Goal: Task Accomplishment & Management: Use online tool/utility

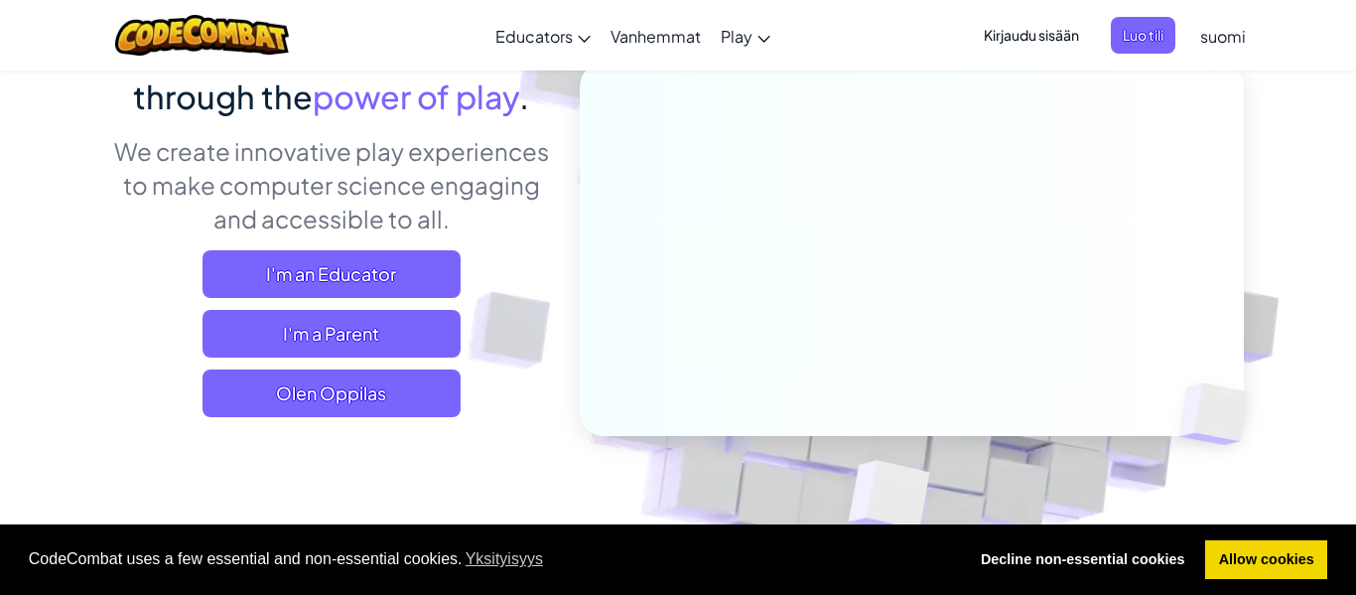
scroll to position [221, 0]
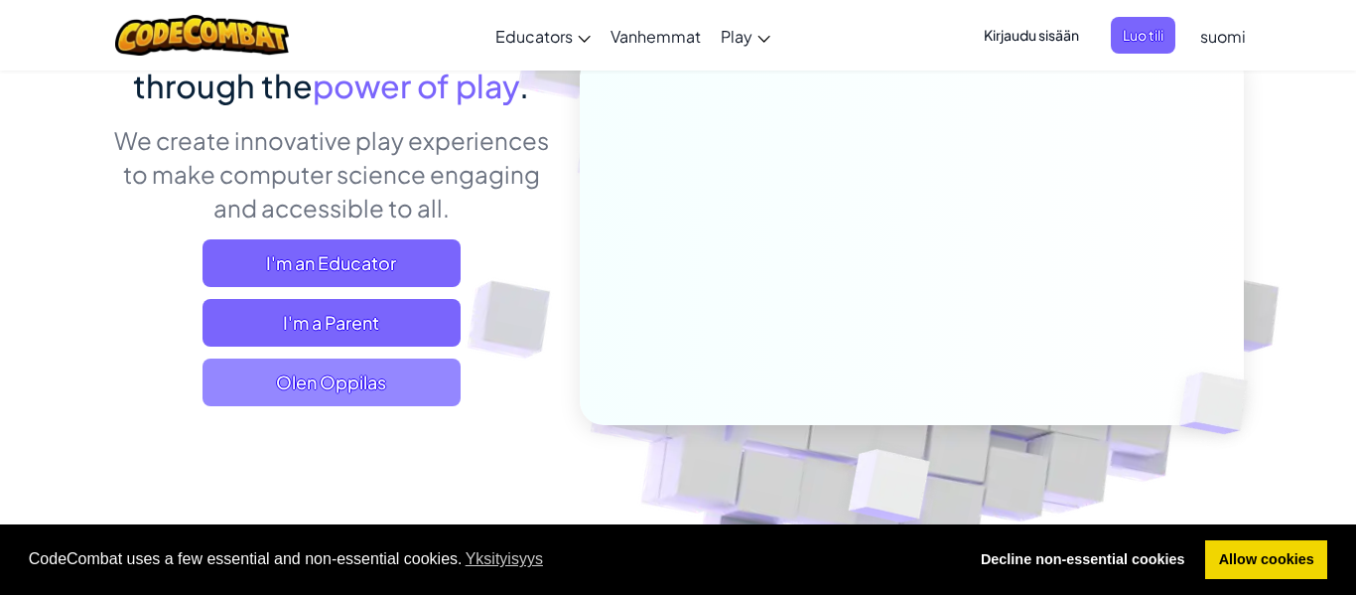
click at [375, 379] on span "Olen Oppilas" at bounding box center [332, 382] width 258 height 48
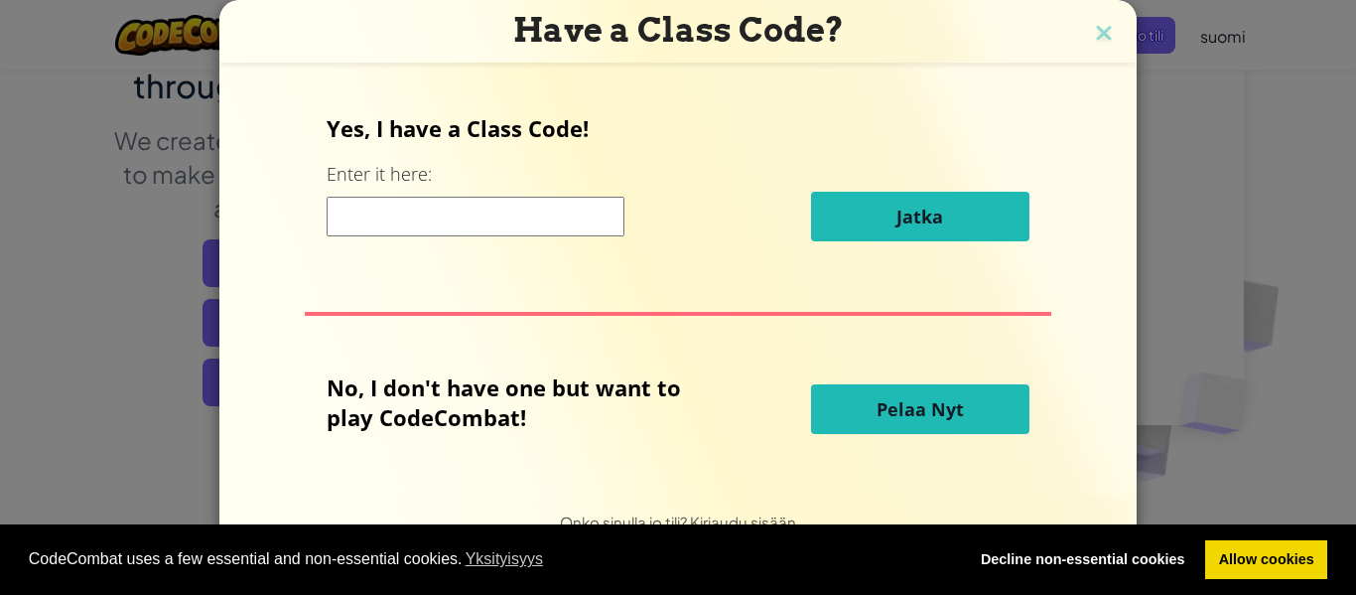
click at [849, 395] on button "Pelaa Nyt" at bounding box center [920, 409] width 218 height 50
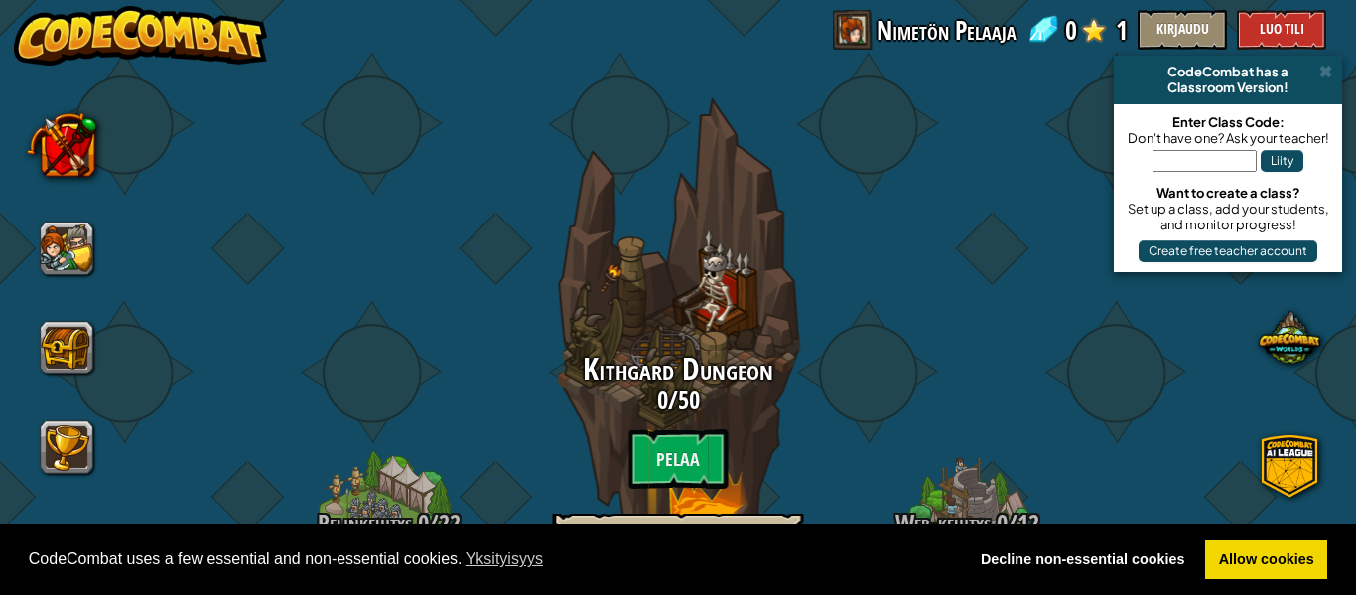
select select "fi"
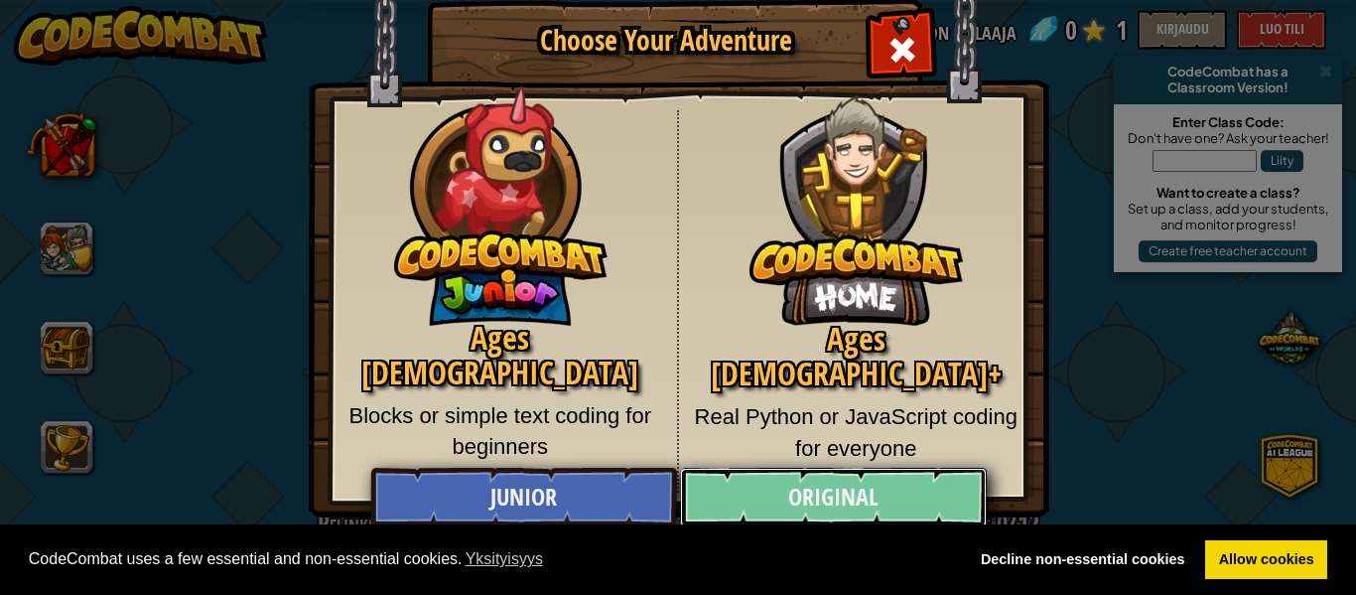
click at [752, 511] on link "Original" at bounding box center [833, 498] width 306 height 60
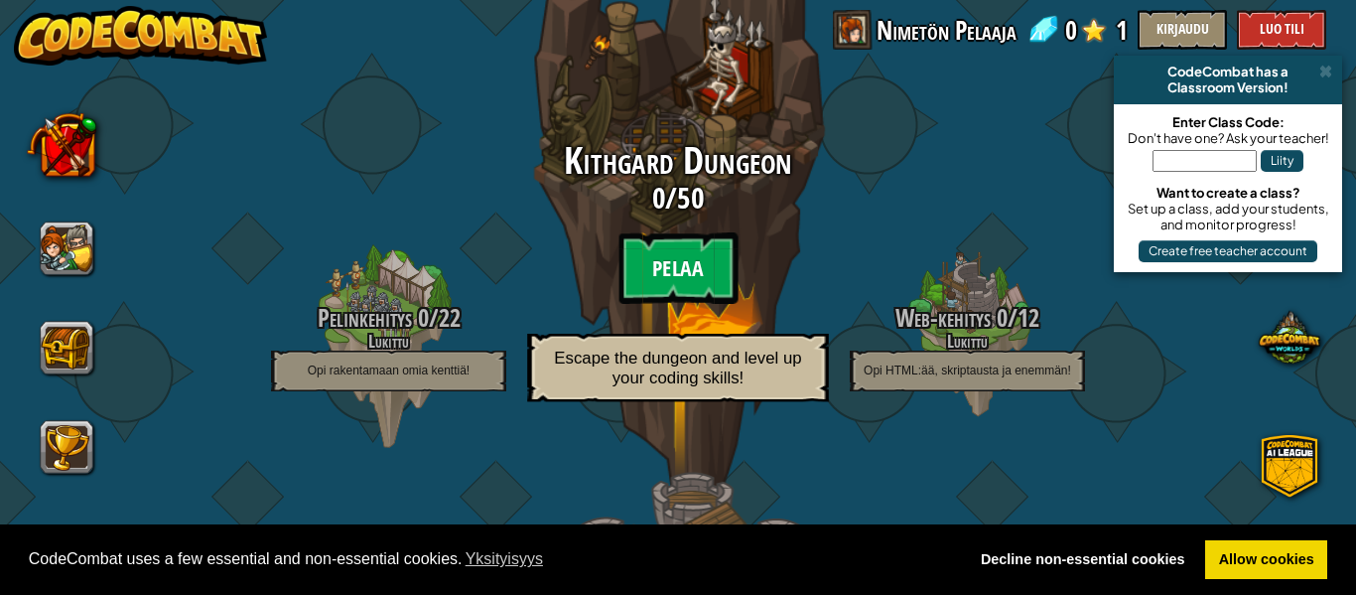
scroll to position [207, 0]
click at [670, 266] on btn "Pelaa" at bounding box center [678, 266] width 119 height 71
select select "fi"
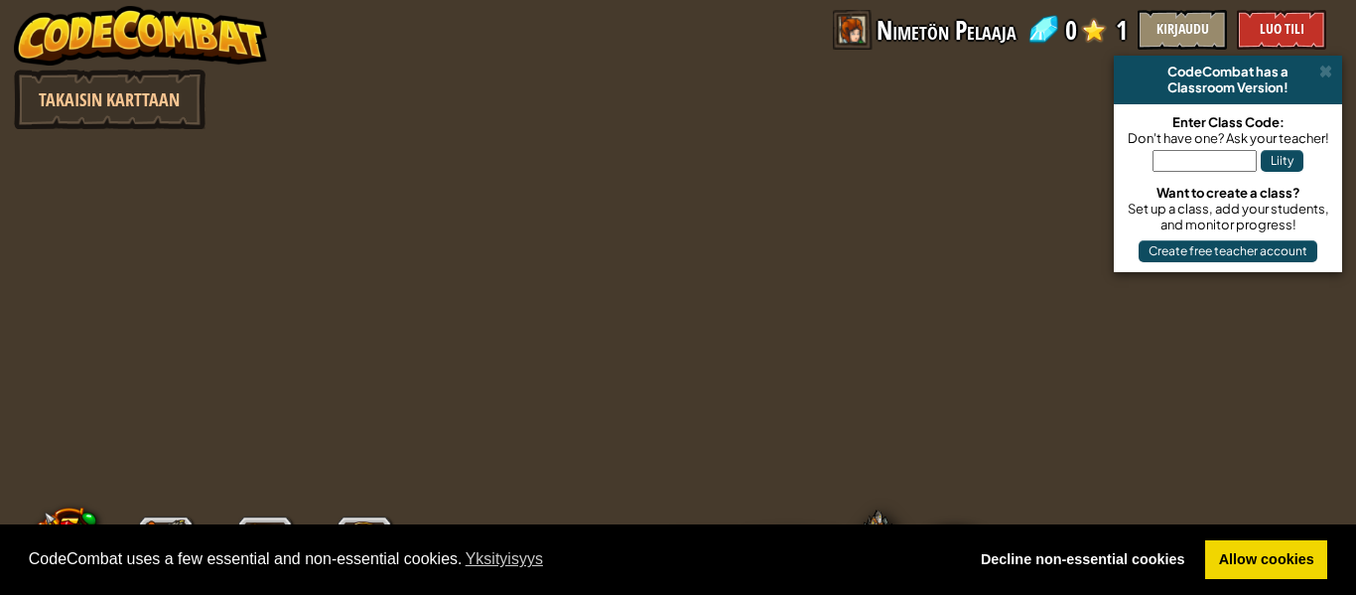
select select "fi"
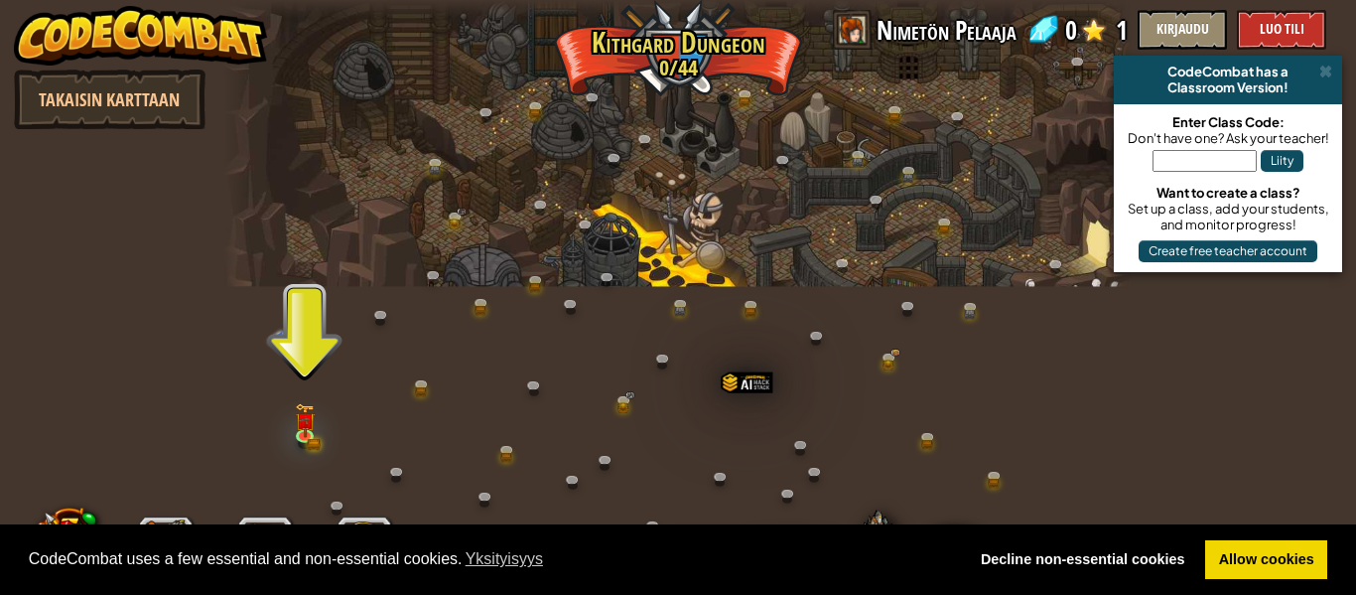
scroll to position [2, 0]
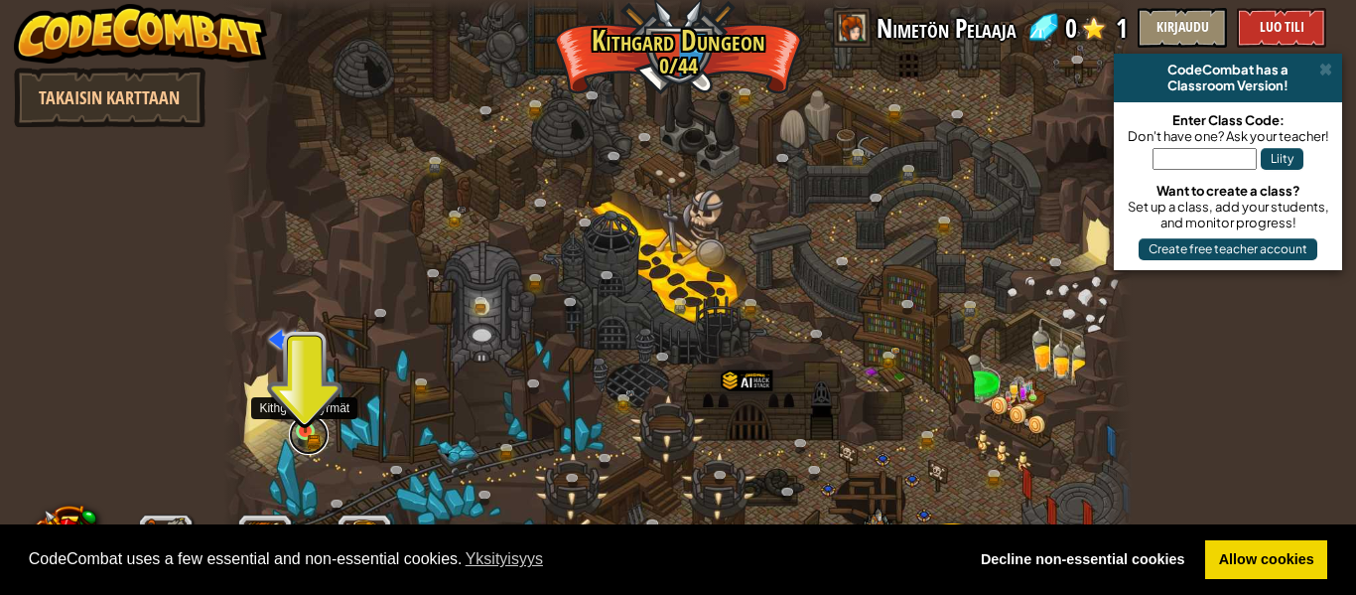
click at [300, 438] on link at bounding box center [309, 435] width 40 height 40
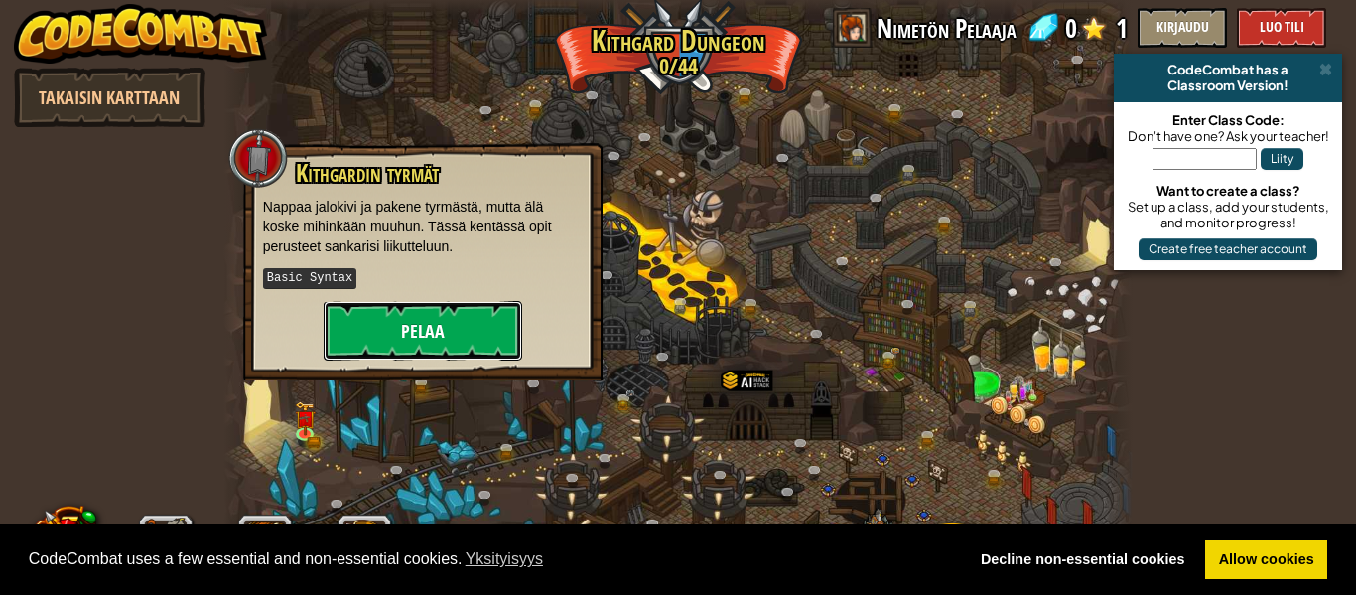
click at [437, 334] on button "Pelaa" at bounding box center [423, 331] width 199 height 60
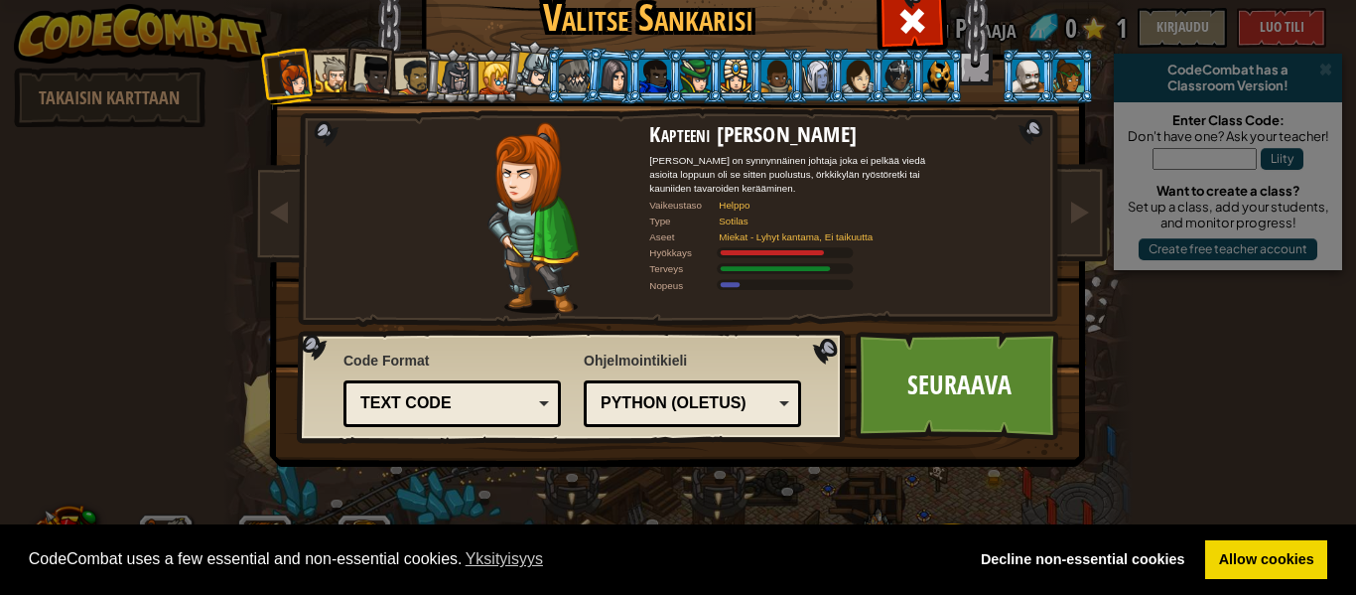
click at [557, 76] on li at bounding box center [573, 76] width 54 height 55
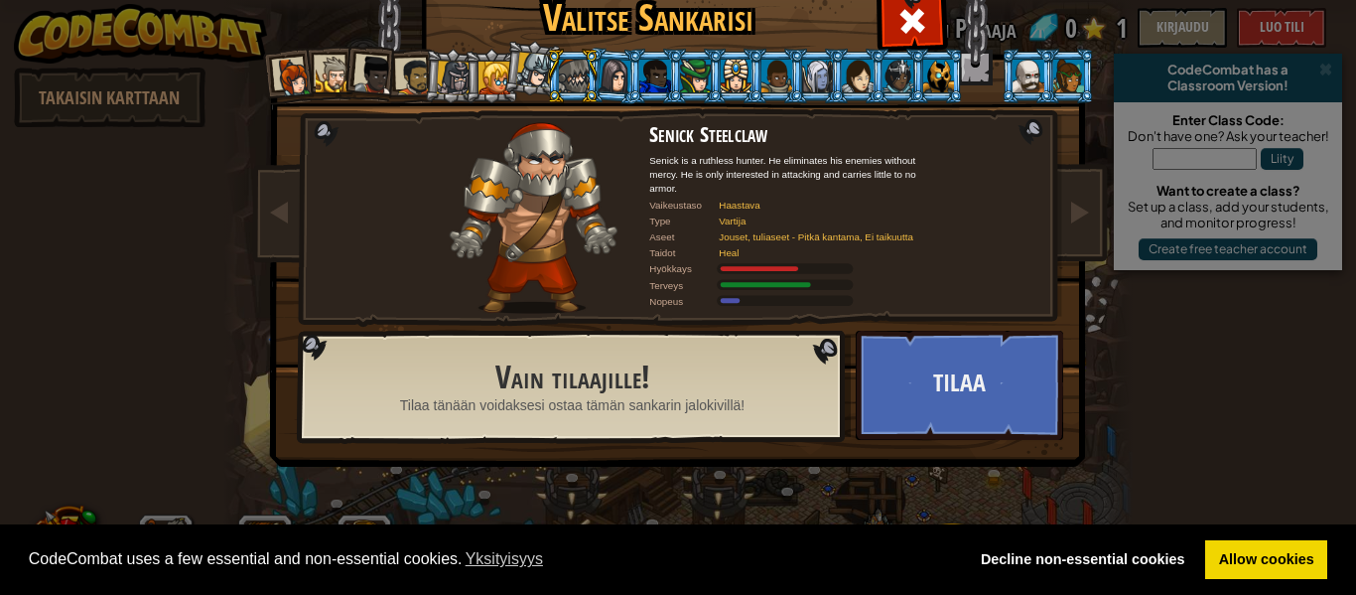
click at [403, 80] on div at bounding box center [414, 77] width 37 height 37
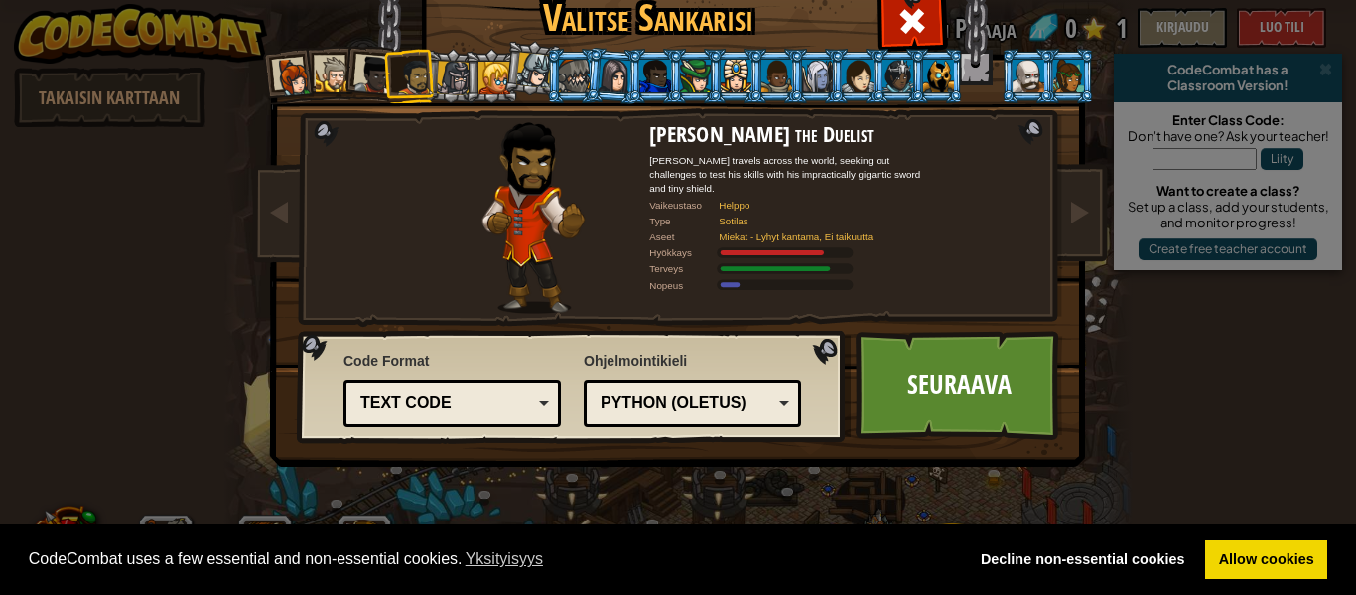
click at [487, 79] on div at bounding box center [495, 78] width 32 height 32
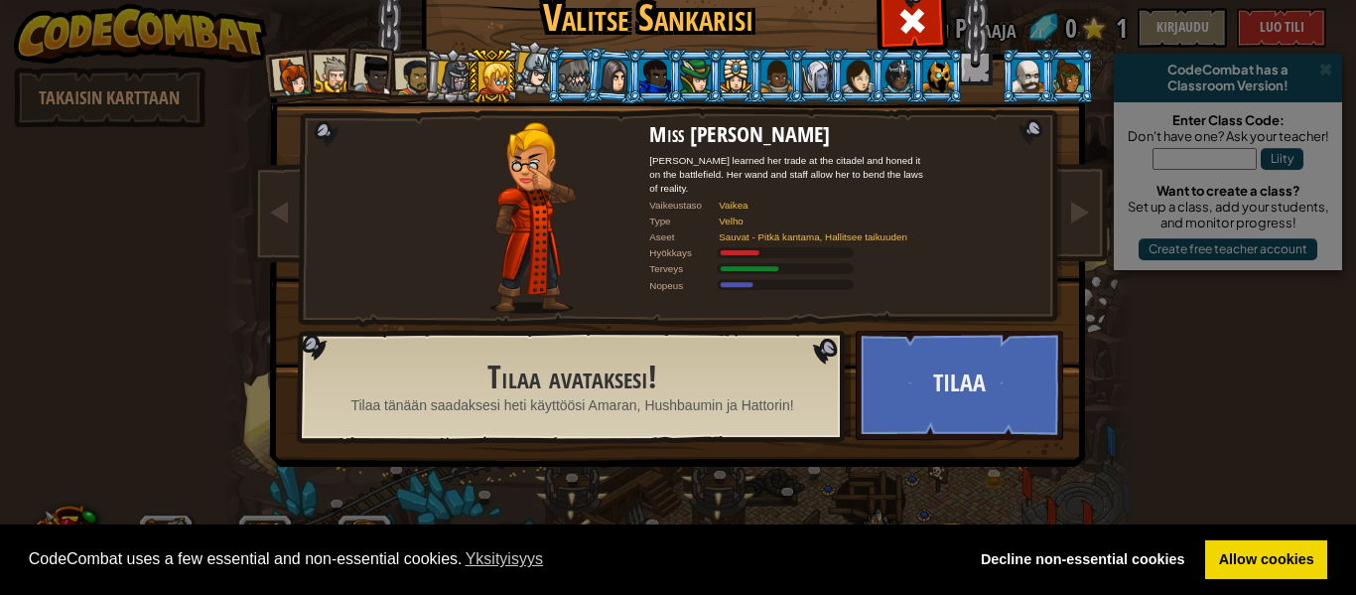
click at [441, 79] on div at bounding box center [454, 78] width 34 height 34
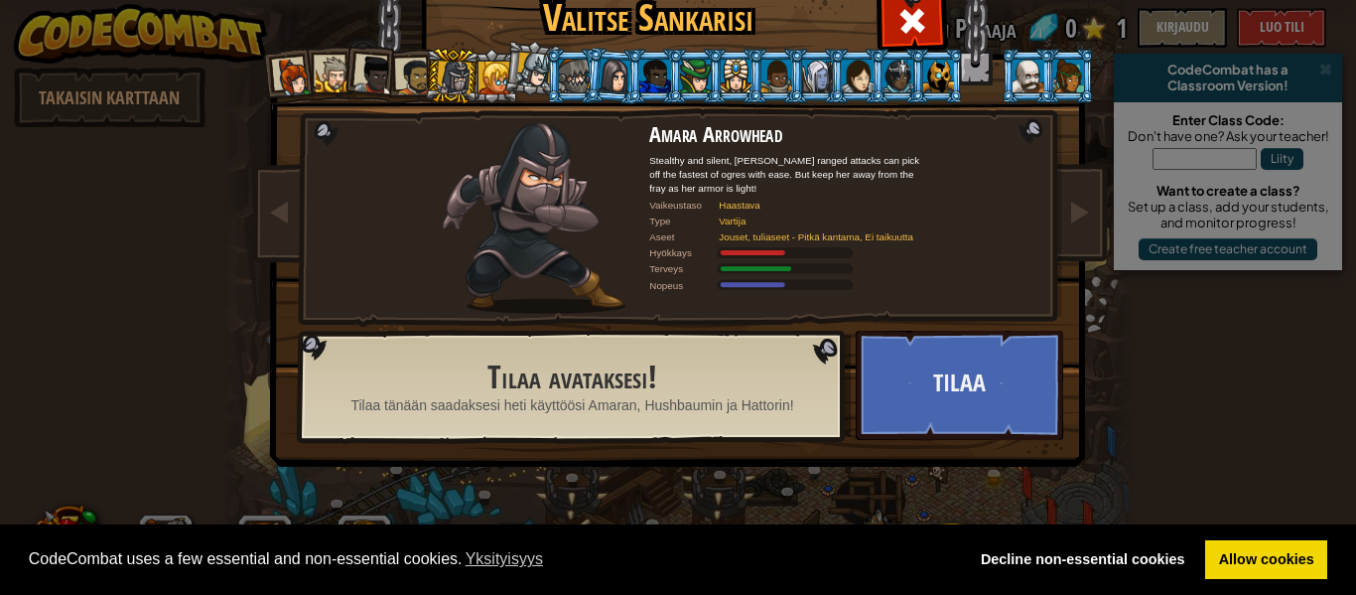
click at [410, 75] on div at bounding box center [414, 77] width 37 height 37
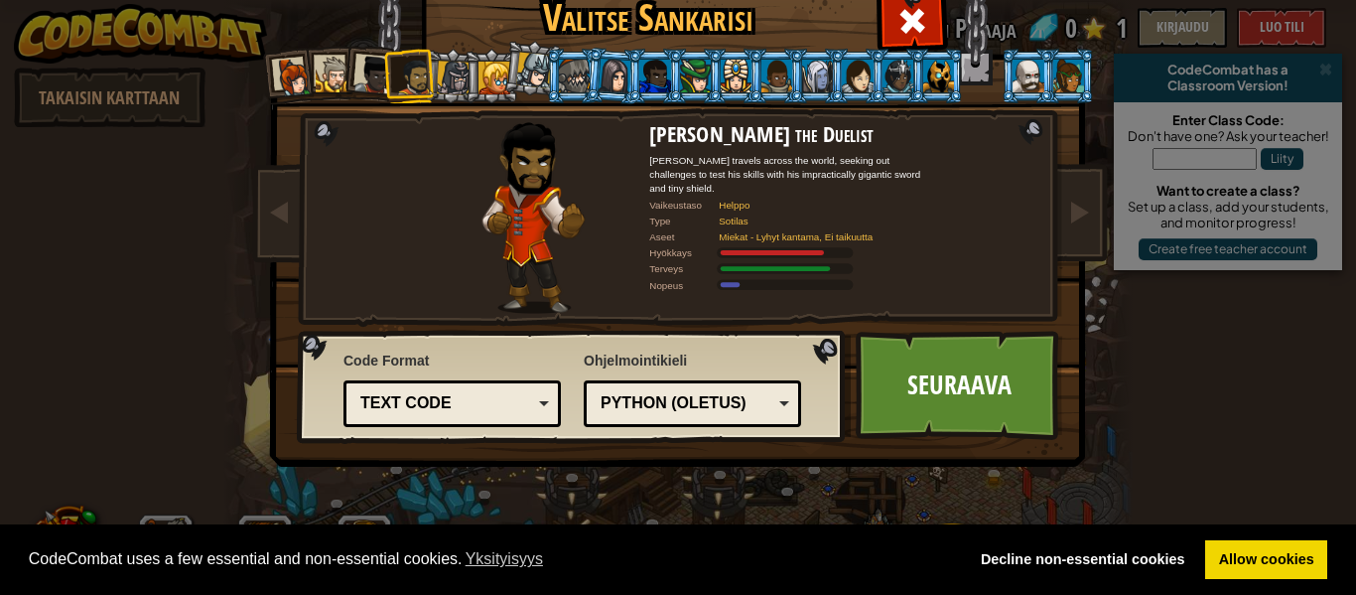
click at [372, 75] on div at bounding box center [374, 76] width 40 height 40
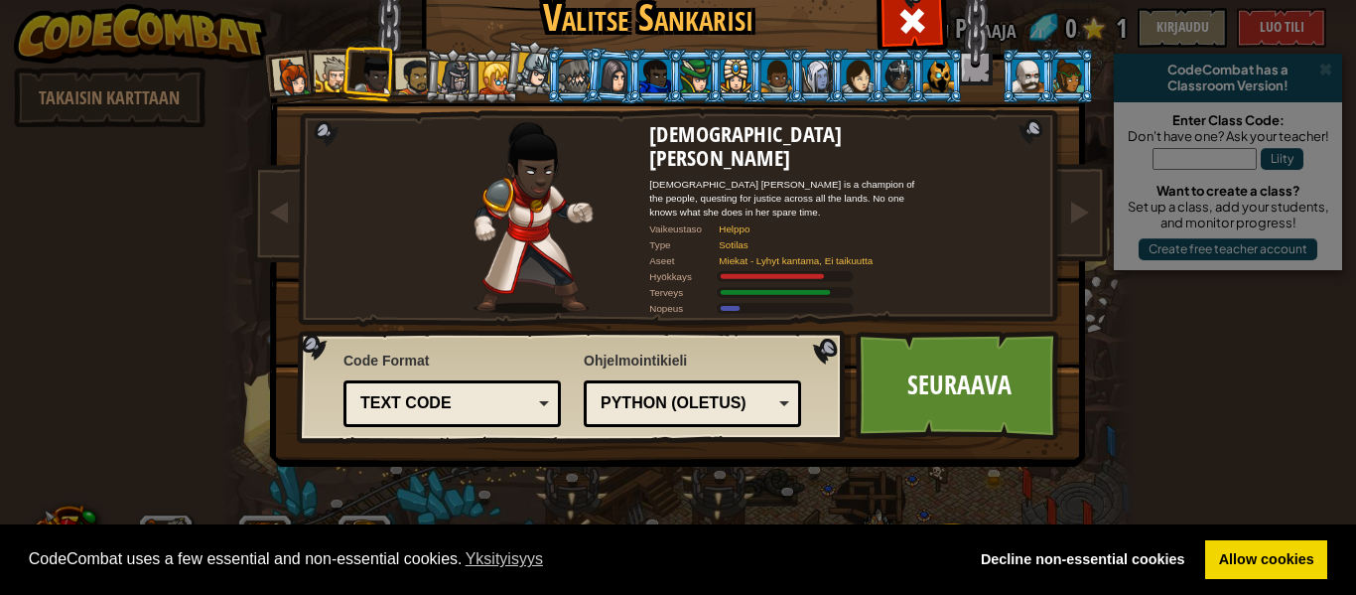
click at [336, 60] on div at bounding box center [334, 75] width 37 height 37
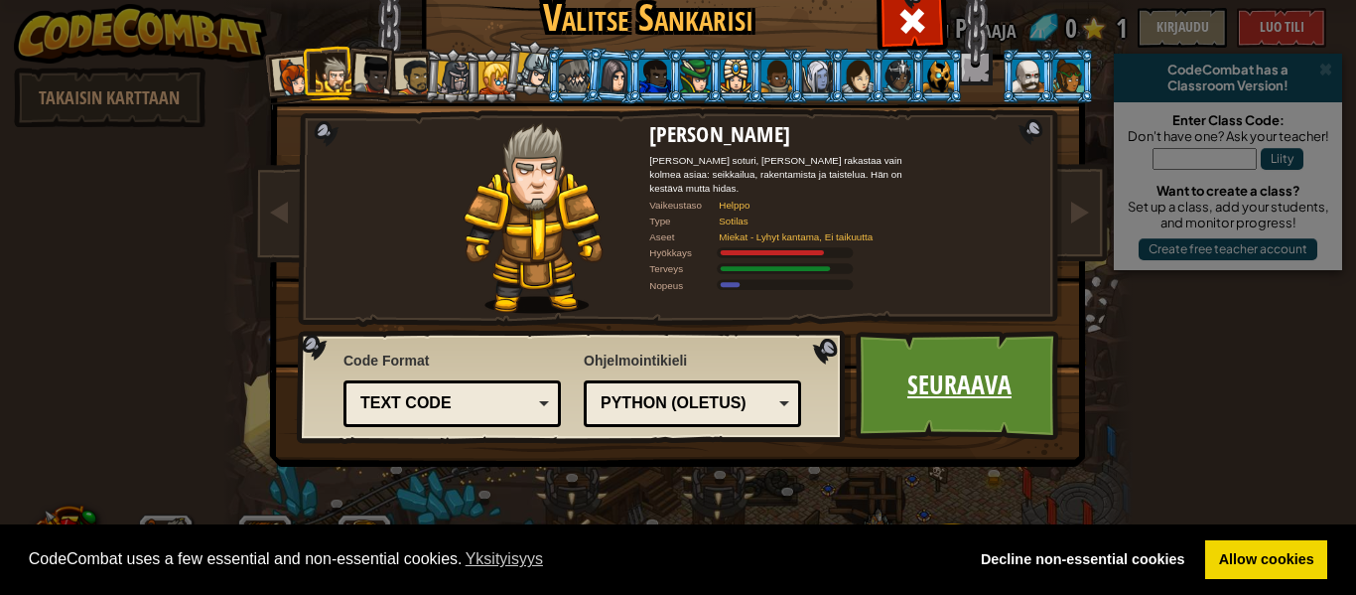
click at [954, 351] on link "Seuraava" at bounding box center [960, 385] width 208 height 109
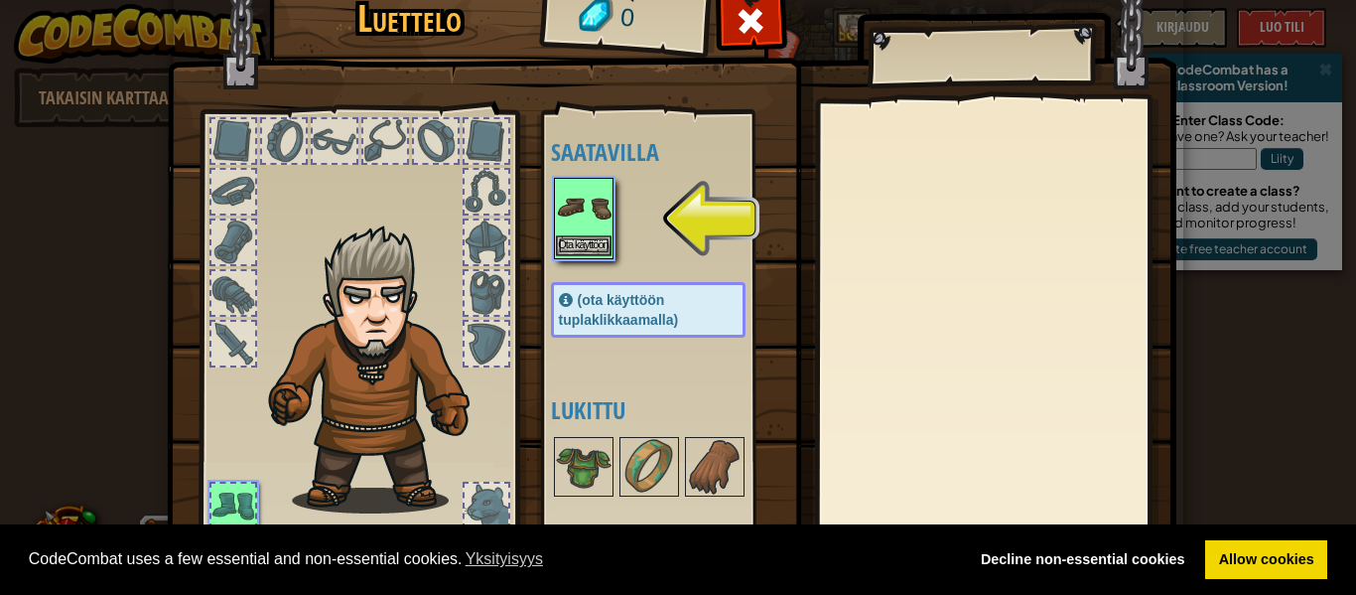
click at [595, 199] on img at bounding box center [584, 208] width 56 height 56
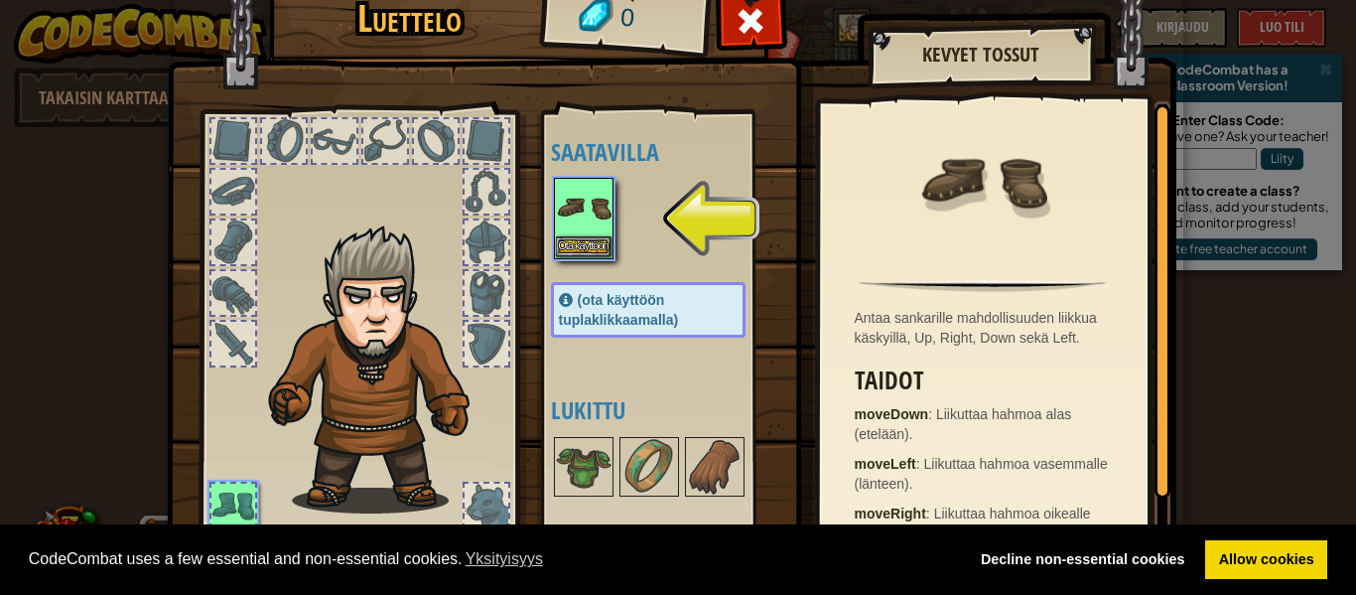
scroll to position [66, 0]
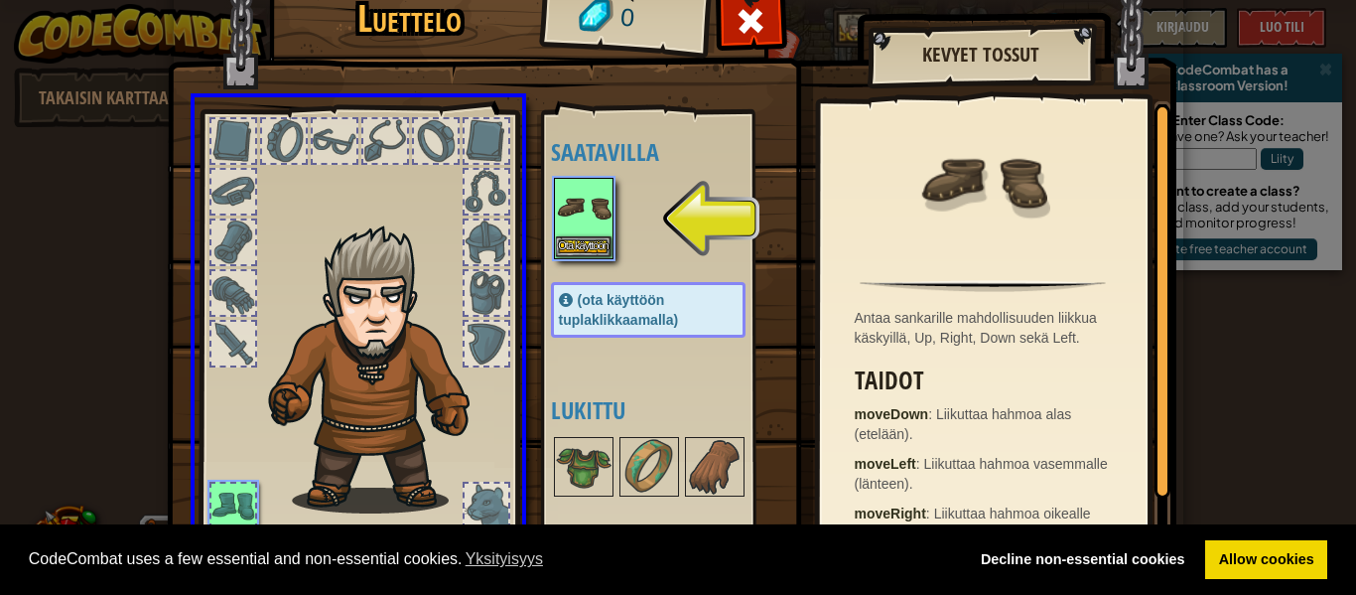
drag, startPoint x: 573, startPoint y: 204, endPoint x: 461, endPoint y: 236, distance: 116.9
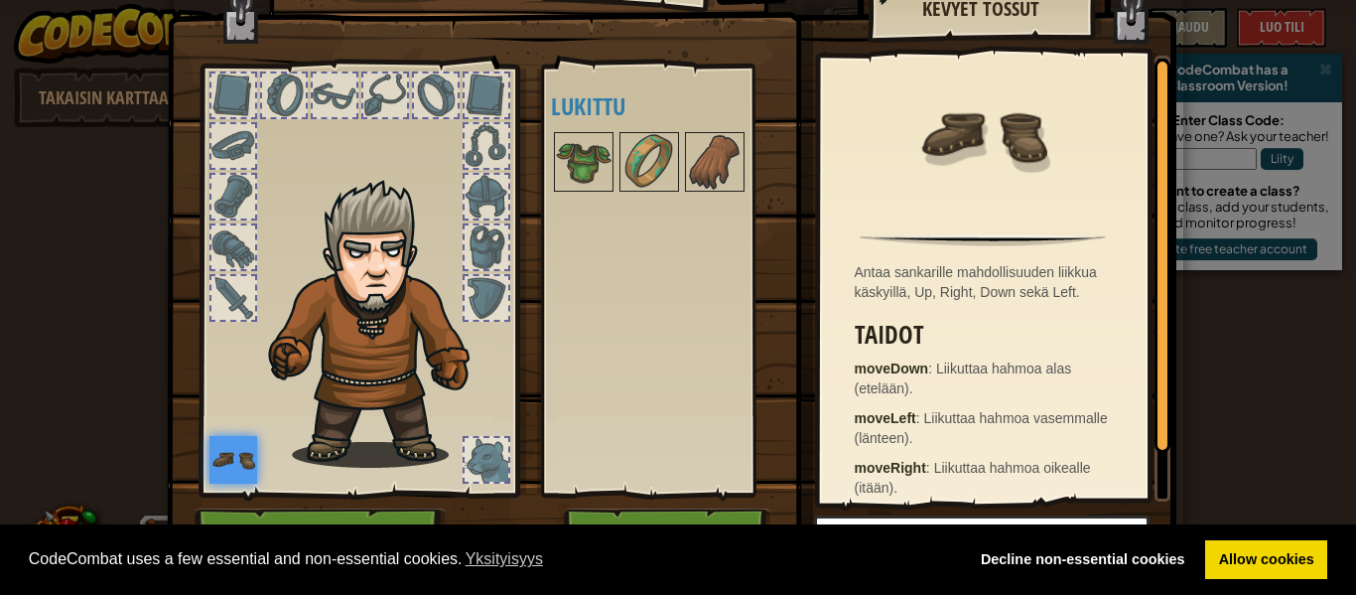
scroll to position [90, 0]
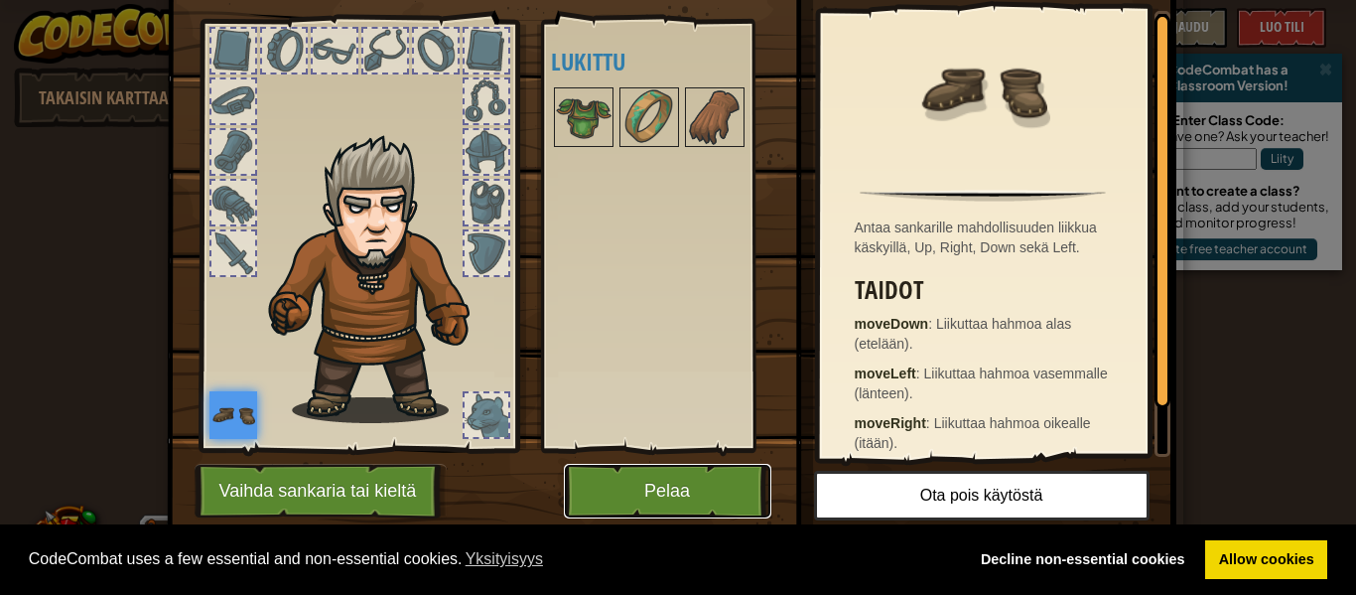
click at [746, 499] on button "Pelaa" at bounding box center [668, 491] width 208 height 55
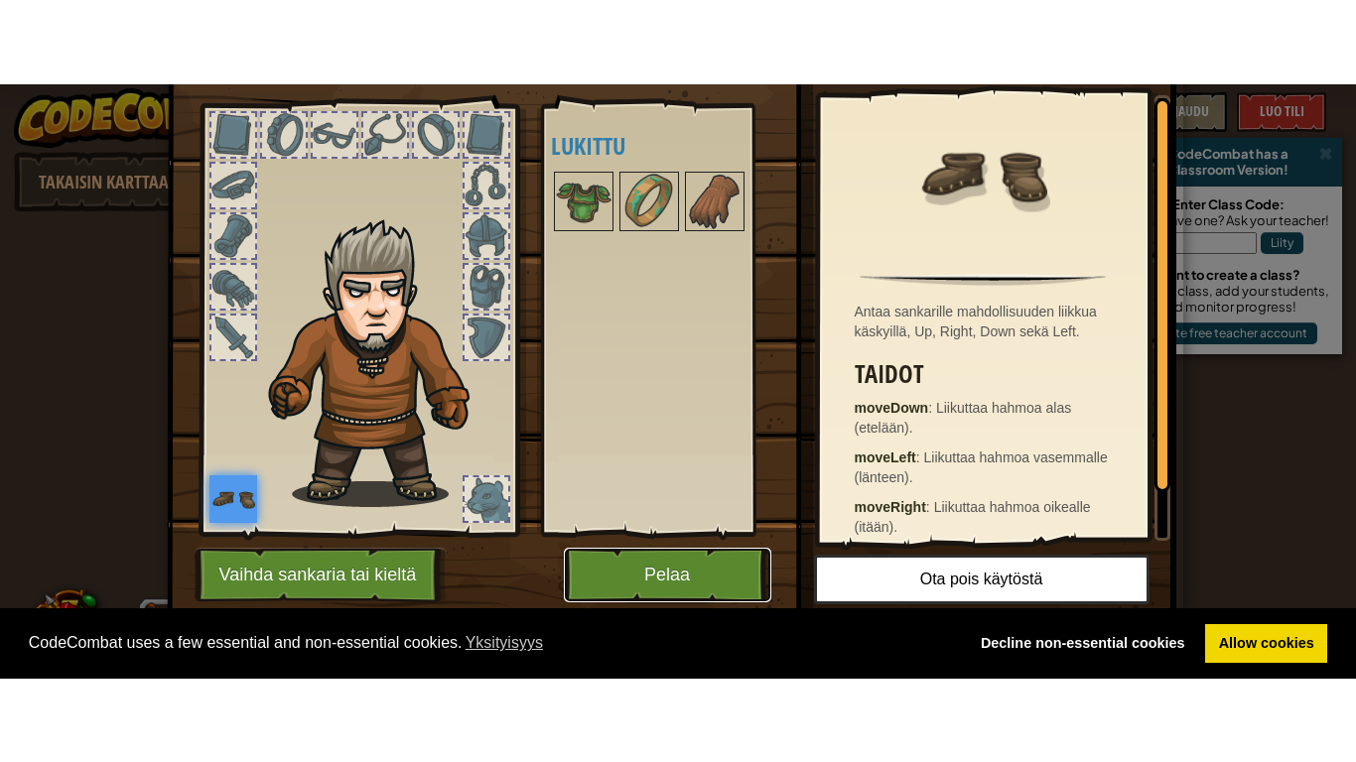
scroll to position [0, 0]
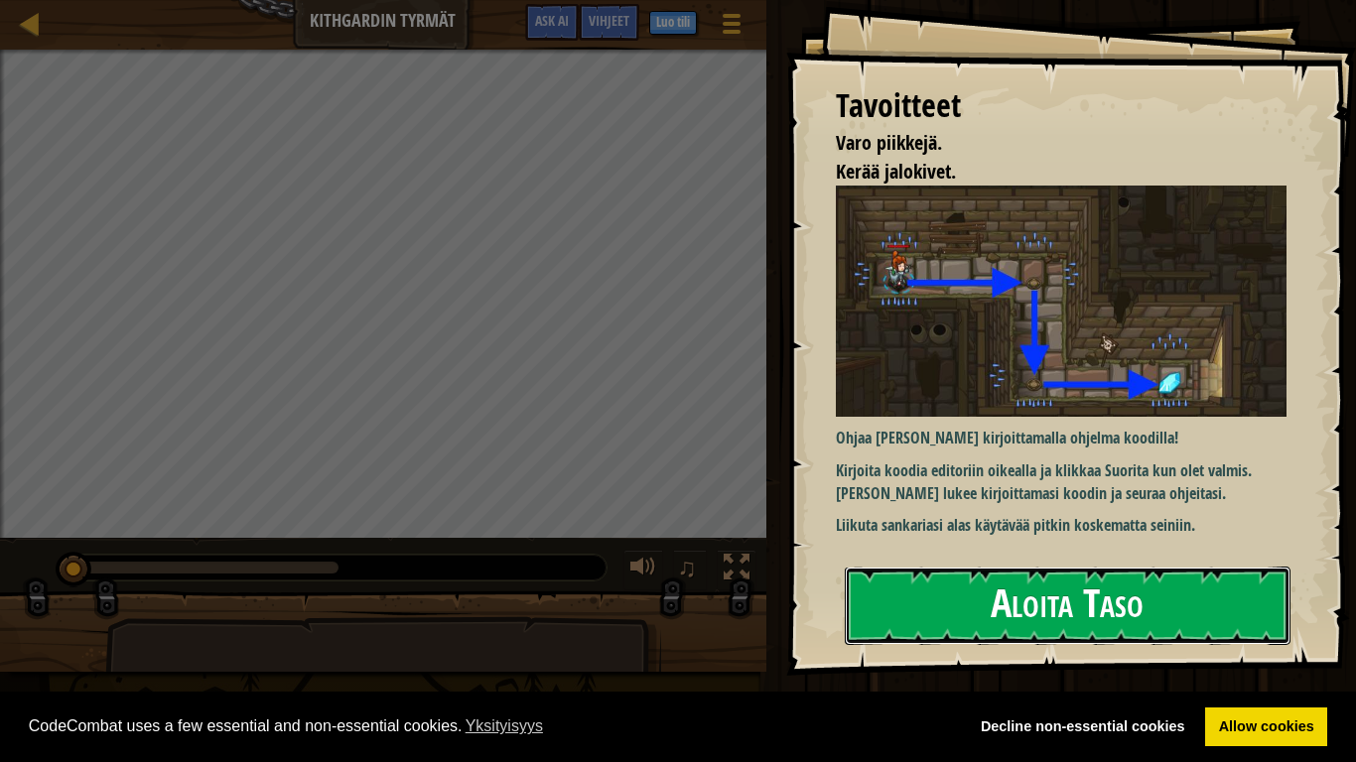
click at [1130, 585] on button "Aloita Taso" at bounding box center [1068, 606] width 446 height 78
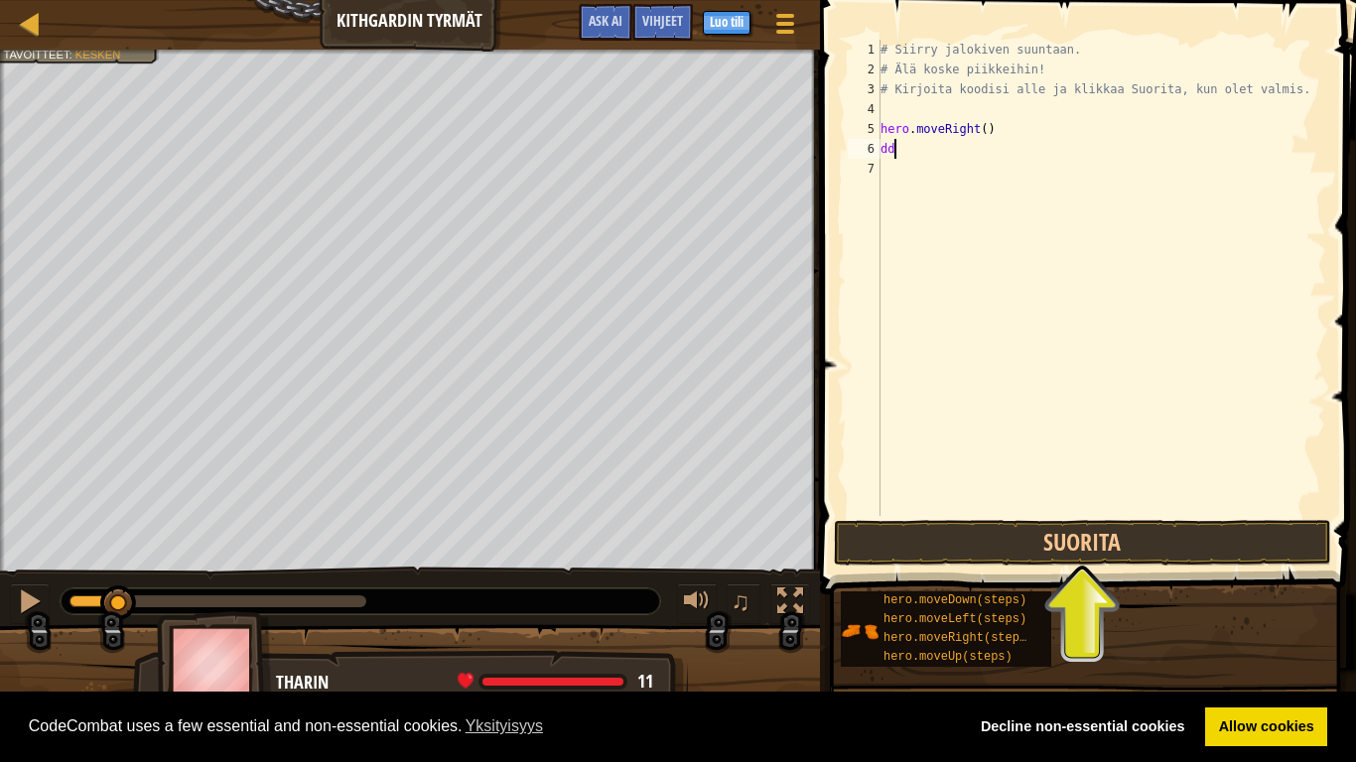
scroll to position [9, 2]
click at [1113, 549] on button "Suorita" at bounding box center [1082, 543] width 497 height 46
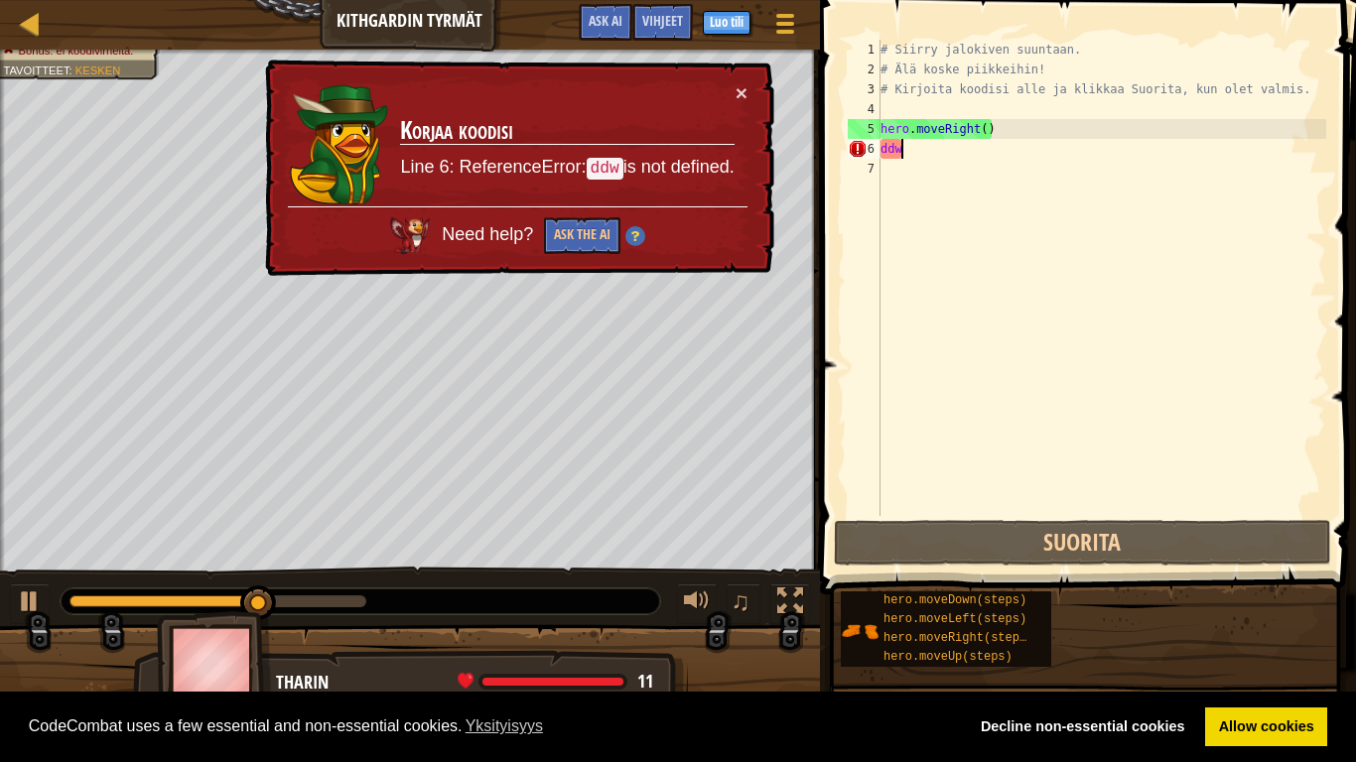
click at [910, 149] on div "# Siirry jalokiven suuntaan. # Älä koske piikkeihin! # Kirjoita koodisi alle ja…" at bounding box center [1102, 298] width 450 height 516
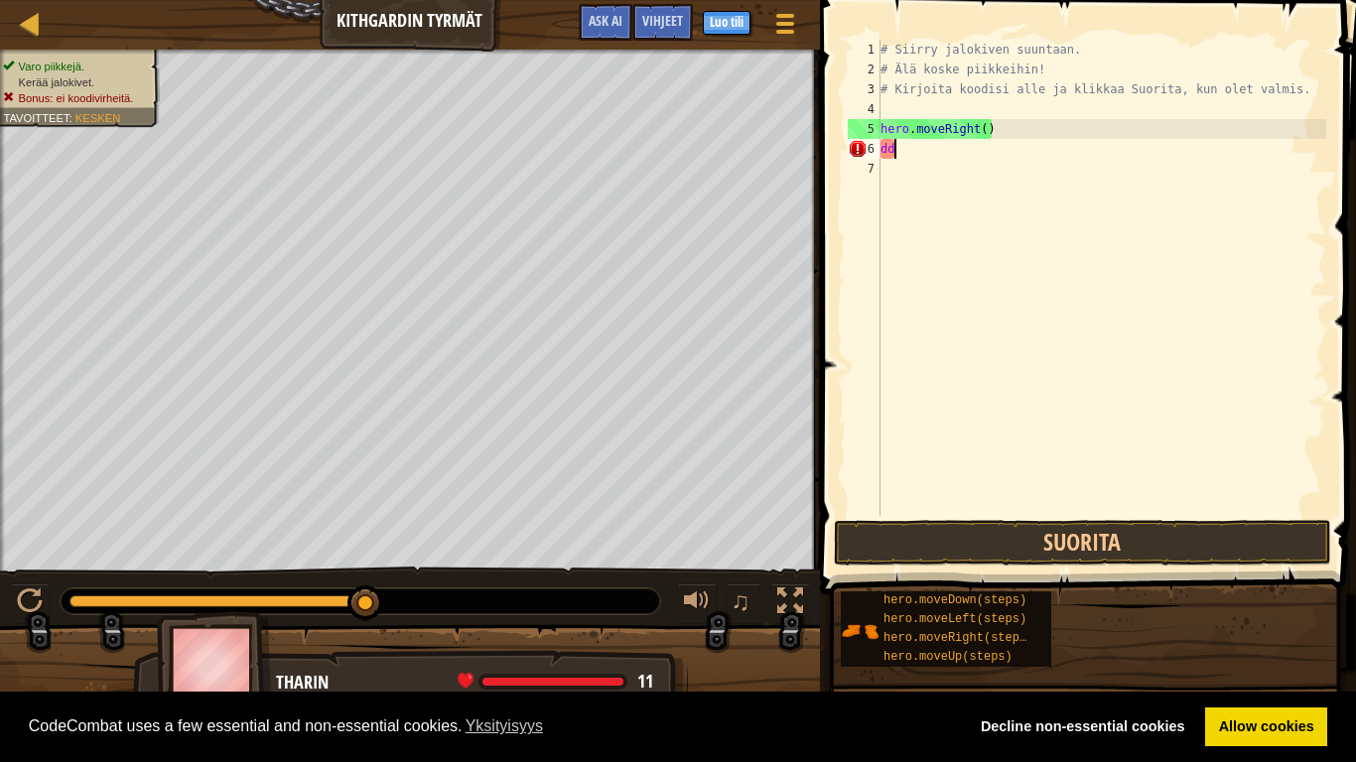
type textarea "d"
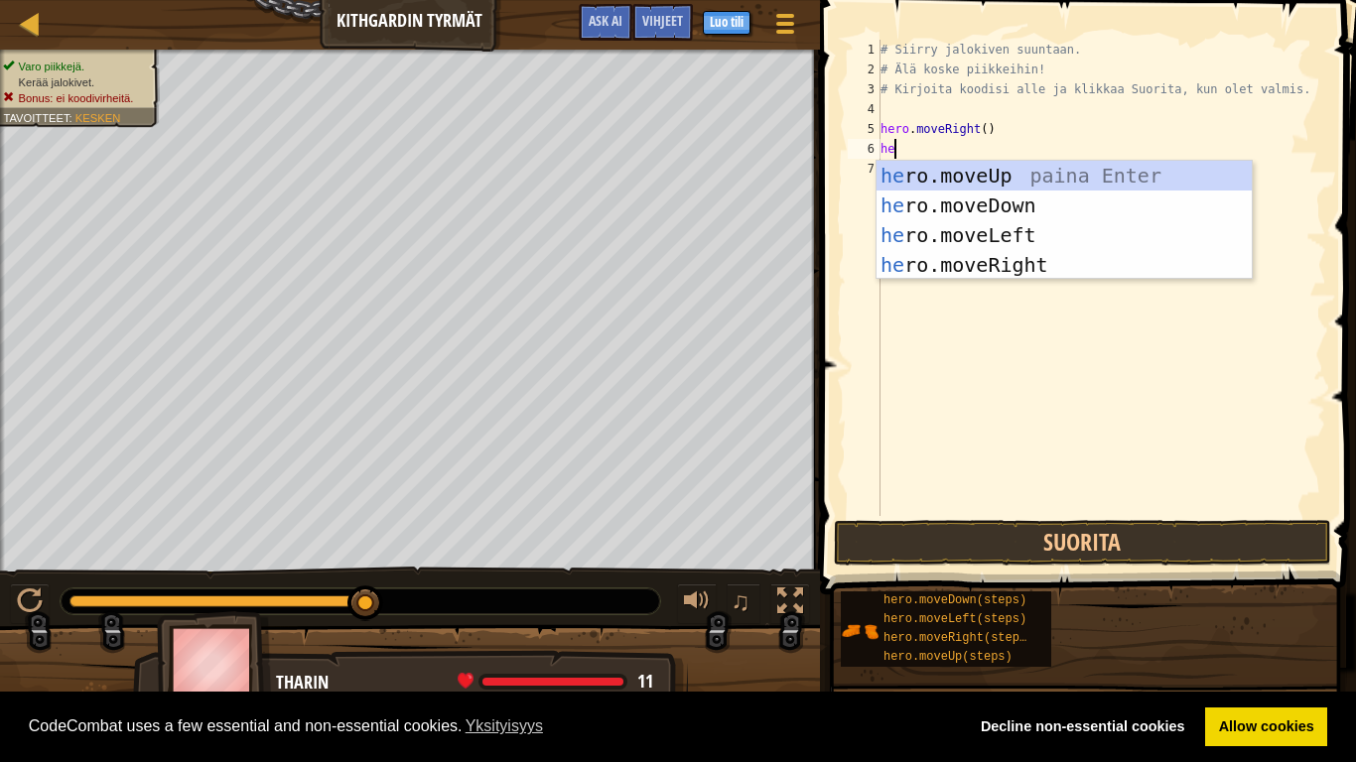
type textarea "her"
click at [1003, 209] on div "her o.moveUp paina Enter her o.moveDown paina Enter her o.moveLeft paina Enter …" at bounding box center [1064, 250] width 375 height 179
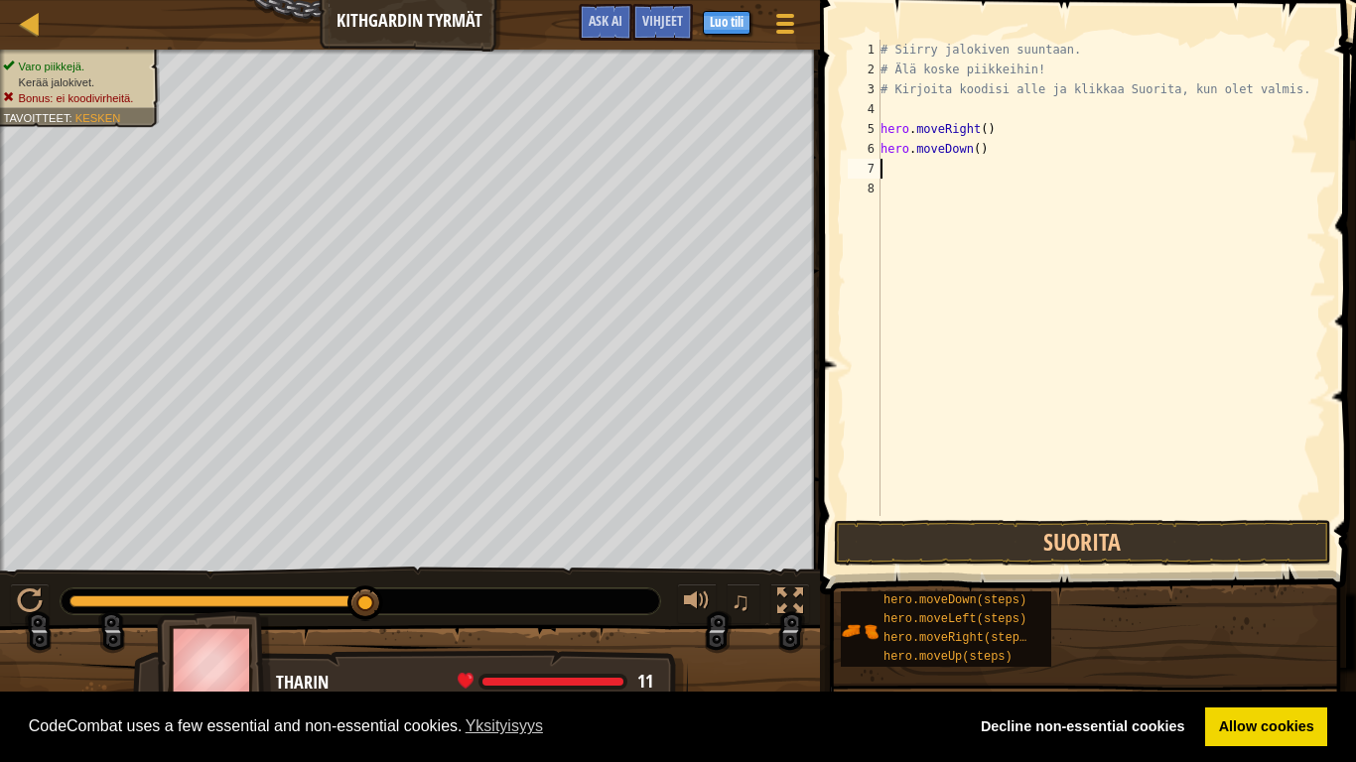
scroll to position [9, 0]
click at [1096, 536] on button "Suorita" at bounding box center [1082, 543] width 497 height 46
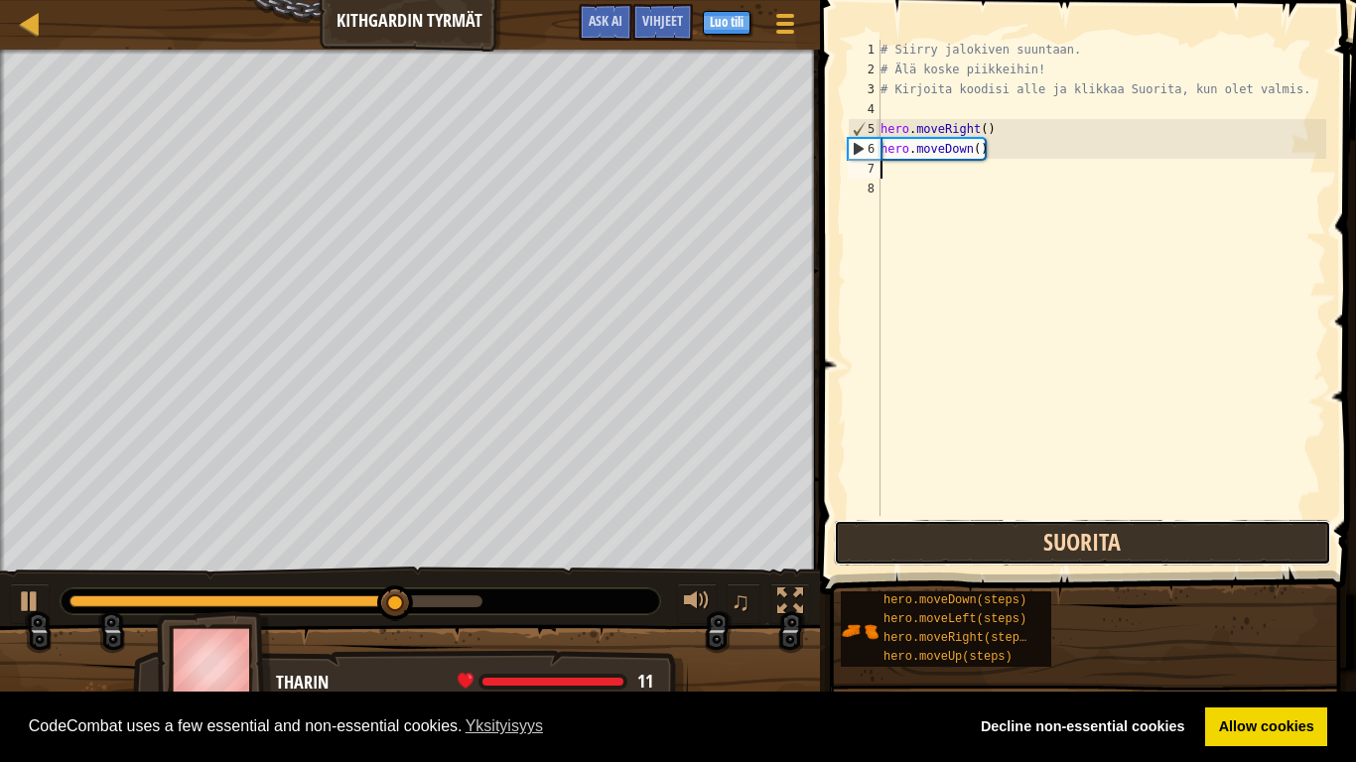
click at [1037, 553] on button "Suorita" at bounding box center [1082, 543] width 497 height 46
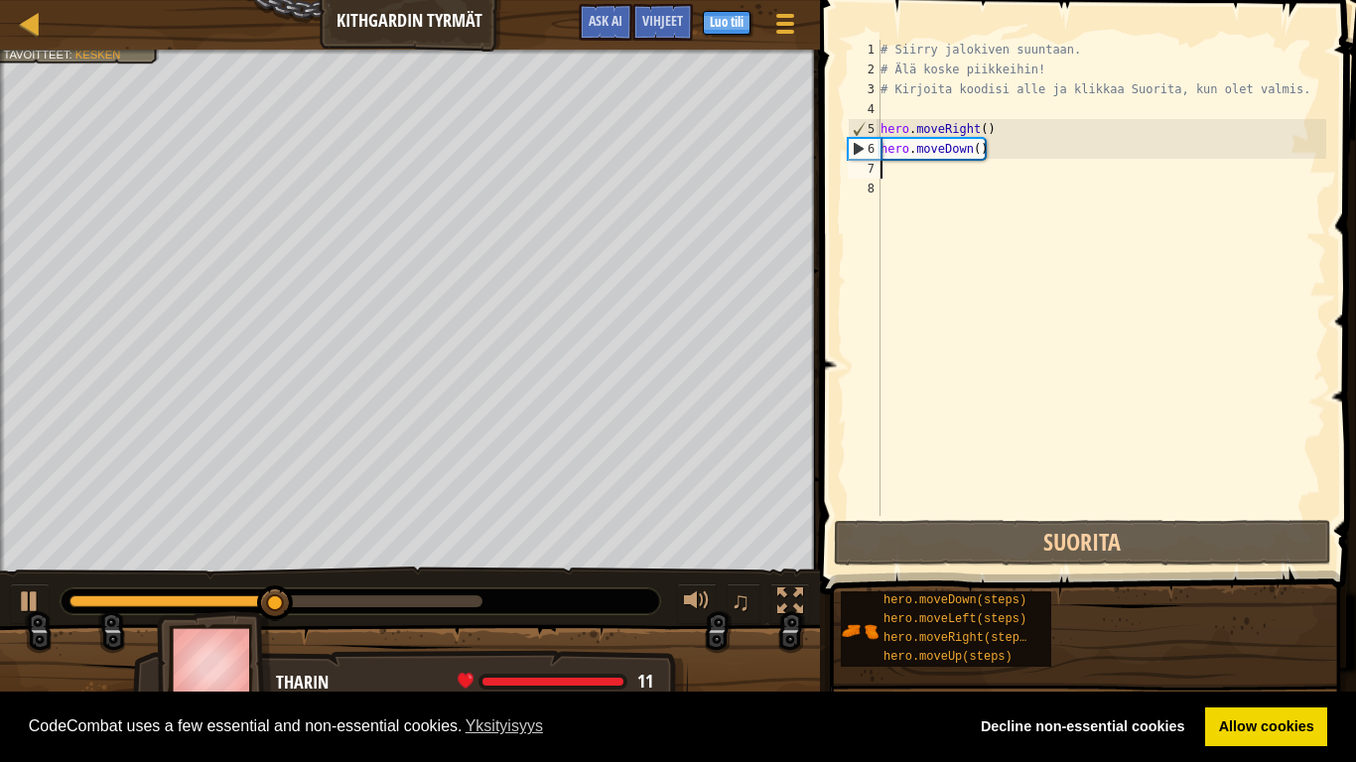
click at [906, 171] on div "# Siirry jalokiven suuntaan. # Älä koske piikkeihin! # Kirjoita koodisi alle ja…" at bounding box center [1102, 298] width 450 height 516
click at [883, 171] on div "# Siirry jalokiven suuntaan. # Älä koske piikkeihin! # Kirjoita koodisi alle ja…" at bounding box center [1102, 298] width 450 height 516
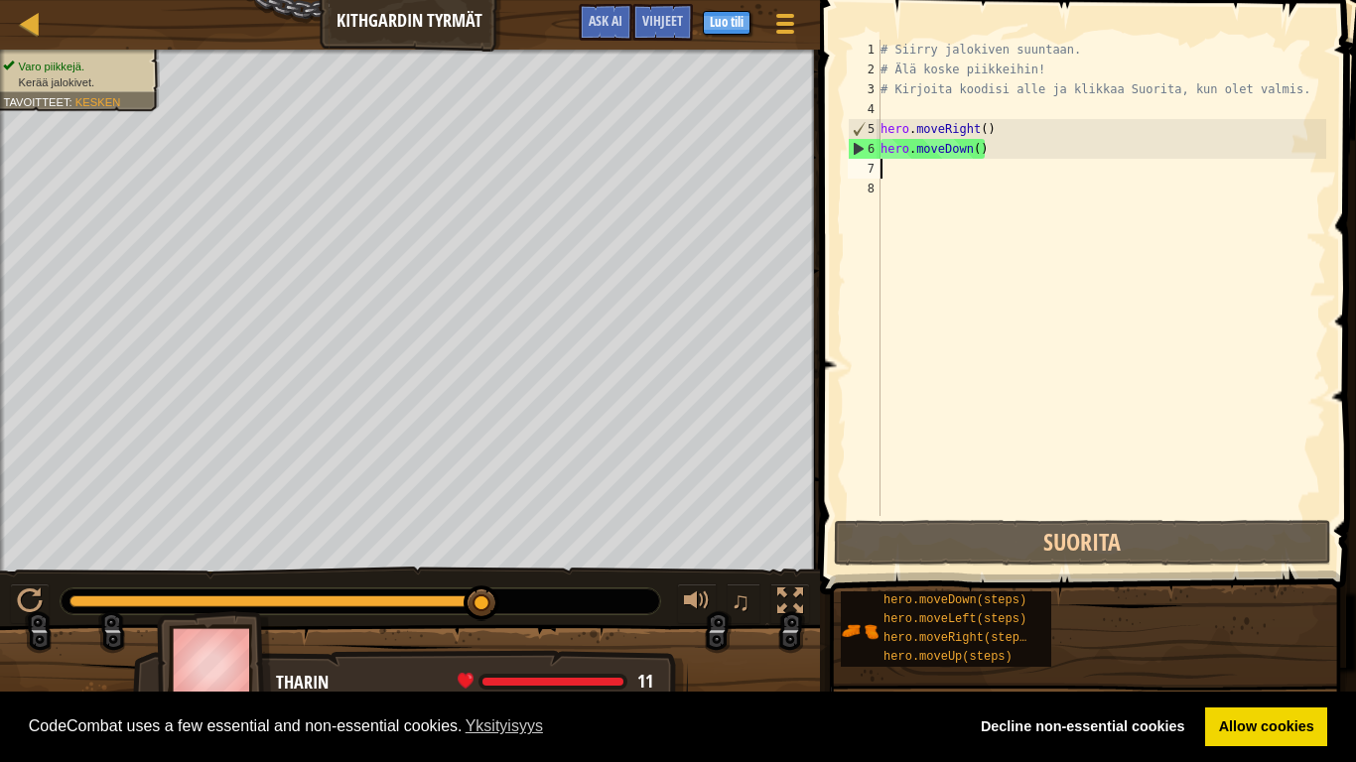
click at [927, 171] on div "# Siirry jalokiven suuntaan. # Älä koske piikkeihin! # Kirjoita koodisi alle ja…" at bounding box center [1102, 298] width 450 height 516
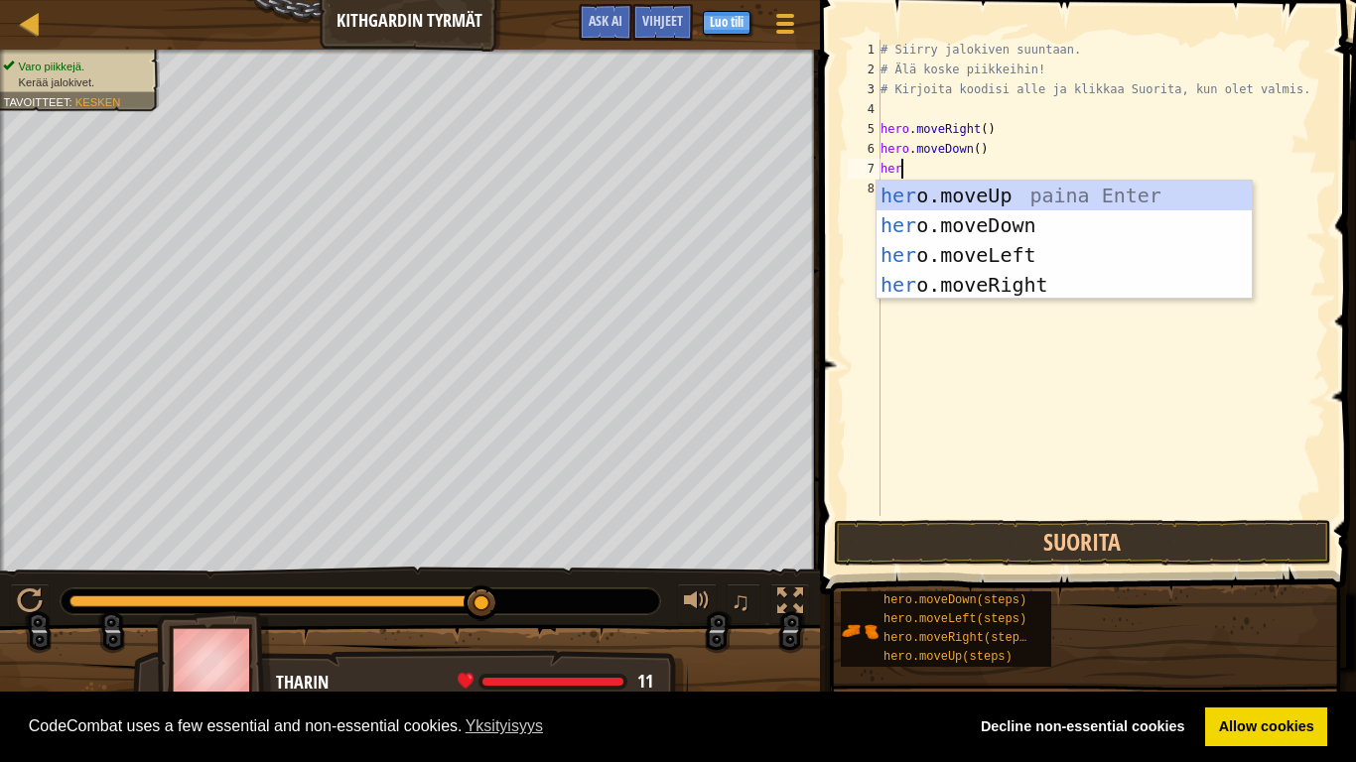
type textarea "hero"
click at [980, 287] on div "hero .moveUp paina Enter hero .moveDown paina Enter hero .moveLeft paina Enter …" at bounding box center [1064, 270] width 375 height 179
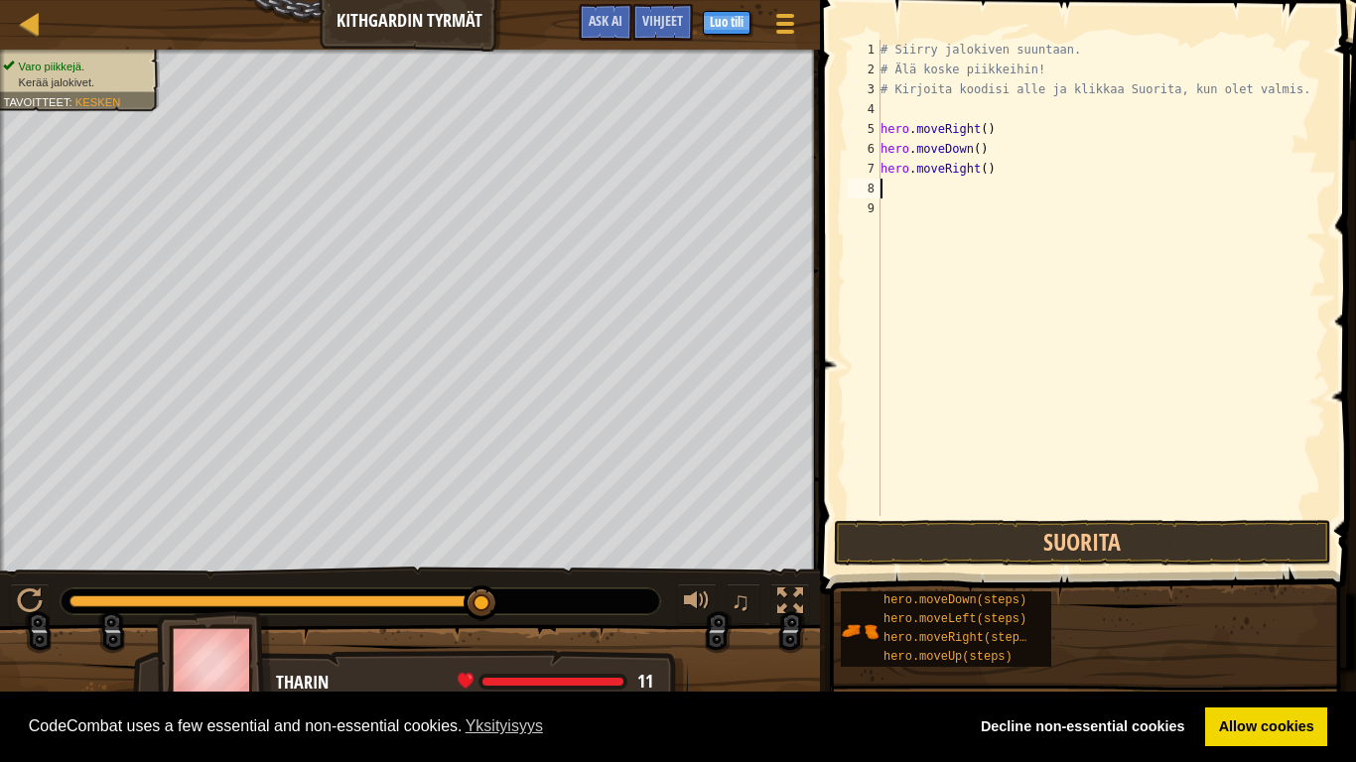
scroll to position [9, 0]
click at [1021, 552] on button "Suorita" at bounding box center [1082, 543] width 497 height 46
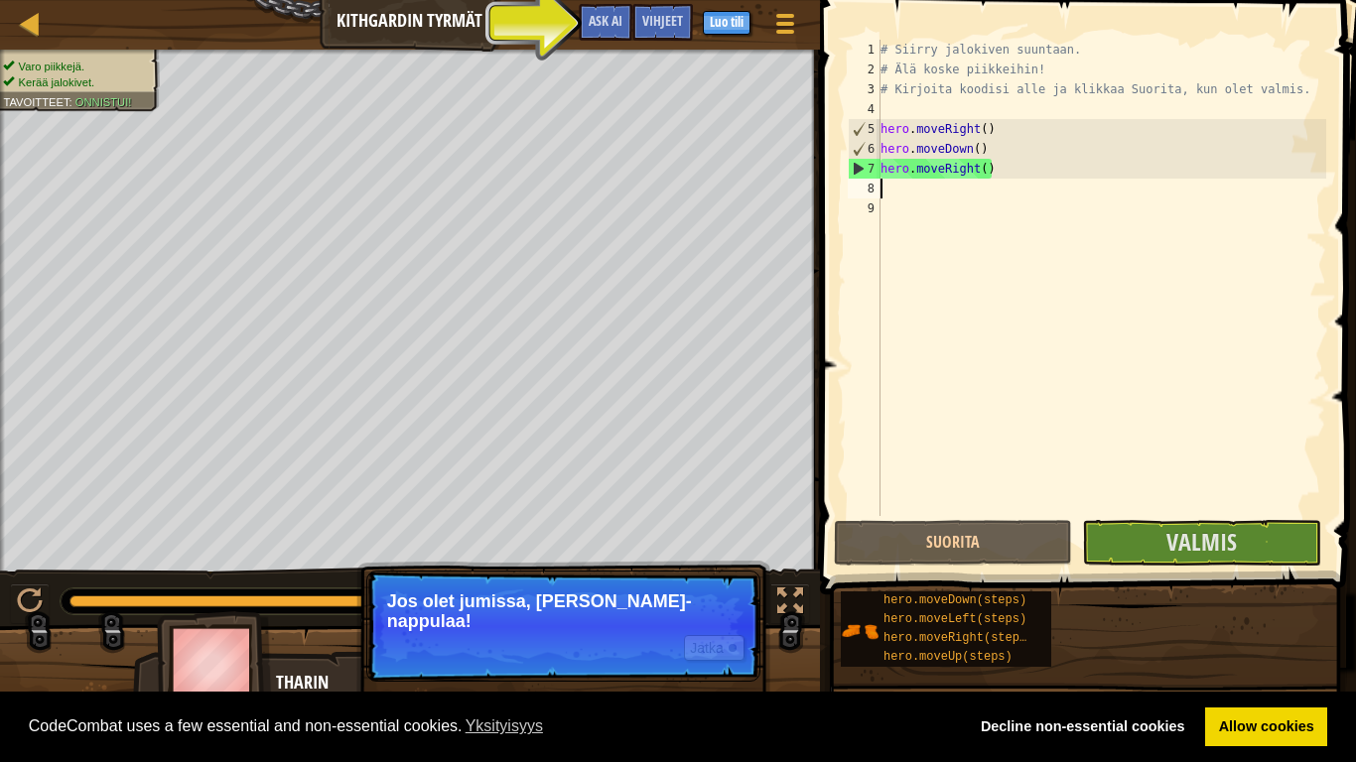
click at [582, 594] on p "Jos olet jumissa, [PERSON_NAME]-nappulaa!" at bounding box center [563, 612] width 352 height 40
click at [594, 32] on button "Ask AI" at bounding box center [606, 22] width 54 height 37
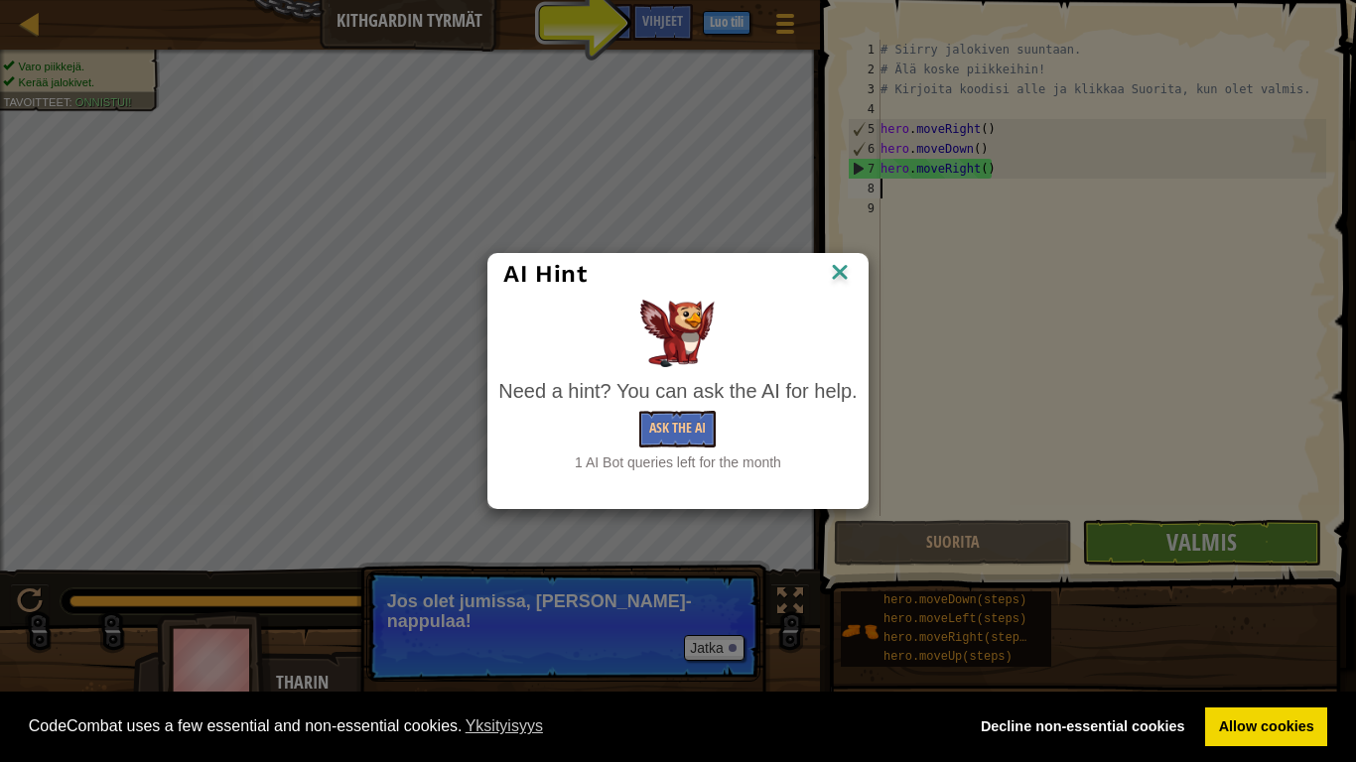
click at [850, 270] on img at bounding box center [840, 274] width 26 height 30
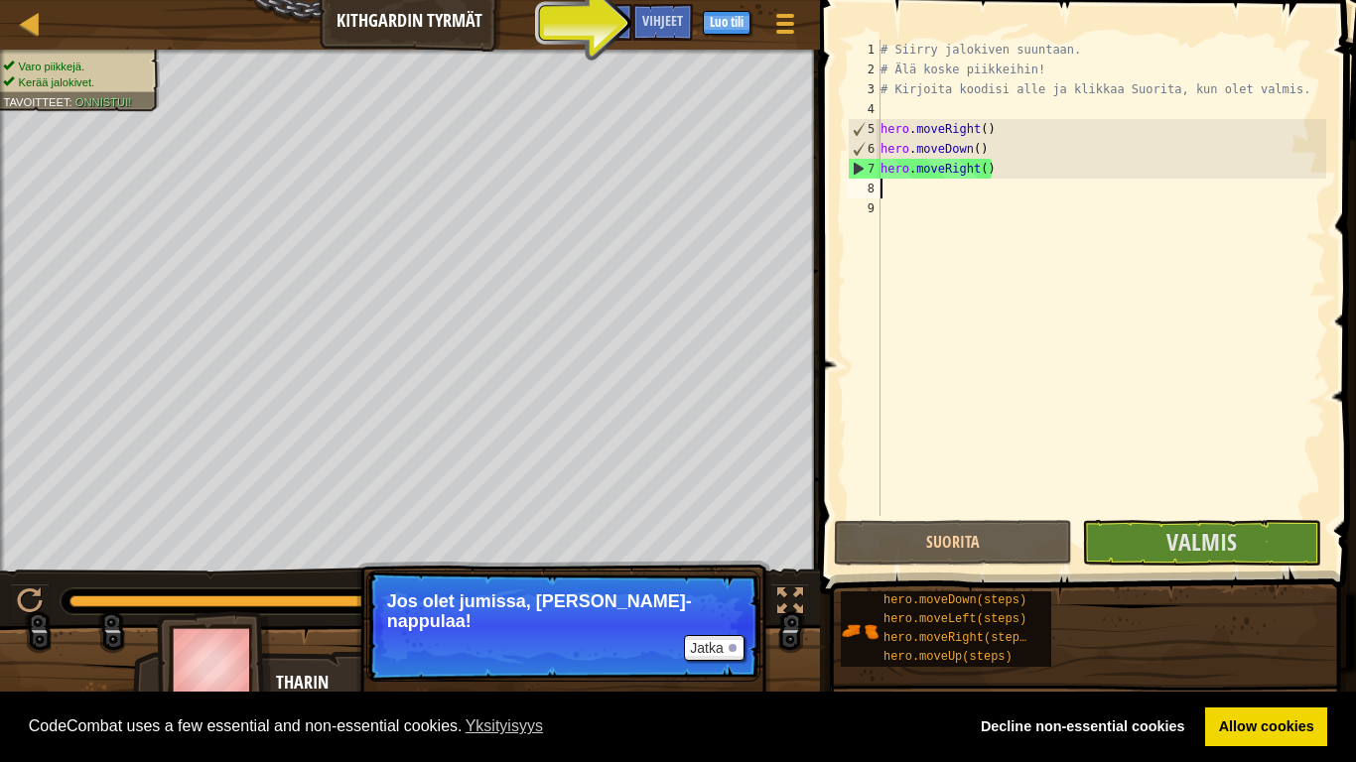
click at [920, 185] on div "# Siirry jalokiven suuntaan. # Älä koske piikkeihin! # Kirjoita koodisi alle ja…" at bounding box center [1102, 298] width 450 height 516
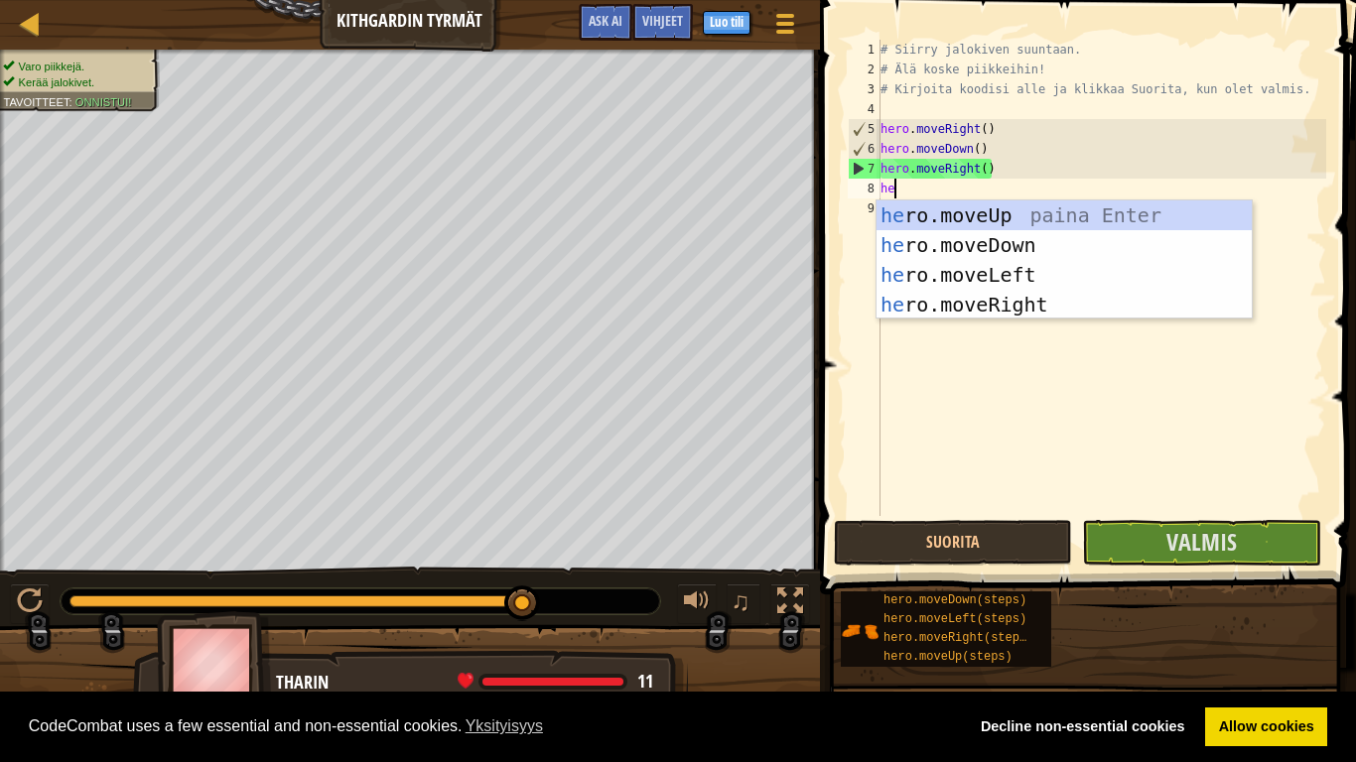
type textarea "her"
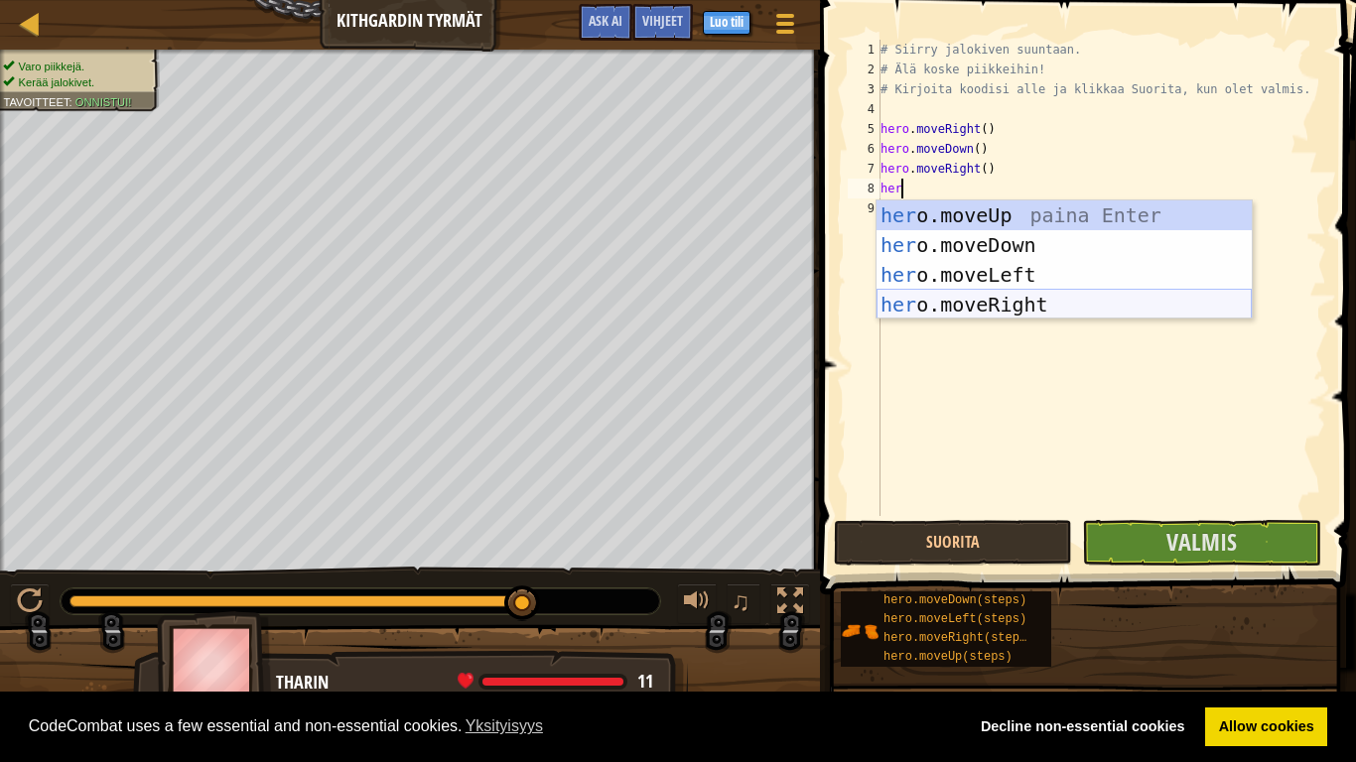
click at [1001, 303] on div "her o.moveUp paina Enter her o.moveDown paina Enter her o.moveLeft paina Enter …" at bounding box center [1064, 290] width 375 height 179
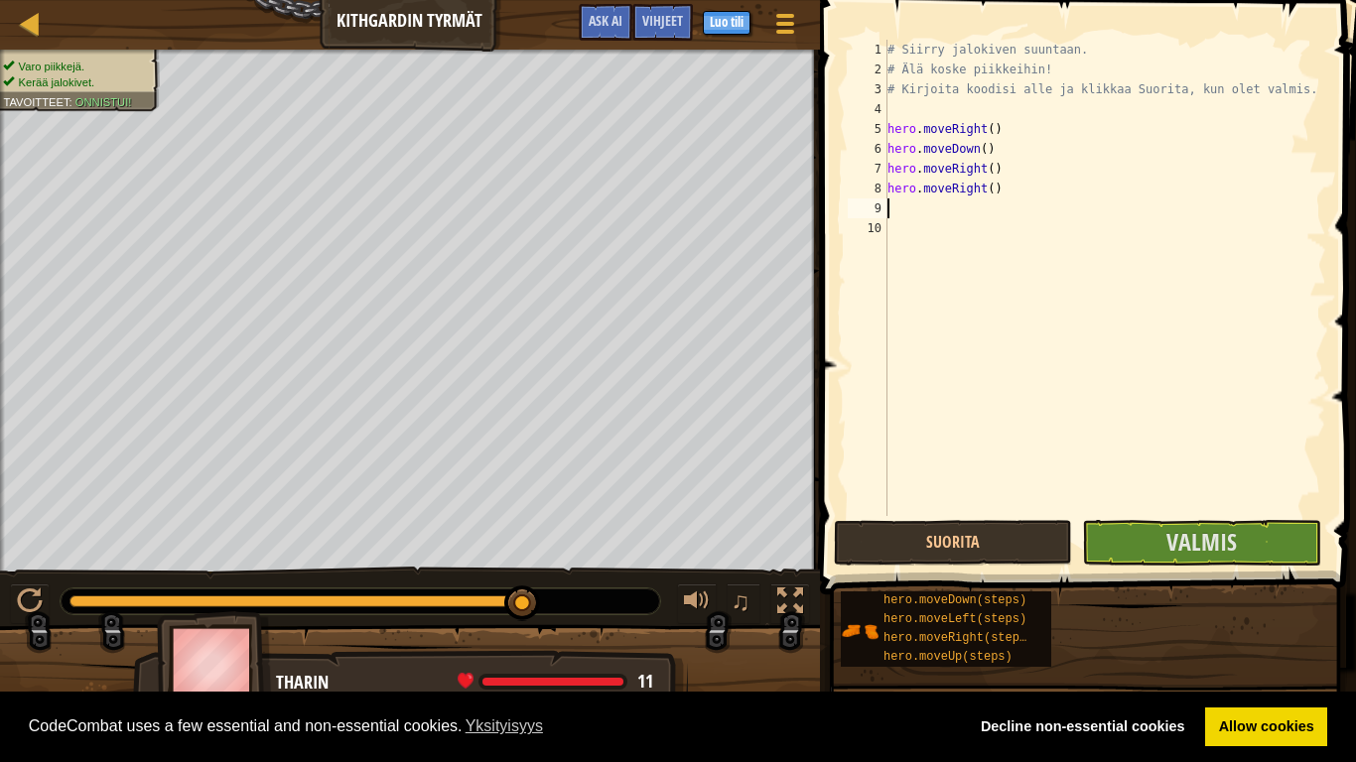
scroll to position [9, 0]
click at [1219, 555] on span "Valmis" at bounding box center [1202, 542] width 70 height 32
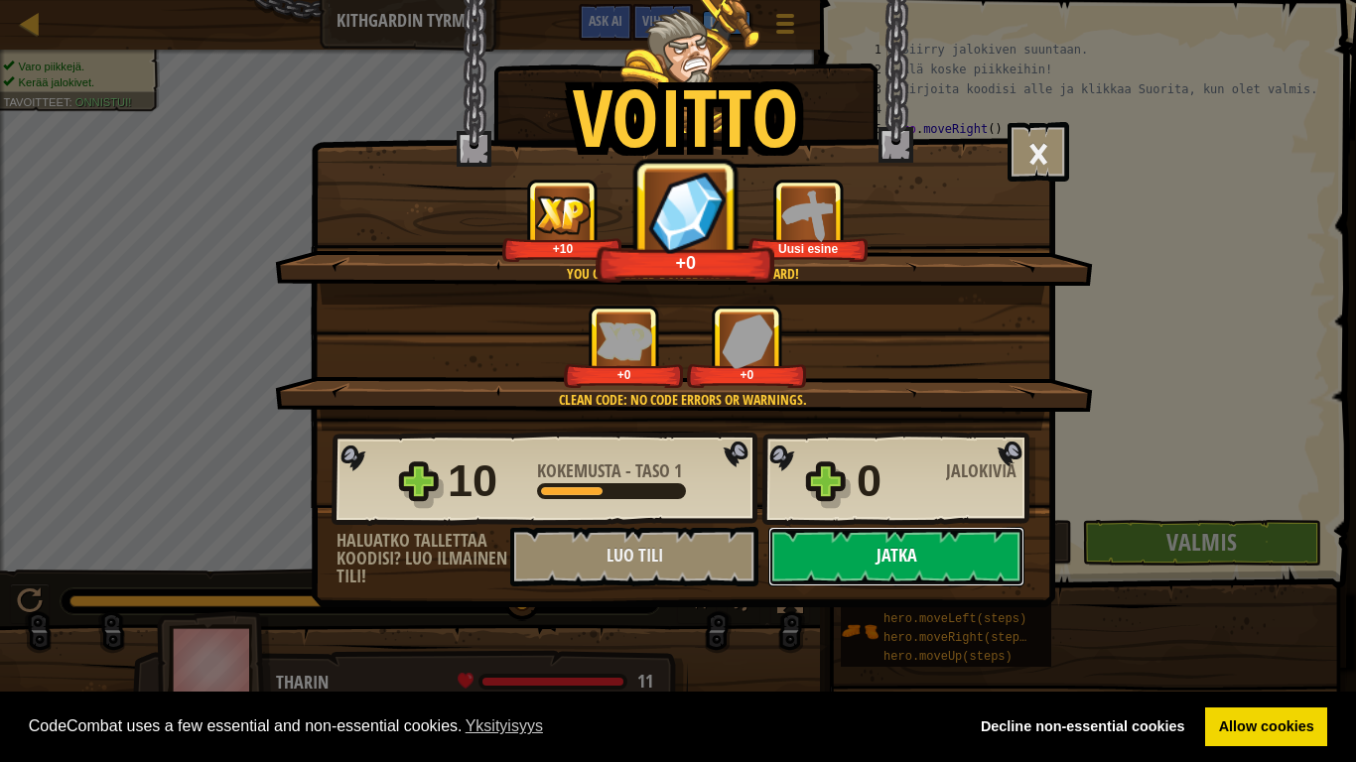
click at [901, 566] on button "Jatka" at bounding box center [896, 557] width 256 height 60
select select "fi"
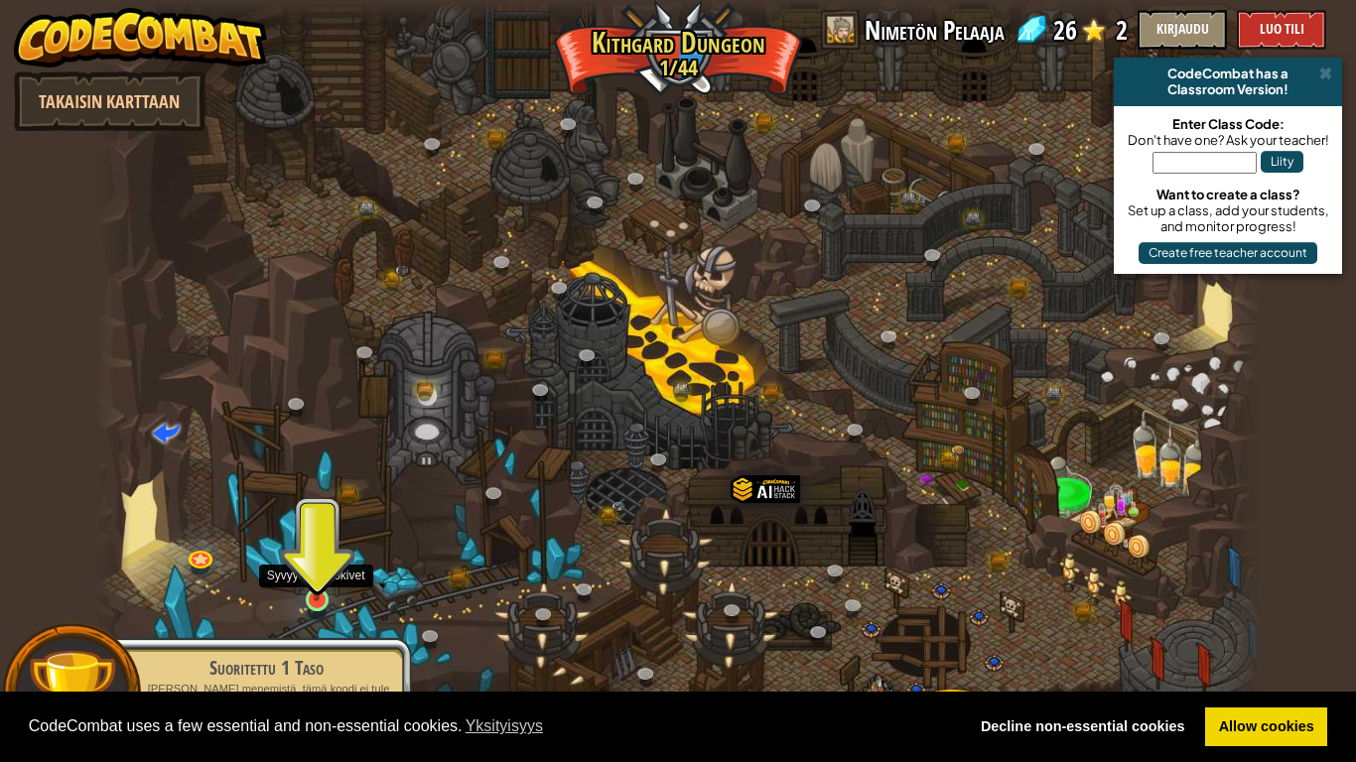
click at [311, 594] on img at bounding box center [317, 568] width 30 height 68
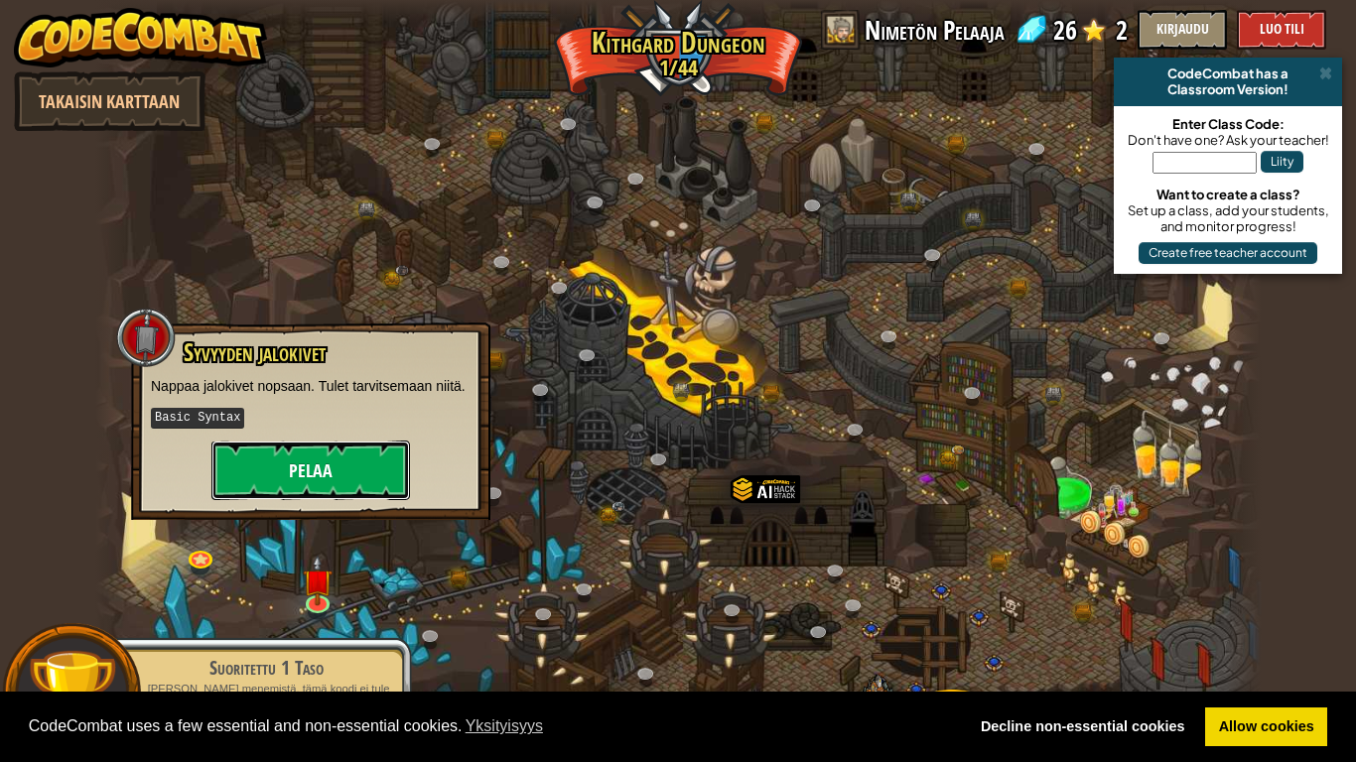
click at [361, 491] on button "Pelaa" at bounding box center [310, 471] width 199 height 60
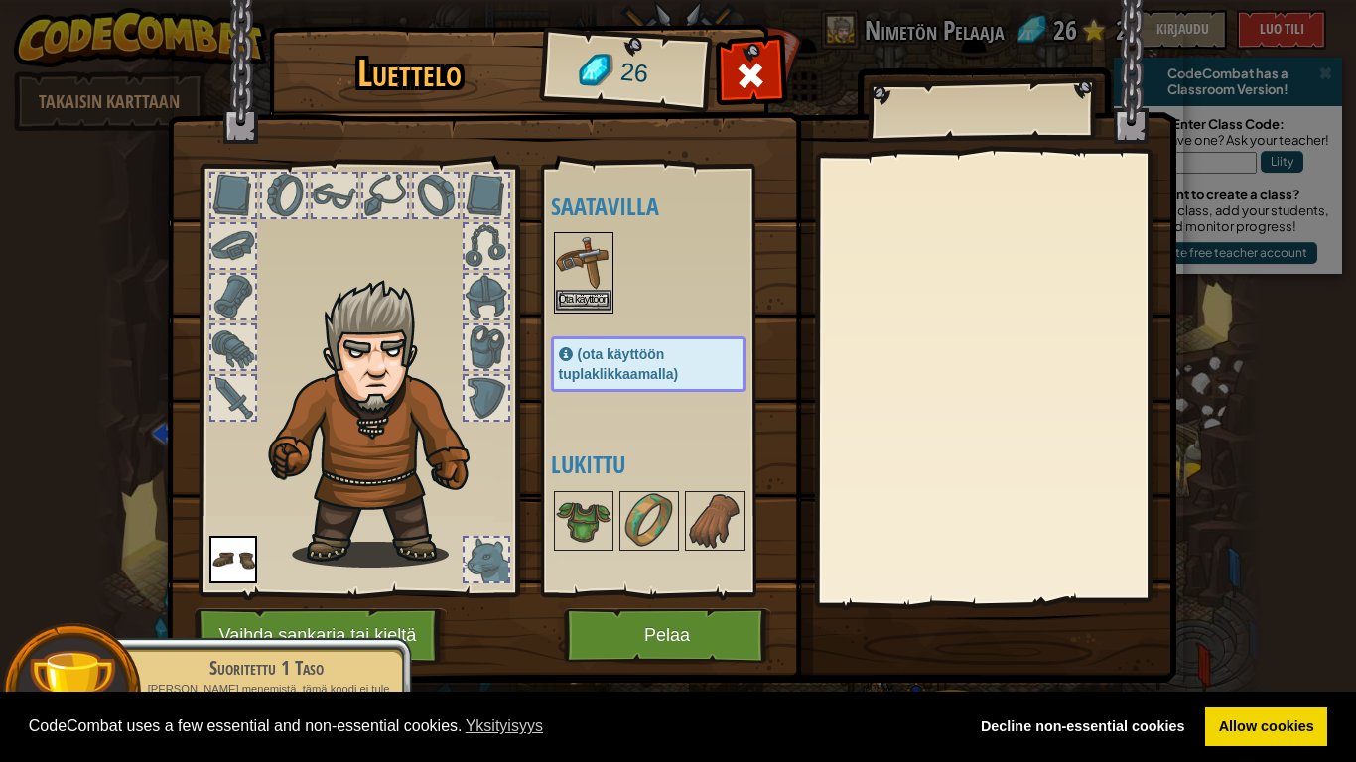
click at [601, 276] on img at bounding box center [584, 262] width 56 height 56
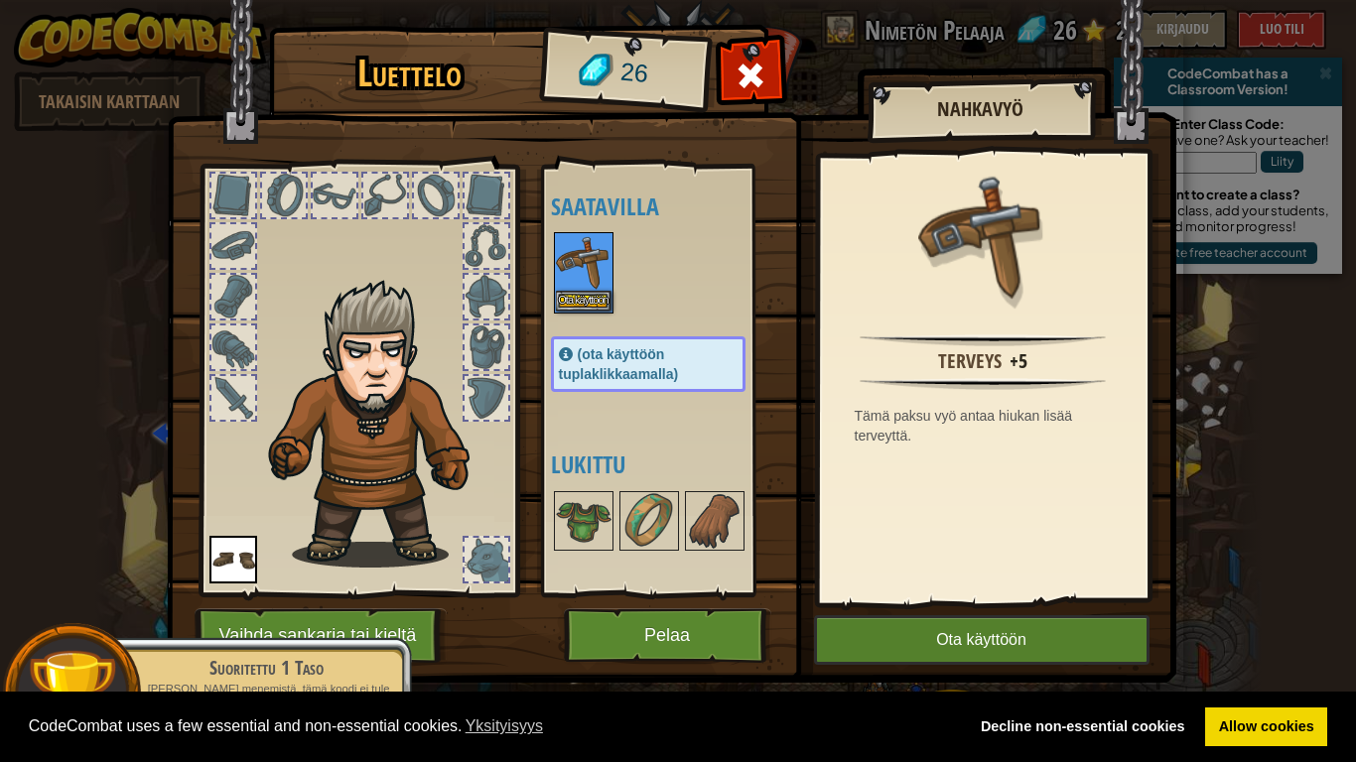
click at [915, 594] on img at bounding box center [672, 322] width 1010 height 721
click at [925, 594] on button "Ota käyttöön" at bounding box center [982, 641] width 336 height 50
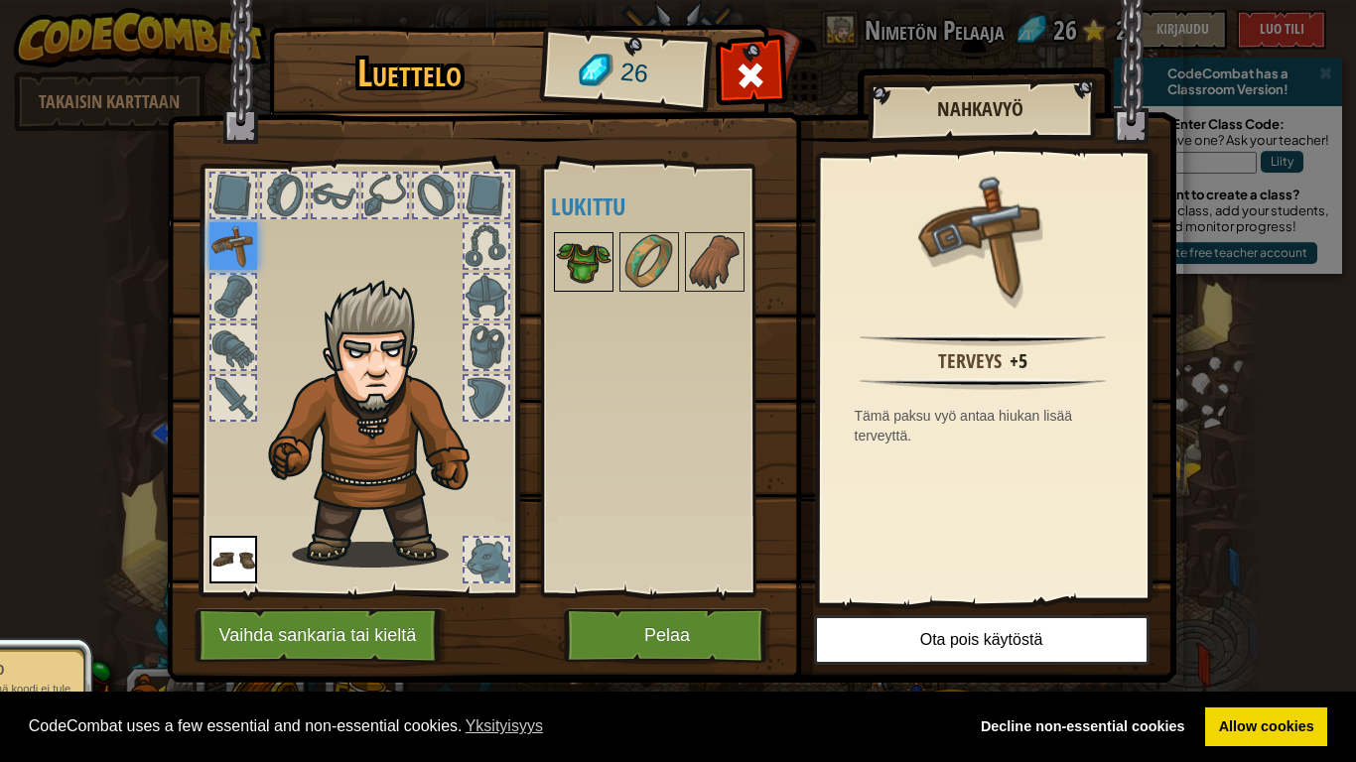
click at [572, 276] on img at bounding box center [584, 262] width 56 height 56
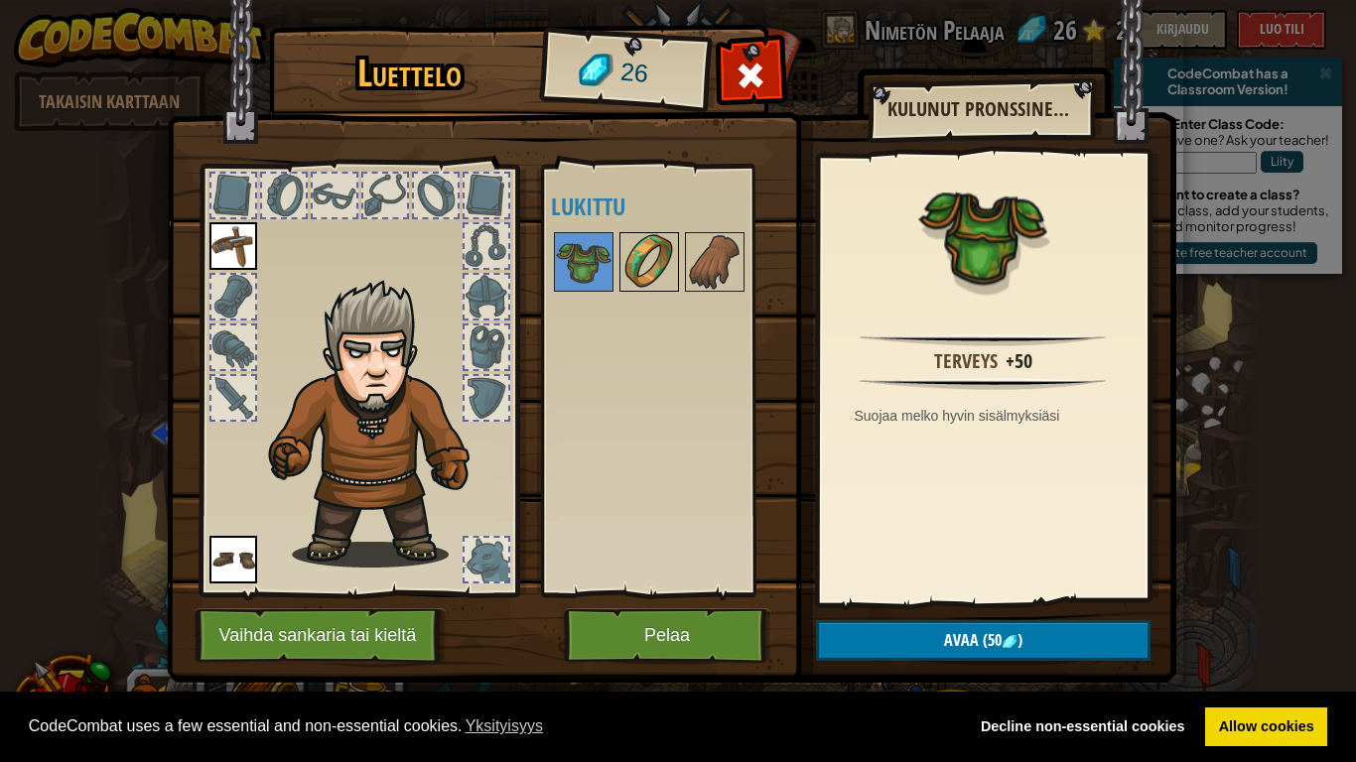
click at [627, 261] on img at bounding box center [650, 262] width 56 height 56
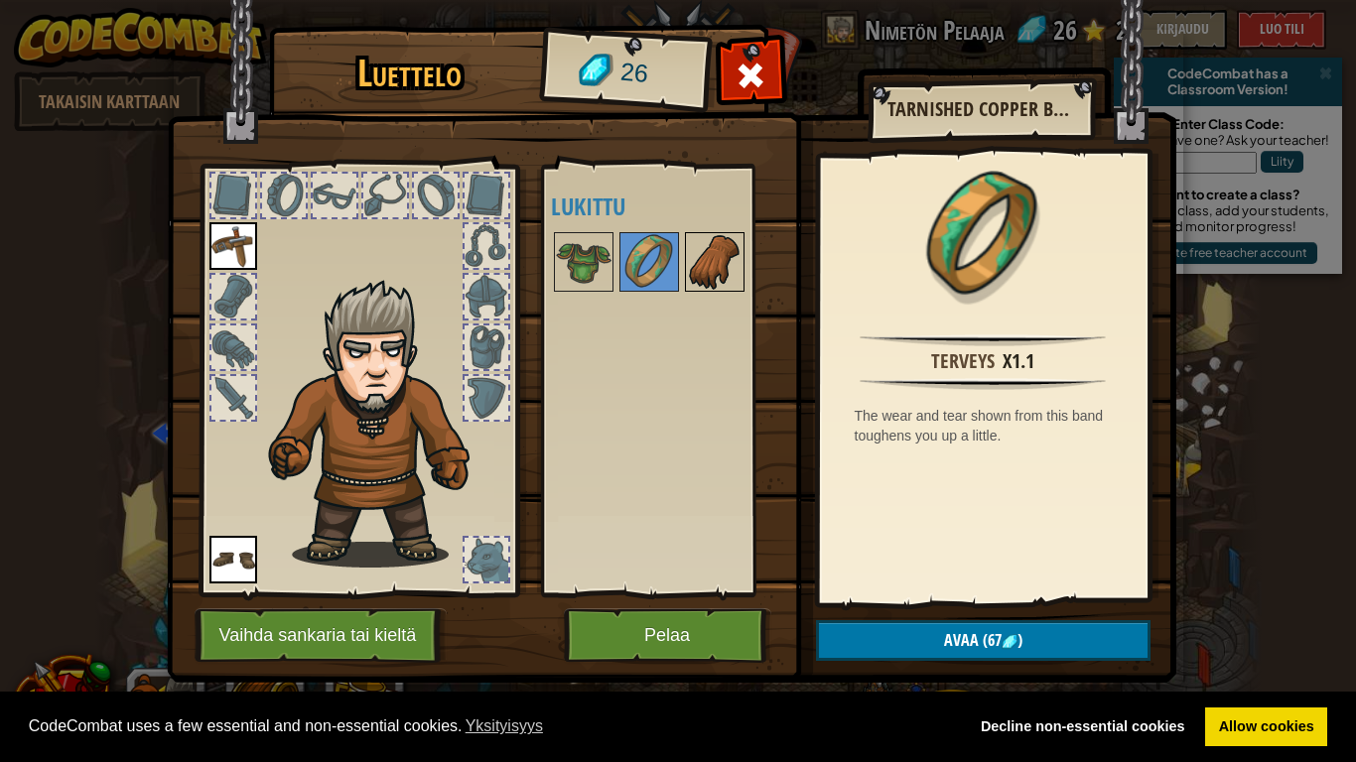
click at [703, 261] on img at bounding box center [715, 262] width 56 height 56
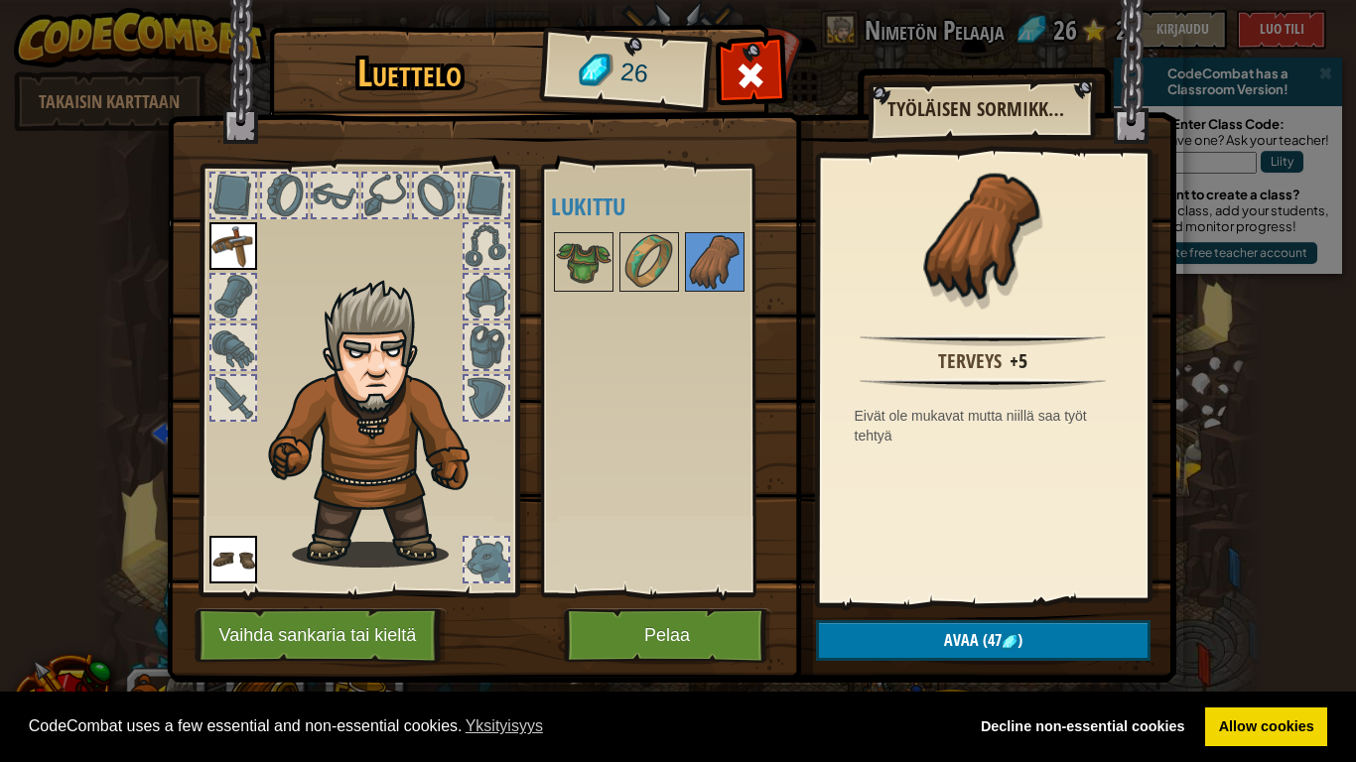
click at [614, 260] on div at bounding box center [668, 262] width 234 height 66
click at [770, 77] on div at bounding box center [751, 81] width 63 height 63
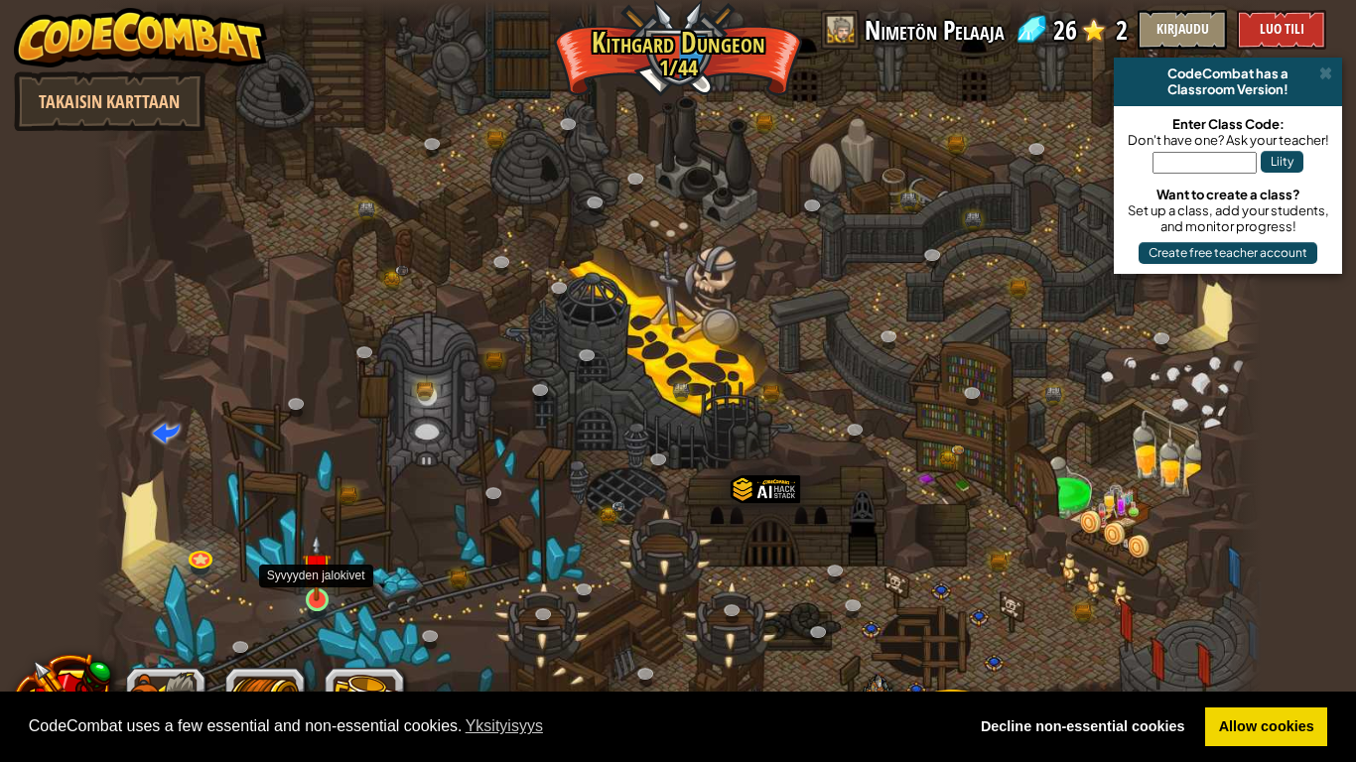
click at [316, 594] on img at bounding box center [317, 568] width 30 height 68
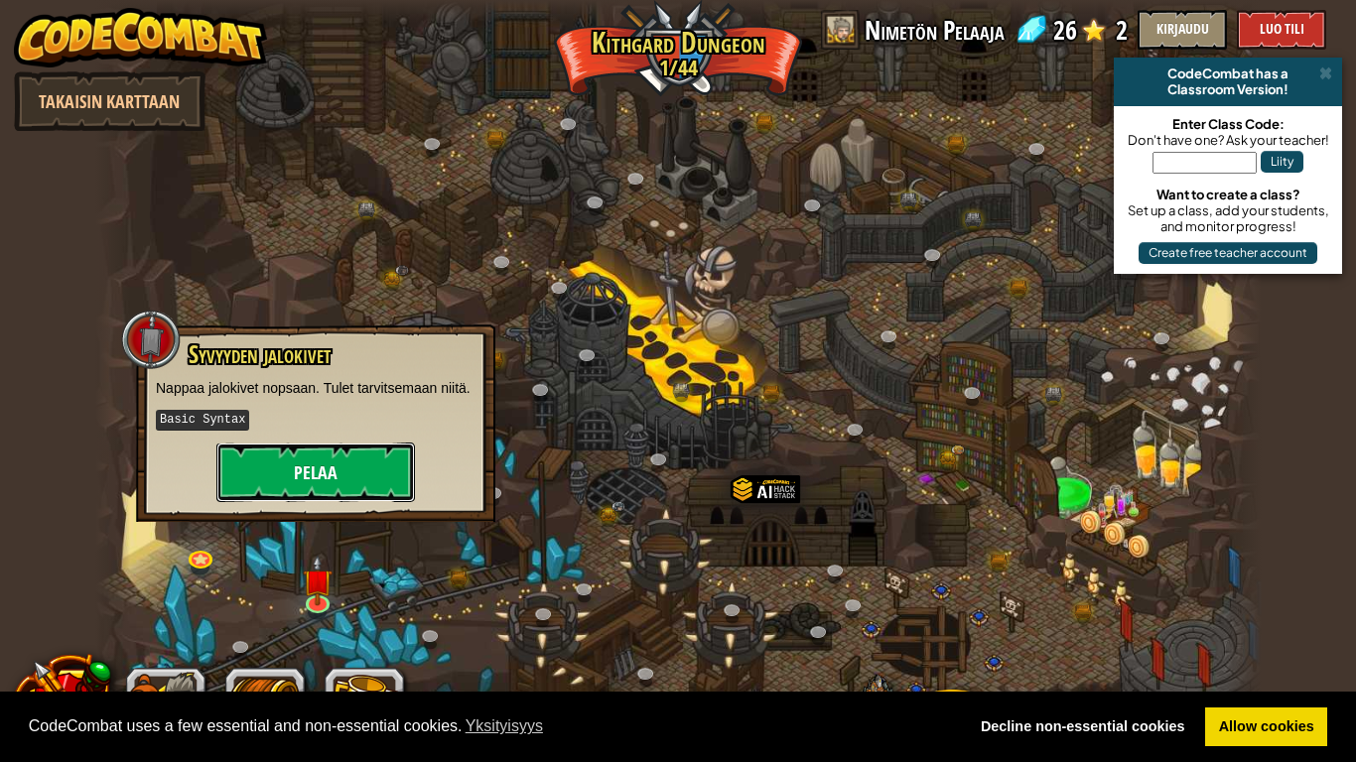
click at [385, 496] on button "Pelaa" at bounding box center [315, 473] width 199 height 60
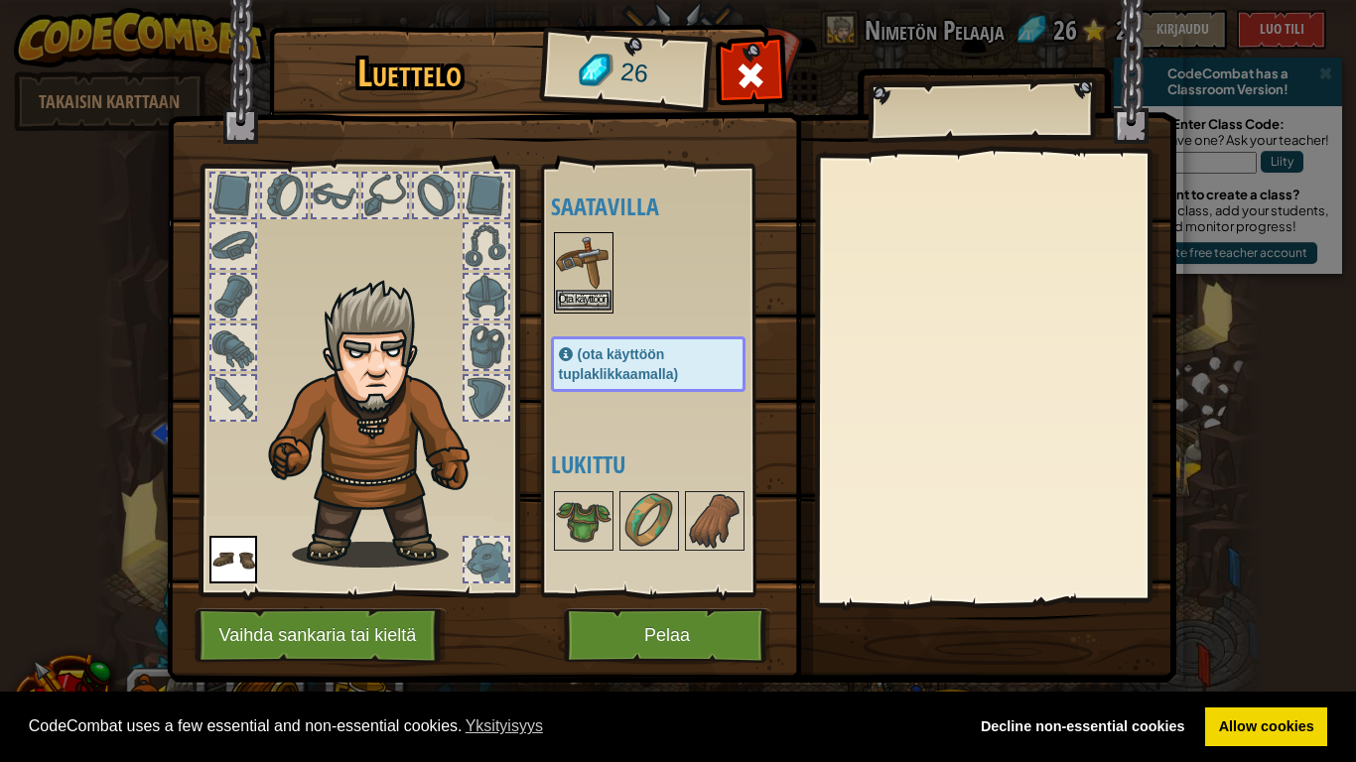
click at [601, 246] on img at bounding box center [584, 262] width 56 height 56
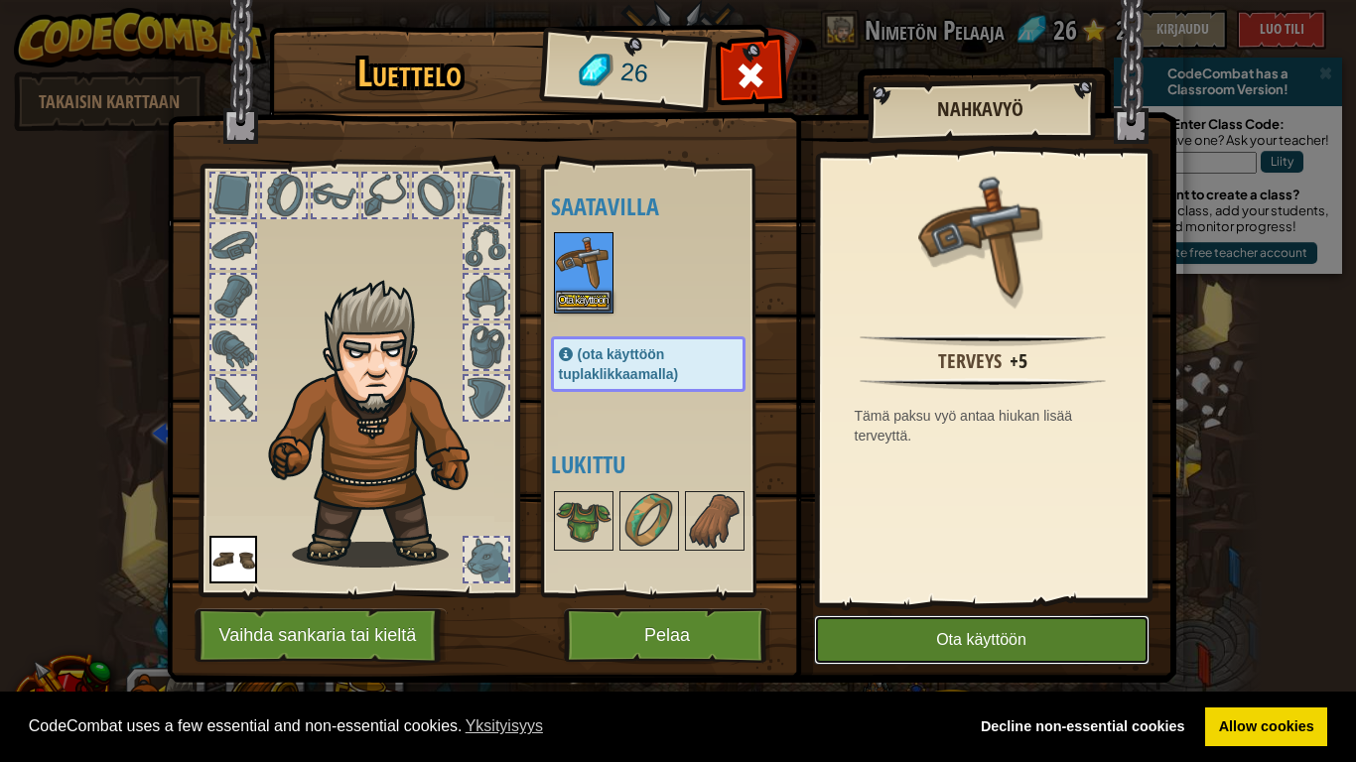
click at [946, 594] on button "Ota käyttöön" at bounding box center [982, 641] width 336 height 50
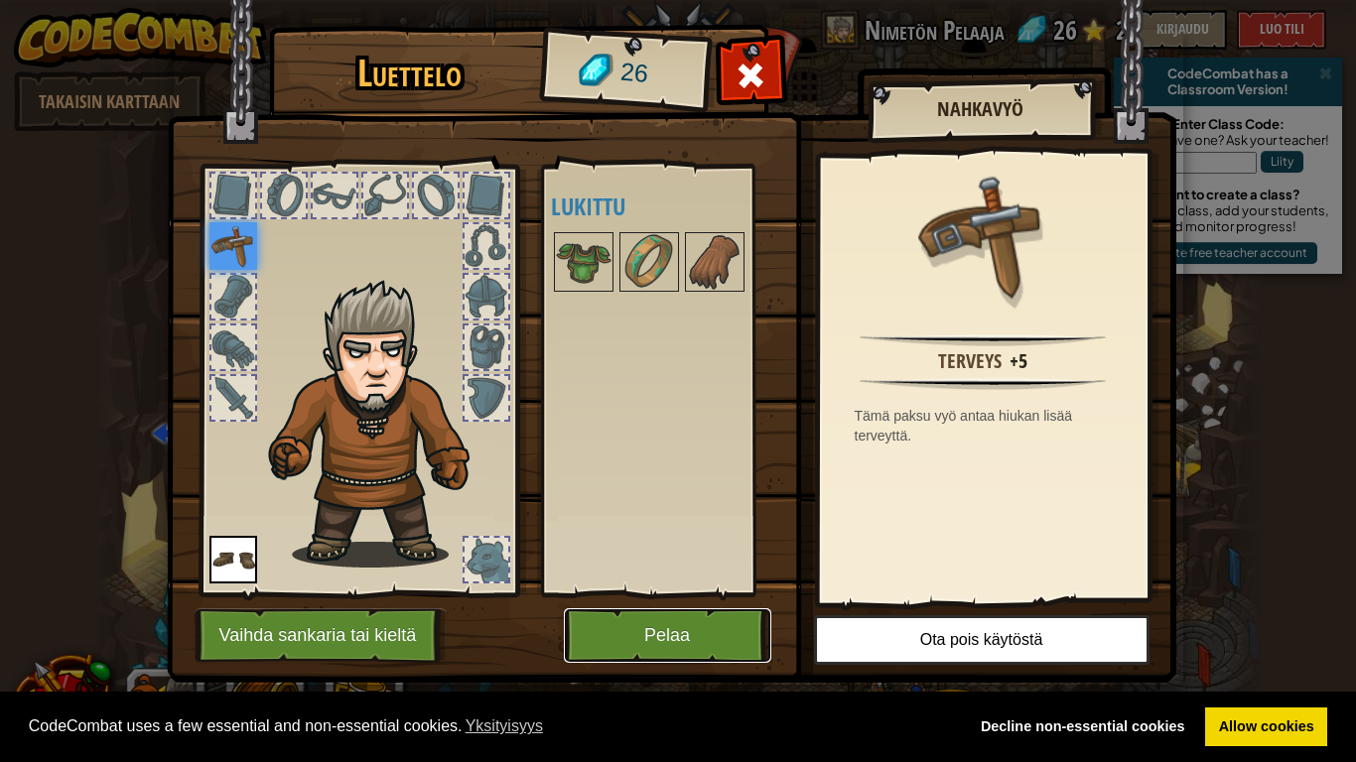
click at [732, 594] on button "Pelaa" at bounding box center [668, 636] width 208 height 55
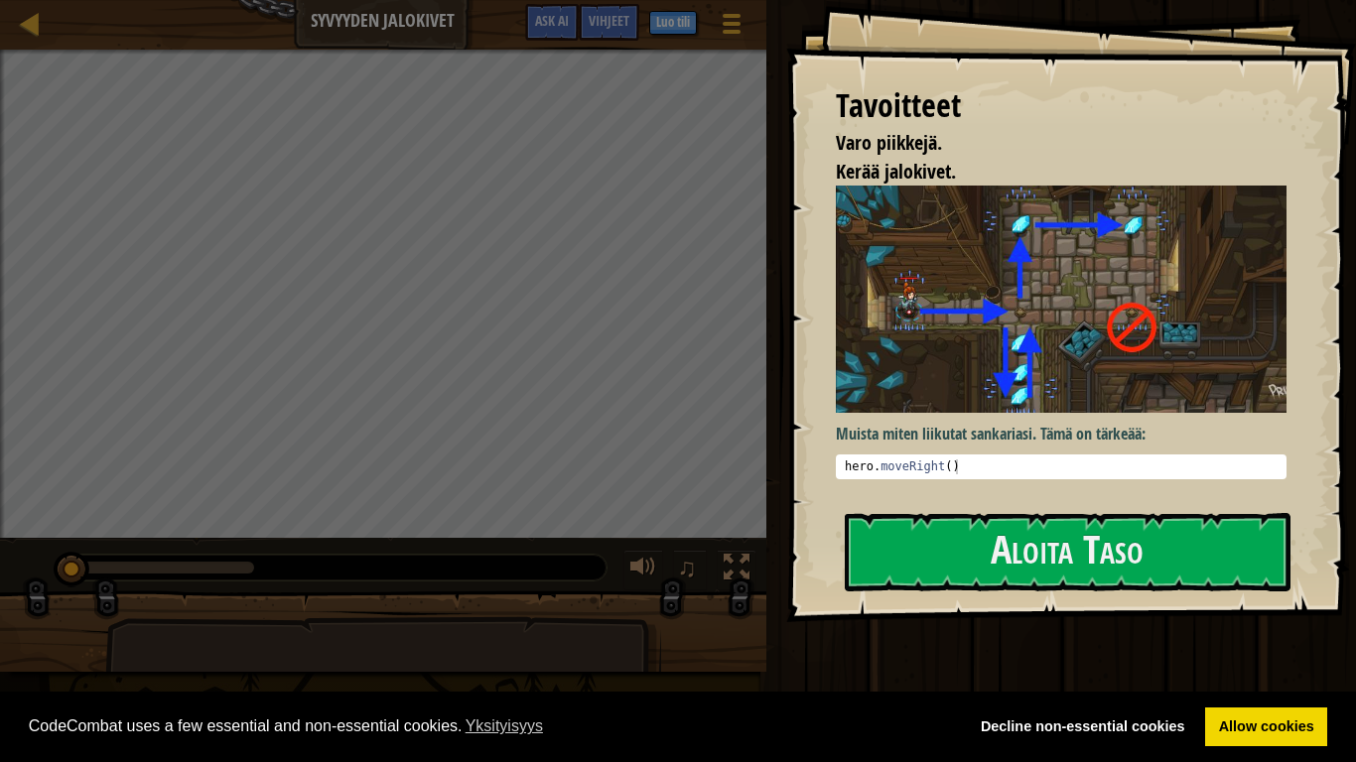
click at [1071, 483] on div "Muista miten liikutat sankariasi. Tämä on tärkeää: 1 hero . moveRight ( ) ההההה…" at bounding box center [1061, 340] width 451 height 308
click at [1079, 513] on button "Aloita Taso" at bounding box center [1068, 552] width 446 height 78
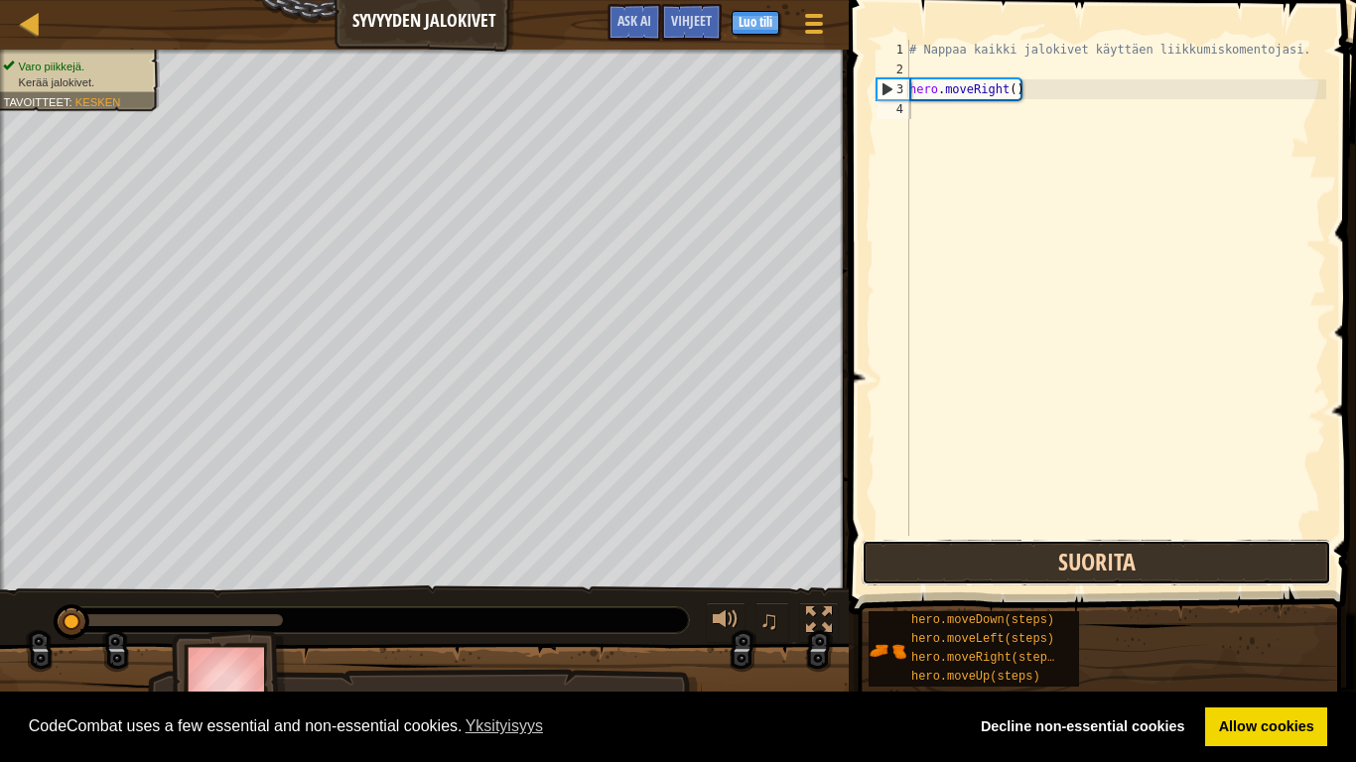
click at [1084, 580] on button "Suorita" at bounding box center [1097, 563] width 470 height 46
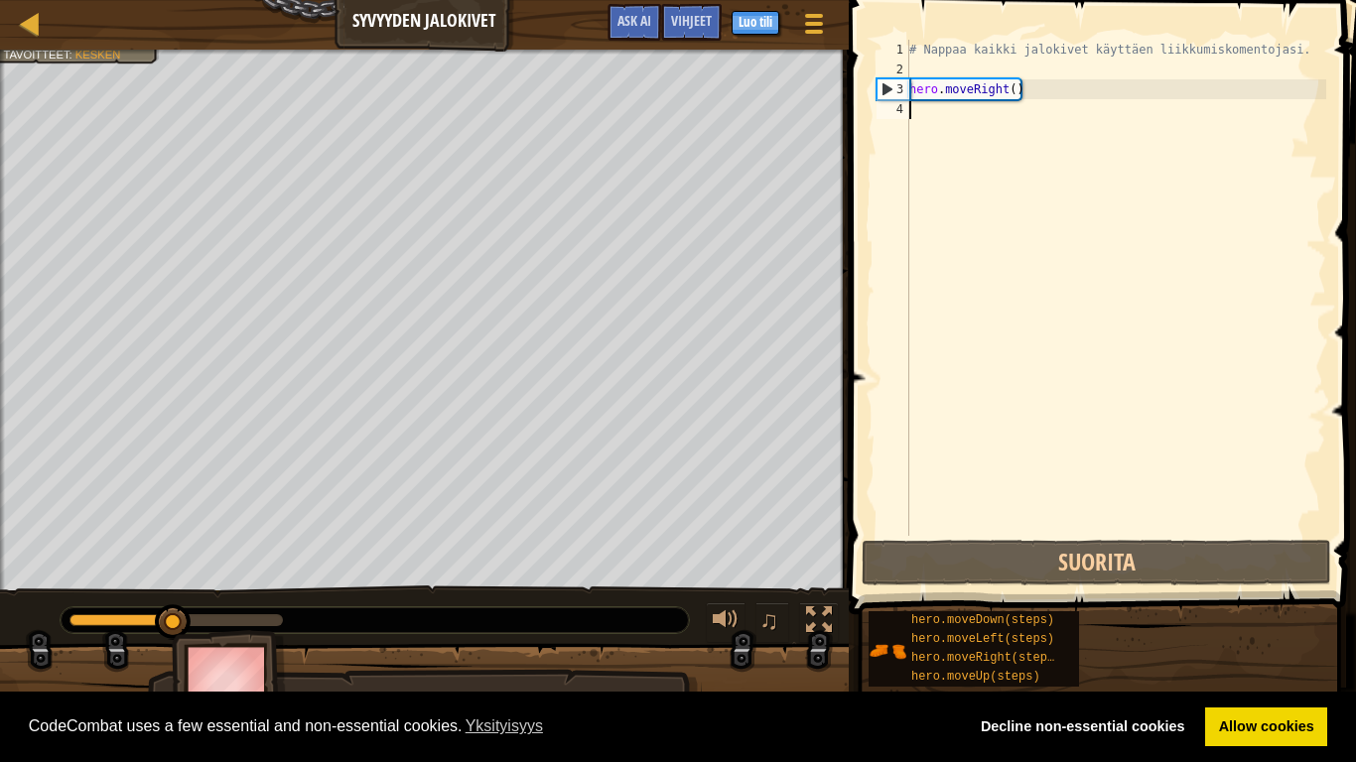
click at [921, 114] on div "# Nappaa kaikki jalokivet käyttäen liikkumiskomentojasi. hero . moveRight ( )" at bounding box center [1115, 308] width 421 height 536
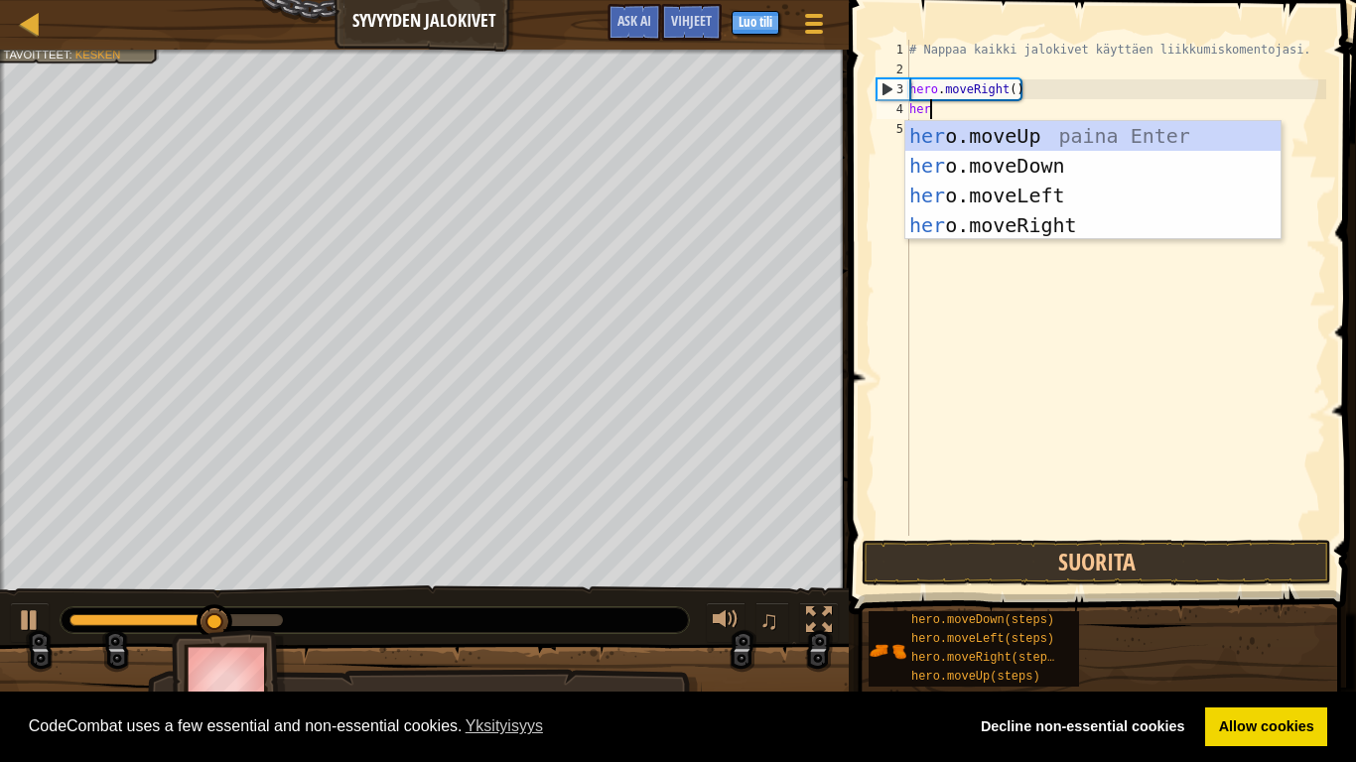
type textarea "hero"
click at [1038, 186] on div "hero .moveUp paina Enter hero .moveDown paina Enter hero .moveLeft paina Enter …" at bounding box center [1092, 210] width 375 height 179
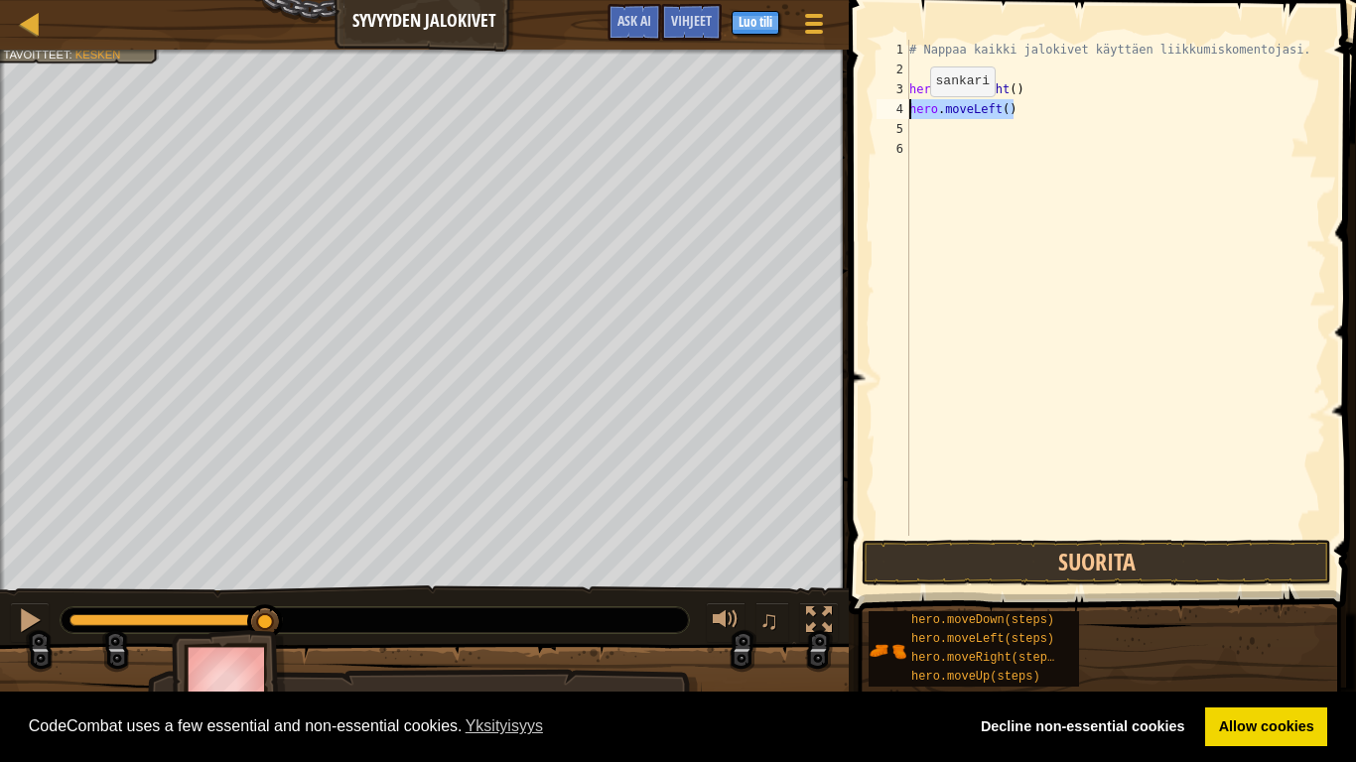
drag, startPoint x: 1012, startPoint y: 110, endPoint x: 912, endPoint y: 116, distance: 99.5
click at [912, 116] on div "# Nappaa kaikki jalokivet käyttäen liikkumiskomentojasi. hero . moveRight ( ) h…" at bounding box center [1115, 308] width 421 height 536
type textarea "hero.moveLeft()"
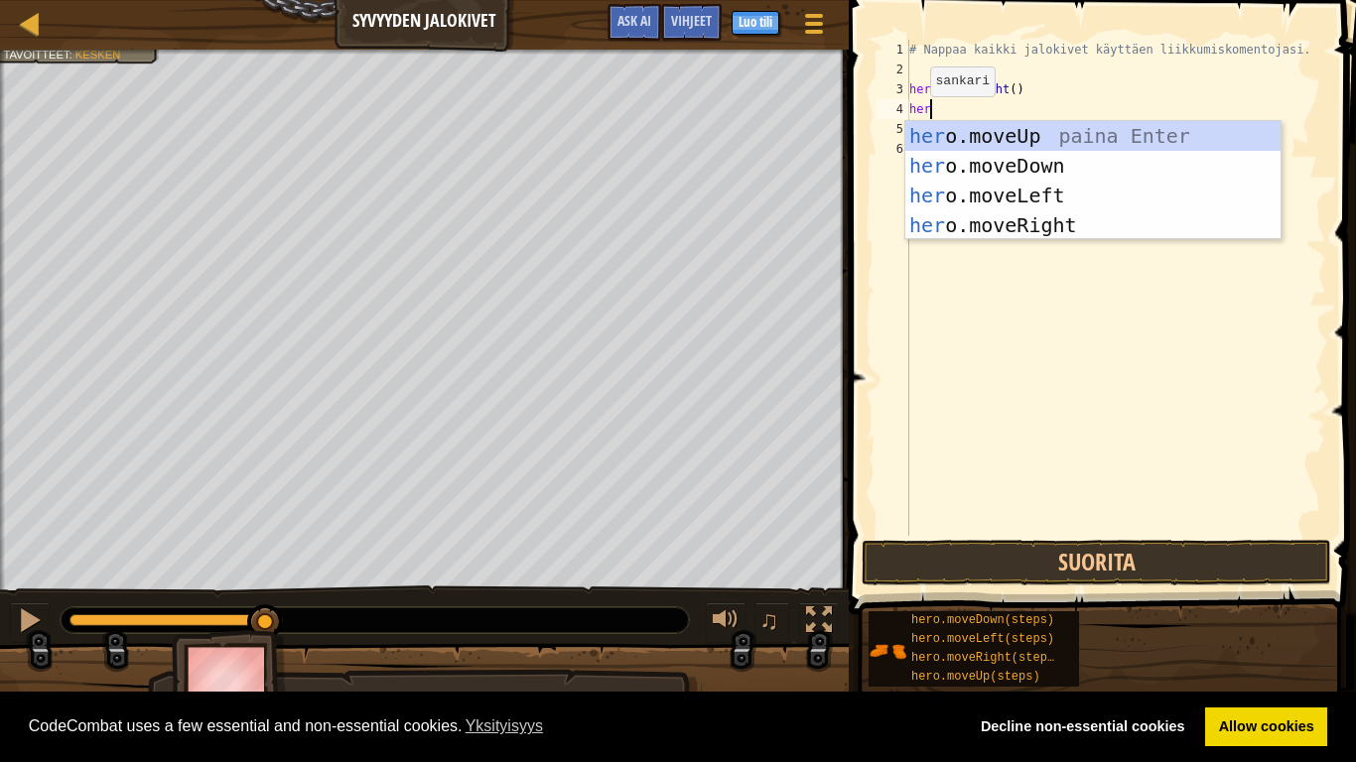
type textarea "hero"
click at [1011, 164] on div "hero .moveUp paina Enter hero .moveDown paina Enter hero .moveLeft paina Enter …" at bounding box center [1092, 210] width 375 height 179
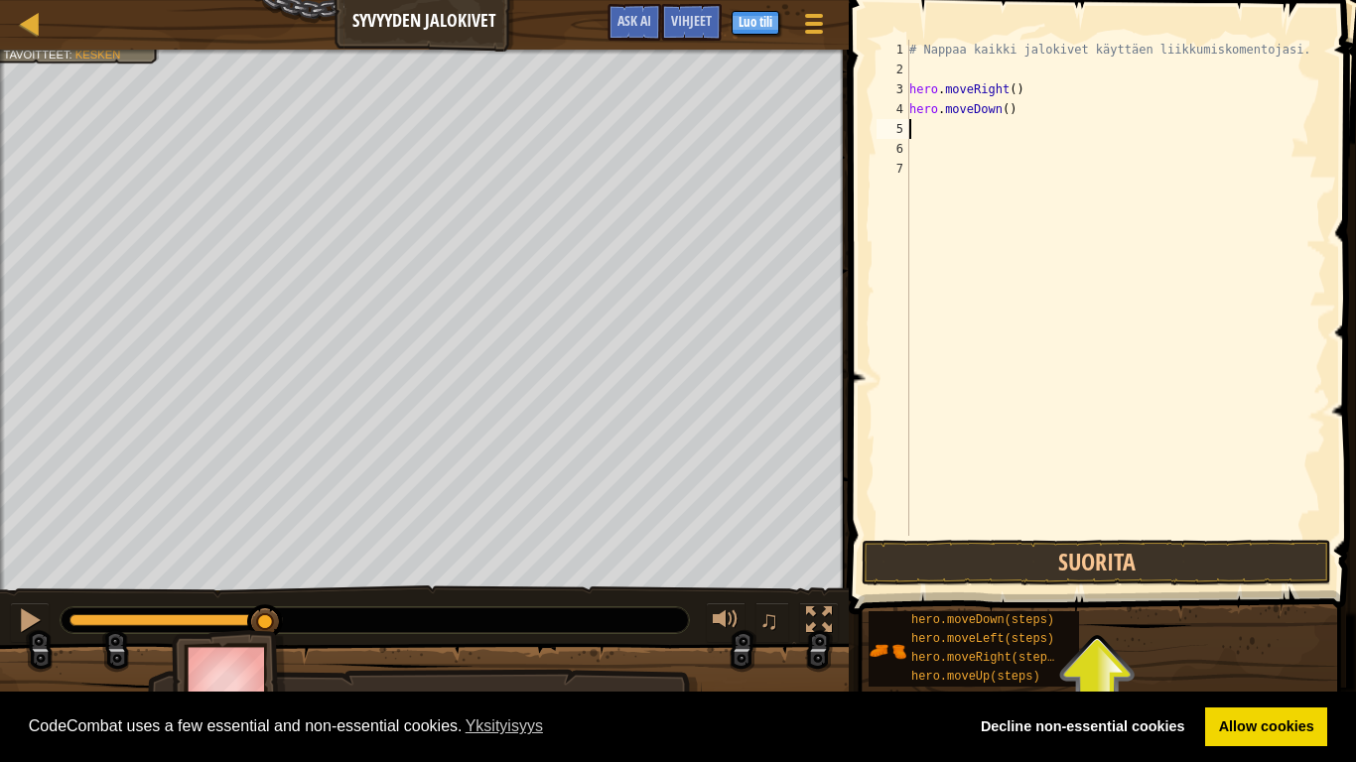
scroll to position [9, 0]
click at [1070, 567] on button "Suorita" at bounding box center [1097, 563] width 470 height 46
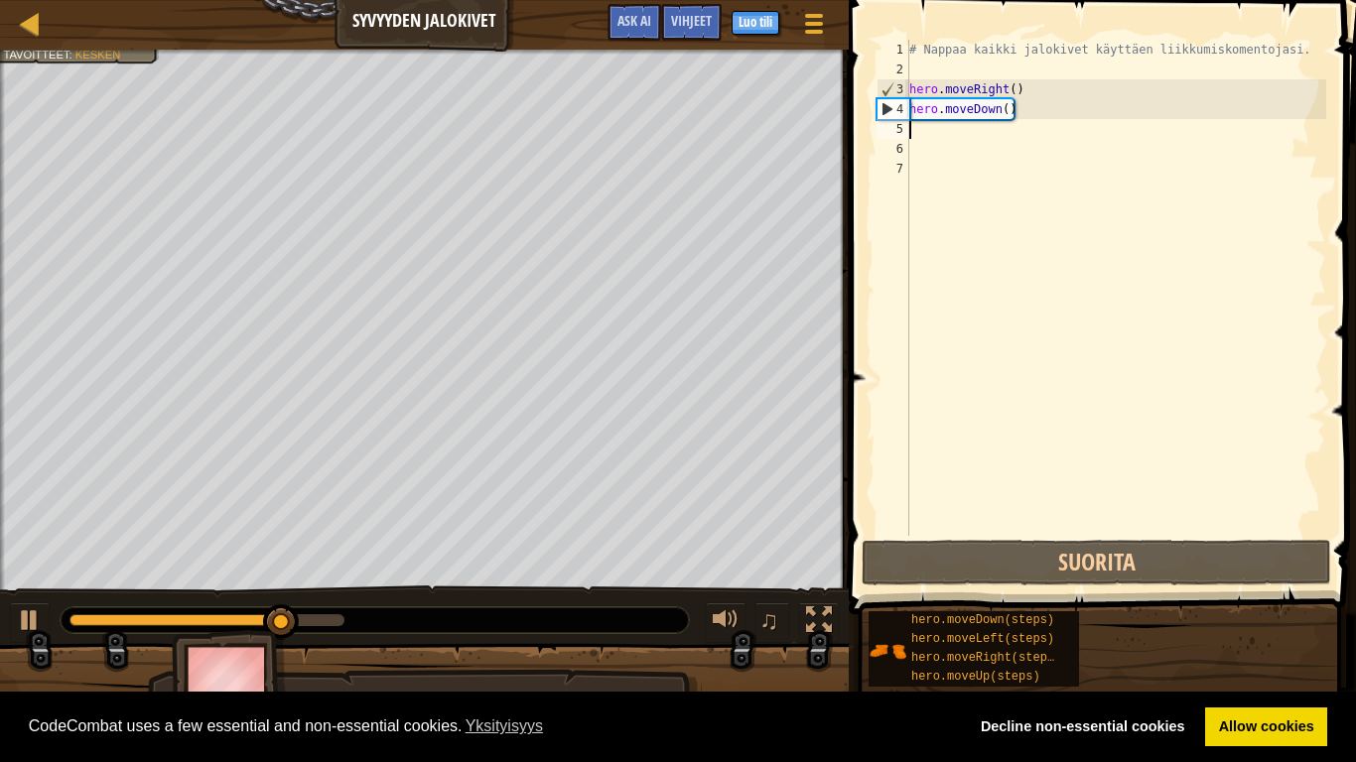
click at [913, 130] on div "# Nappaa kaikki jalokivet käyttäen liikkumiskomentojasi. hero . moveRight ( ) h…" at bounding box center [1115, 308] width 421 height 536
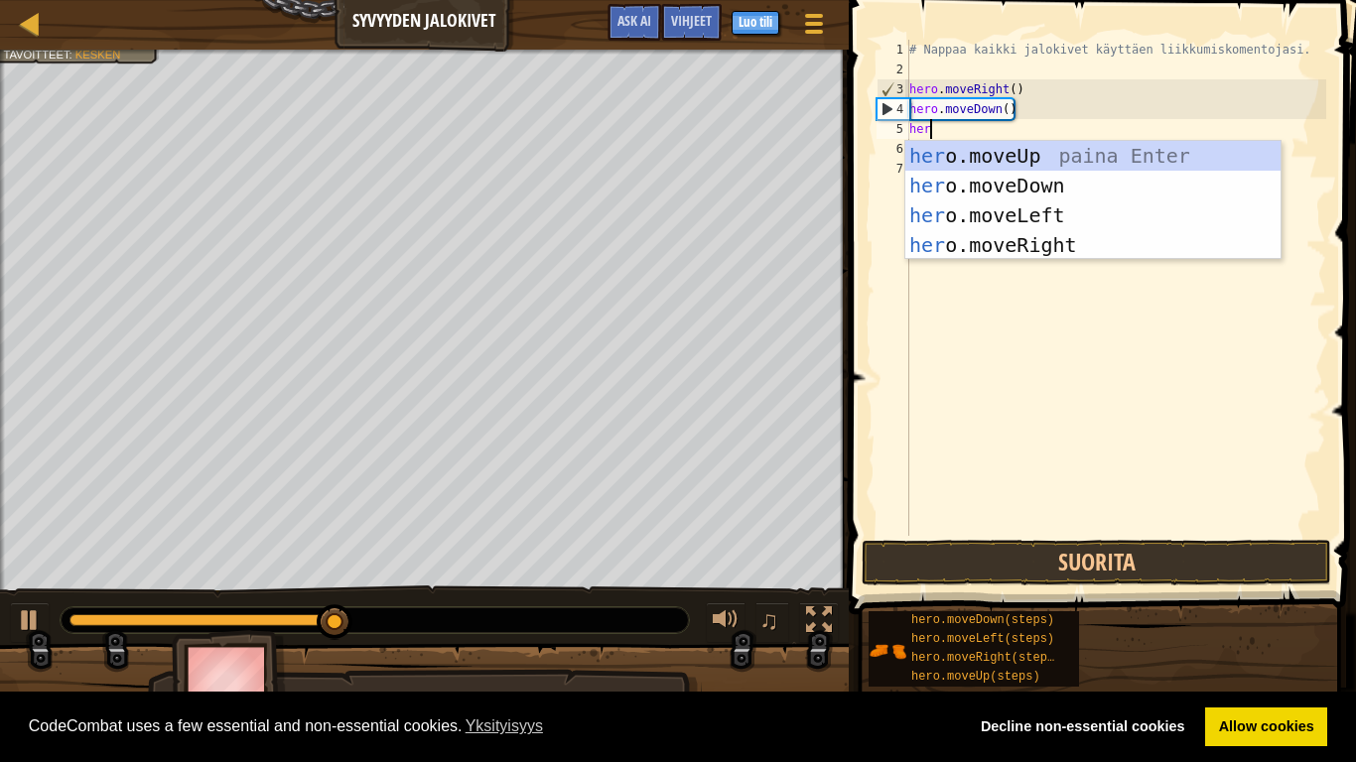
type textarea "hero"
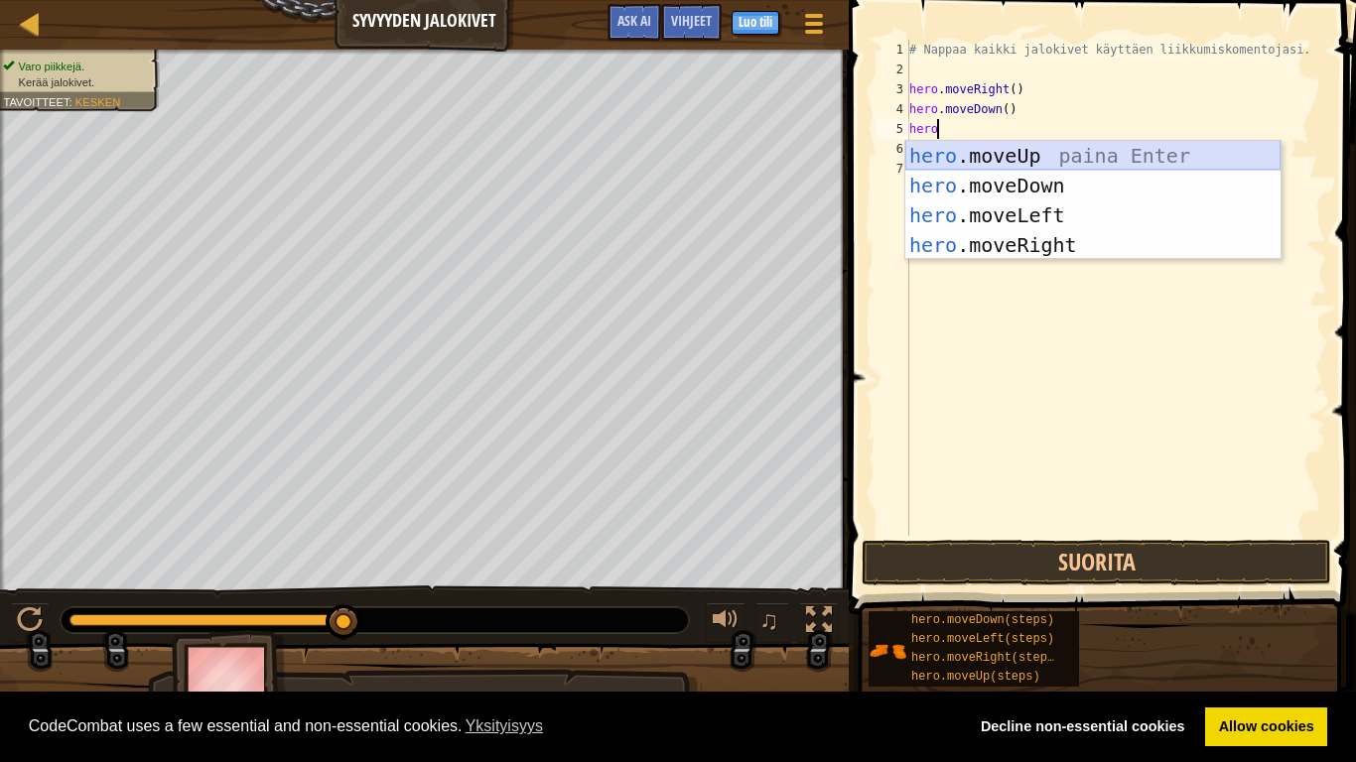
click at [1043, 150] on div "hero .moveUp paina Enter hero .moveDown paina Enter hero .moveLeft paina Enter …" at bounding box center [1092, 230] width 375 height 179
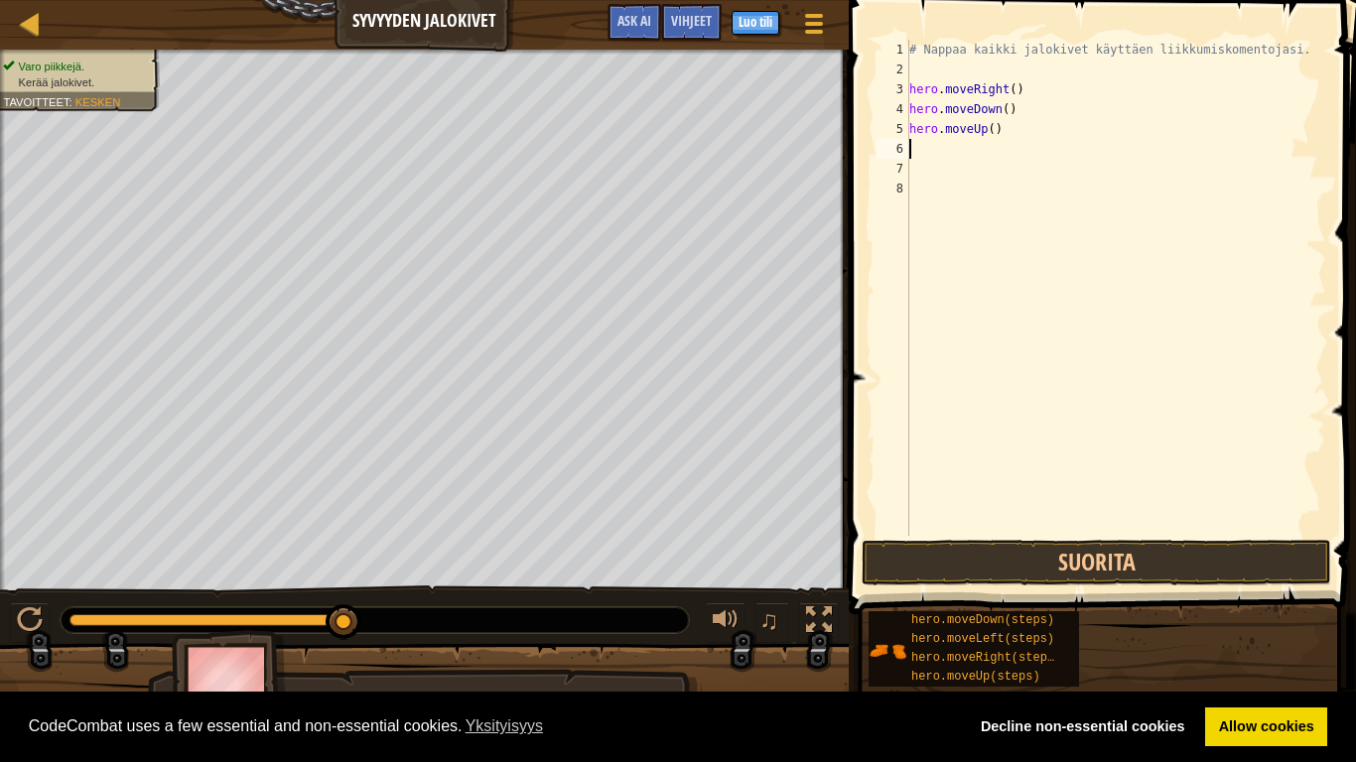
scroll to position [9, 0]
click at [962, 179] on div "# Nappaa kaikki jalokivet käyttäen liikkumiskomentojasi. hero . moveRight ( ) h…" at bounding box center [1115, 308] width 421 height 536
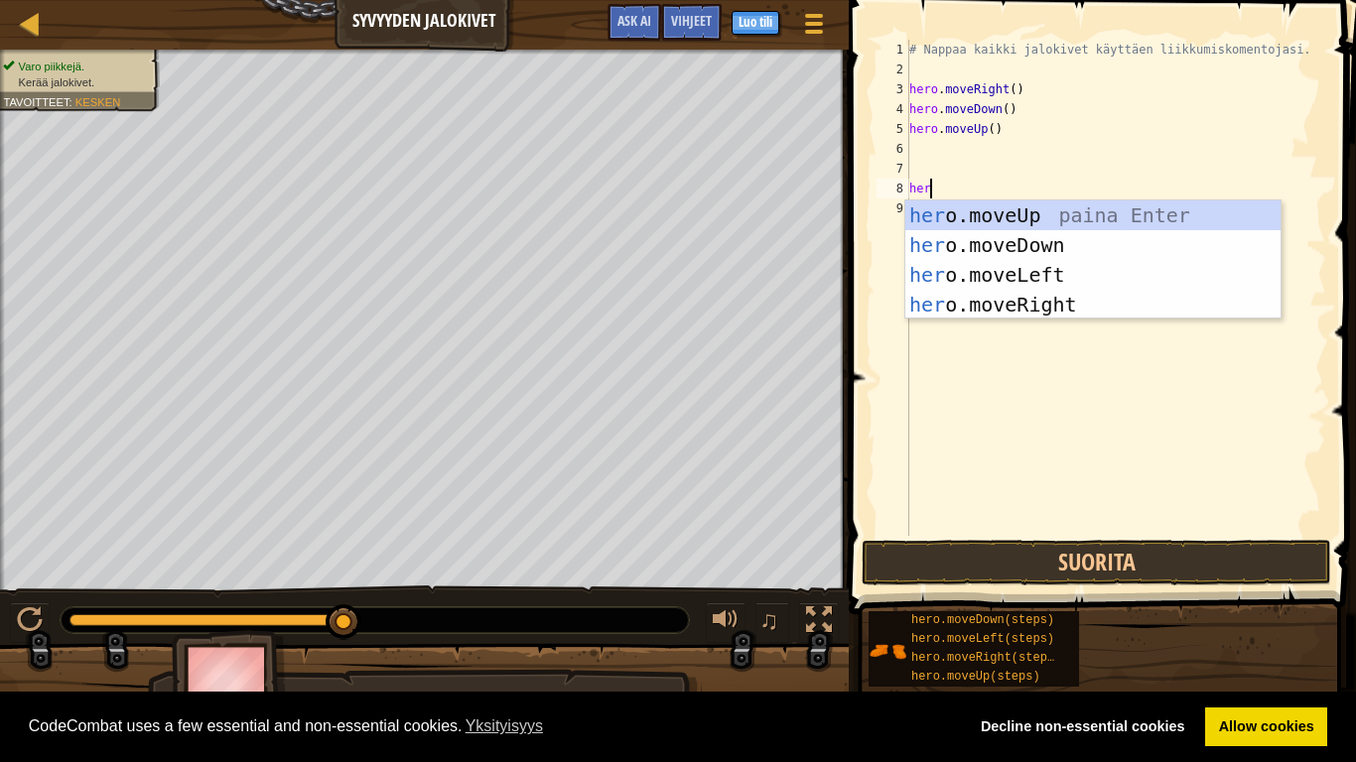
type textarea "hero"
click at [1024, 208] on div "hero .moveUp paina Enter hero .moveDown paina Enter hero .moveLeft paina Enter …" at bounding box center [1092, 290] width 375 height 179
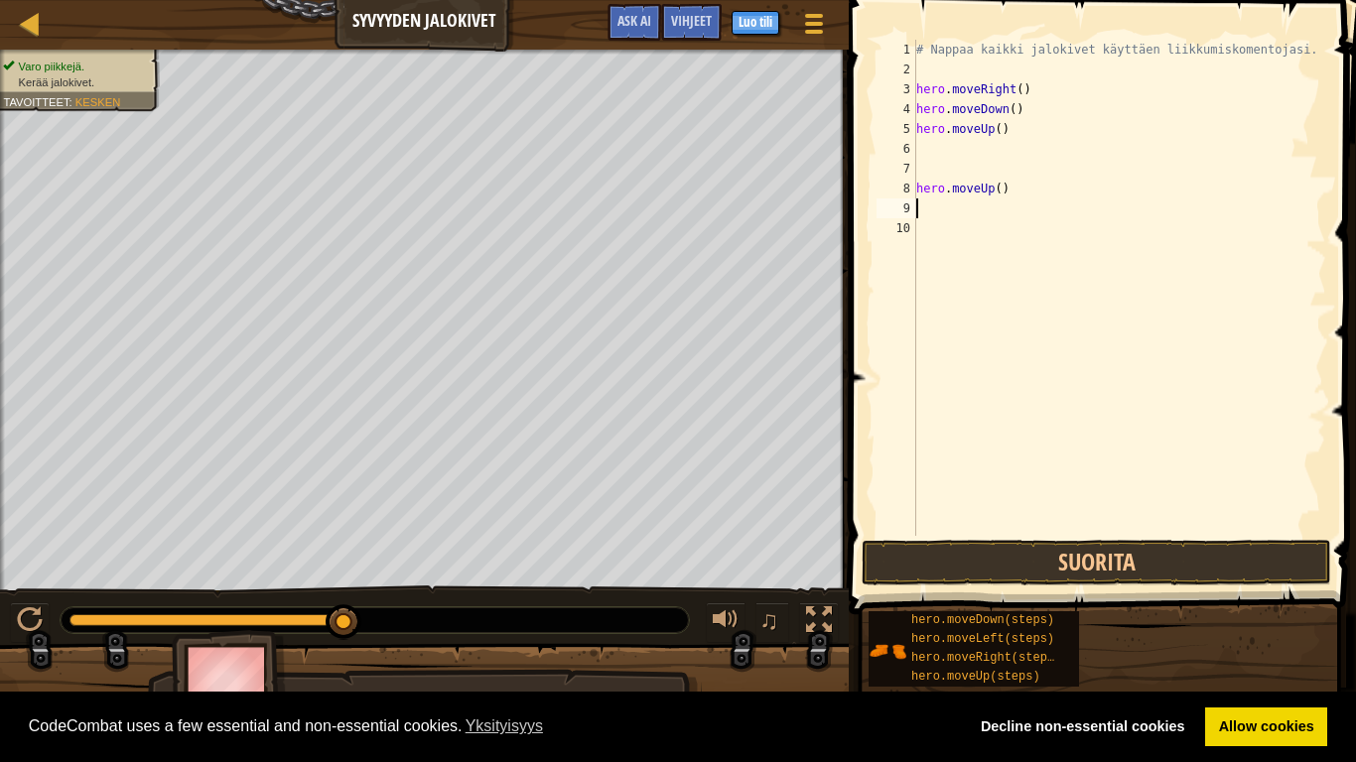
scroll to position [9, 0]
click at [953, 155] on div "# Nappaa kaikki jalokivet käyttäen liikkumiskomentojasi. hero . moveRight ( ) h…" at bounding box center [1119, 308] width 414 height 536
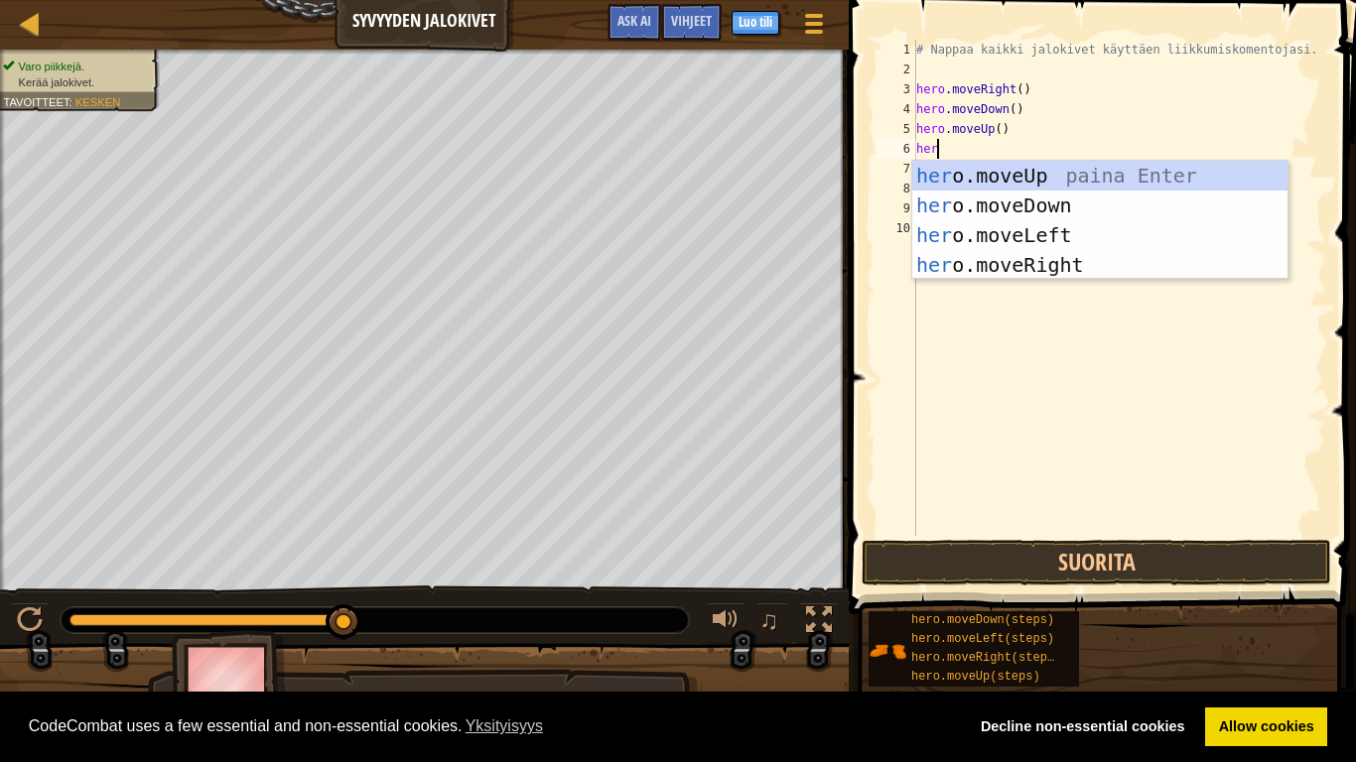
type textarea "hero"
click at [1051, 185] on div "hero .moveUp paina Enter hero .moveDown paina Enter hero .moveLeft paina Enter …" at bounding box center [1099, 250] width 375 height 179
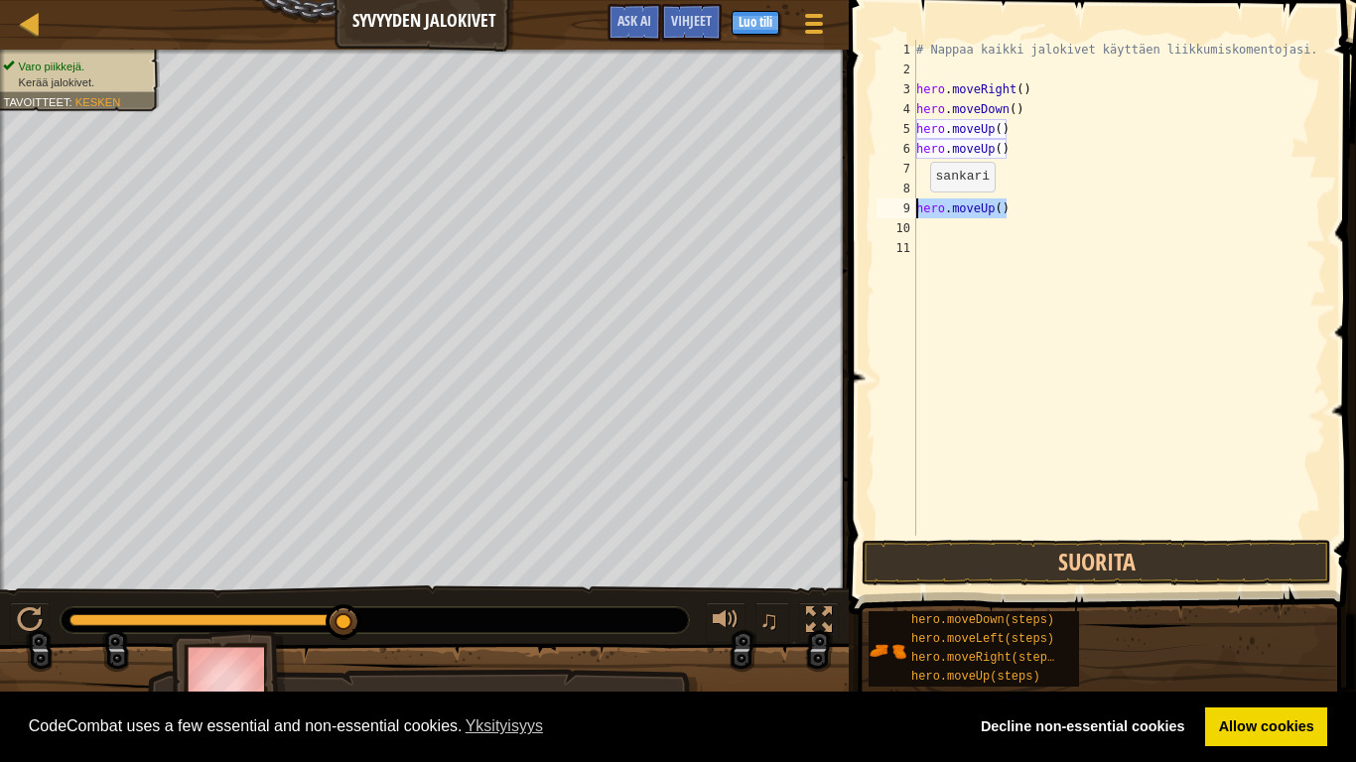
drag, startPoint x: 1008, startPoint y: 208, endPoint x: 918, endPoint y: 211, distance: 89.4
click at [918, 211] on div "# Nappaa kaikki jalokivet käyttäen liikkumiskomentojasi. hero . moveRight ( ) h…" at bounding box center [1119, 308] width 414 height 536
type textarea "hero.moveUp()"
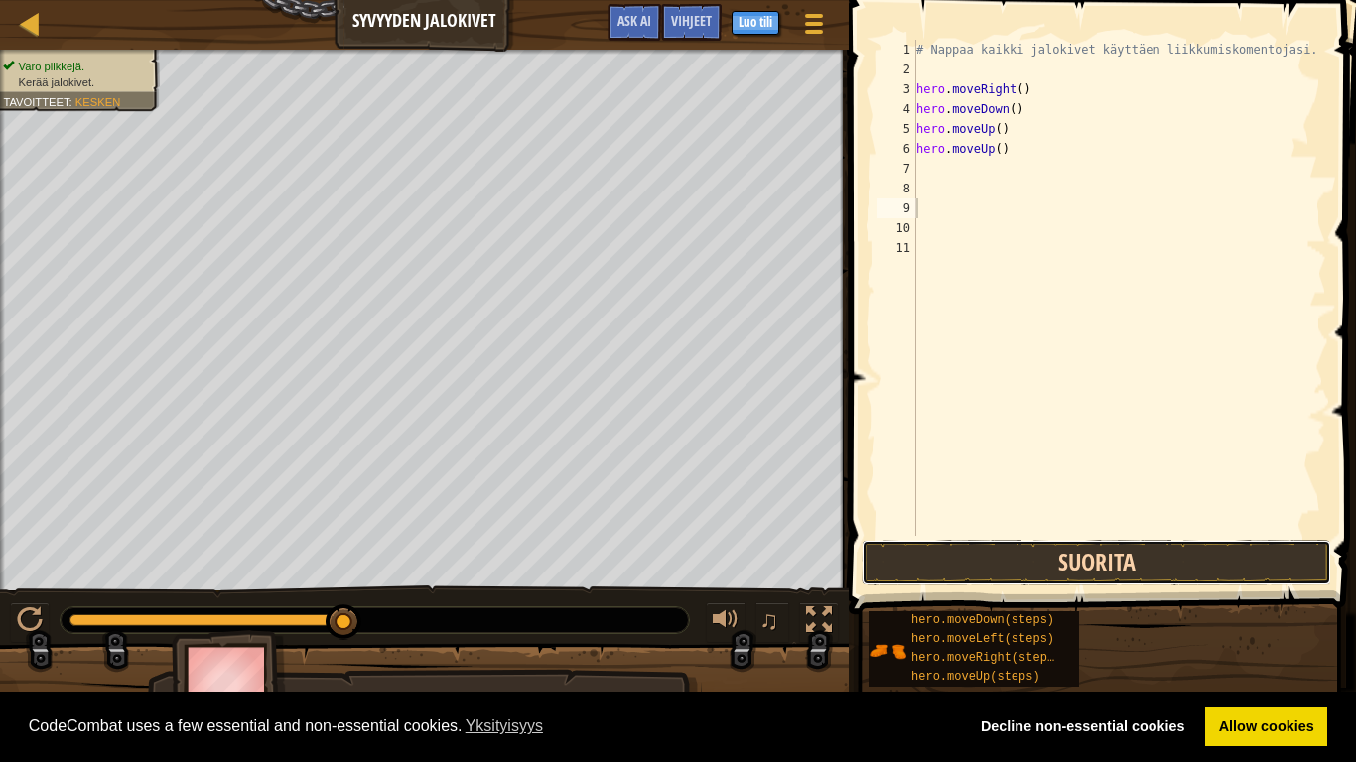
click at [1113, 565] on button "Suorita" at bounding box center [1097, 563] width 470 height 46
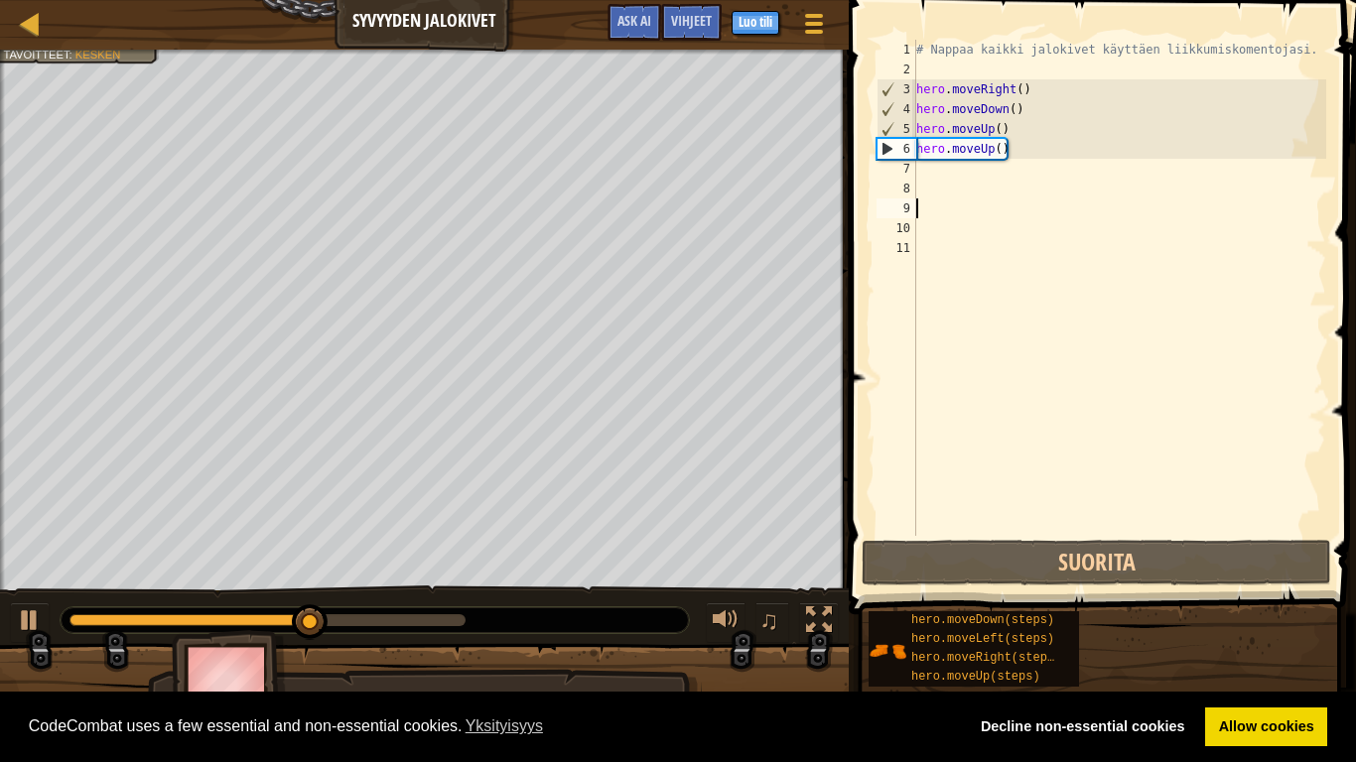
click at [936, 178] on div "# Nappaa kaikki jalokivet käyttäen liikkumiskomentojasi. hero . moveRight ( ) h…" at bounding box center [1119, 308] width 414 height 536
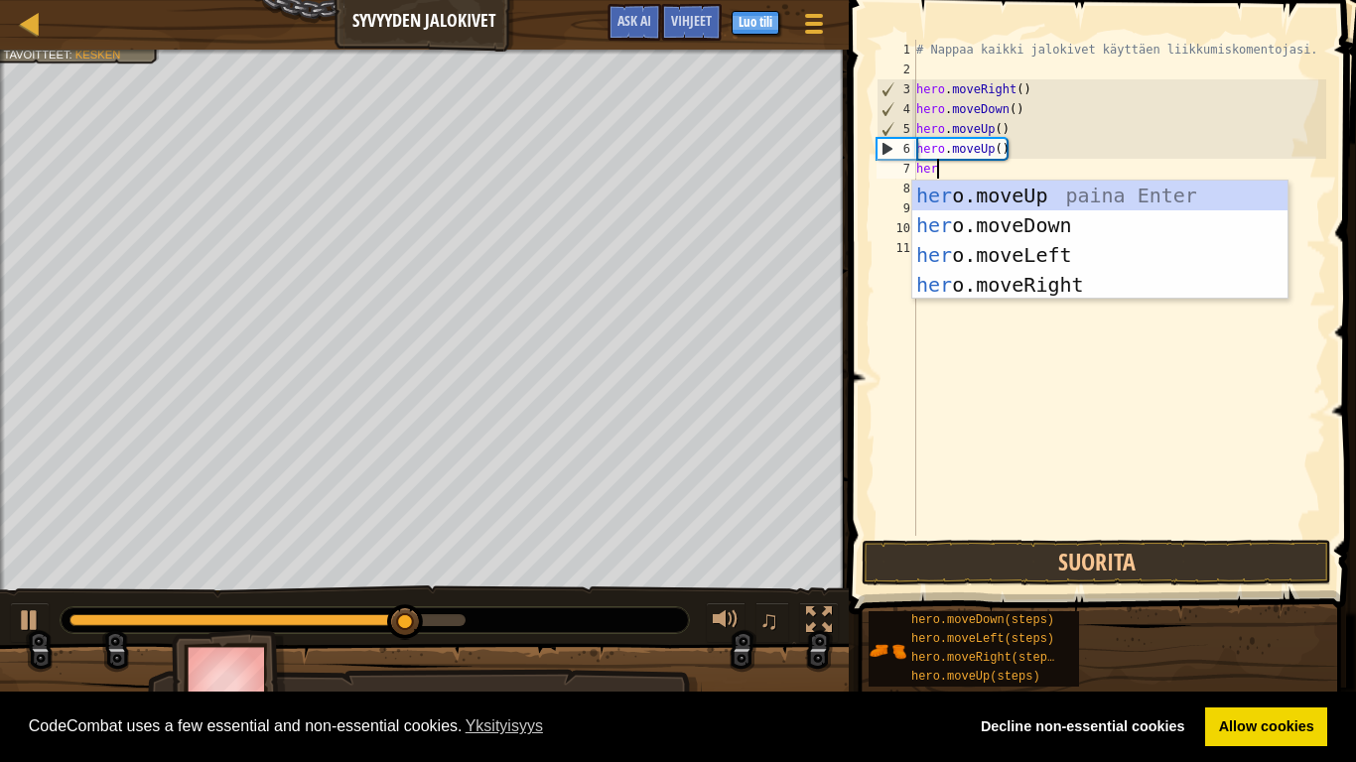
type textarea "hero"
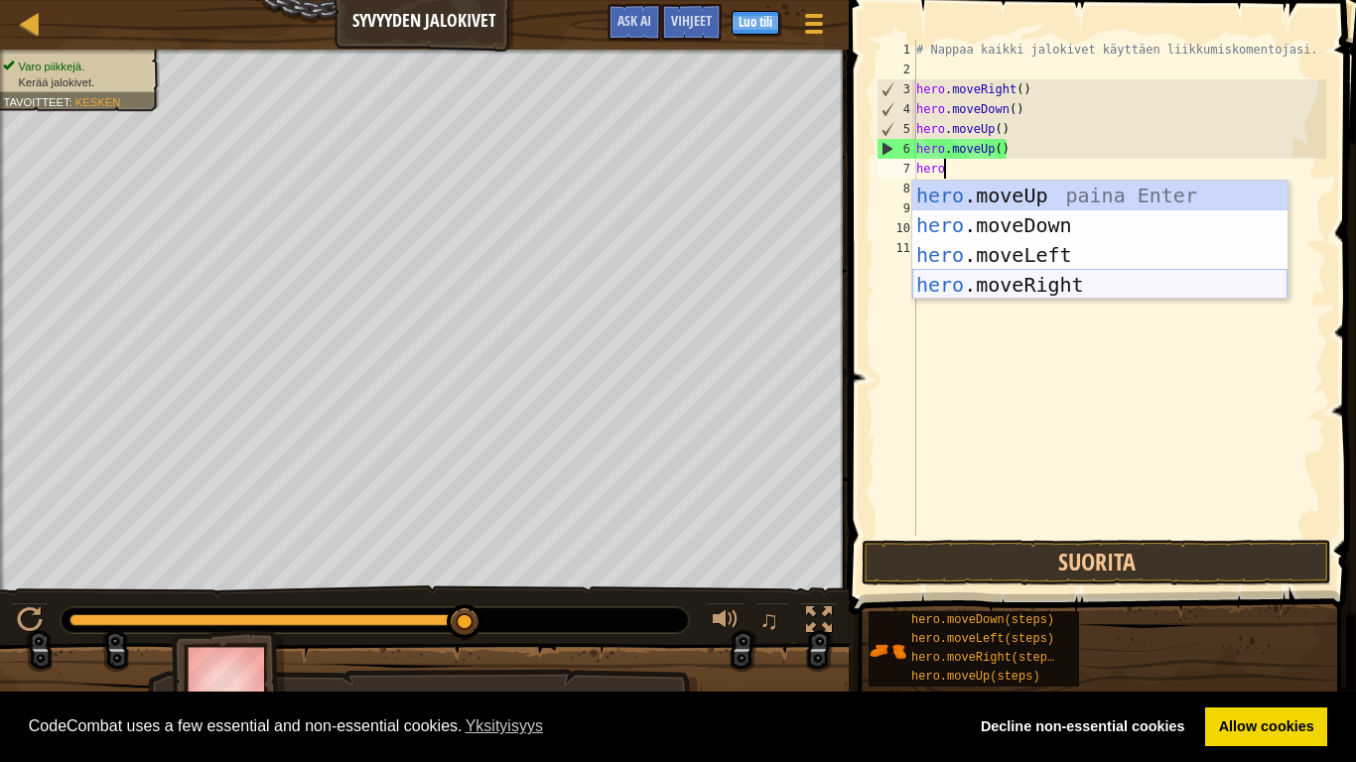
click at [1013, 290] on div "hero .moveUp paina Enter hero .moveDown paina Enter hero .moveLeft paina Enter …" at bounding box center [1099, 270] width 375 height 179
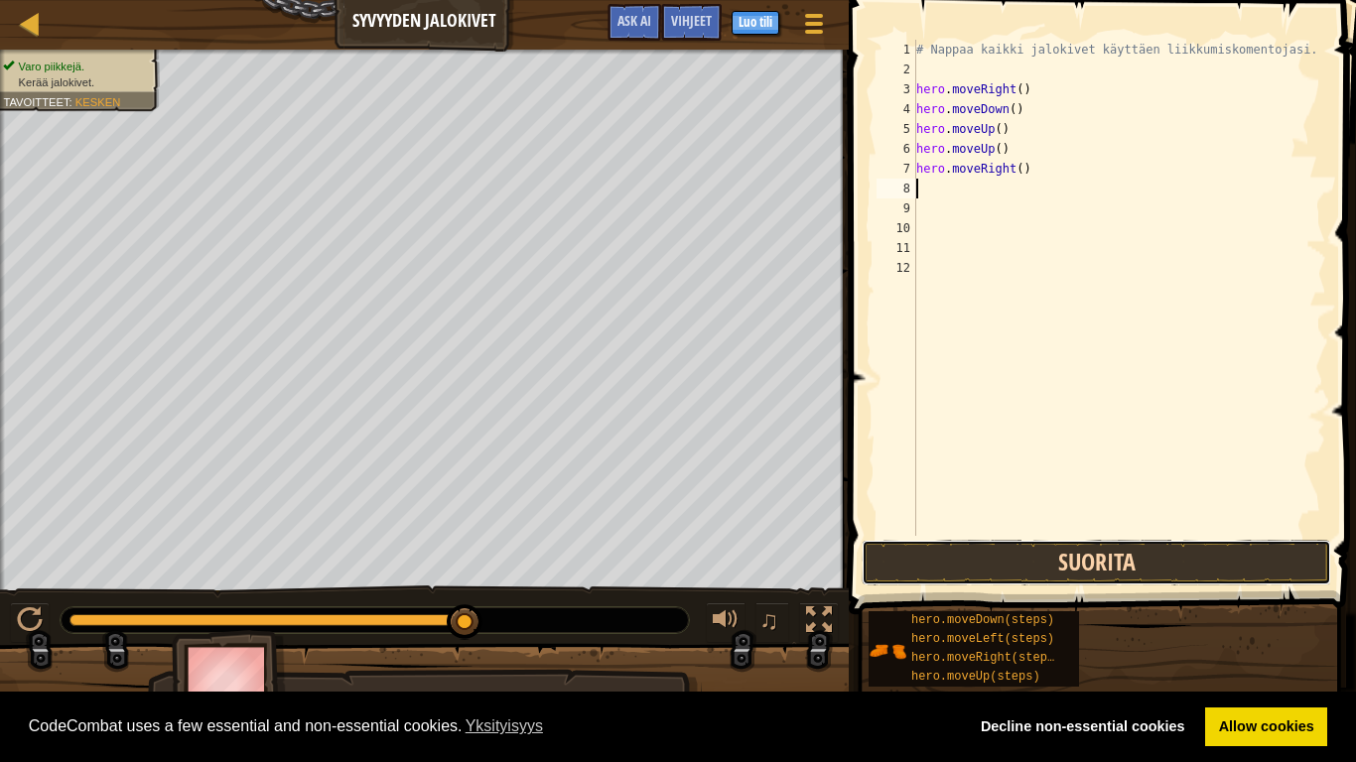
click at [996, 573] on button "Suorita" at bounding box center [1097, 563] width 470 height 46
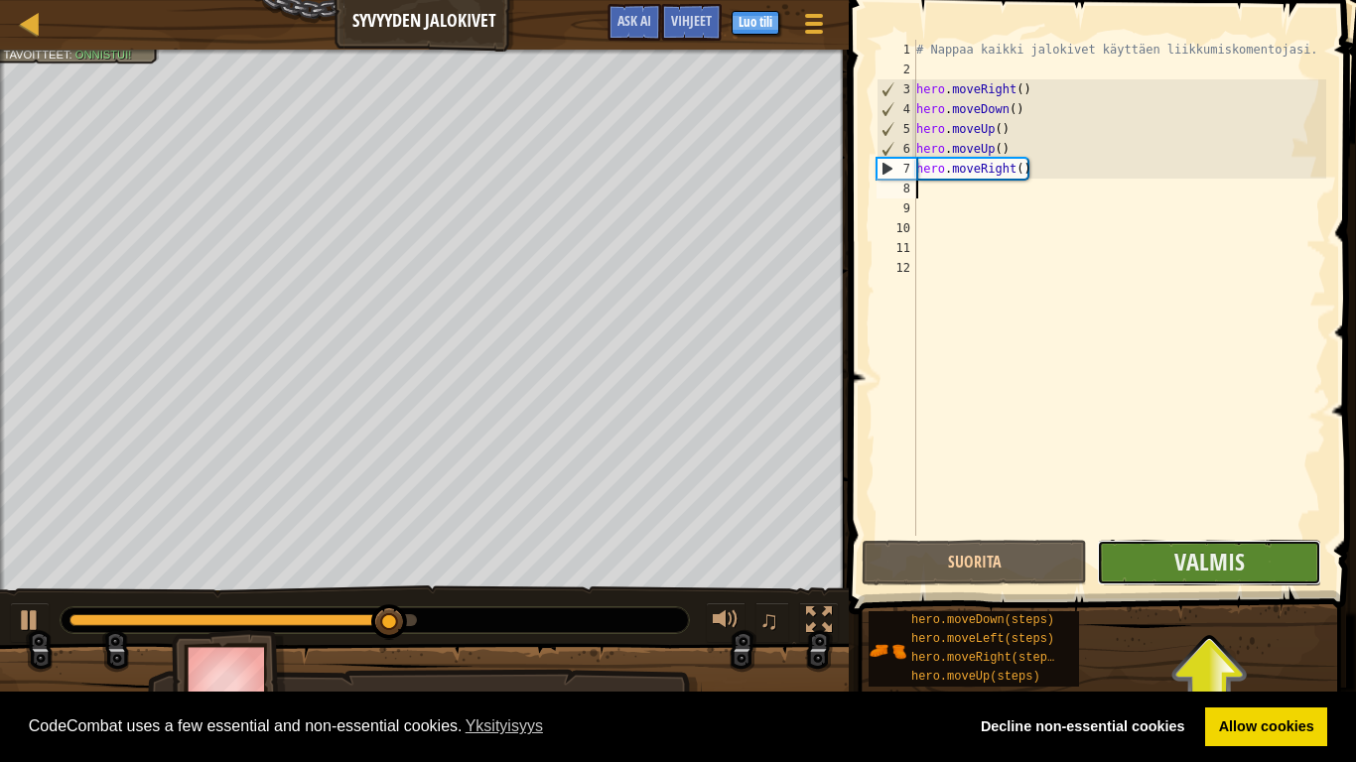
click at [1218, 583] on button "Valmis" at bounding box center [1209, 563] width 224 height 46
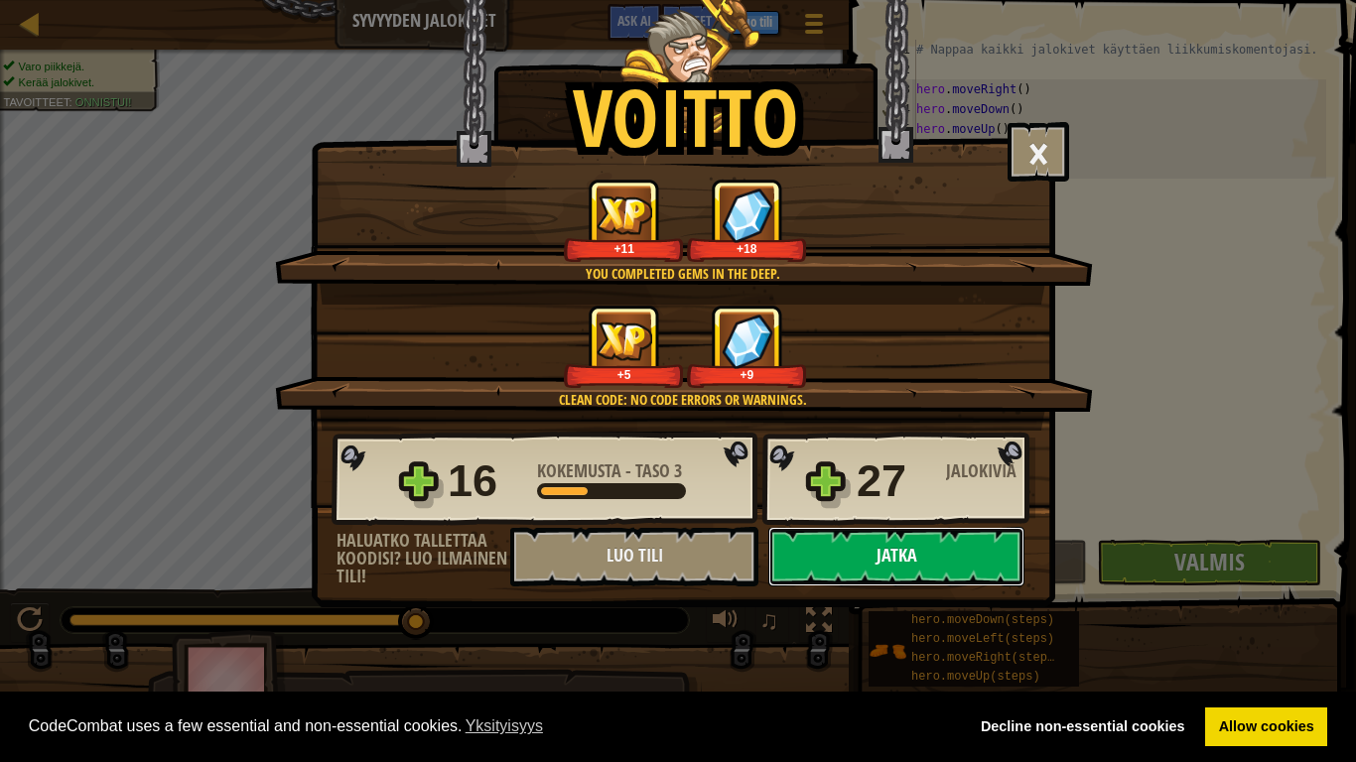
click at [949, 565] on button "Jatka" at bounding box center [896, 557] width 256 height 60
select select "fi"
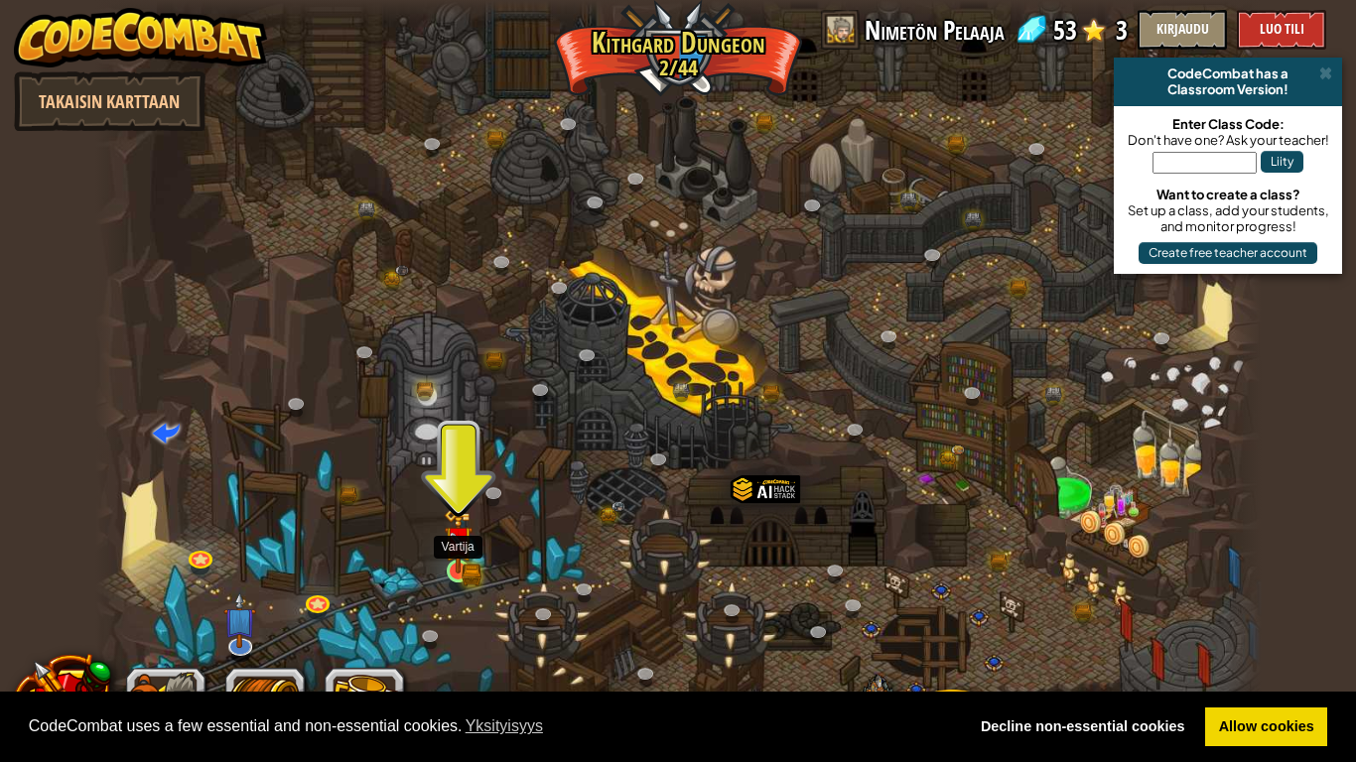
click at [470, 562] on img at bounding box center [459, 540] width 30 height 65
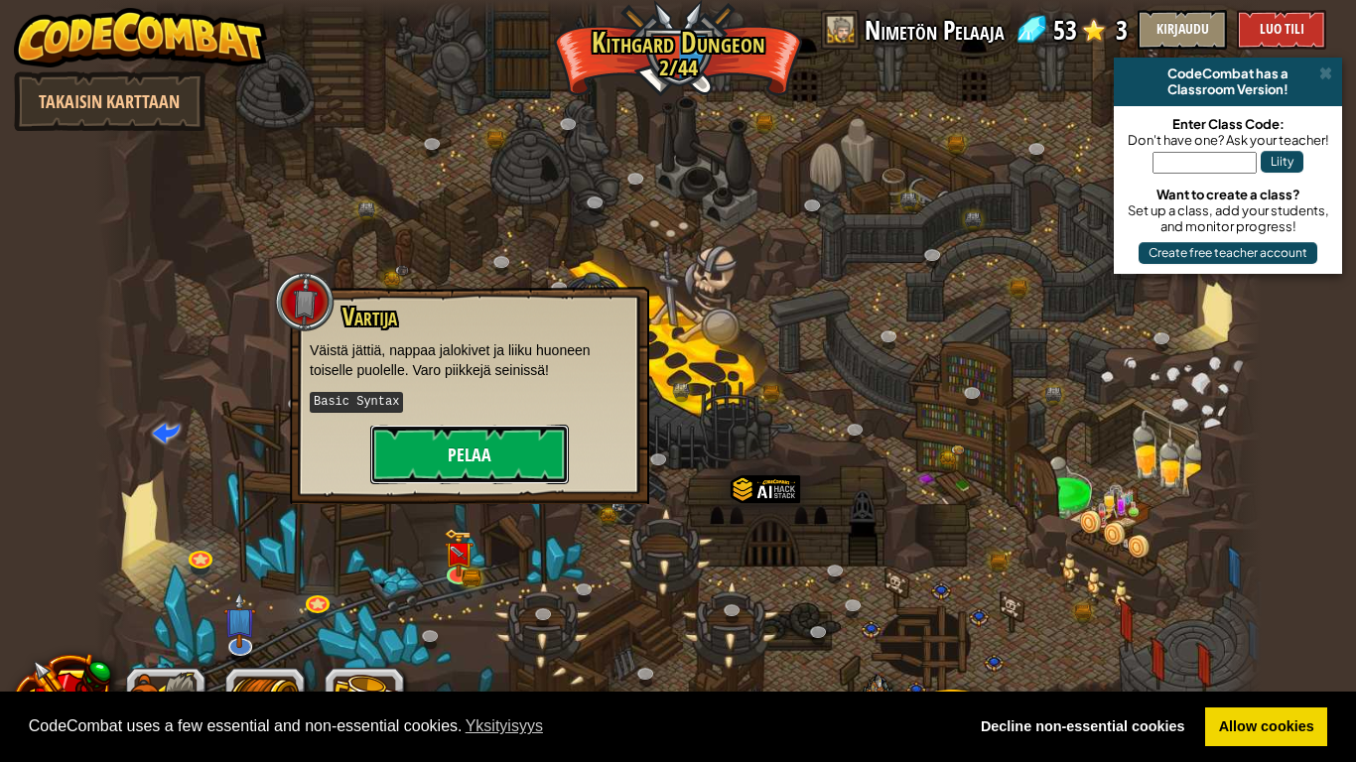
click at [502, 448] on button "Pelaa" at bounding box center [469, 455] width 199 height 60
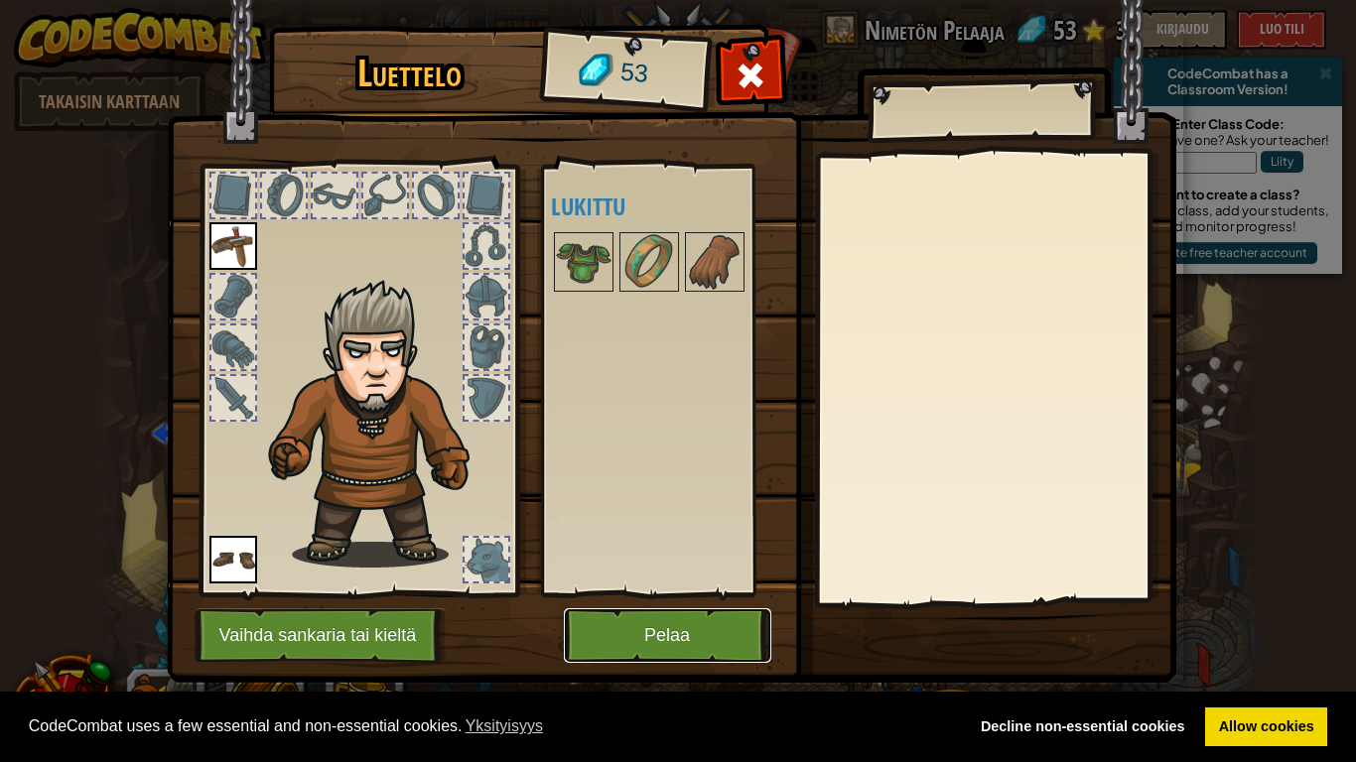
click at [710, 594] on button "Pelaa" at bounding box center [668, 636] width 208 height 55
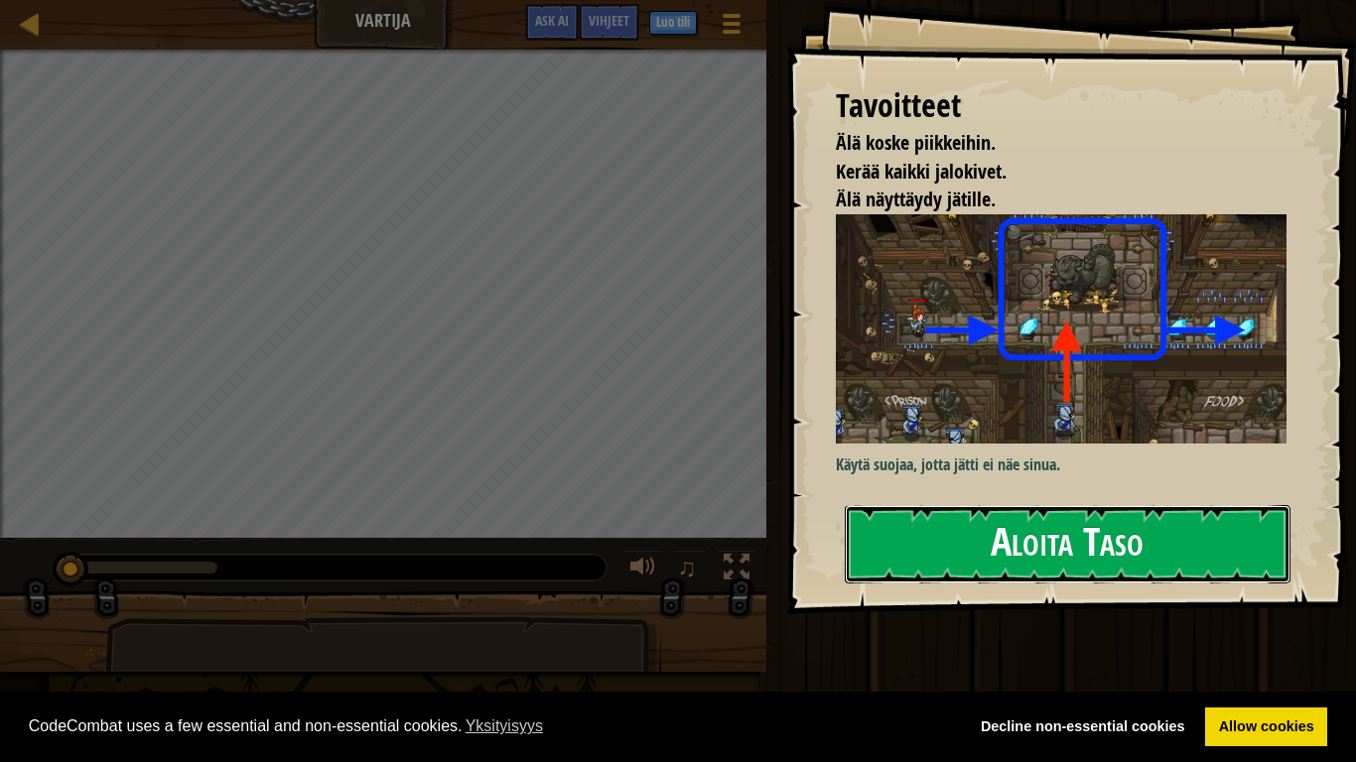
click at [1083, 567] on button "Aloita Taso" at bounding box center [1068, 544] width 446 height 78
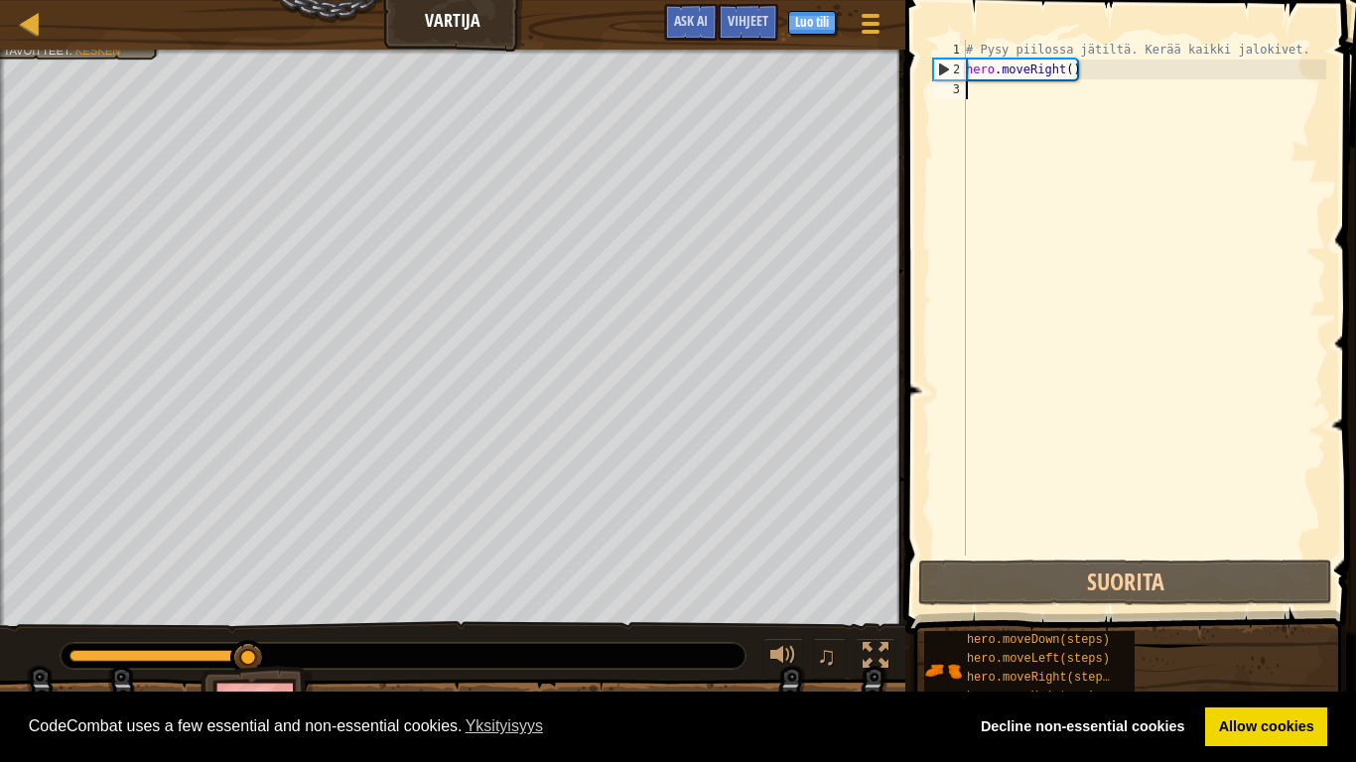
click at [974, 94] on div "# Pysy piilossa jätiltä. Kerää kaikki jalokivet. hero . moveRight ( )" at bounding box center [1144, 318] width 364 height 556
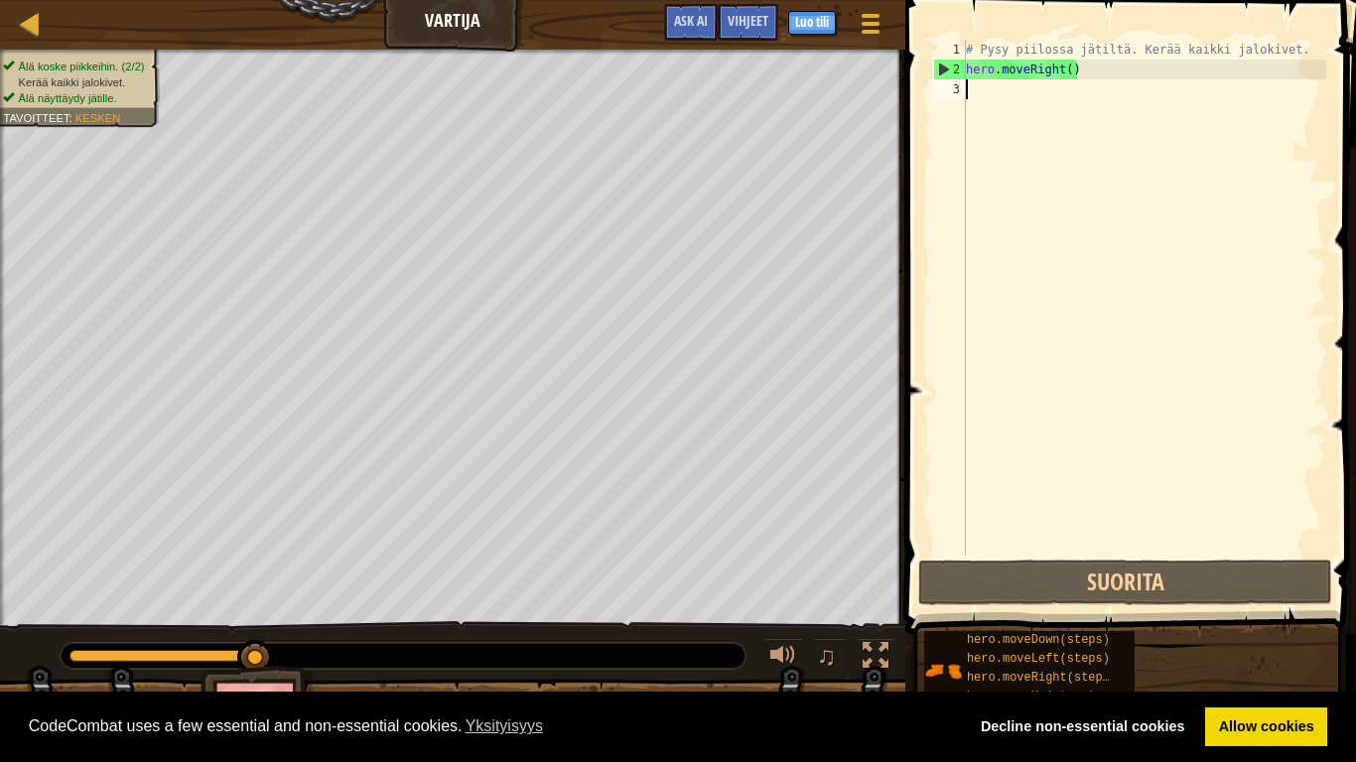
scroll to position [9, 0]
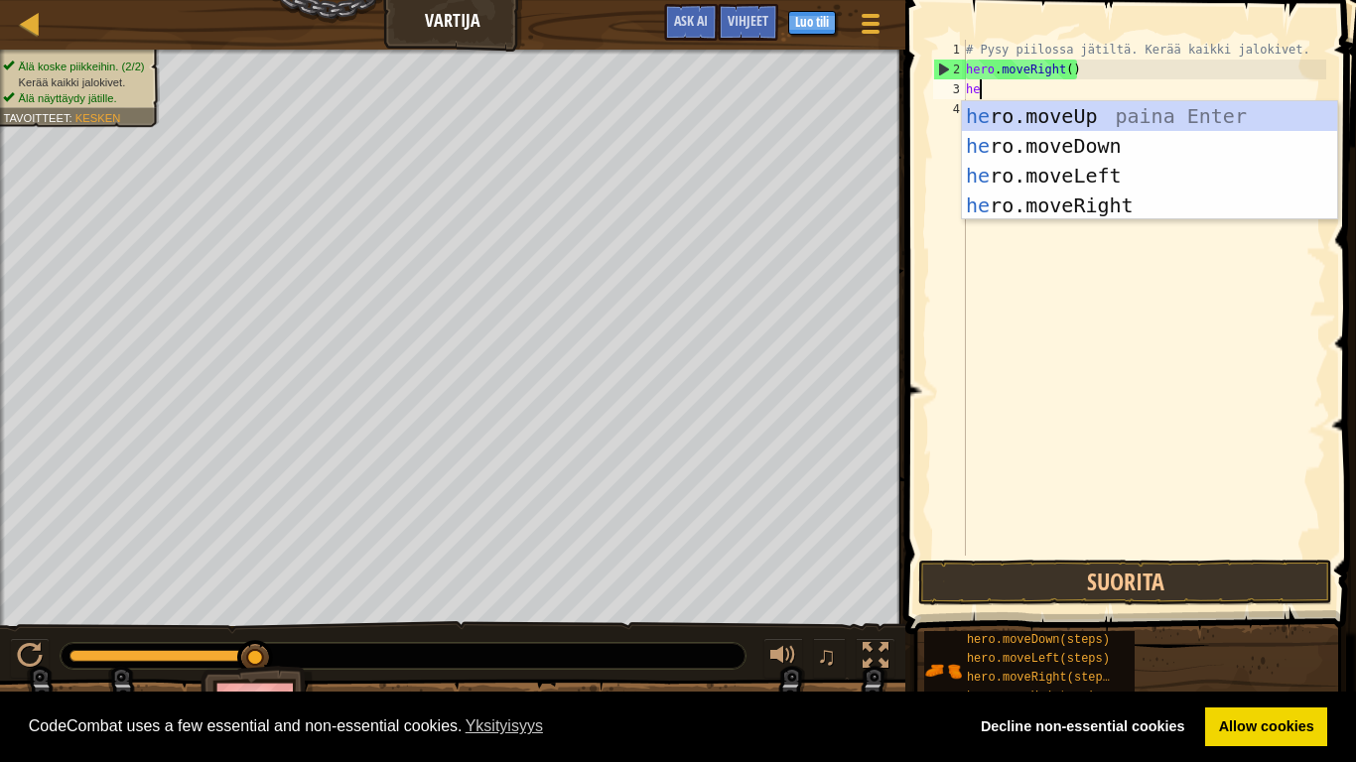
type textarea "heo"
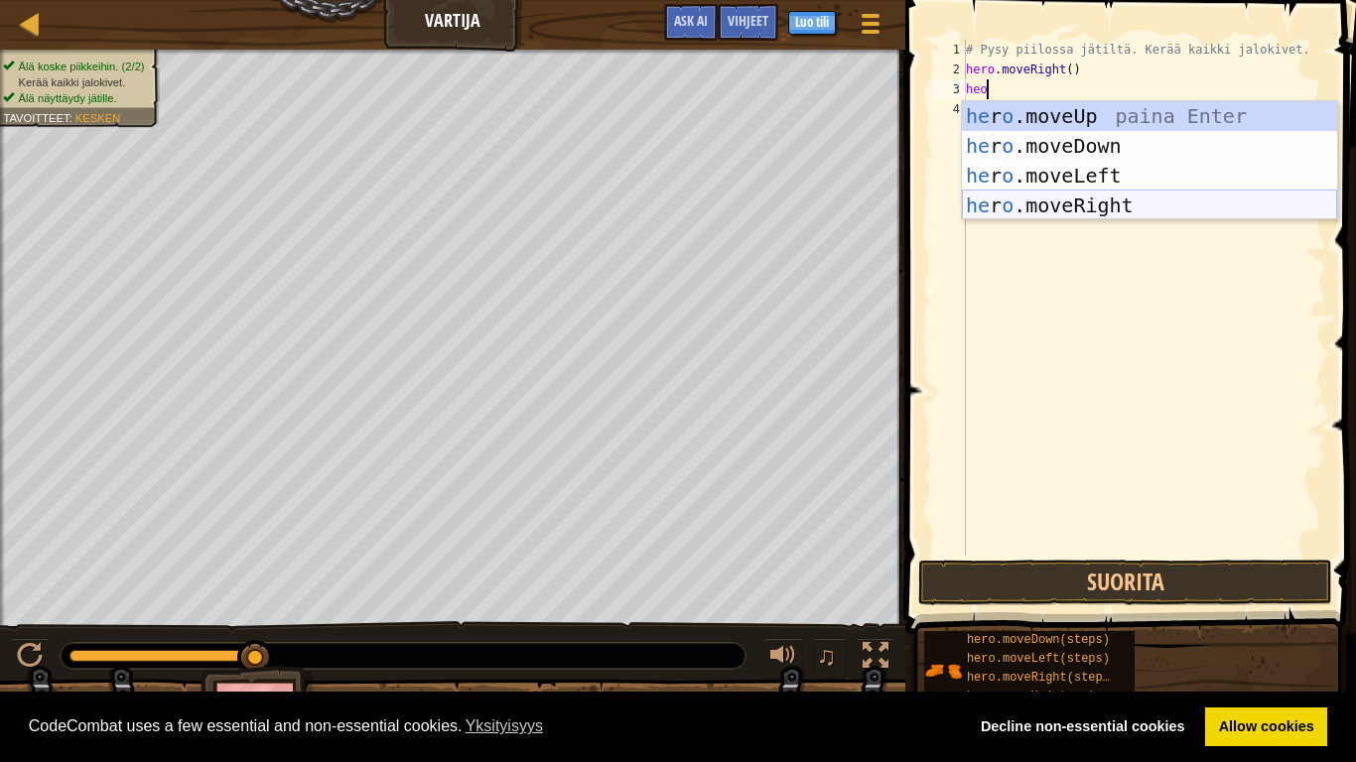
click at [1118, 202] on div "he r o .moveUp paina Enter he r o .moveDown paina Enter he r o .moveLeft paina …" at bounding box center [1149, 190] width 375 height 179
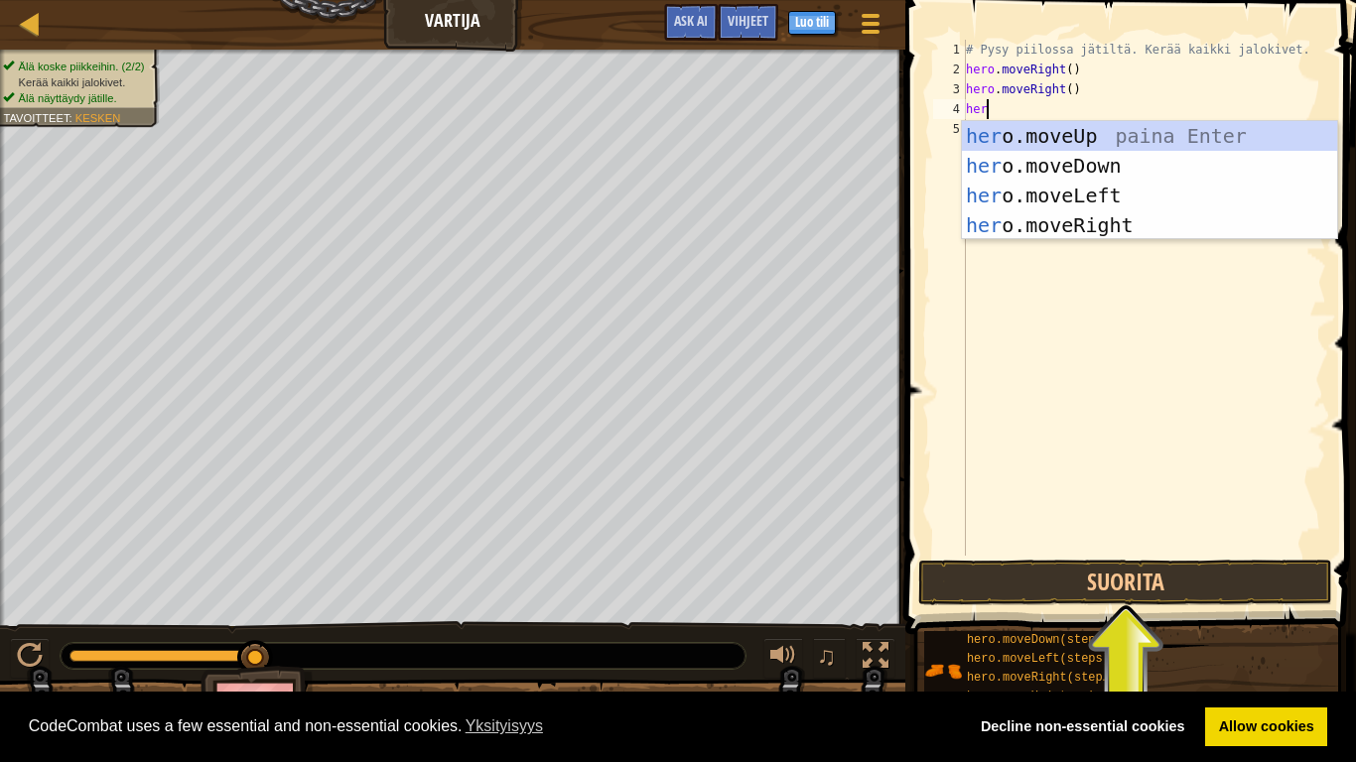
scroll to position [9, 3]
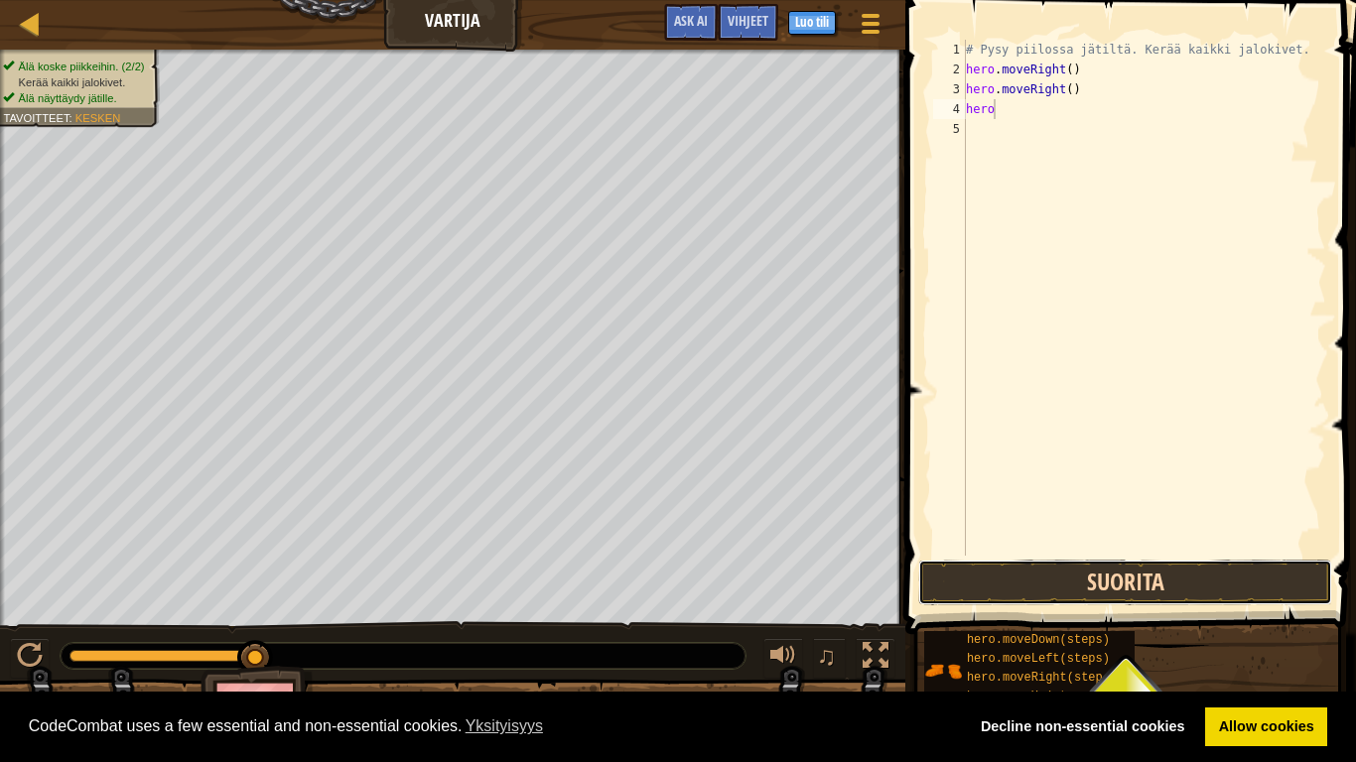
click at [1182, 594] on button "Suorita" at bounding box center [1125, 583] width 414 height 46
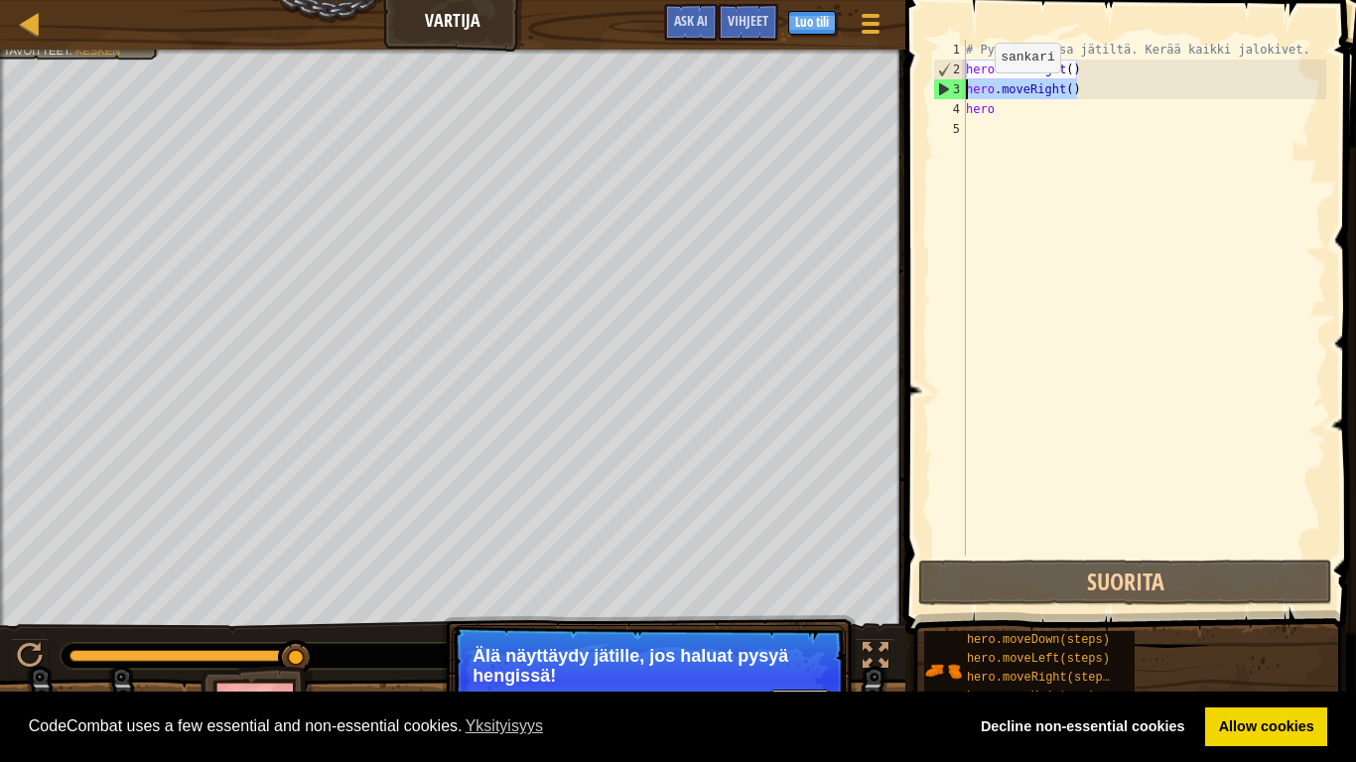
drag, startPoint x: 1083, startPoint y: 88, endPoint x: 966, endPoint y: 98, distance: 117.6
click at [966, 98] on div "# Pysy piilossa jätiltä. Kerää kaikki jalokivet. hero . moveRight ( ) hero . mo…" at bounding box center [1144, 318] width 364 height 556
type textarea "hero.moveRight()"
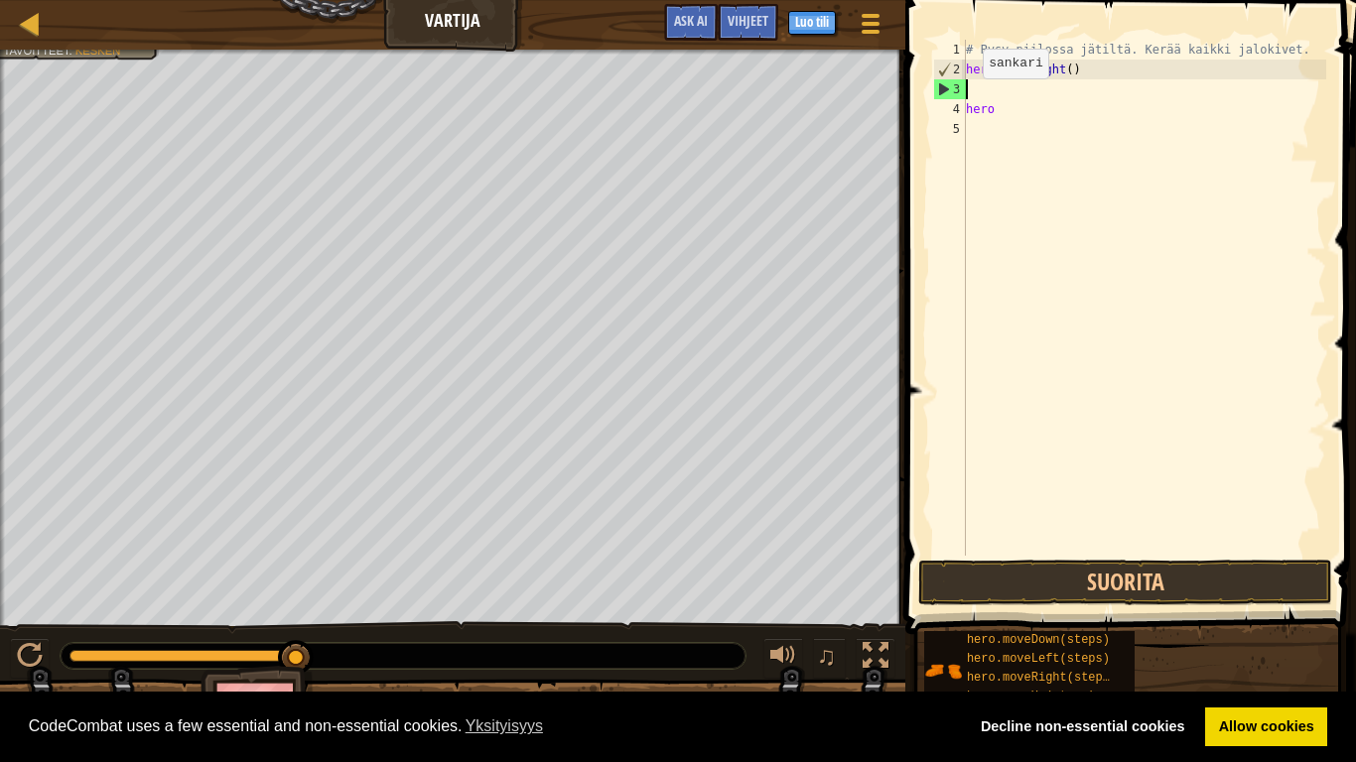
scroll to position [9, 0]
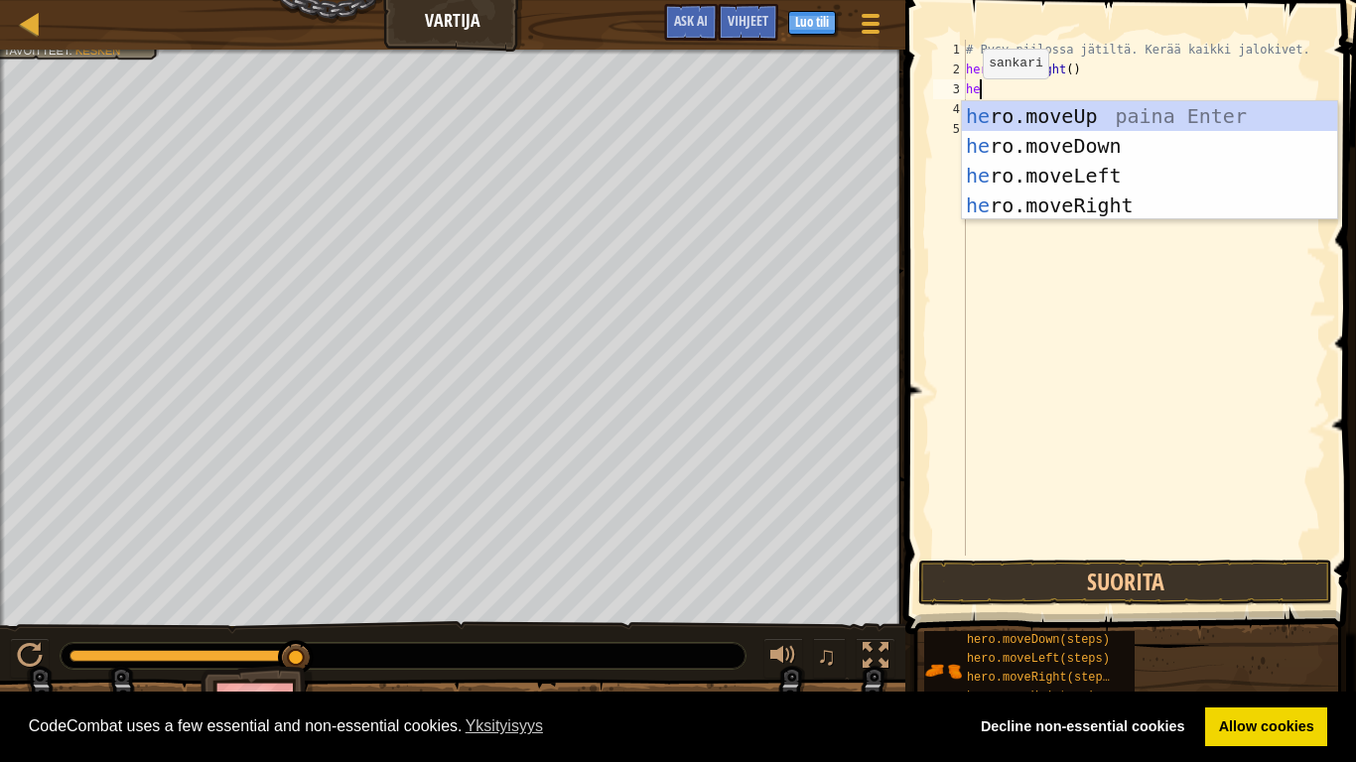
type textarea "hero"
click at [1051, 117] on div "hero .moveUp paina Enter hero .moveDown paina Enter hero .moveLeft paina Enter …" at bounding box center [1149, 190] width 375 height 179
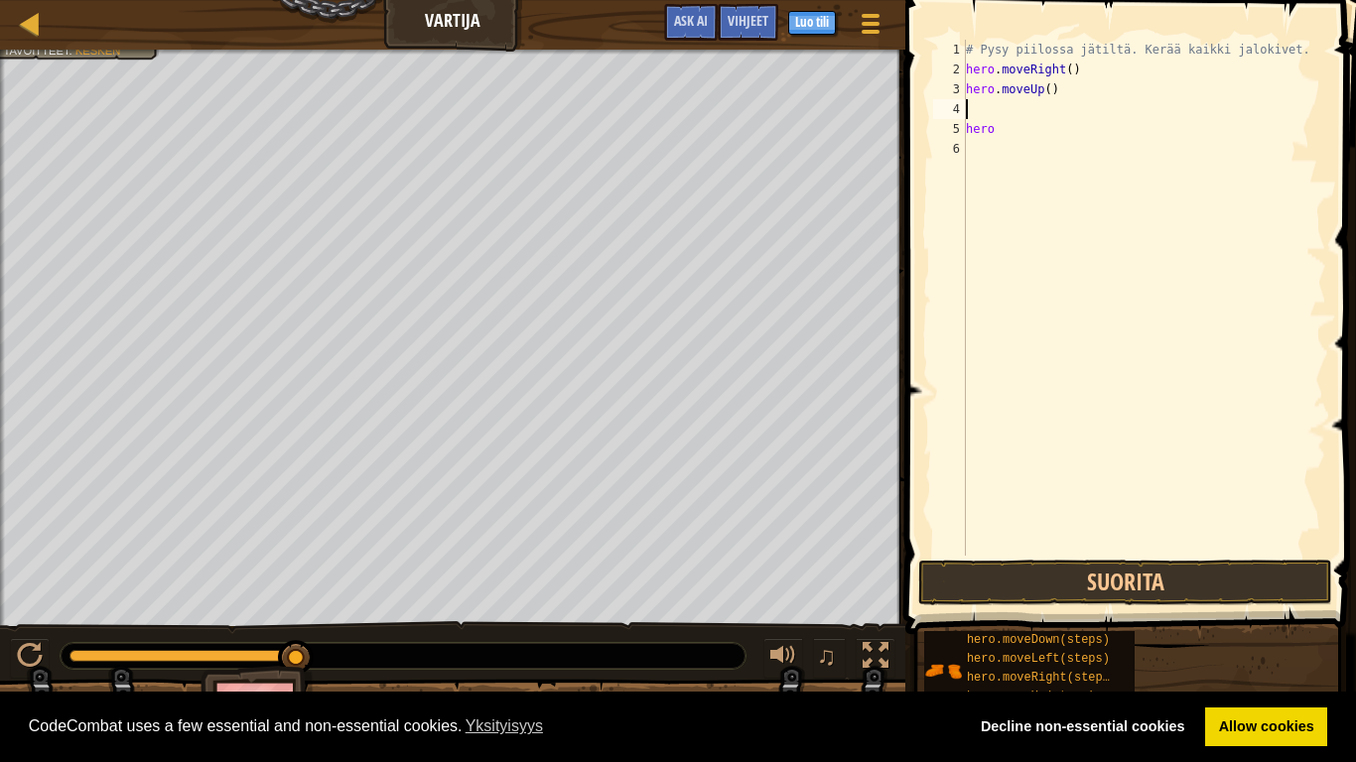
scroll to position [9, 0]
drag, startPoint x: 1017, startPoint y: 138, endPoint x: 955, endPoint y: 135, distance: 61.6
click at [955, 135] on div "1 2 3 4 5 6 # Pysy piilossa jätiltä. Kerää kaikki jalokivet. hero . moveRight (…" at bounding box center [1127, 298] width 397 height 516
type textarea "hero"
click at [978, 118] on div "# Pysy piilossa jätiltä. Kerää kaikki jalokivet. hero . moveRight ( ) hero . mo…" at bounding box center [1144, 318] width 364 height 556
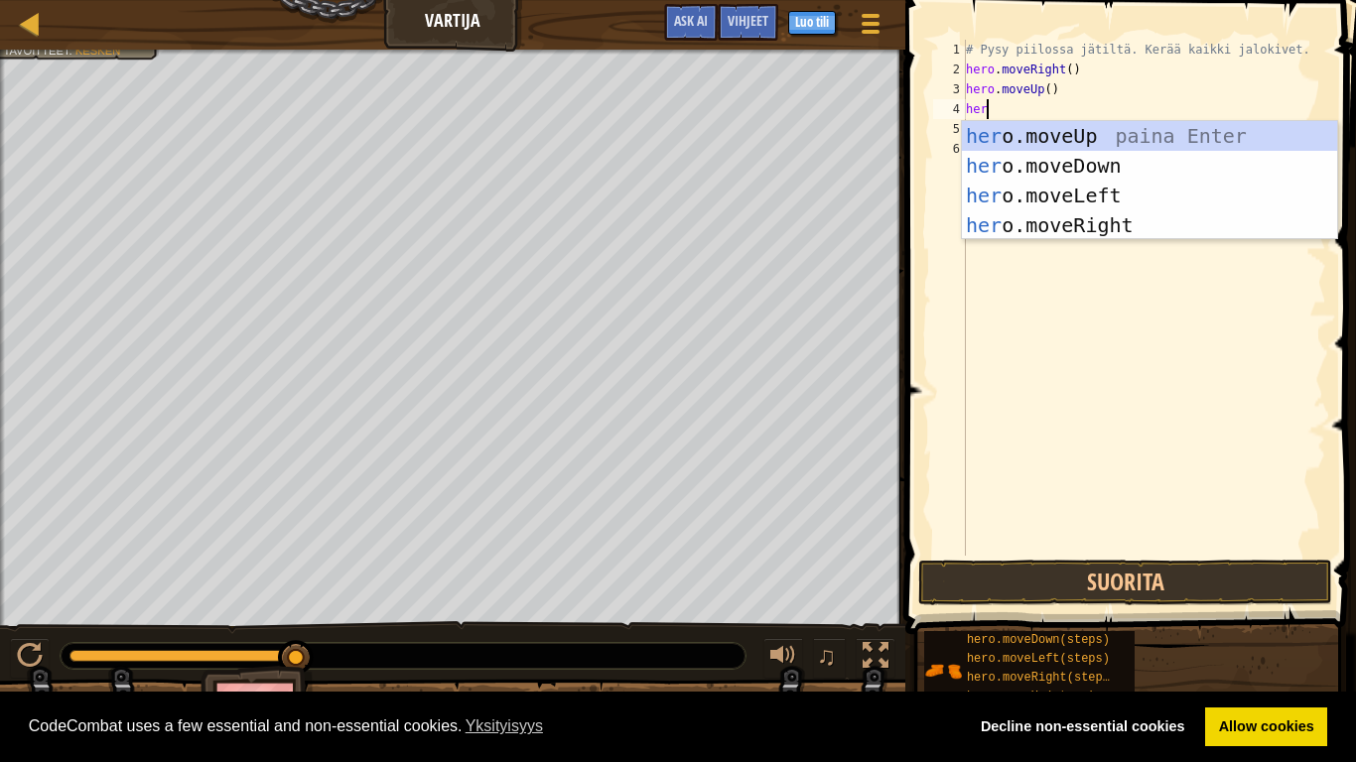
type textarea "hero"
click at [1088, 219] on div "hero .moveUp paina Enter hero .moveDown paina Enter hero .moveLeft paina Enter …" at bounding box center [1149, 210] width 375 height 179
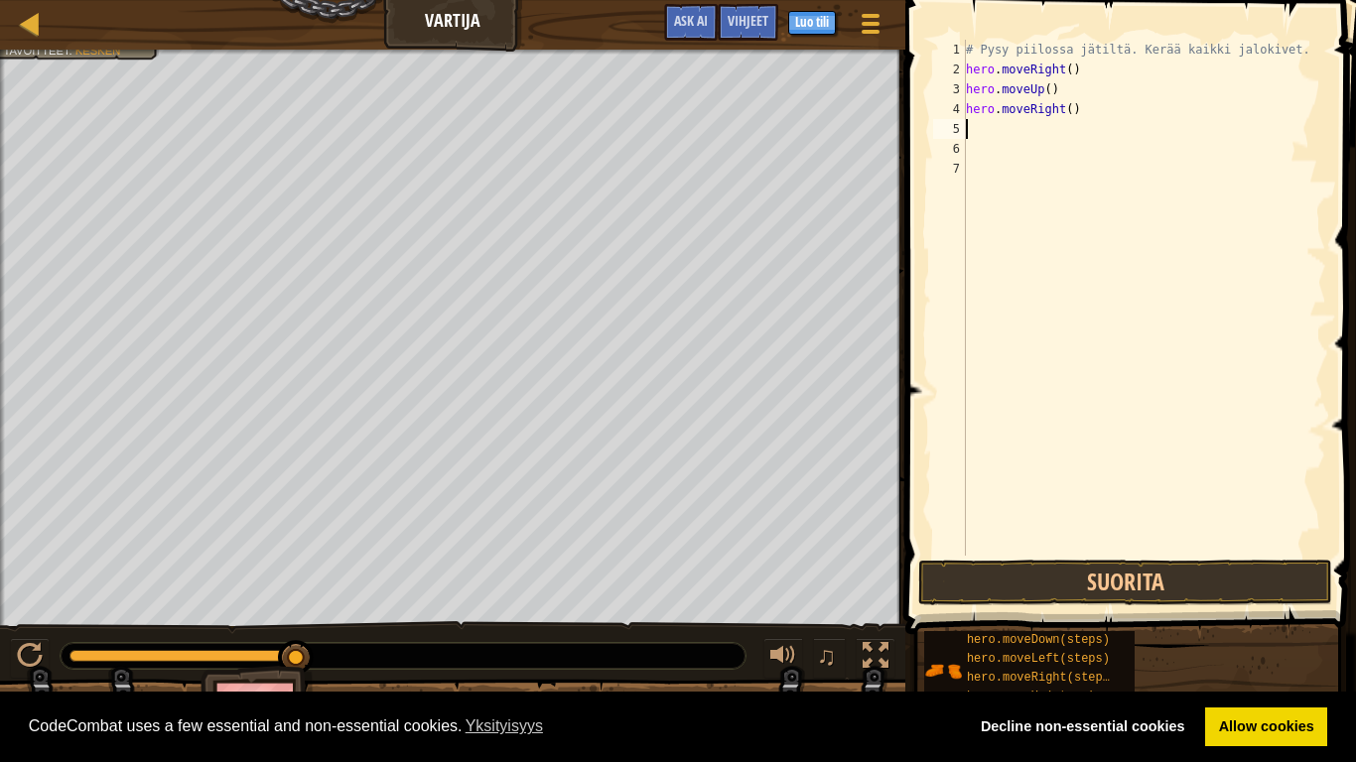
scroll to position [9, 0]
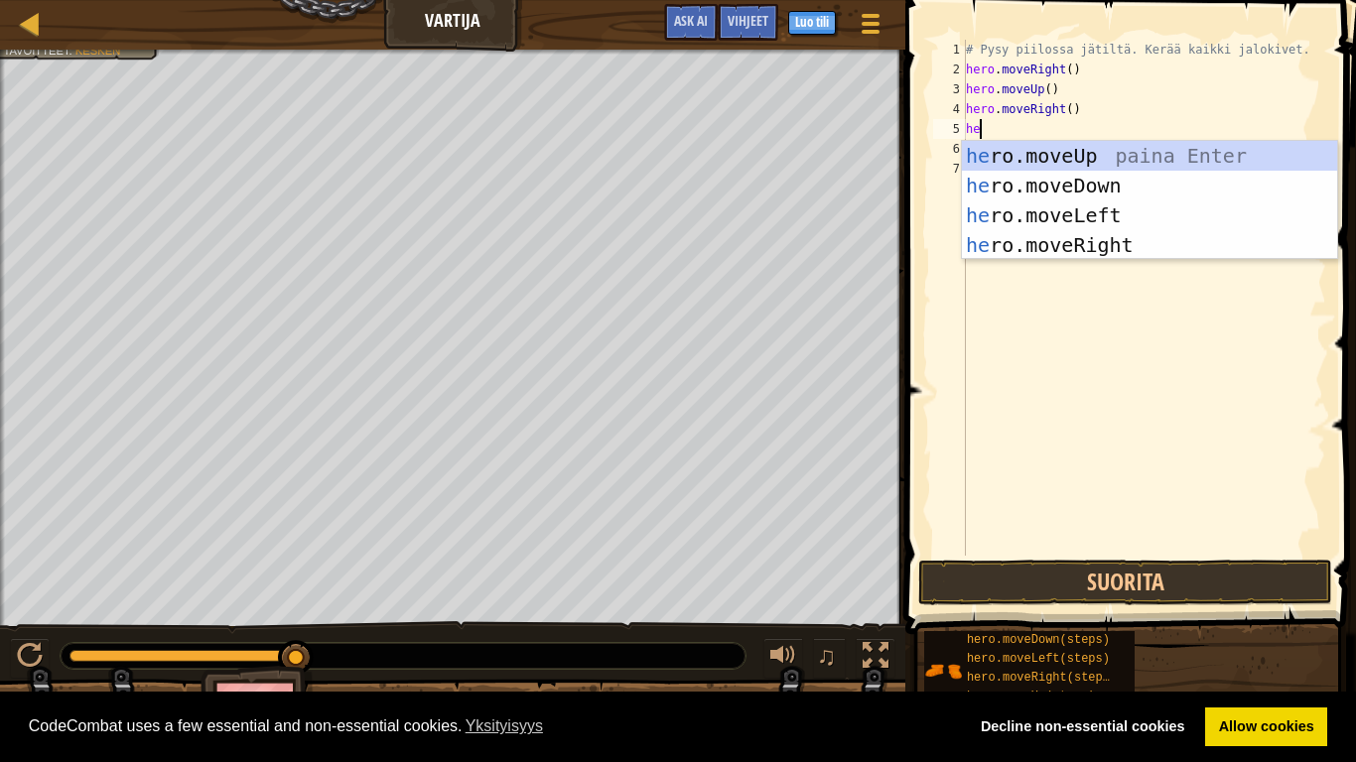
type textarea "hero"
click at [1133, 187] on div "hero .moveUp paina Enter hero .moveDown paina Enter hero .moveLeft paina Enter …" at bounding box center [1149, 230] width 375 height 179
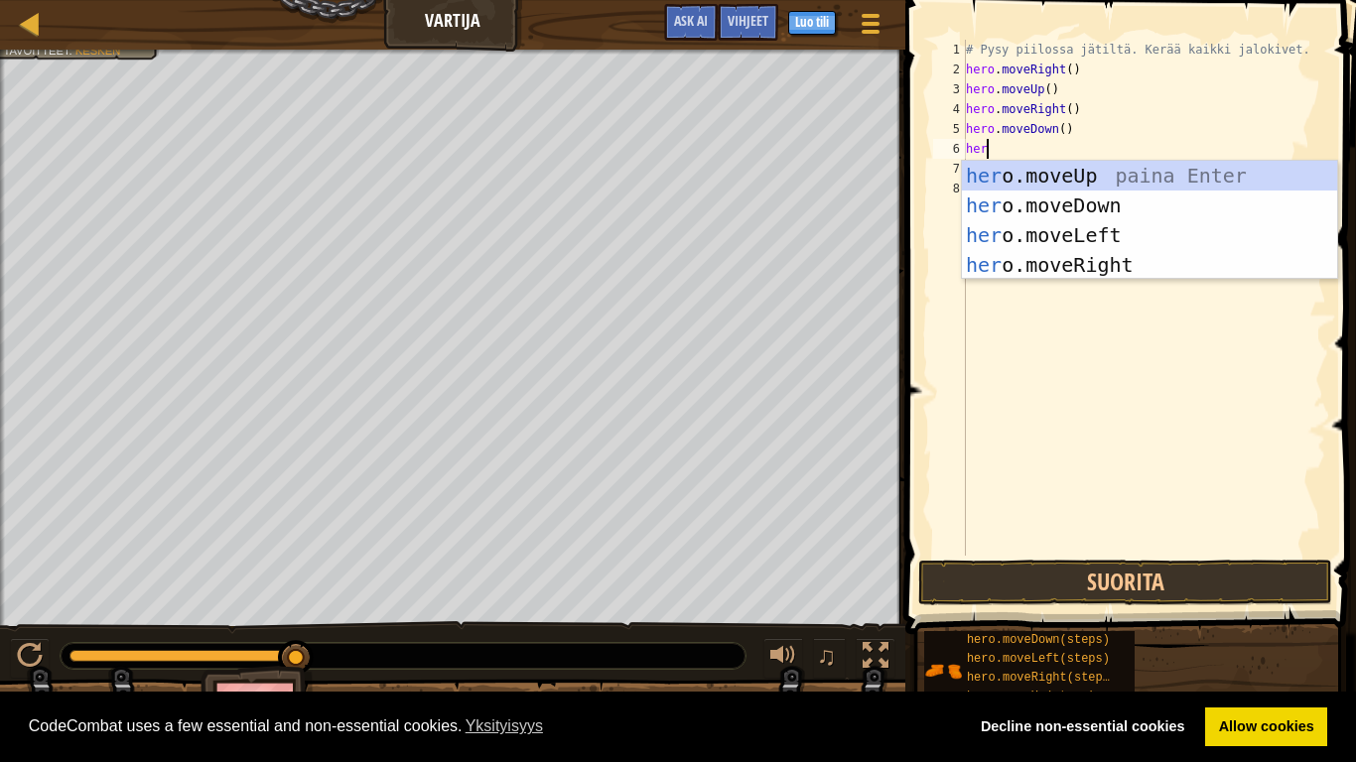
type textarea "hero"
click at [1149, 259] on div "hero .moveUp paina Enter hero .moveDown paina Enter hero .moveLeft paina Enter …" at bounding box center [1149, 250] width 375 height 179
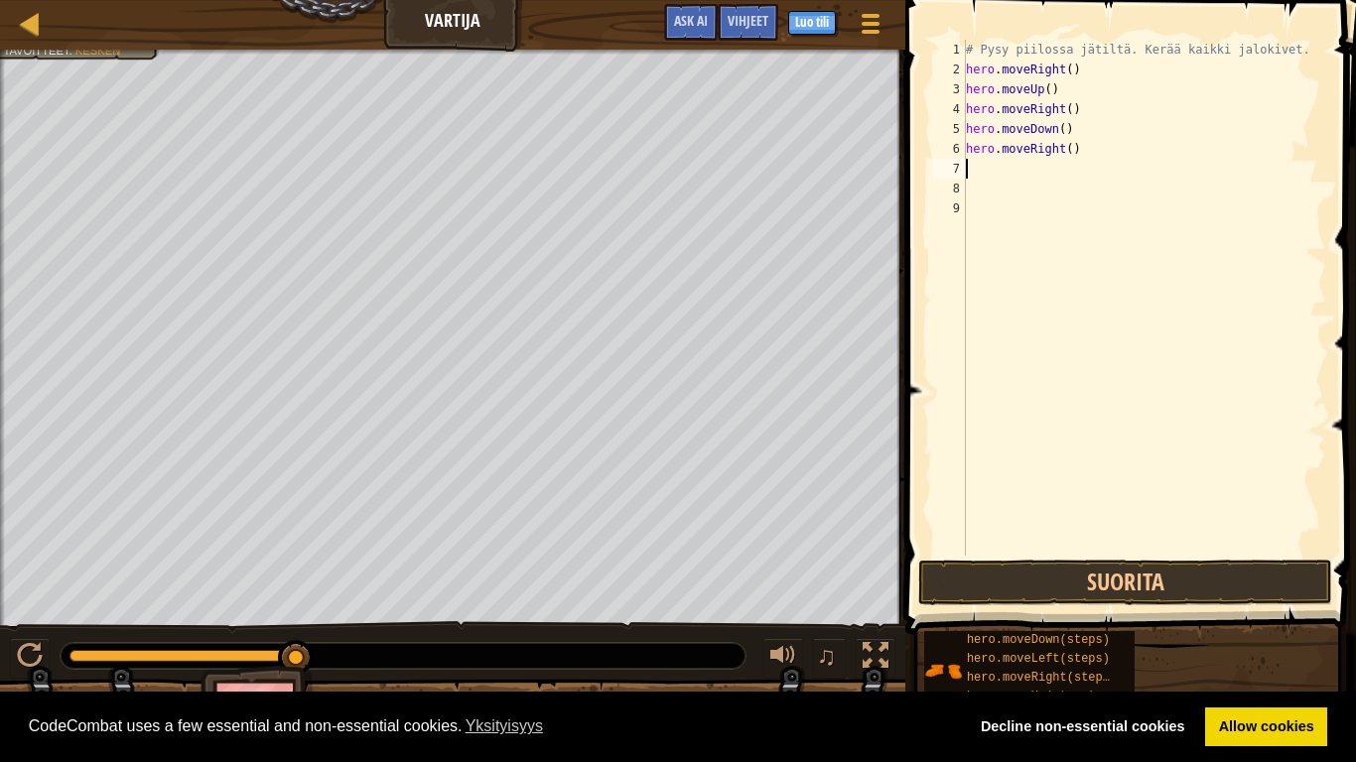
scroll to position [9, 0]
click at [1210, 592] on button "Suorita" at bounding box center [1125, 583] width 414 height 46
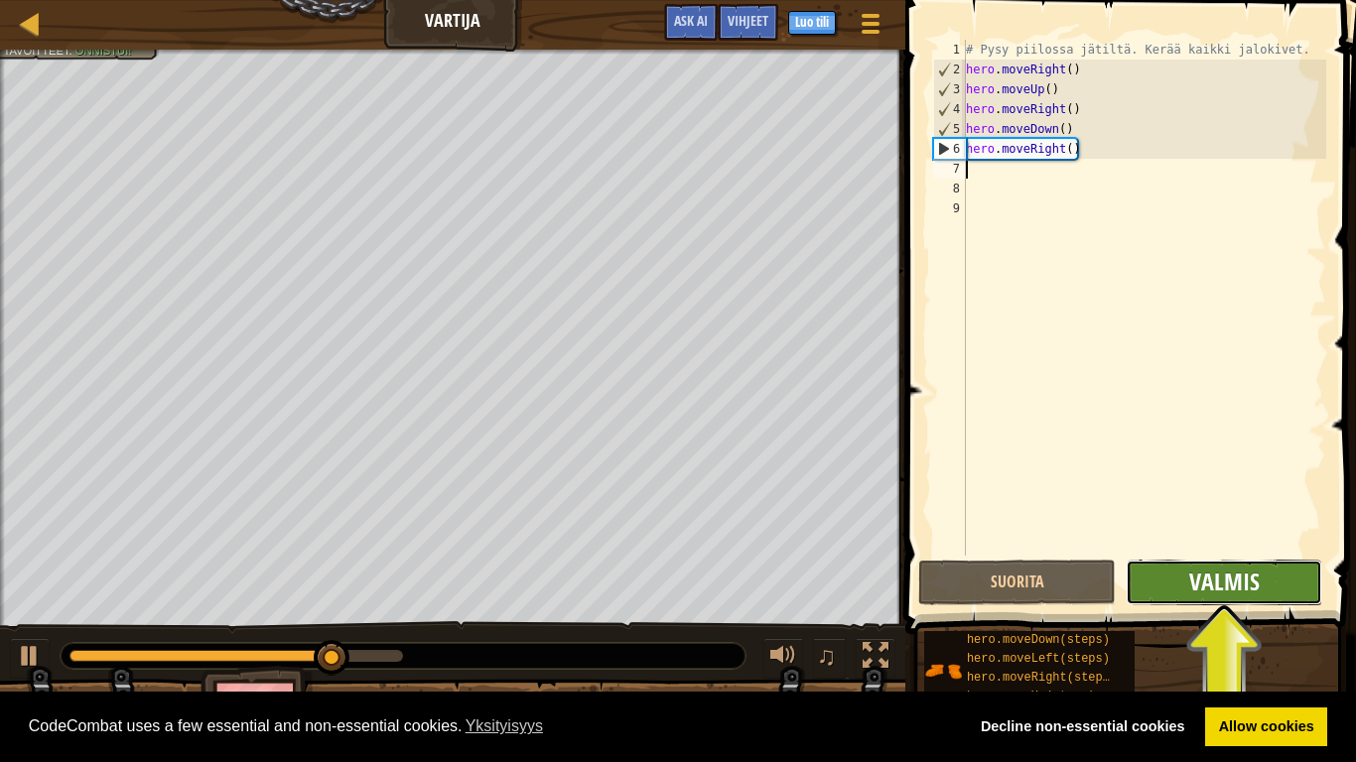
click at [1230, 583] on span "Valmis" at bounding box center [1224, 582] width 70 height 32
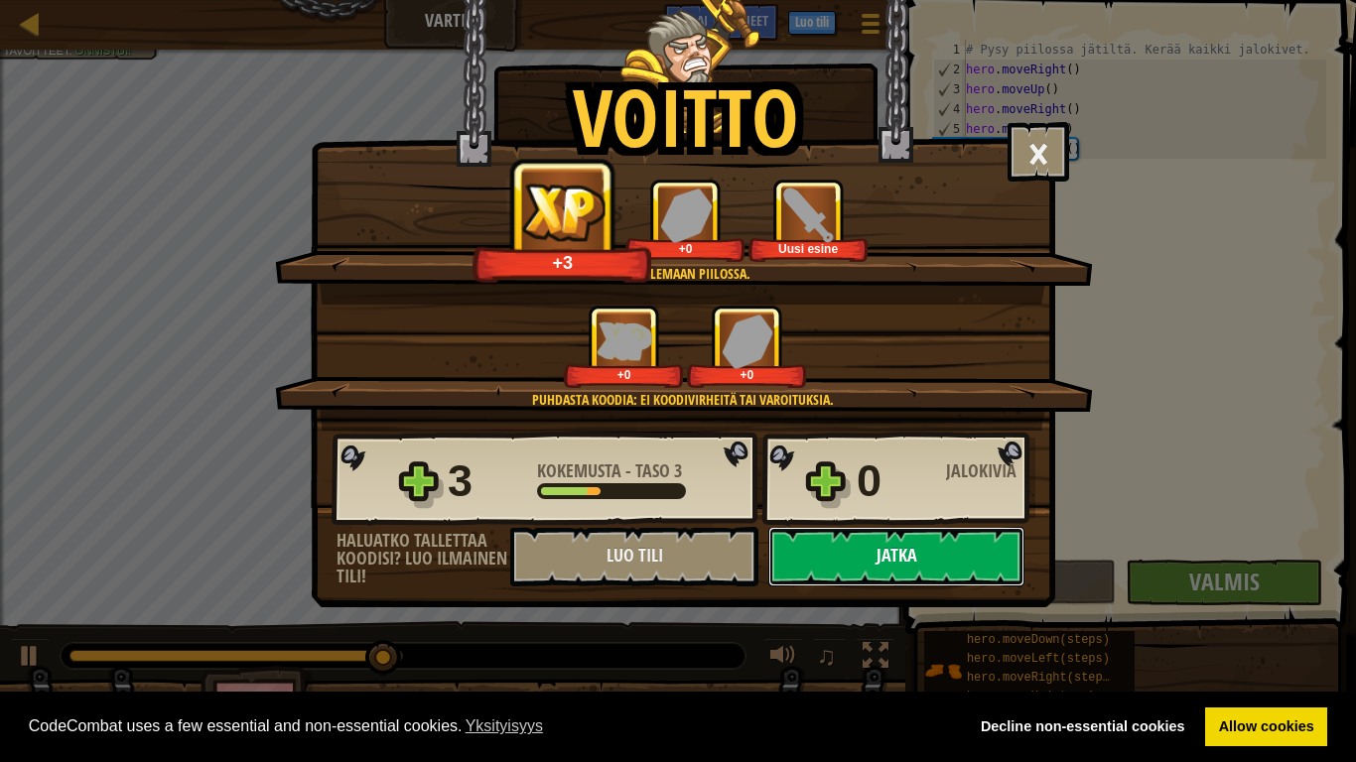
click at [888, 556] on button "Jatka" at bounding box center [896, 557] width 256 height 60
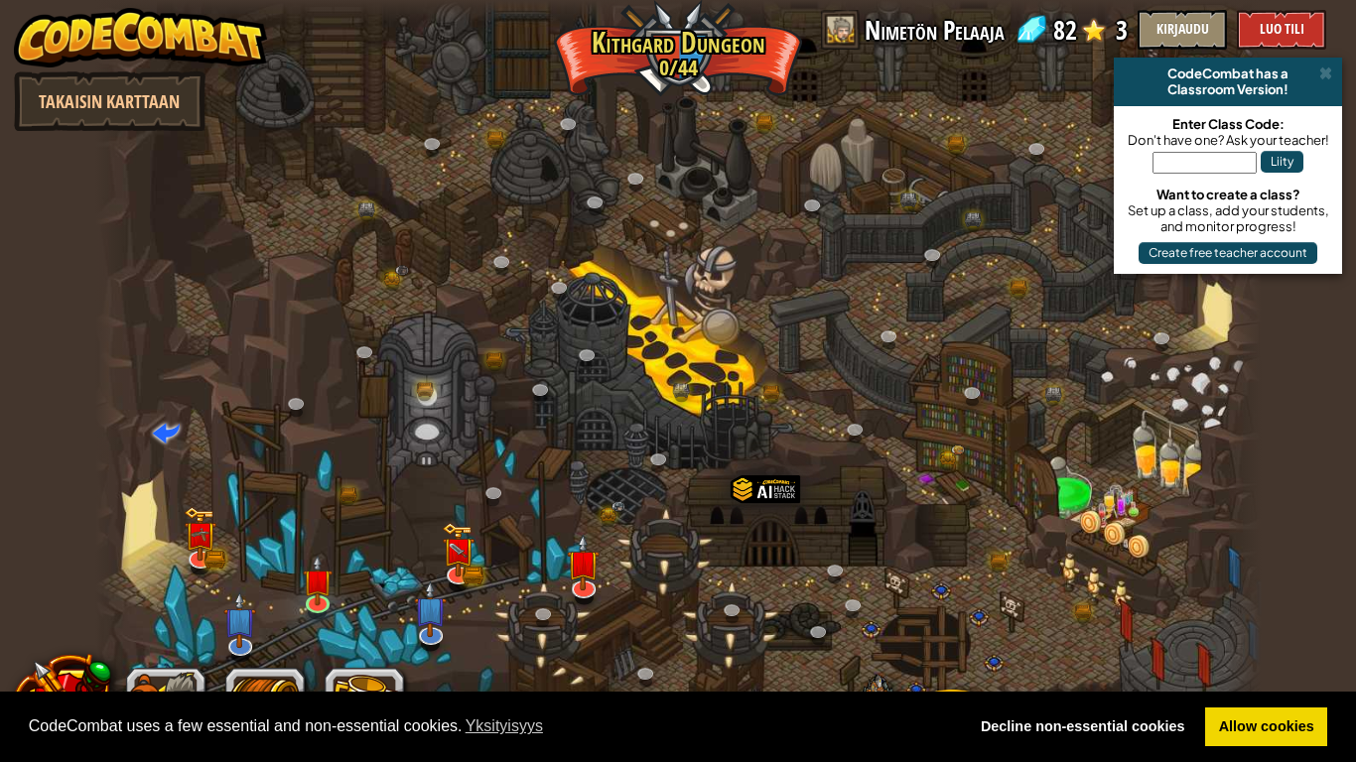
select select "fi"
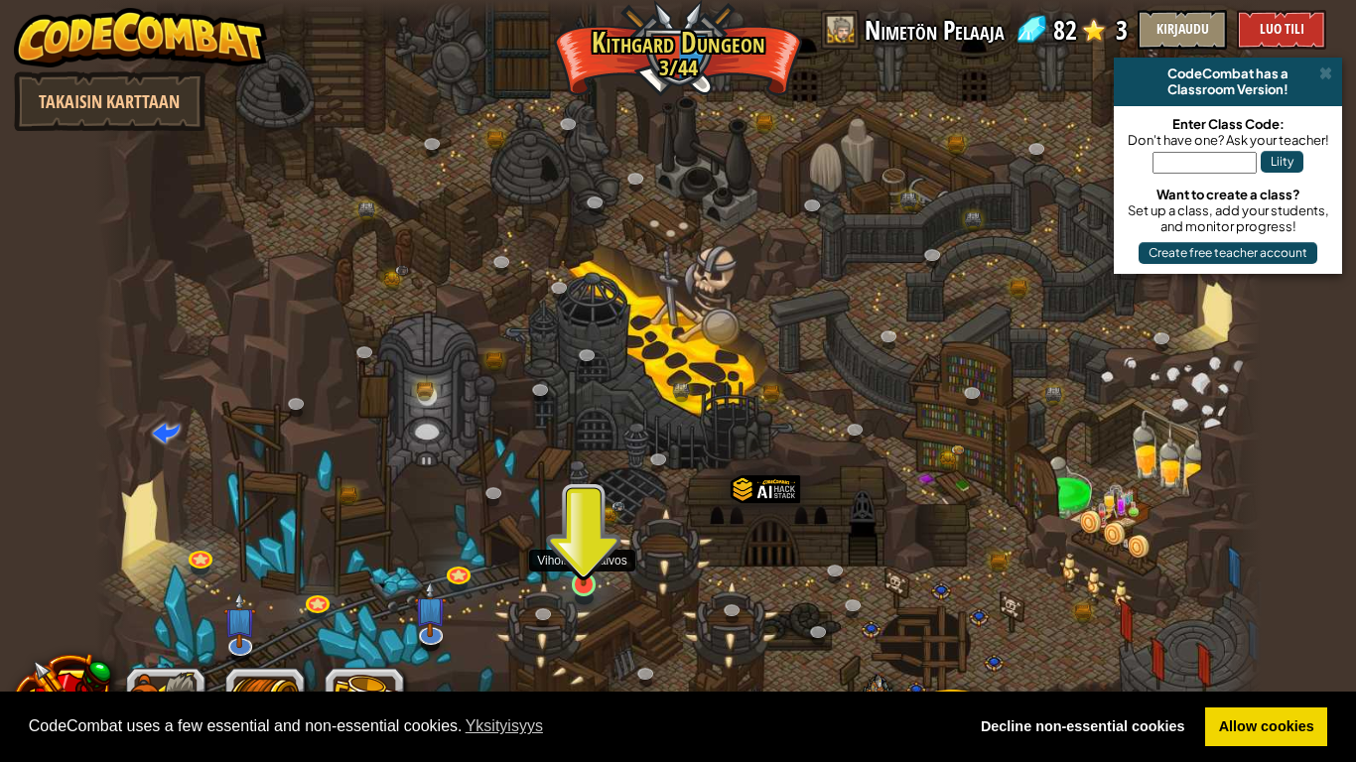
click at [586, 584] on img at bounding box center [584, 553] width 30 height 68
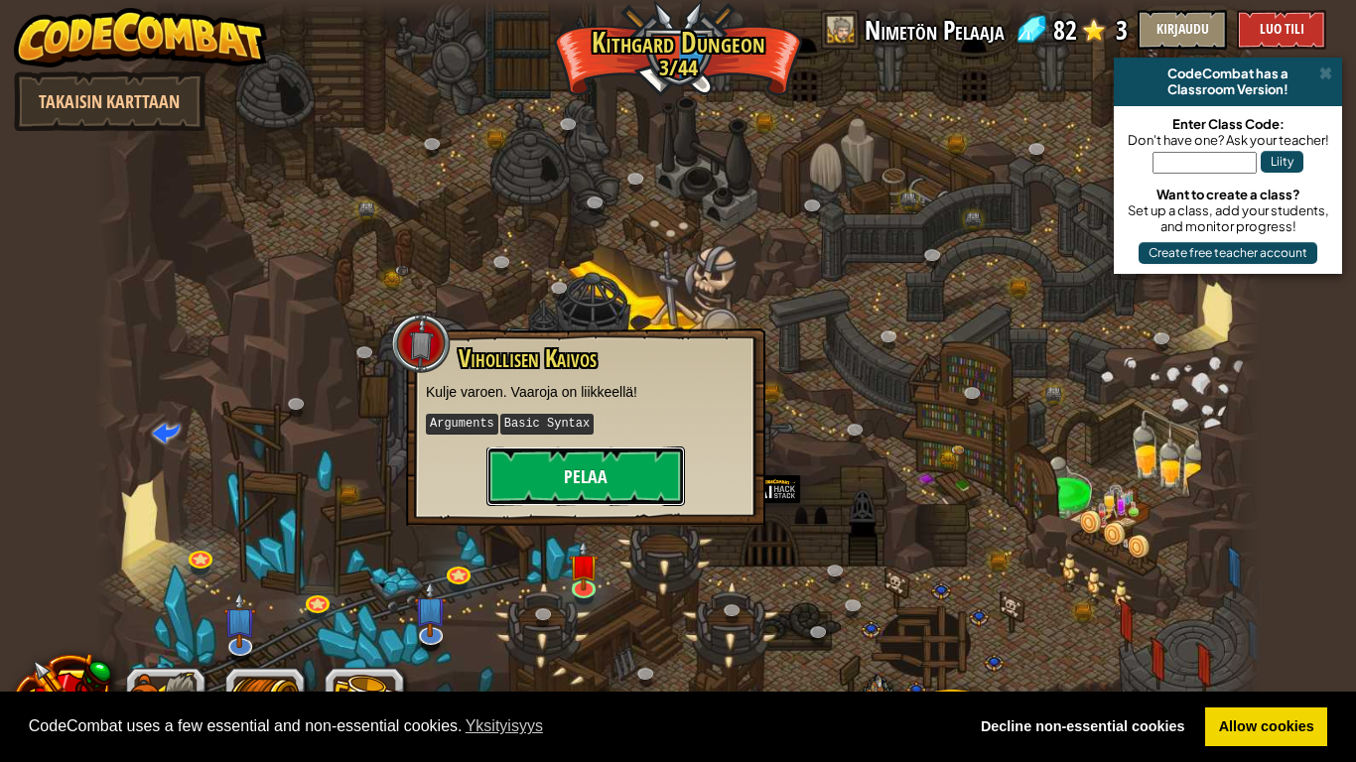
click at [617, 487] on button "Pelaa" at bounding box center [585, 477] width 199 height 60
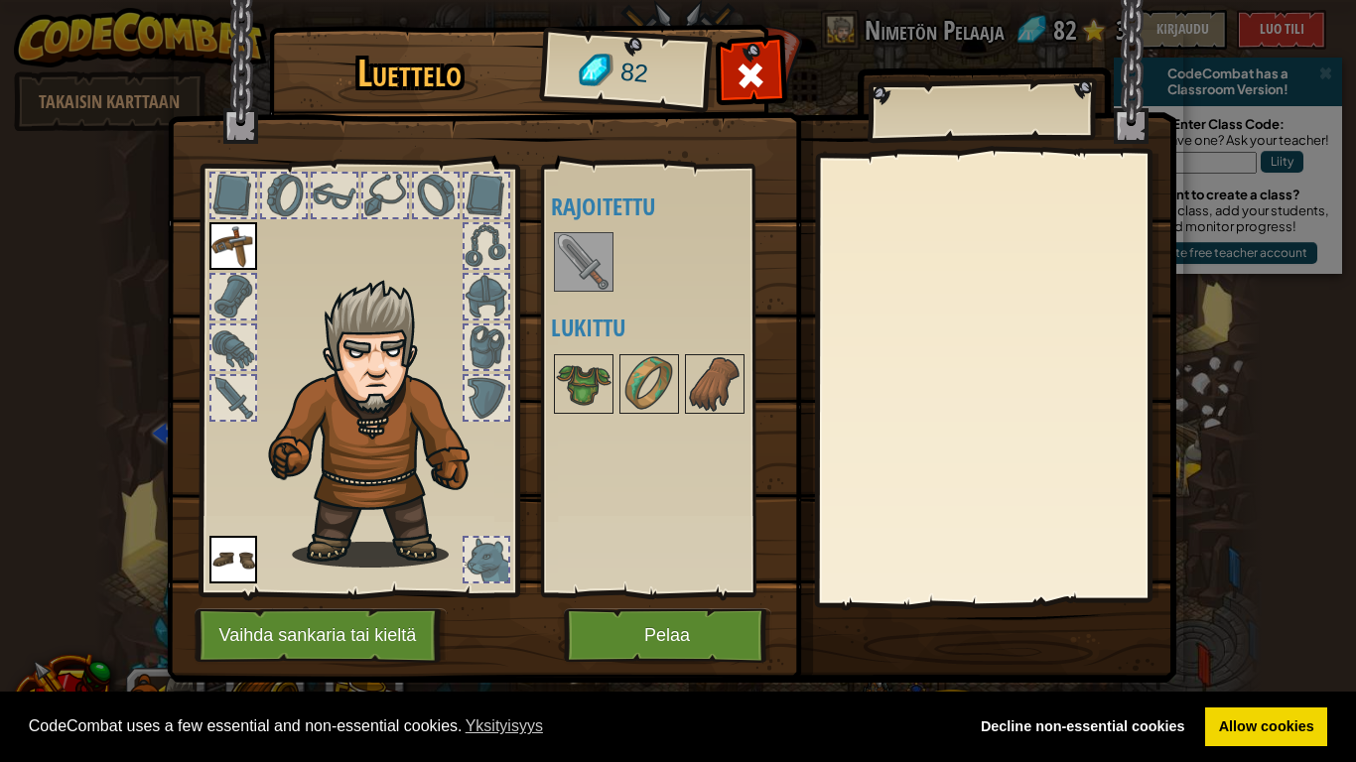
click at [600, 271] on img at bounding box center [584, 262] width 56 height 56
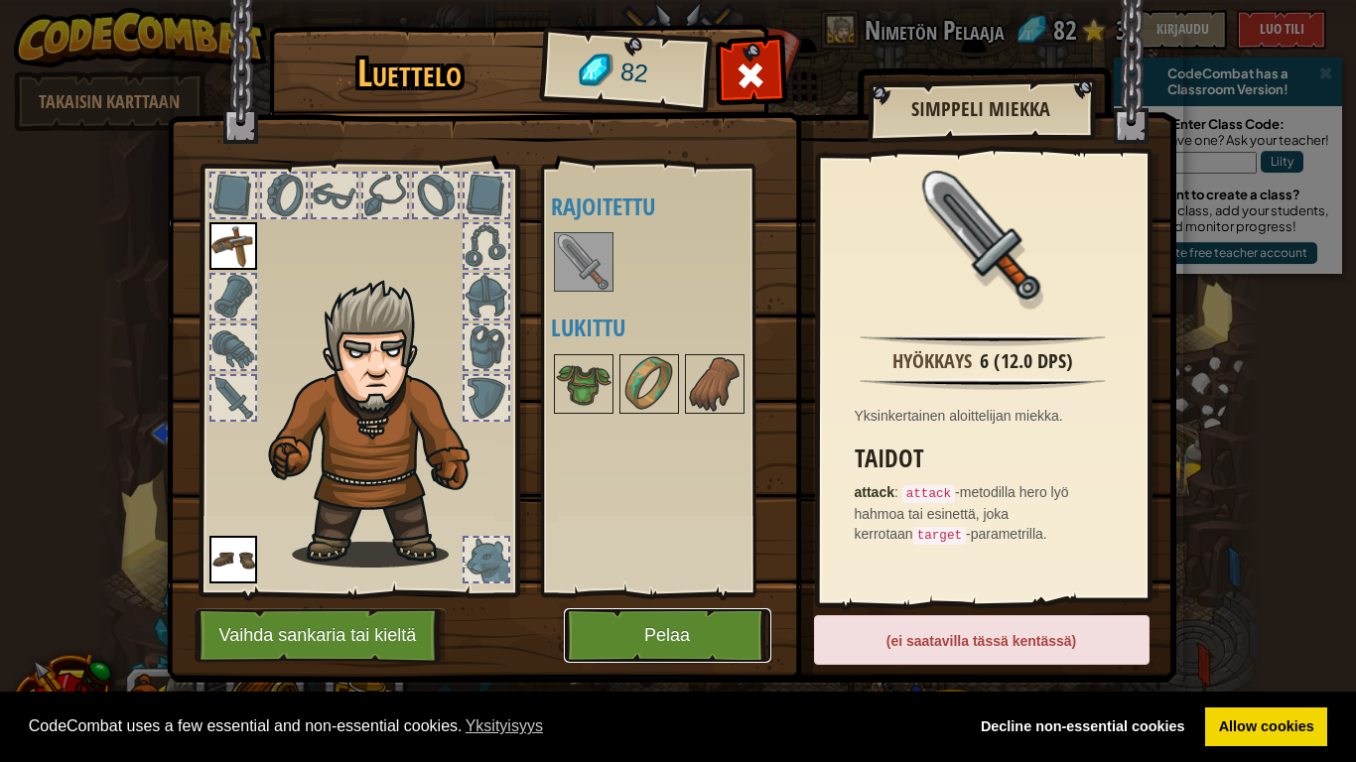
click at [638, 594] on button "Pelaa" at bounding box center [668, 636] width 208 height 55
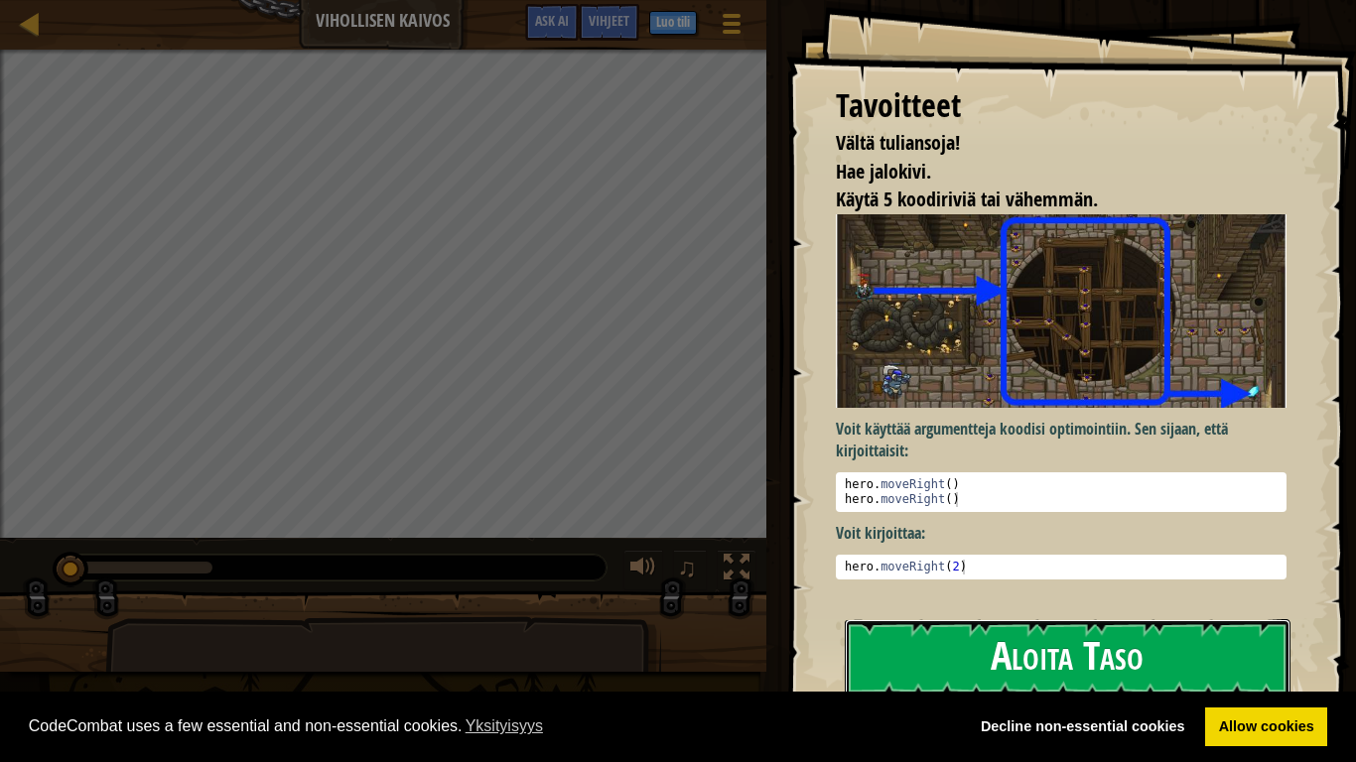
click at [983, 594] on button "Aloita Taso" at bounding box center [1068, 659] width 446 height 78
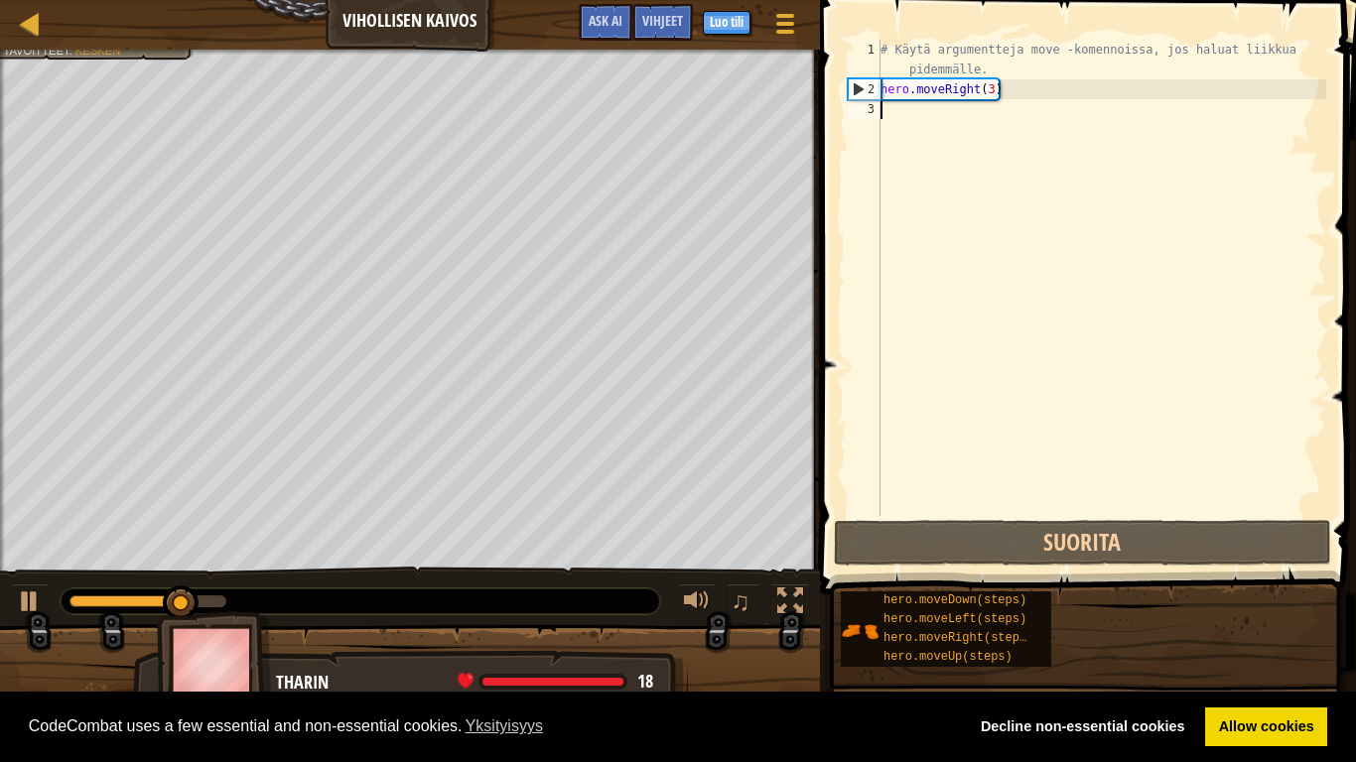
click at [897, 120] on div "# Käytä argumentteja move -komennoissa, jos haluat liikkua pidemmälle. hero . m…" at bounding box center [1102, 308] width 450 height 536
type textarea "h"
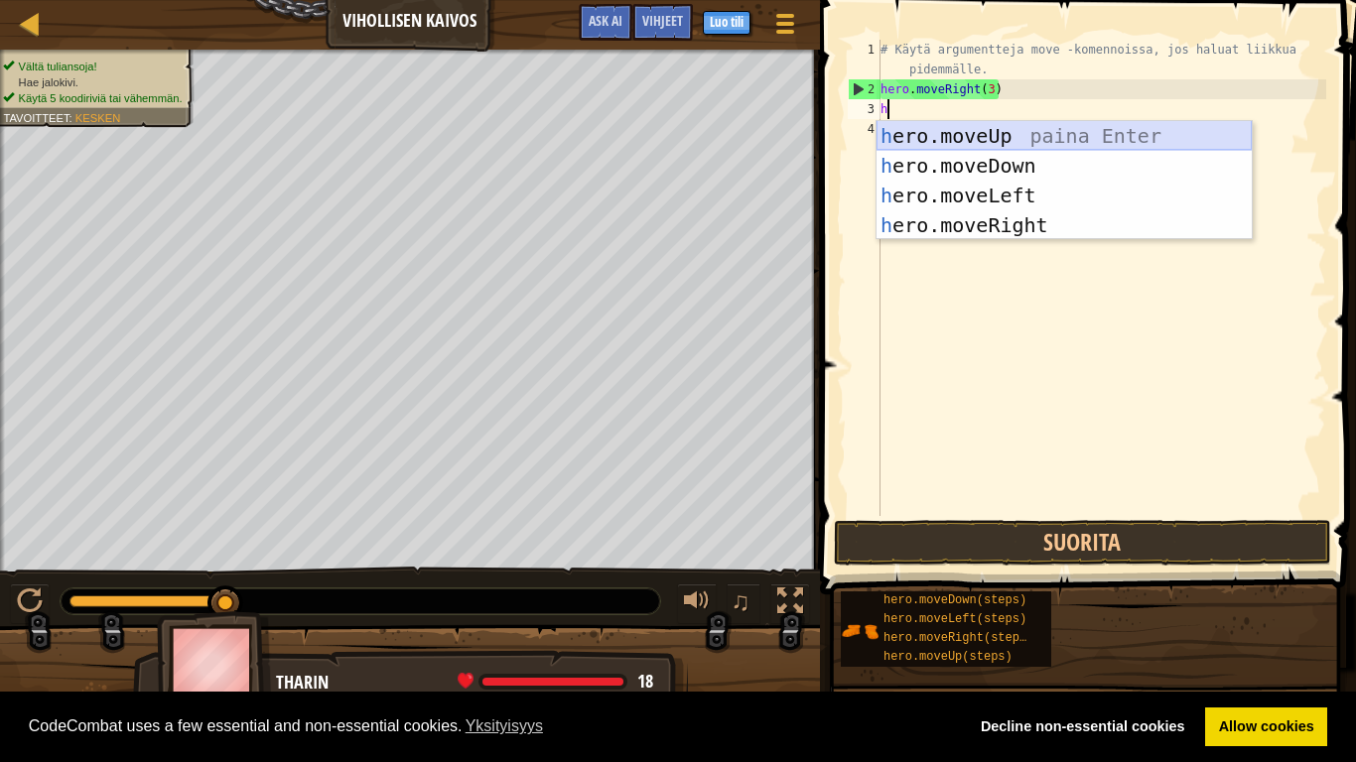
click at [987, 134] on div "h ero.moveUp paina Enter h ero.moveDown paina Enter h ero.moveLeft paina Enter …" at bounding box center [1064, 210] width 375 height 179
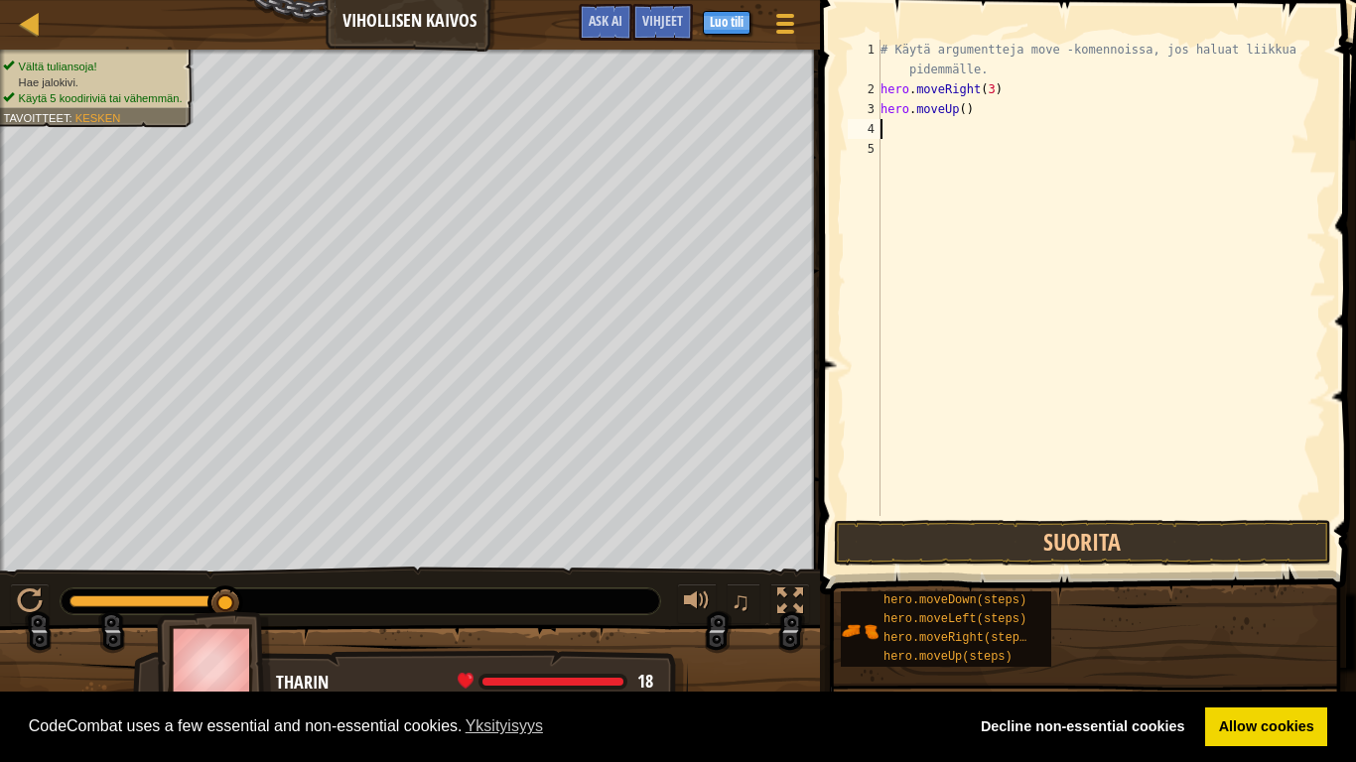
click at [954, 122] on div "# Käytä argumentteja move -komennoissa, jos haluat liikkua pidemmälle. hero . m…" at bounding box center [1102, 308] width 450 height 536
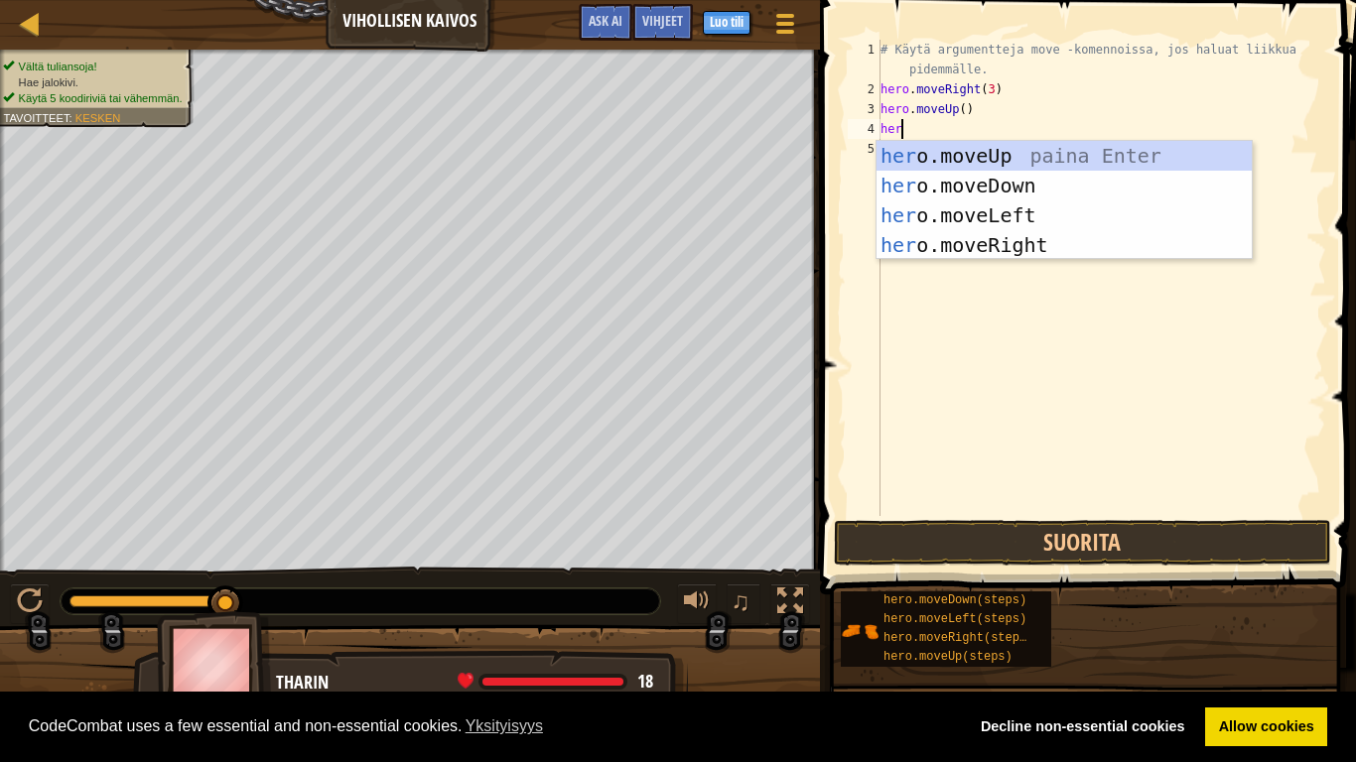
type textarea "hero"
click at [1025, 248] on div "hero .moveUp paina Enter hero .moveDown paina Enter hero .moveLeft paina Enter …" at bounding box center [1064, 230] width 375 height 179
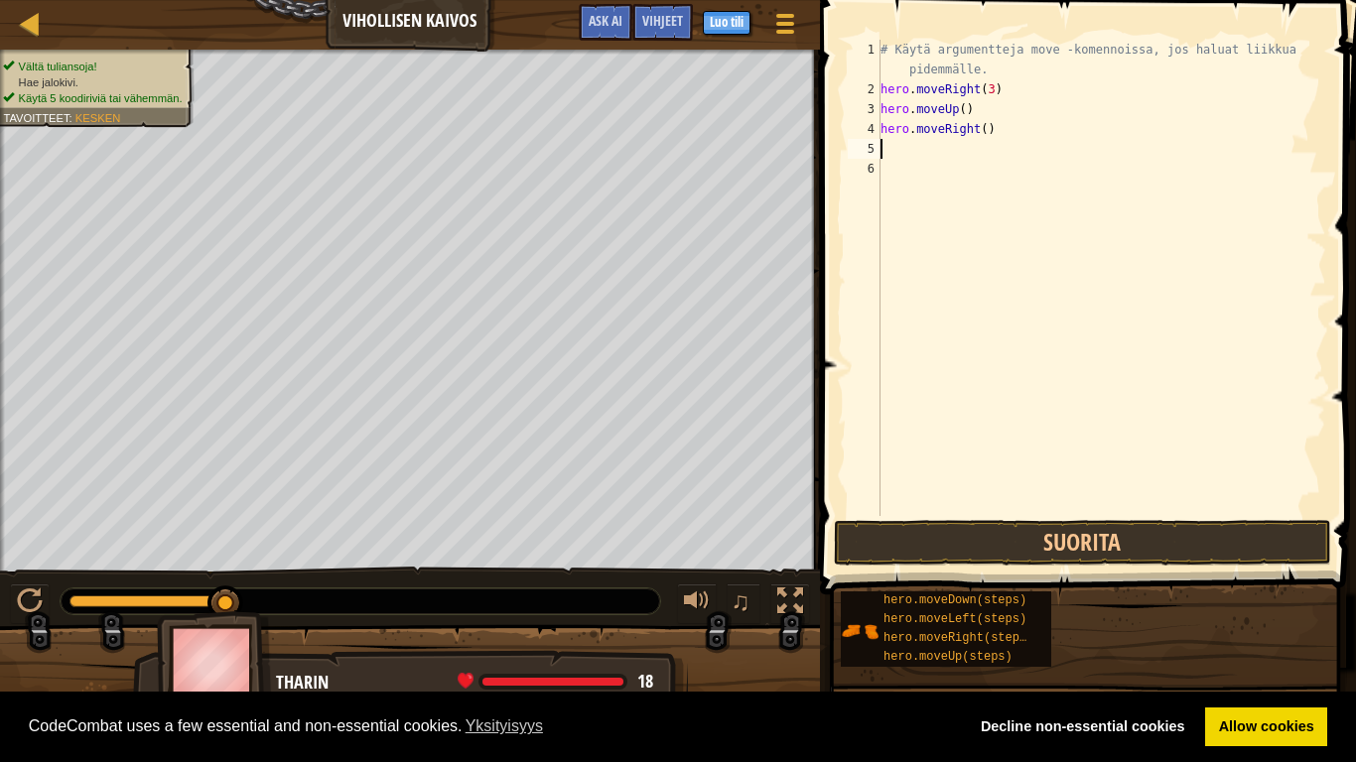
scroll to position [9, 0]
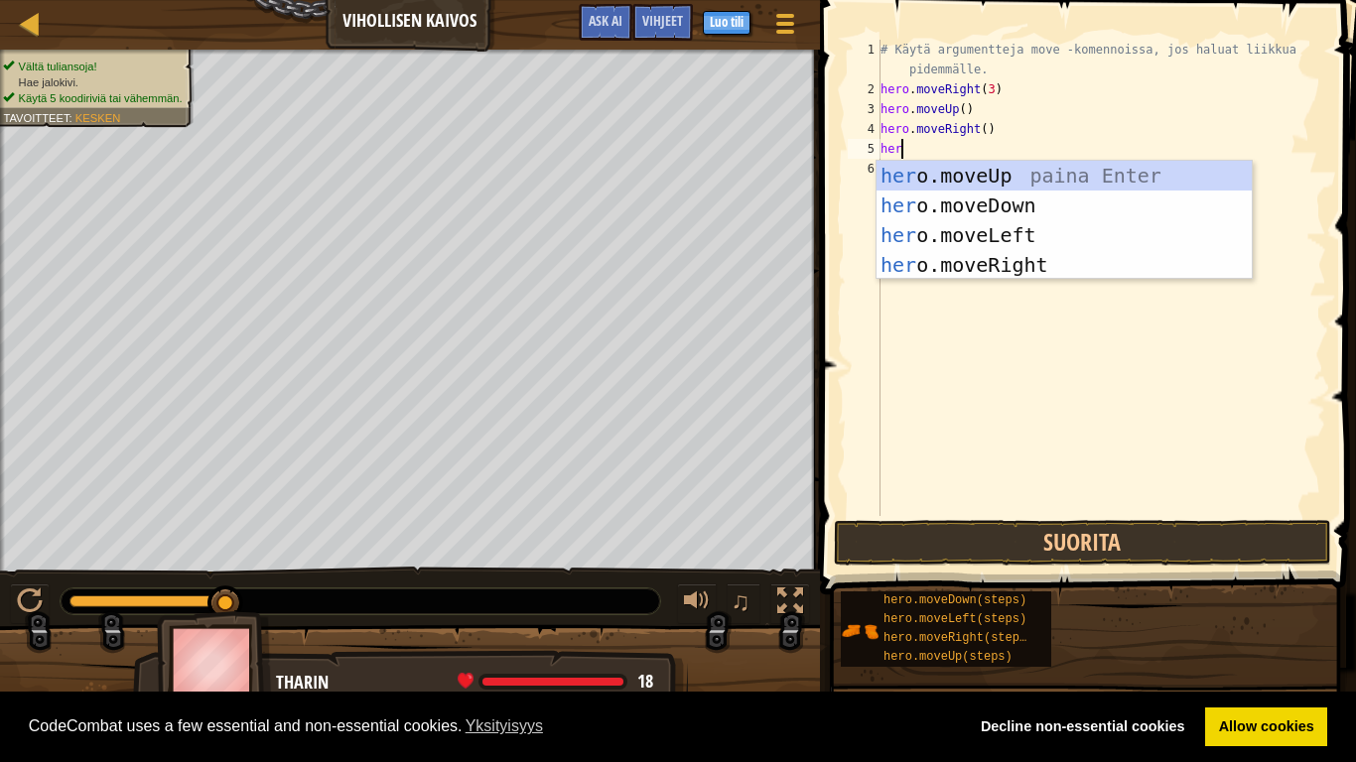
type textarea "hero"
click at [1010, 204] on div "hero .moveUp paina Enter hero .moveDown paina Enter hero .moveLeft paina Enter …" at bounding box center [1064, 250] width 375 height 179
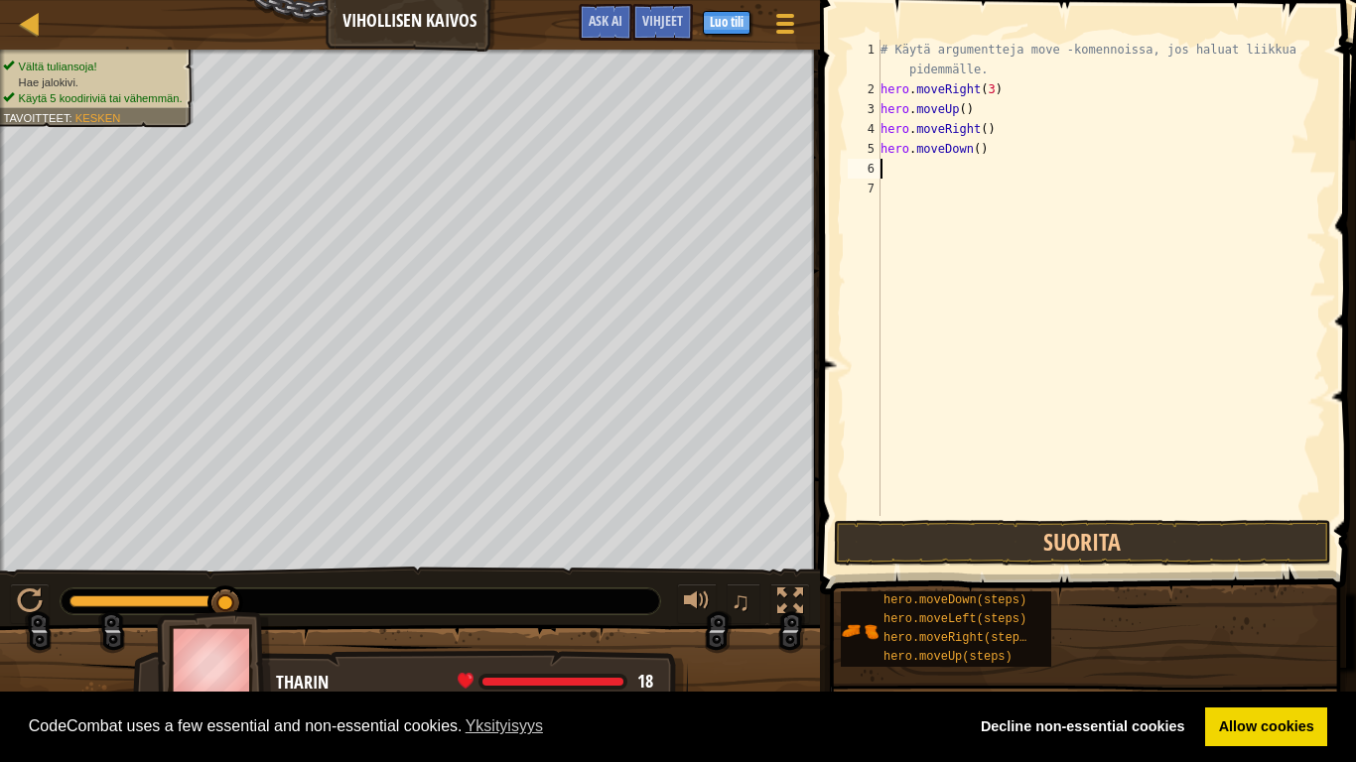
scroll to position [9, 0]
click at [977, 154] on div "# Käytä argumentteja move -komennoissa, jos haluat liikkua pidemmälle. hero . m…" at bounding box center [1102, 308] width 450 height 536
type textarea "hero.moveDown(3)"
click at [891, 173] on div "# Käytä argumentteja move -komennoissa, jos haluat liikkua pidemmälle. hero . m…" at bounding box center [1102, 308] width 450 height 536
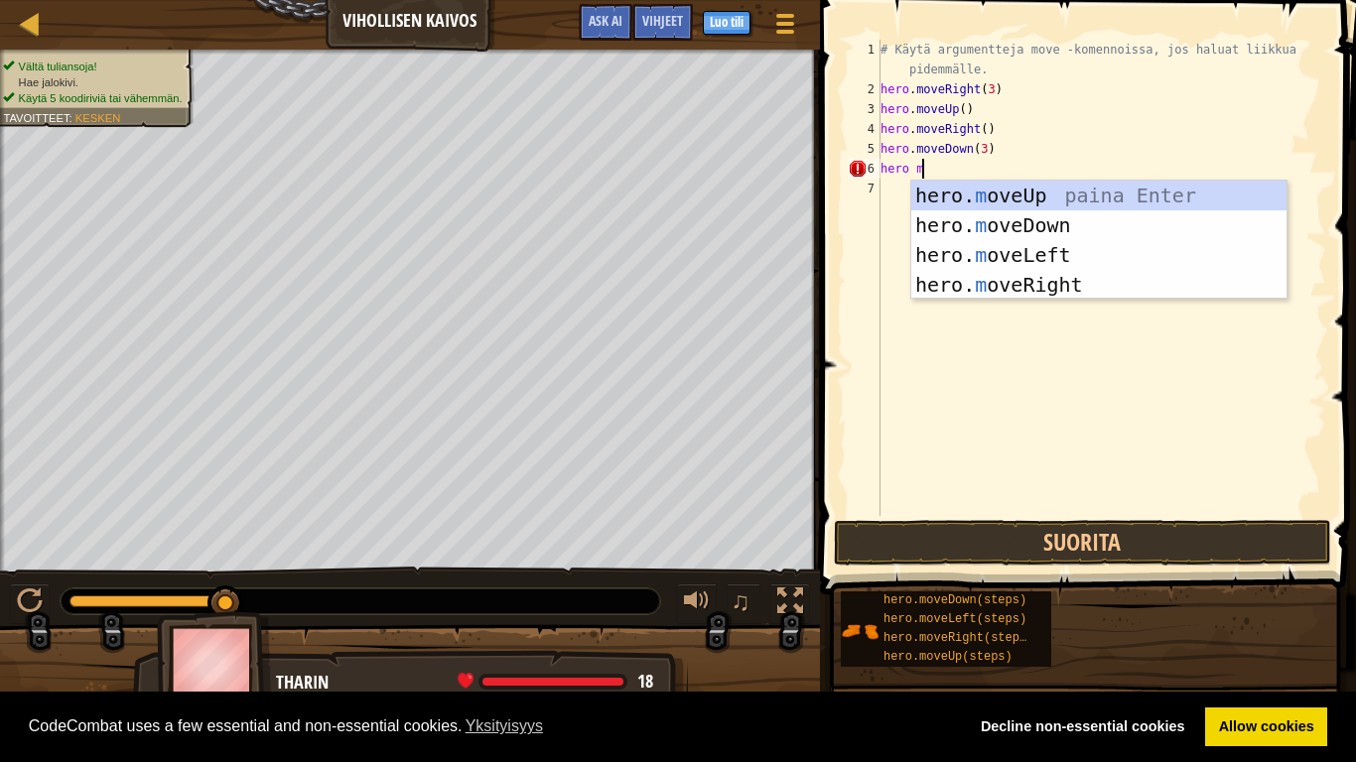
scroll to position [9, 4]
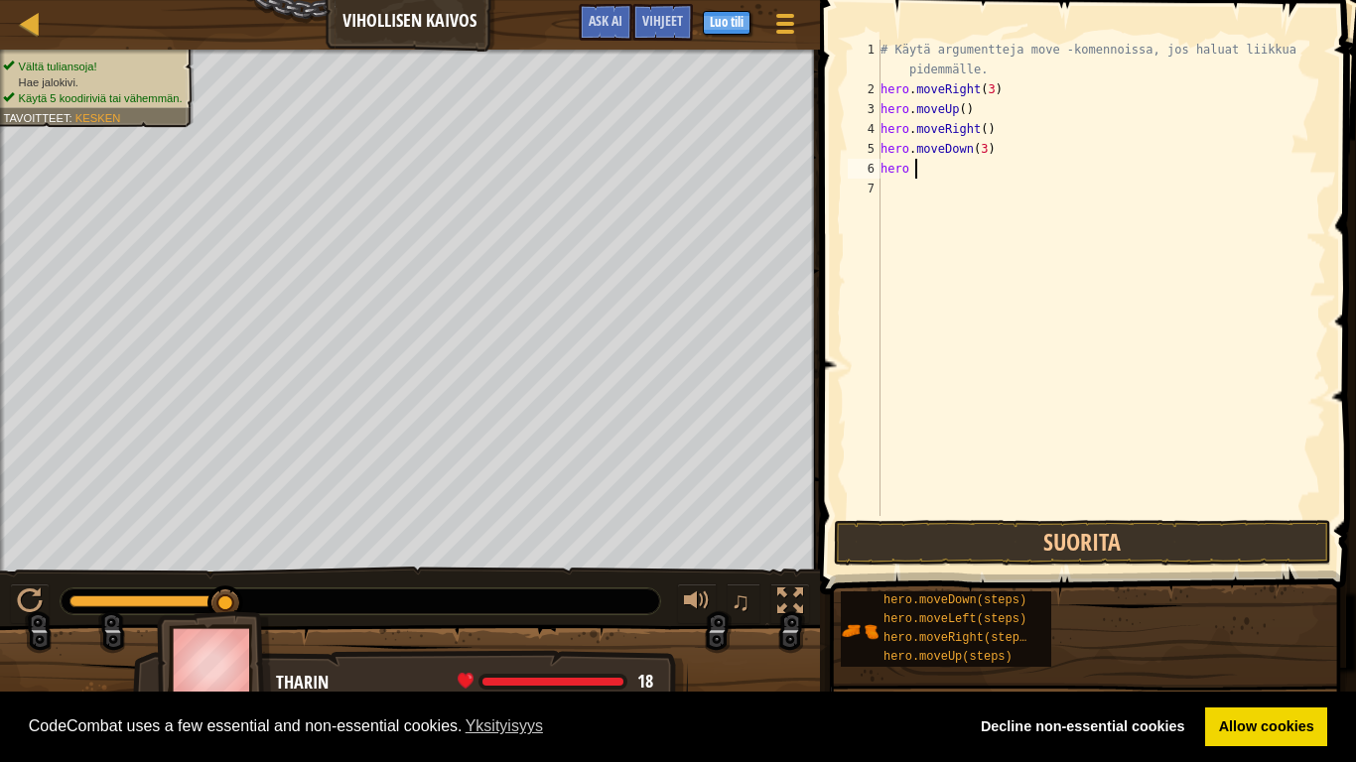
type textarea "hero m"
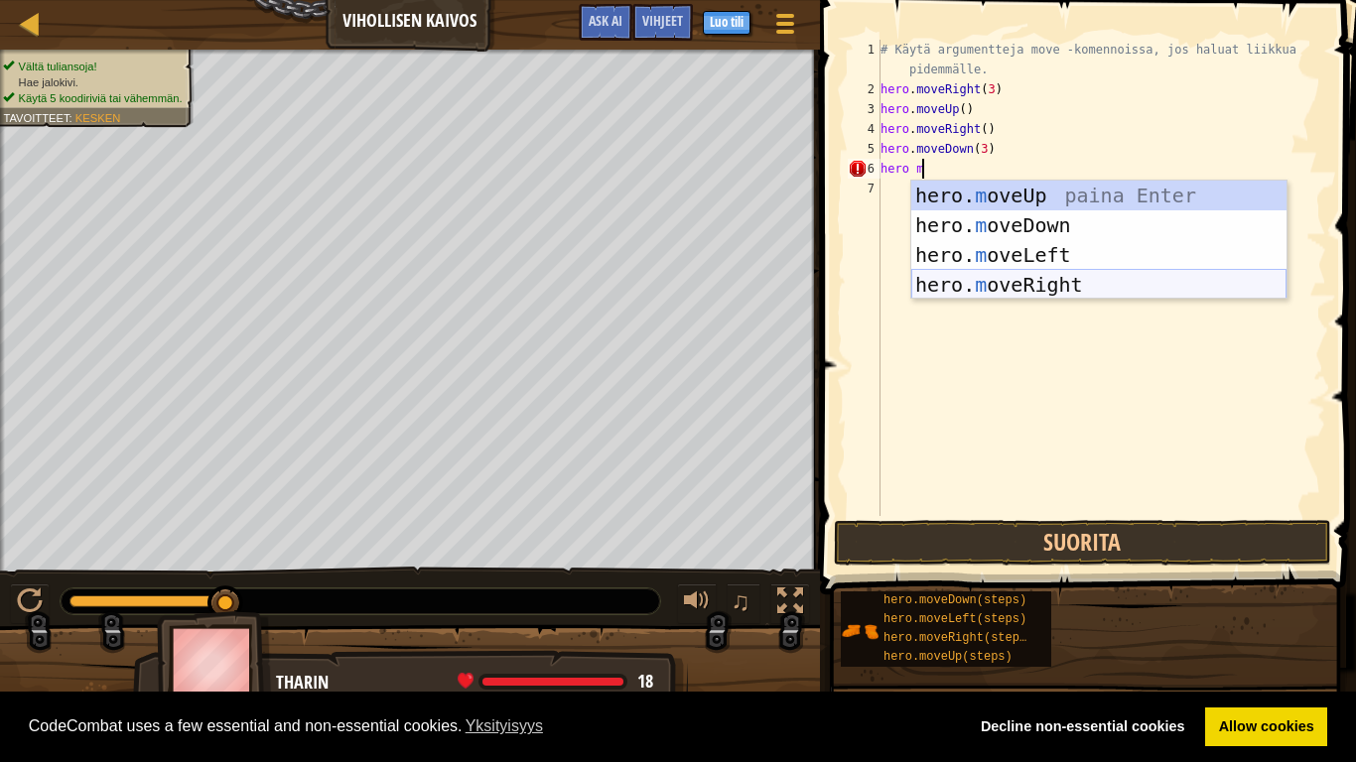
click at [1042, 286] on div "hero. m oveUp paina Enter hero. m oveDown paina Enter hero. m oveLeft paina Ent…" at bounding box center [1098, 270] width 375 height 179
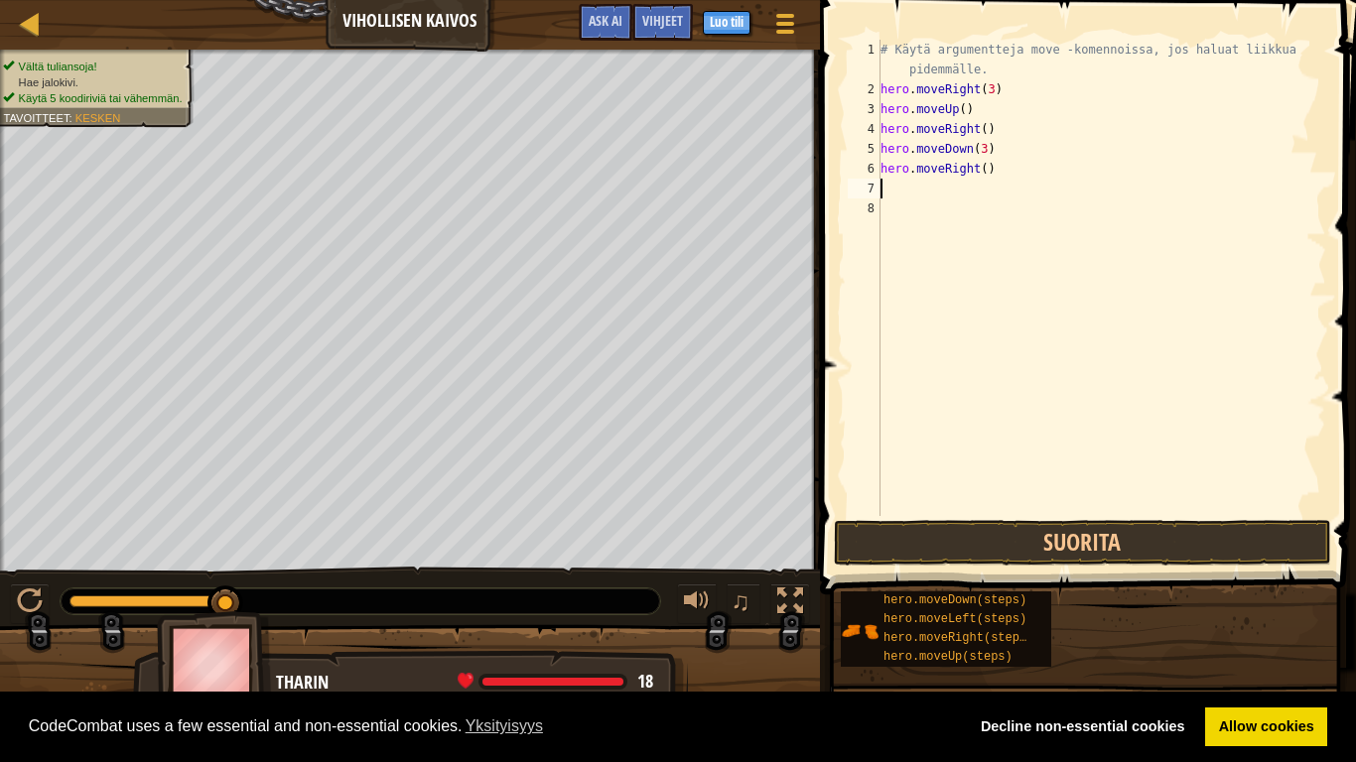
scroll to position [9, 0]
click at [991, 539] on button "Suorita" at bounding box center [1082, 543] width 497 height 46
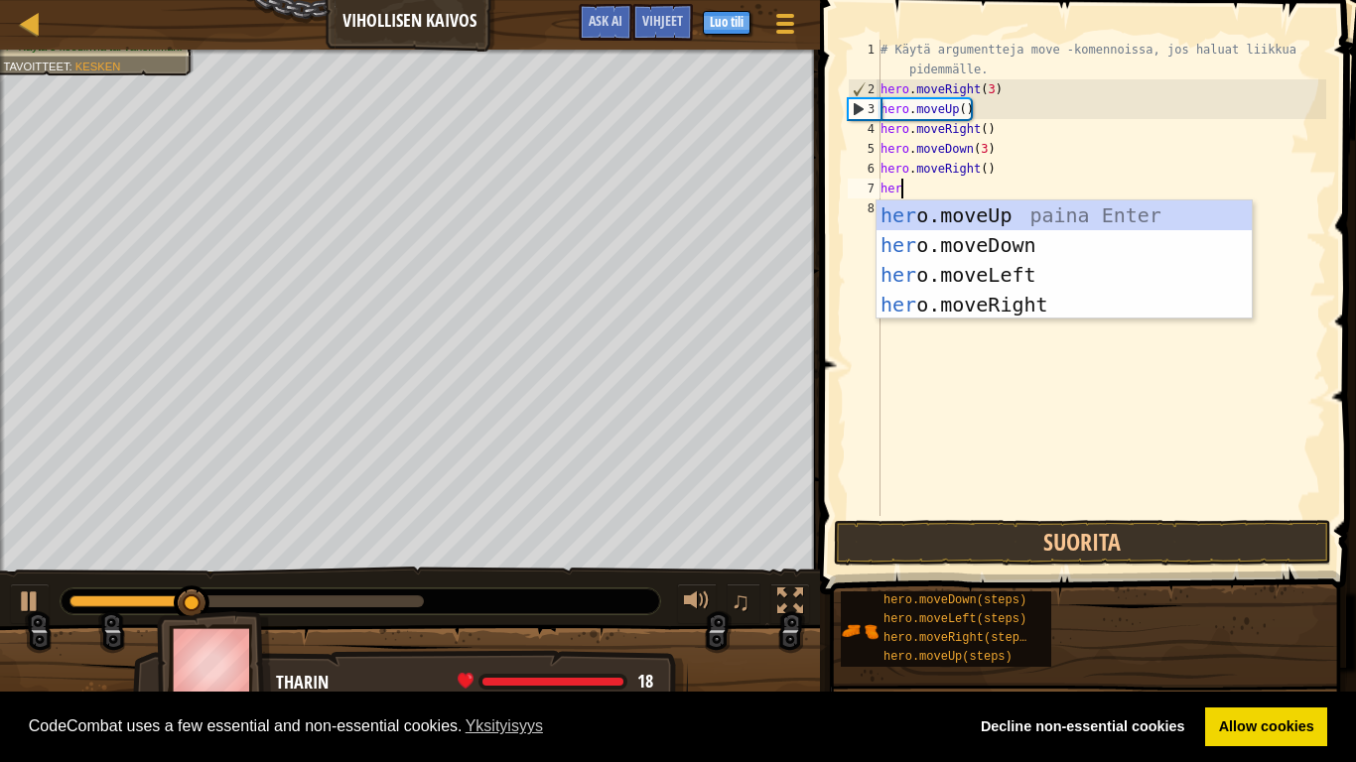
scroll to position [9, 3]
type textarea "hero"
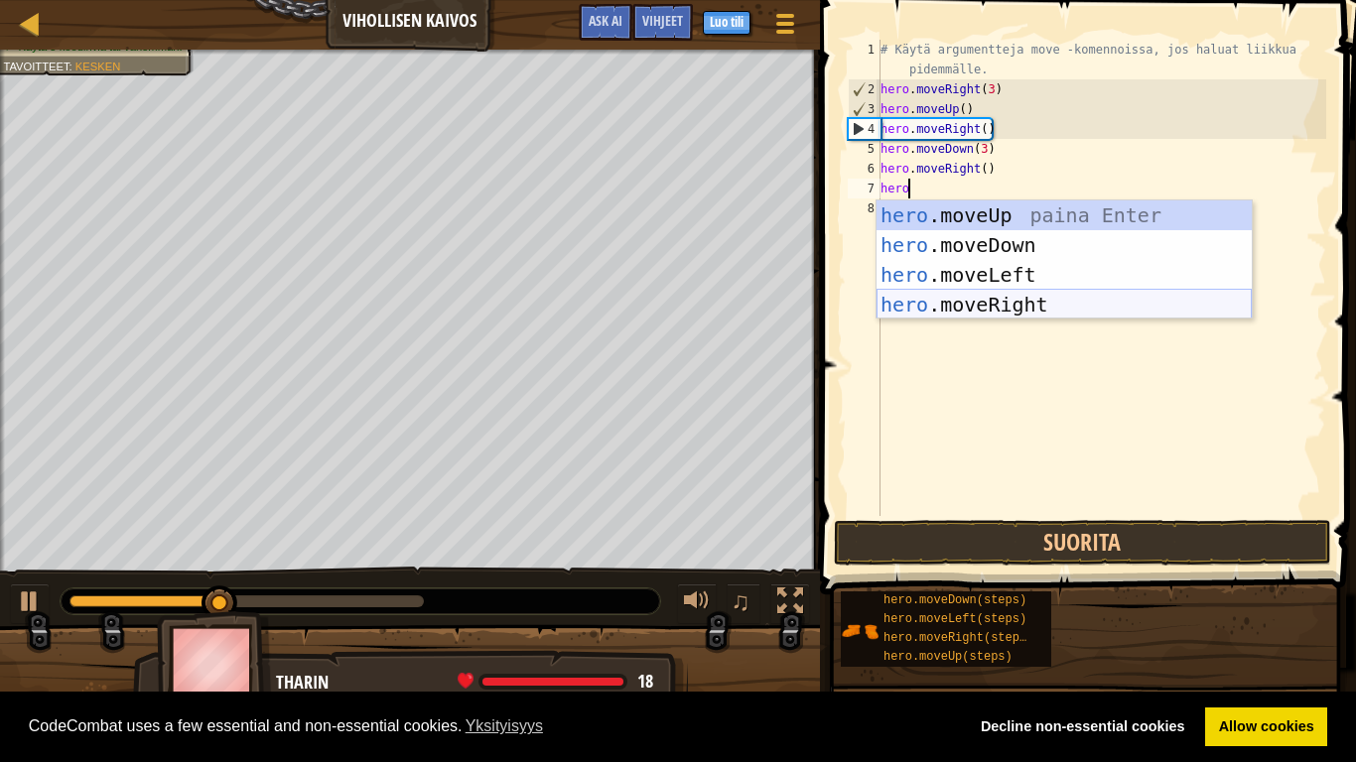
click at [1068, 310] on div "hero .moveUp paina Enter hero .moveDown paina Enter hero .moveLeft paina Enter …" at bounding box center [1064, 290] width 375 height 179
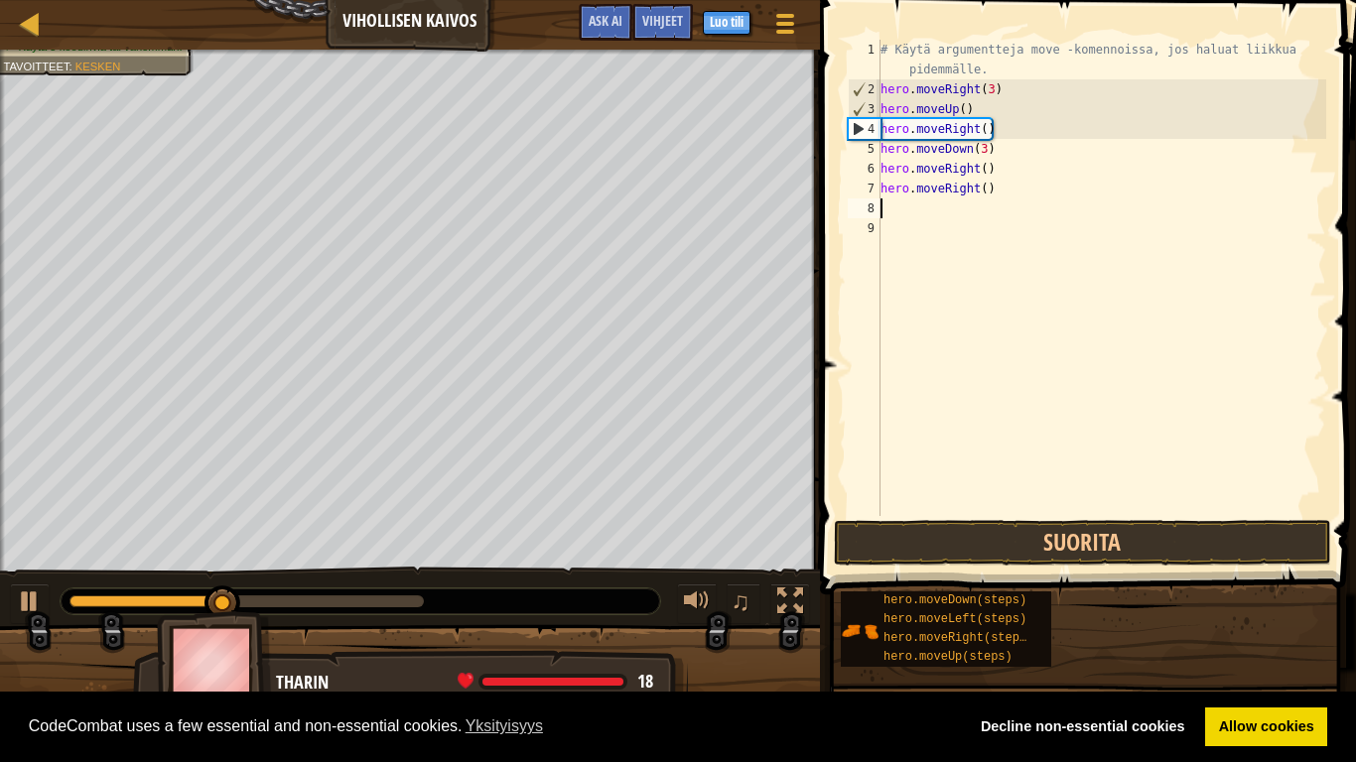
scroll to position [9, 0]
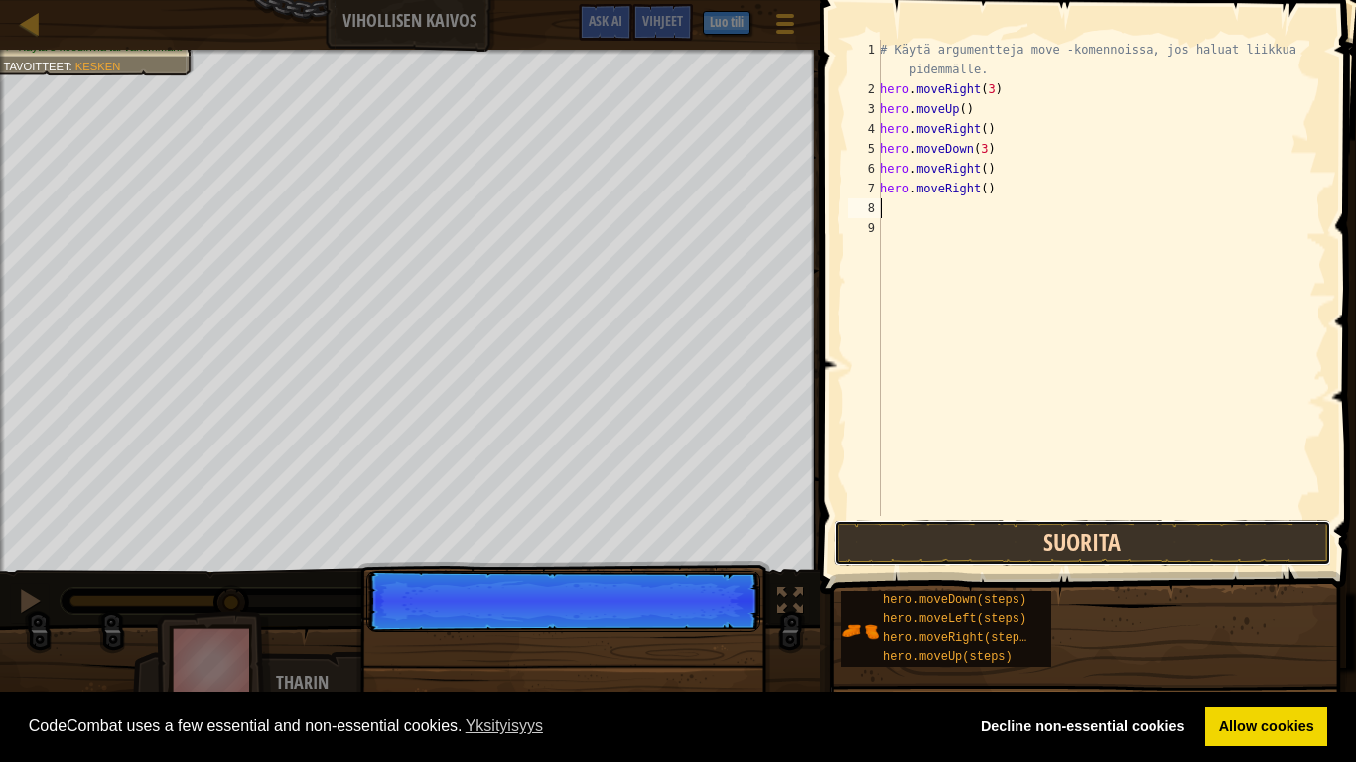
click at [1168, 546] on button "Suorita" at bounding box center [1082, 543] width 497 height 46
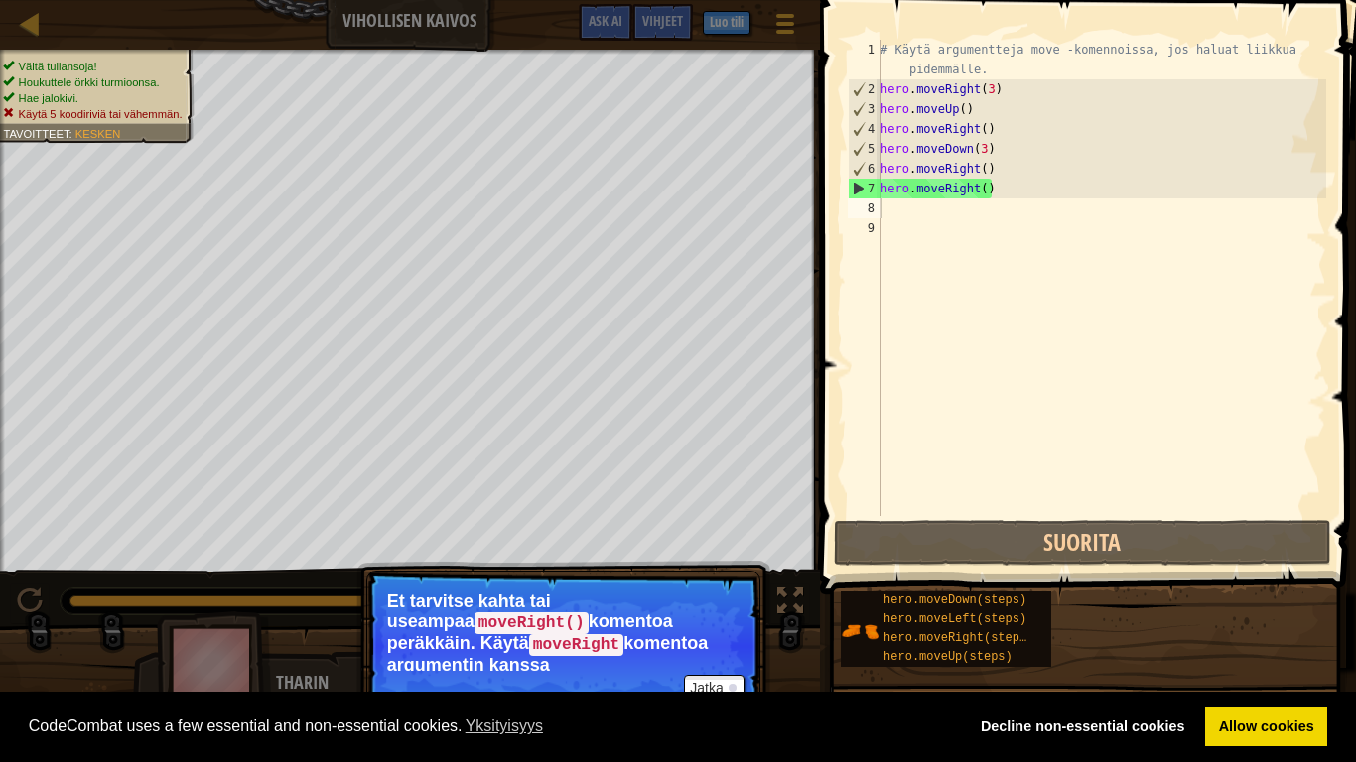
click at [726, 594] on div "CodeCombat uses a few essential and non-essential cookies. Yksityisyys Decline …" at bounding box center [678, 727] width 1356 height 71
click at [727, 594] on button "Jatka" at bounding box center [714, 688] width 60 height 26
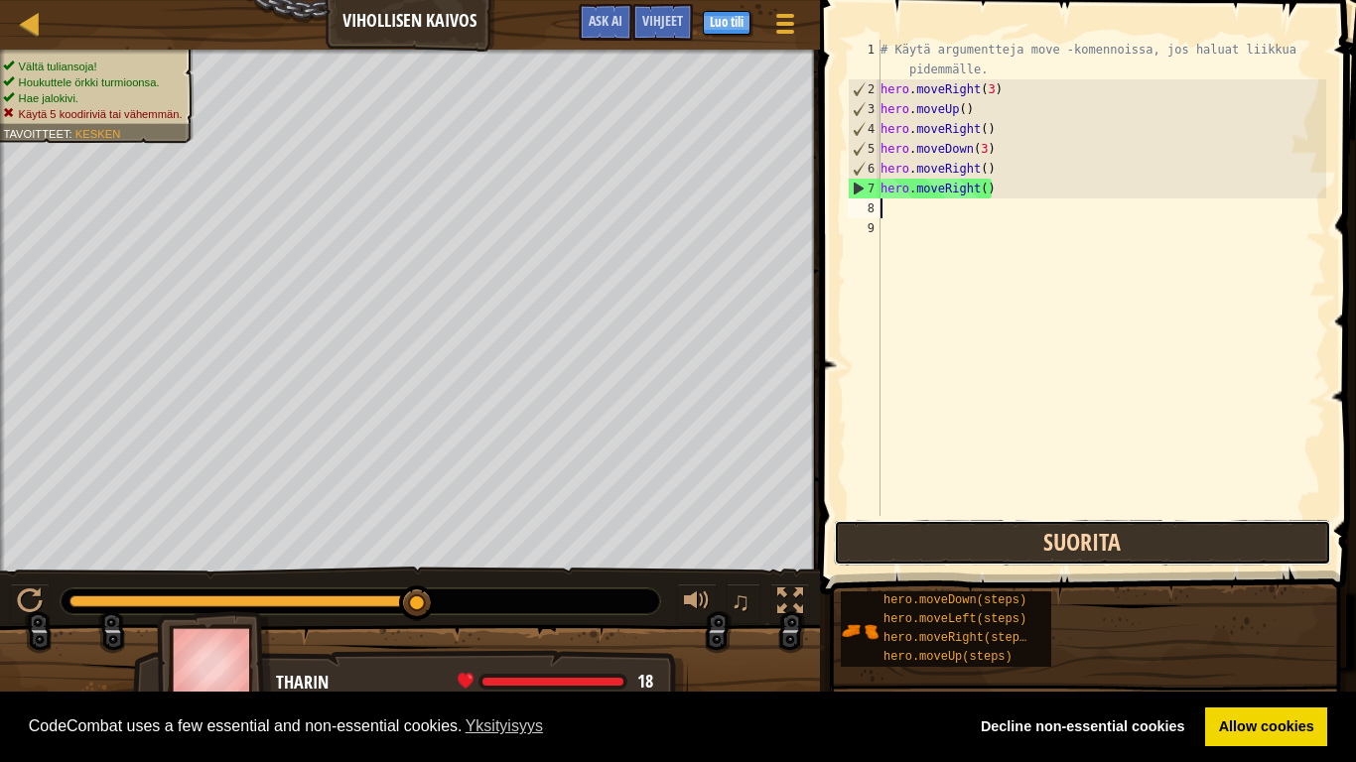
click at [876, 538] on button "Suorita" at bounding box center [1082, 543] width 497 height 46
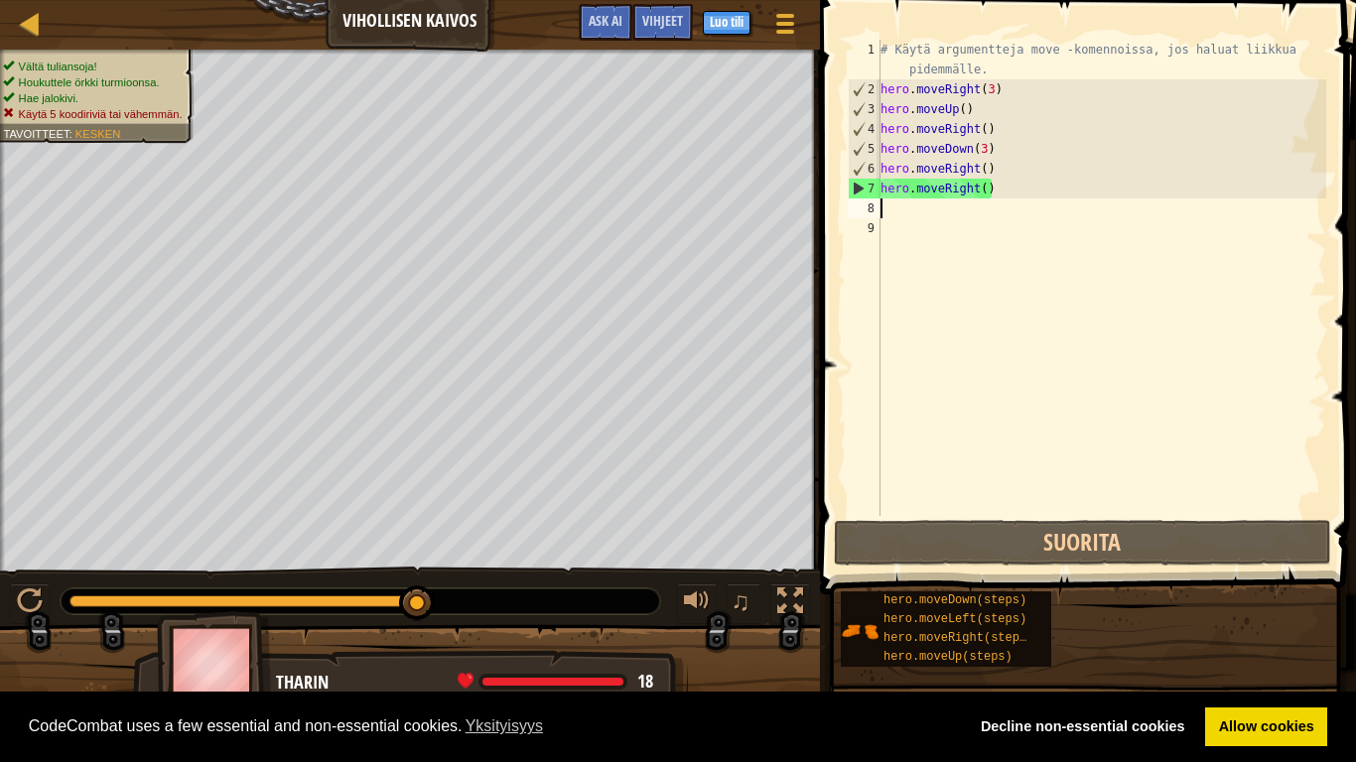
click at [62, 59] on div "Vältä tuliansoja! [GEOGRAPHIC_DATA]. Hae jalokivi. Käytä 5 koodiriviä tai vähem…" at bounding box center [94, 91] width 183 height 64
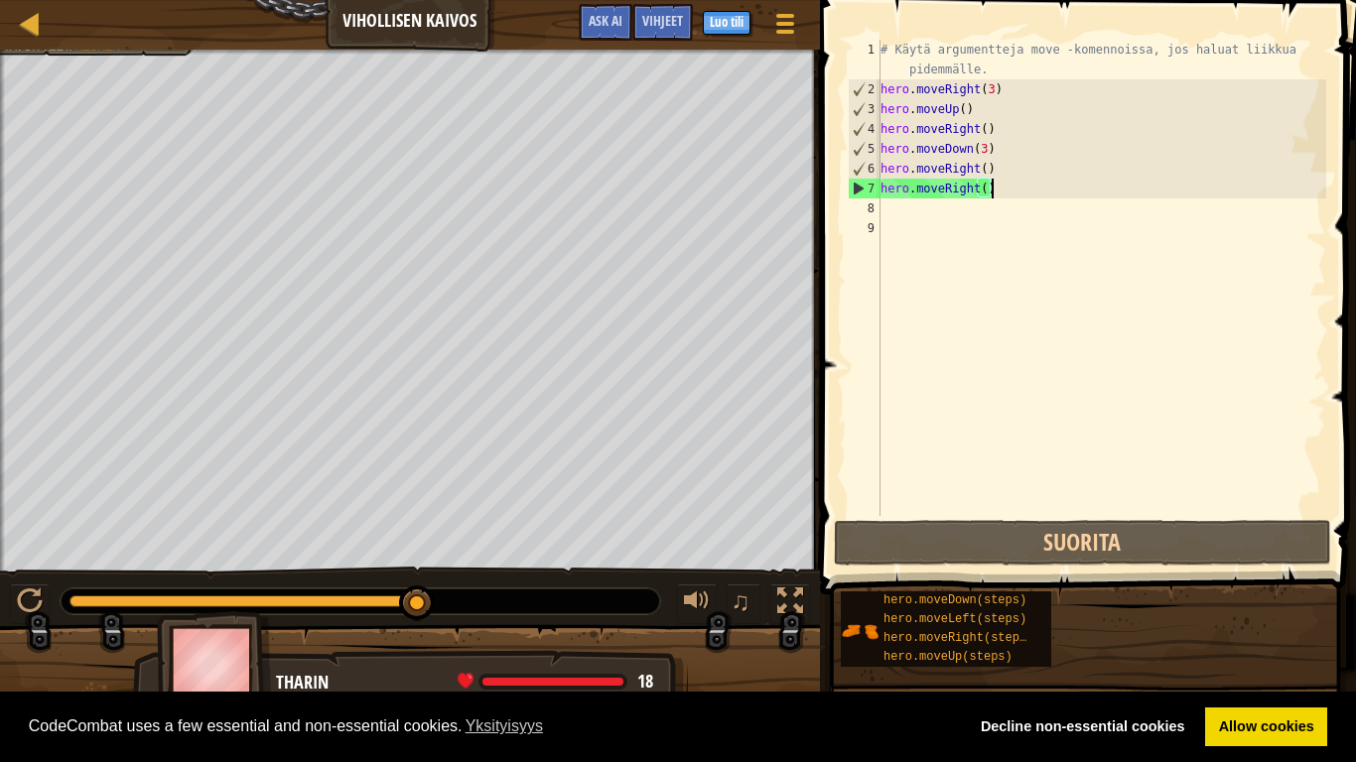
click at [1010, 195] on div "# Käytä argumentteja move -komennoissa, jos haluat liikkua pidemmälle. hero . m…" at bounding box center [1102, 308] width 450 height 536
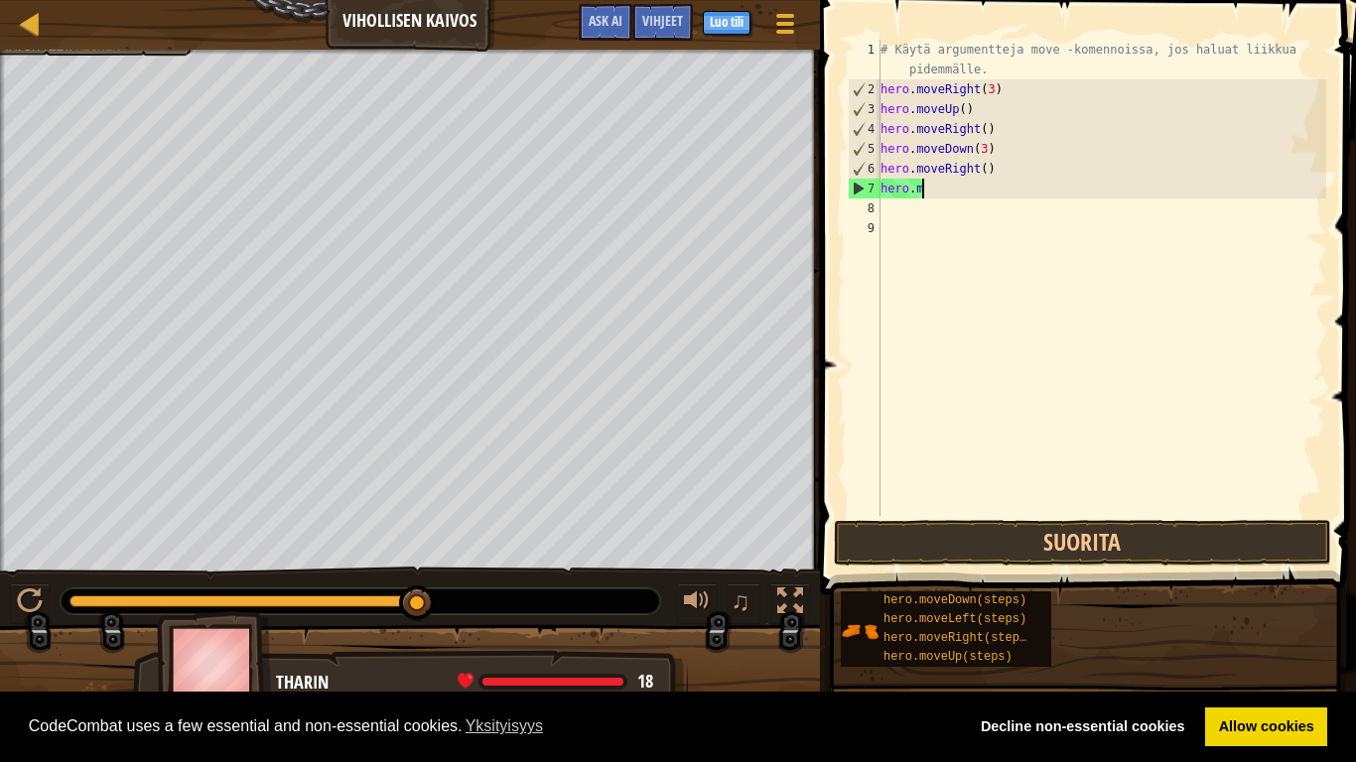
type textarea "h"
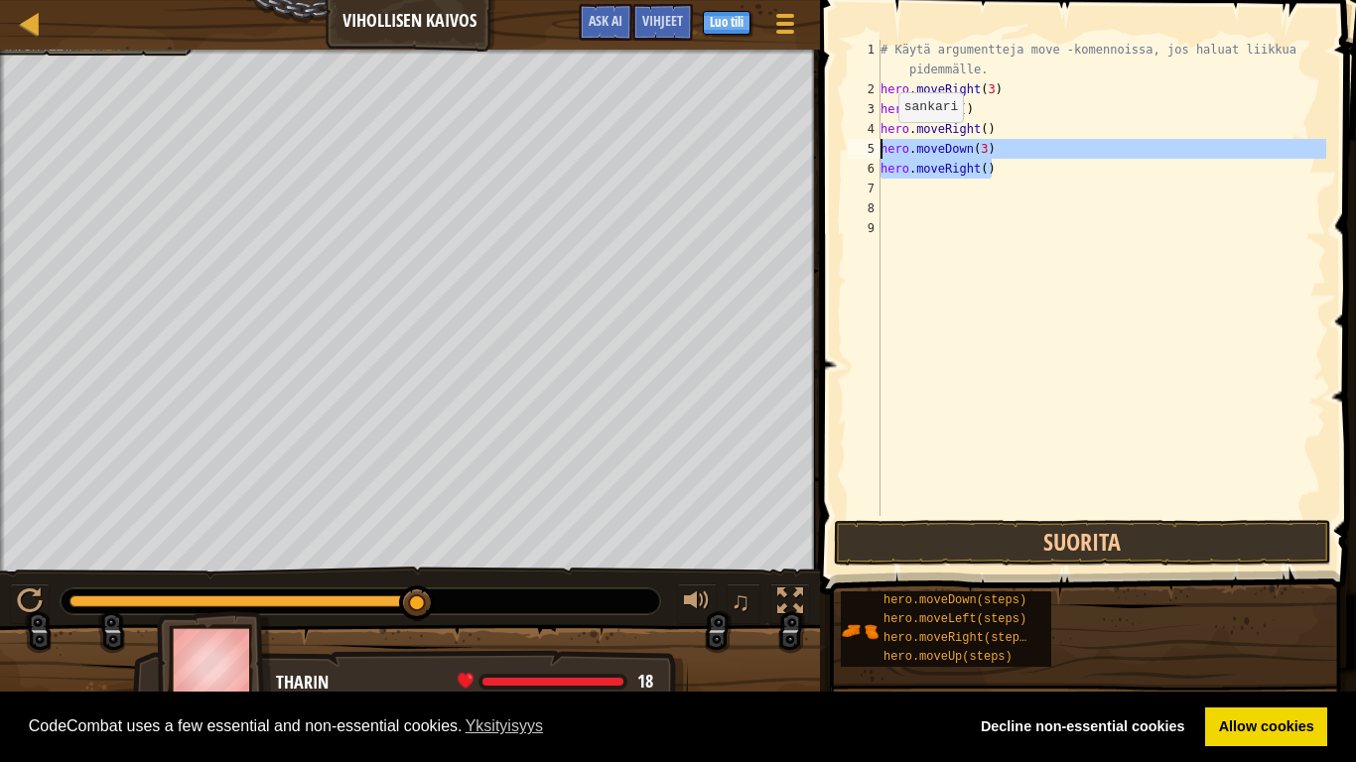
drag, startPoint x: 999, startPoint y: 171, endPoint x: 881, endPoint y: 142, distance: 121.6
click at [881, 142] on div "# Käytä argumentteja move -komennoissa, jos haluat liikkua pidemmälle. hero . m…" at bounding box center [1102, 308] width 450 height 536
type textarea "hero.moveDown(3) hero.moveRight()"
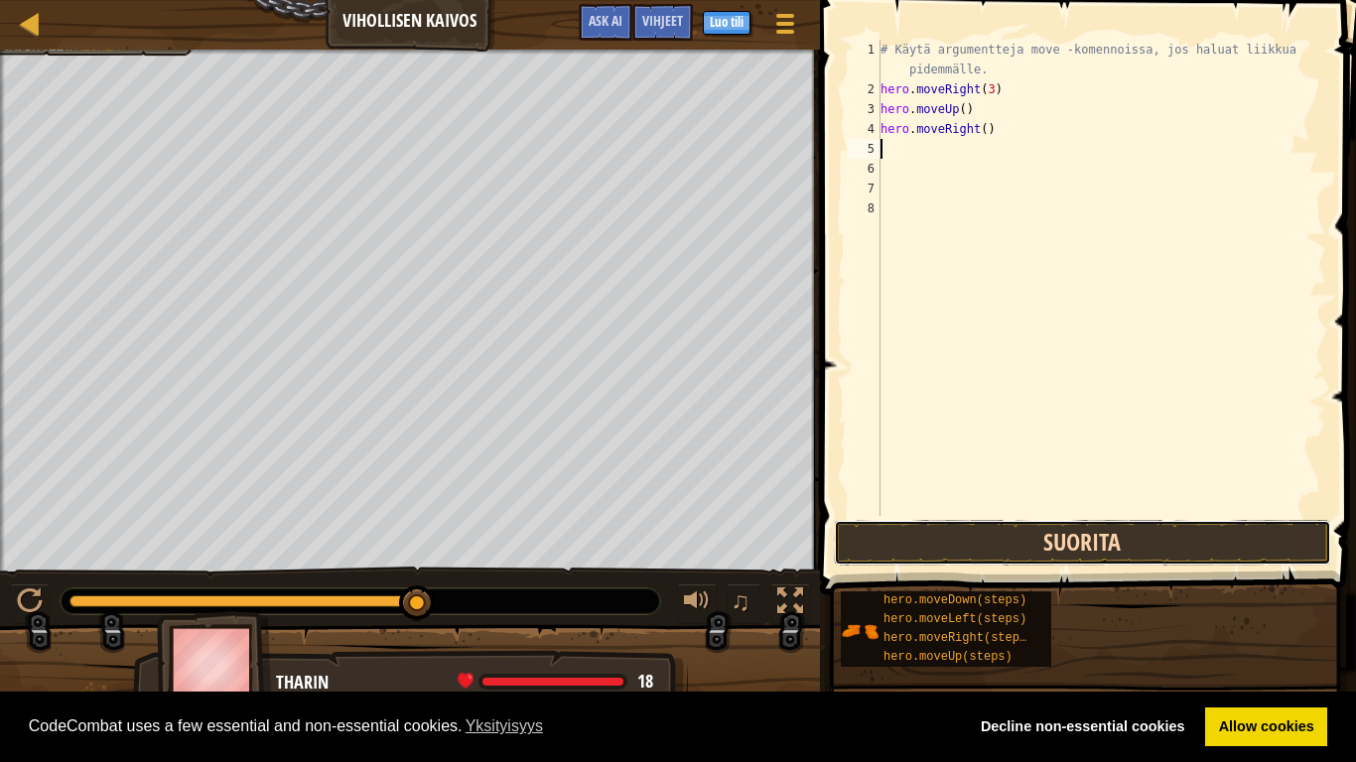
click at [1104, 563] on button "Suorita" at bounding box center [1082, 543] width 497 height 46
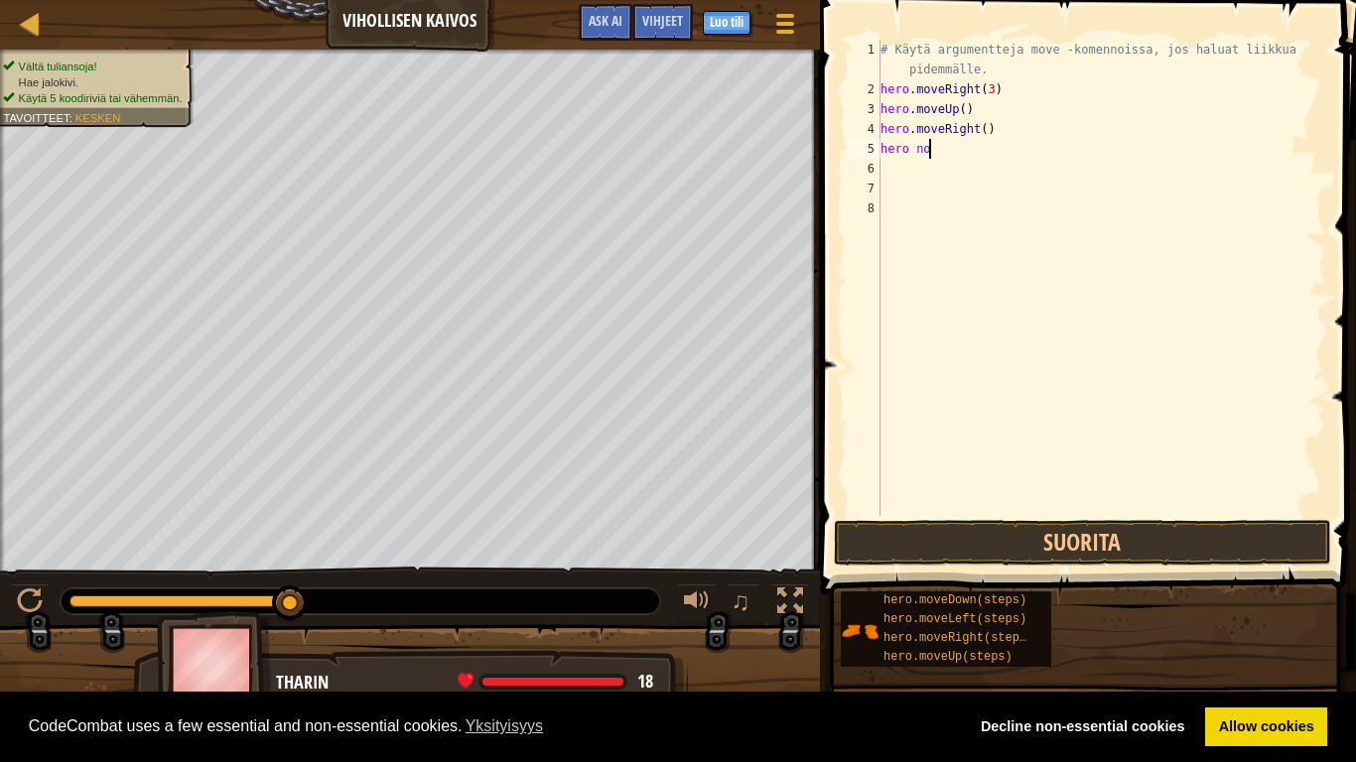
scroll to position [9, 6]
type textarea "hero m"
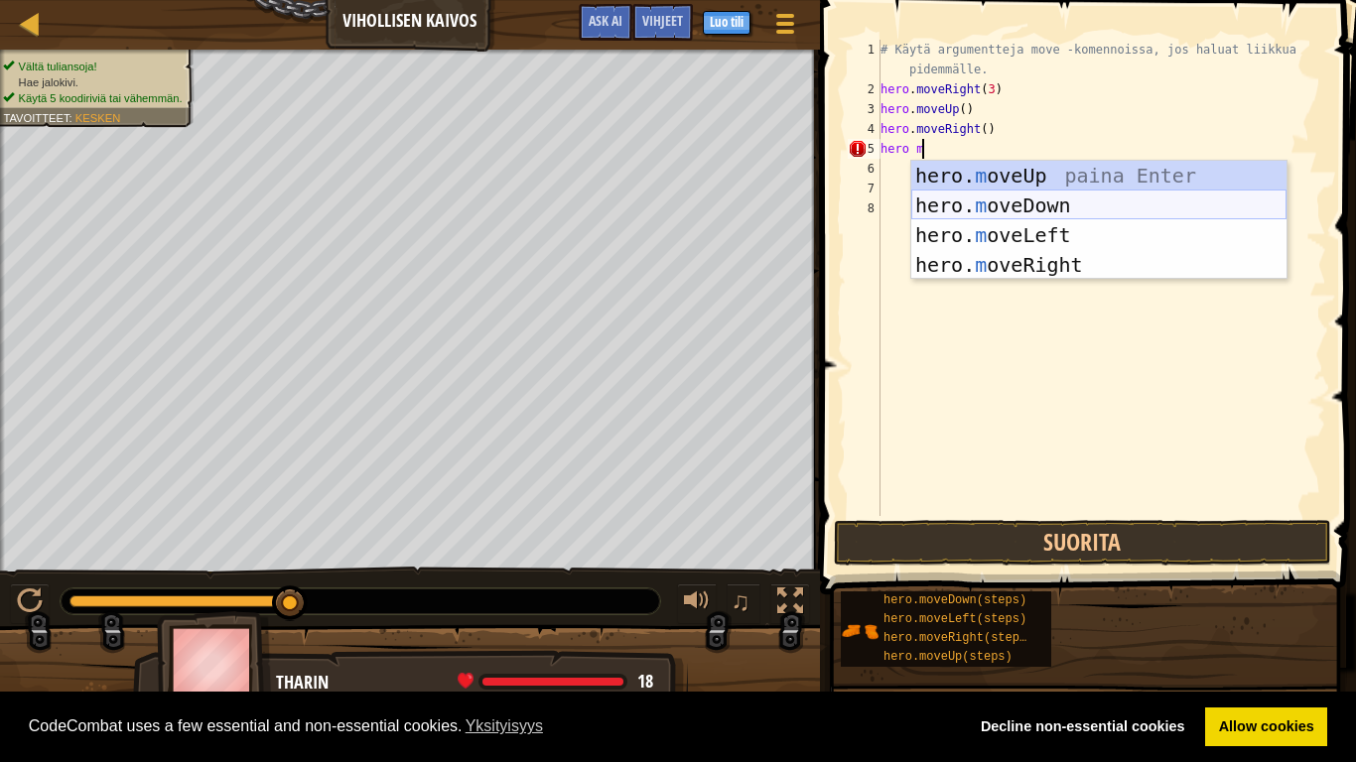
click at [1038, 205] on div "hero. m oveUp paina Enter hero. m oveDown paina Enter hero. m oveLeft paina Ent…" at bounding box center [1098, 250] width 375 height 179
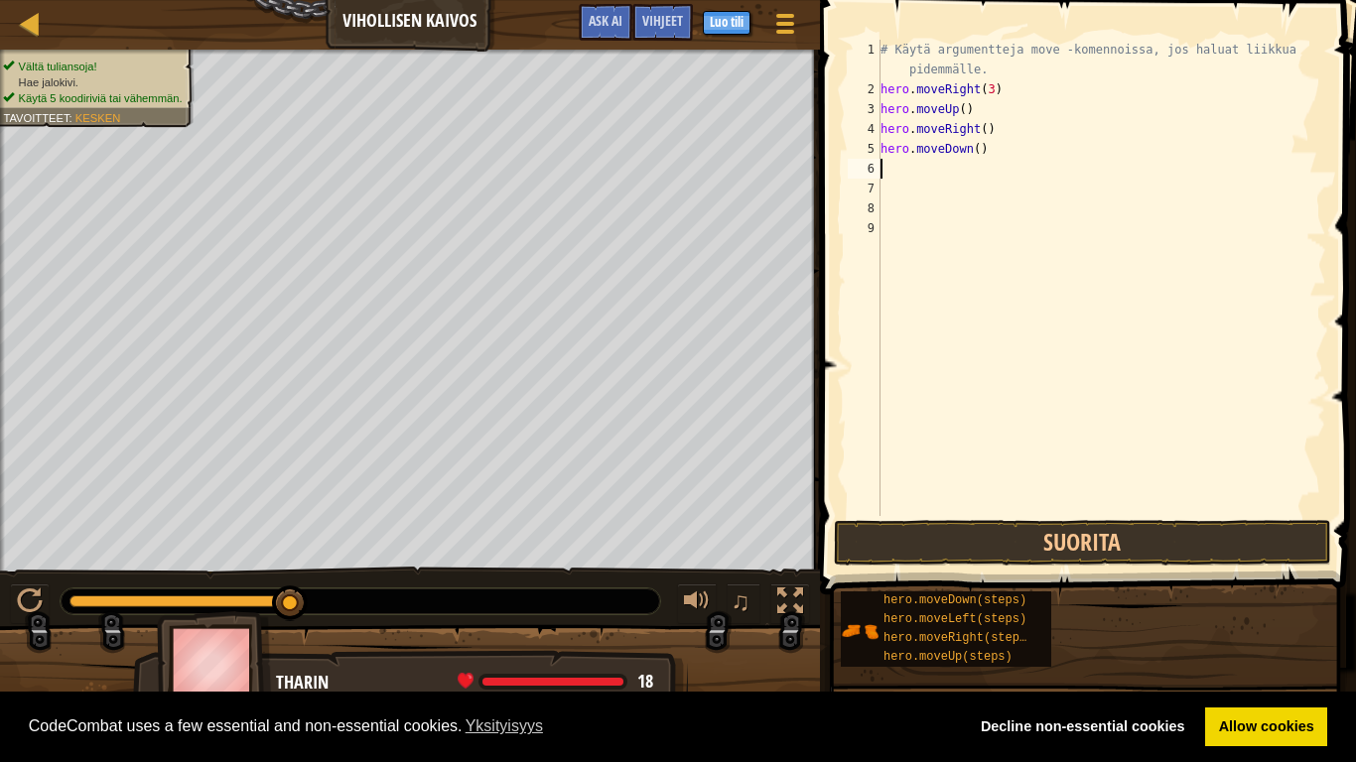
scroll to position [9, 0]
click at [978, 151] on div "# Käytä argumentteja move -komennoissa, jos haluat liikkua pidemmälle. hero . m…" at bounding box center [1102, 308] width 450 height 536
click at [1203, 538] on button "Suorita" at bounding box center [1082, 543] width 497 height 46
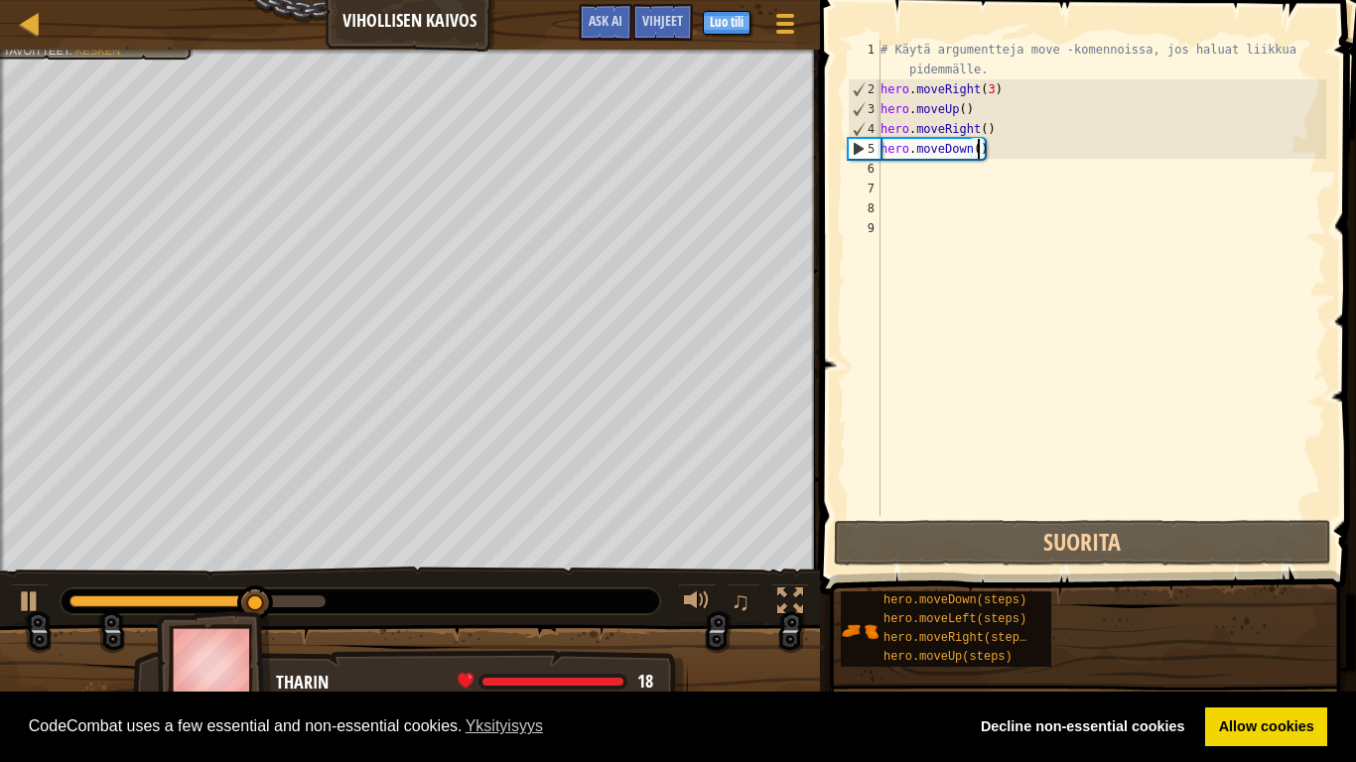
type textarea "hero.moveDown(3)"
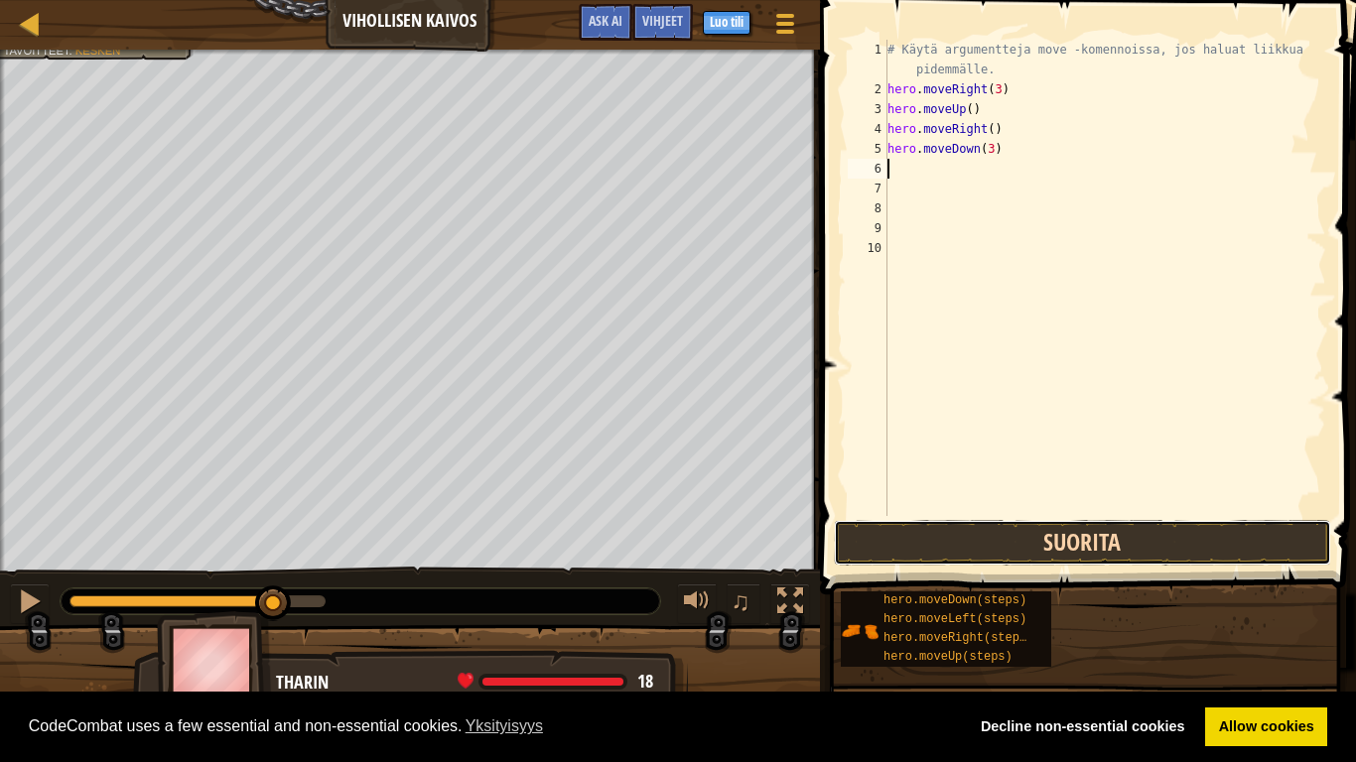
click at [1068, 562] on button "Suorita" at bounding box center [1082, 543] width 497 height 46
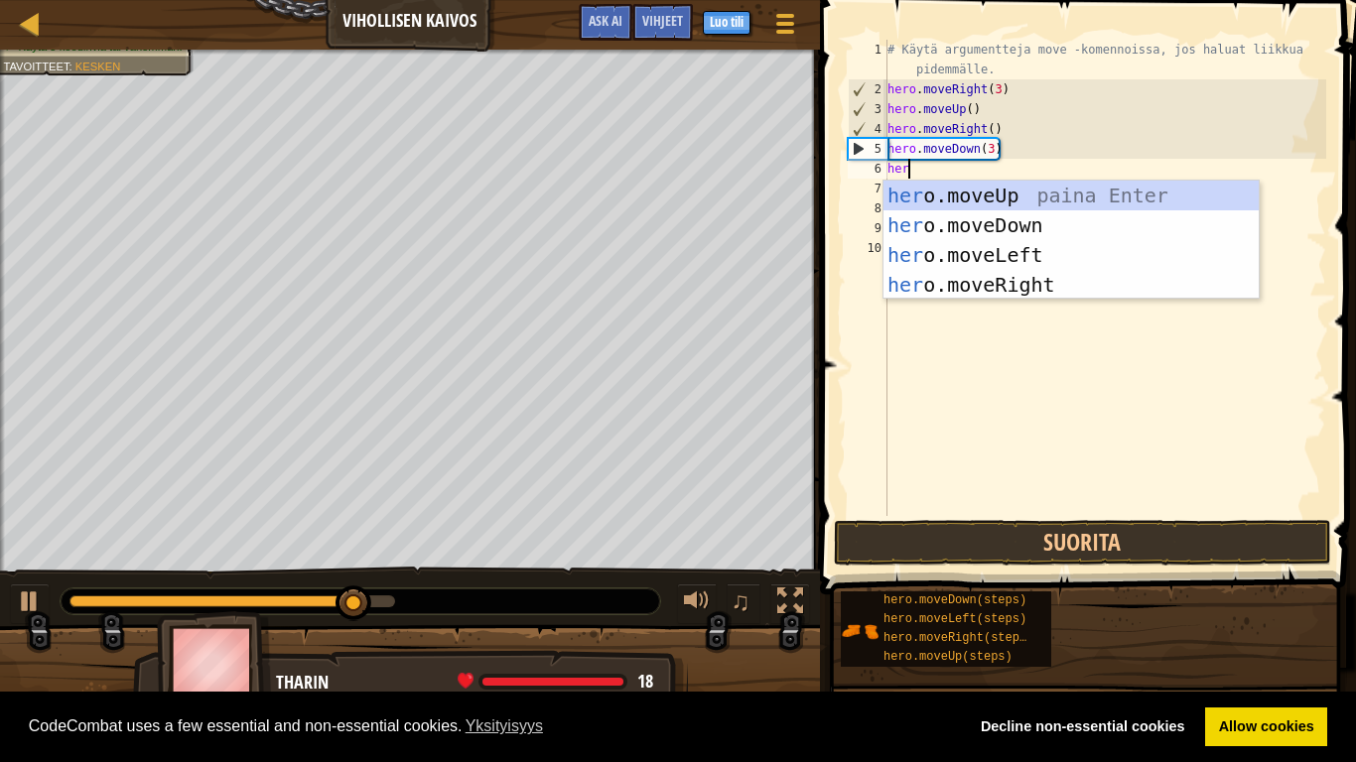
type textarea "hero"
click at [1129, 295] on div "hero .moveUp paina Enter hero .moveDown paina Enter hero .moveLeft paina Enter …" at bounding box center [1071, 270] width 375 height 179
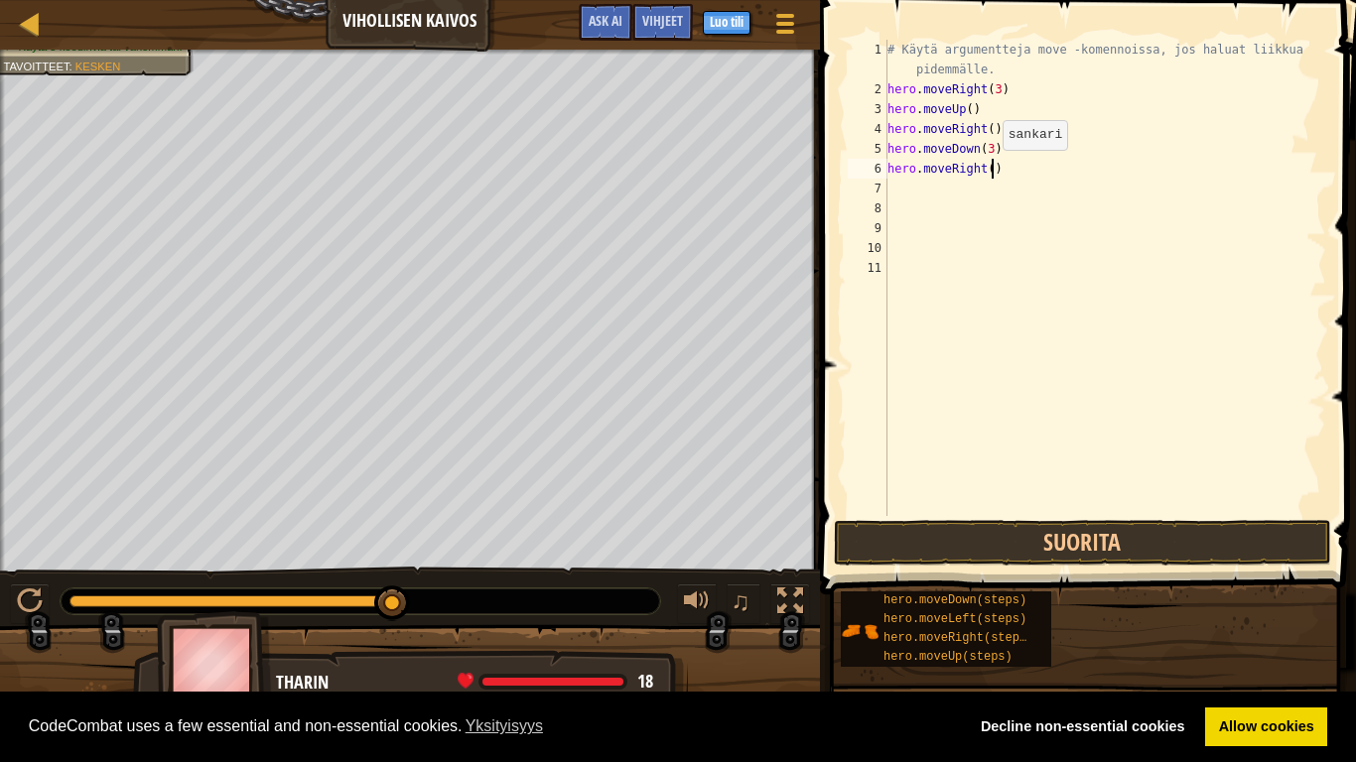
click at [992, 170] on div "# Käytä argumentteja move -komennoissa, jos haluat liikkua pidemmälle. hero . m…" at bounding box center [1105, 308] width 443 height 536
type textarea "hero.moveRight(3)"
click at [1212, 536] on button "Suorita" at bounding box center [1082, 543] width 497 height 46
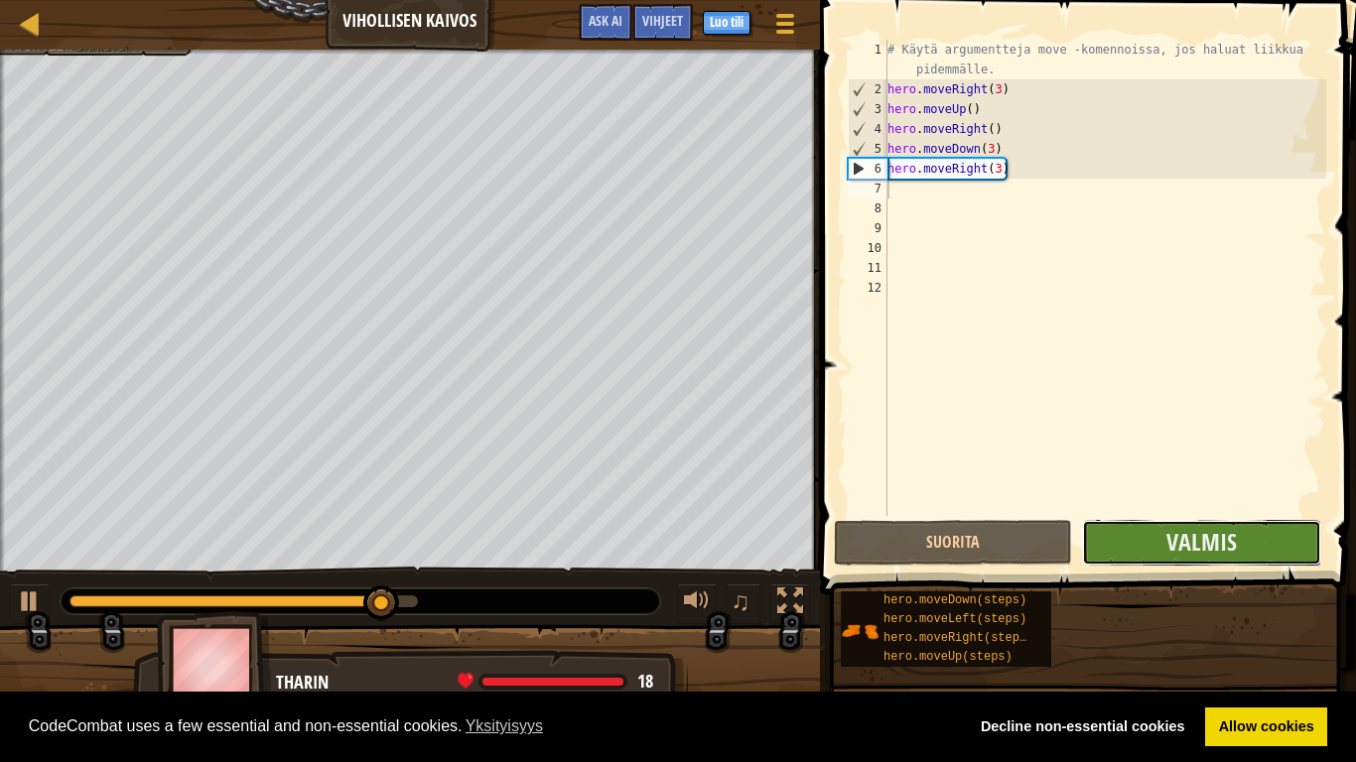
click at [1270, 550] on button "Valmis" at bounding box center [1201, 543] width 238 height 46
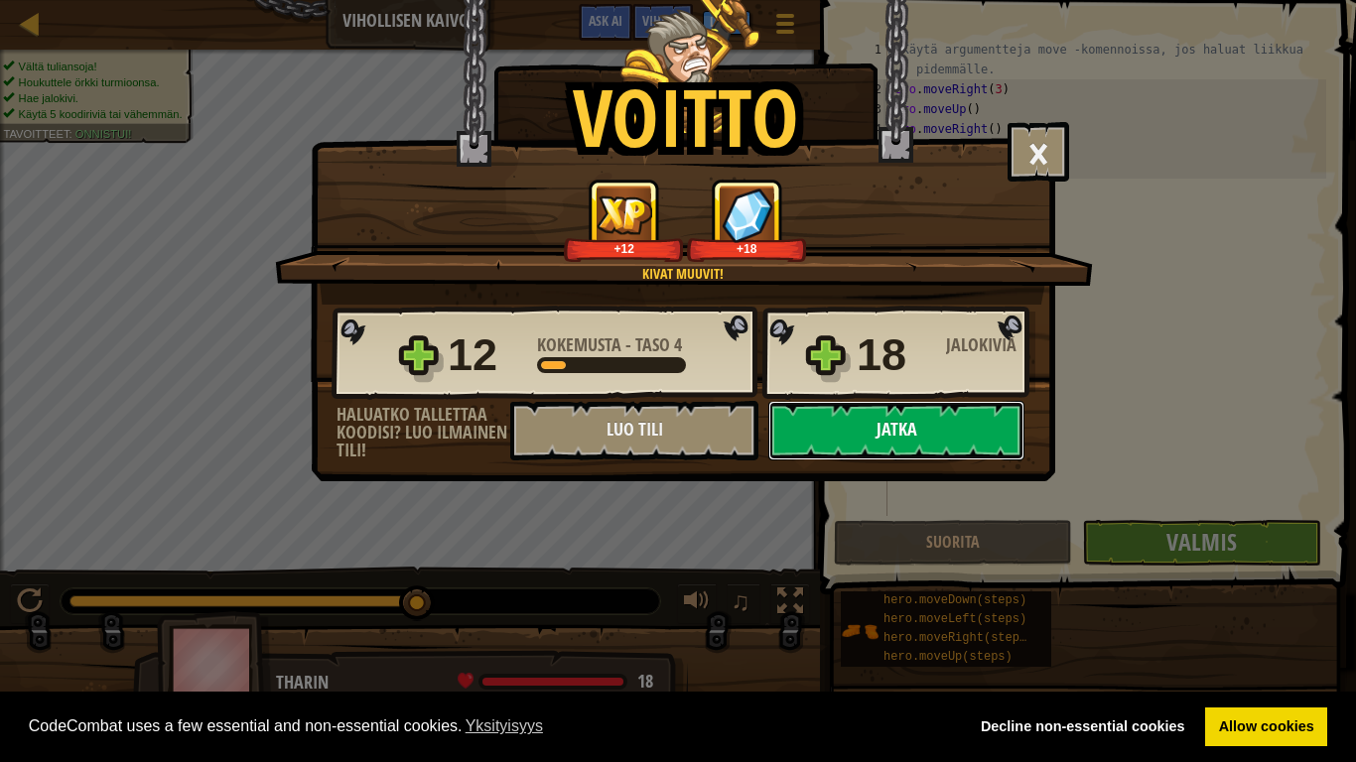
click at [909, 439] on button "Jatka" at bounding box center [896, 431] width 256 height 60
select select "fi"
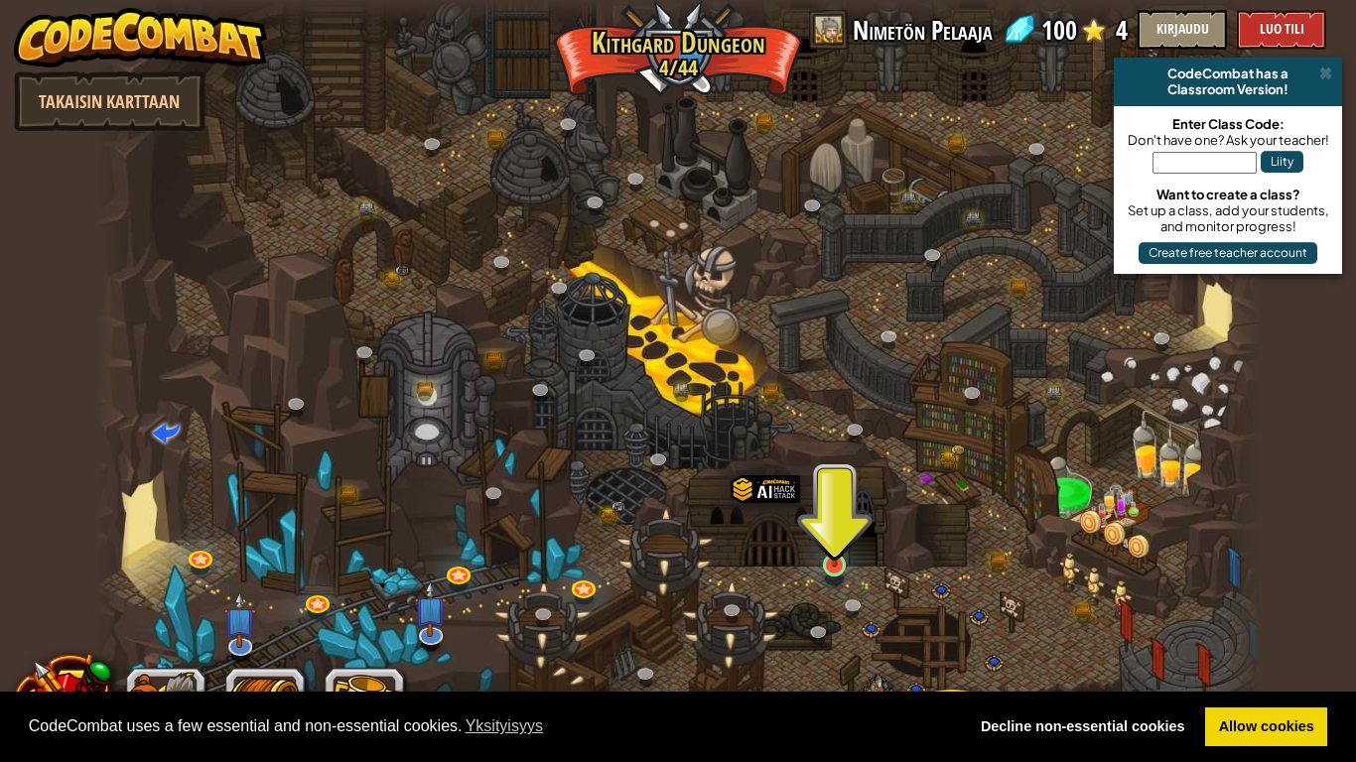
click at [829, 566] on img at bounding box center [835, 534] width 30 height 68
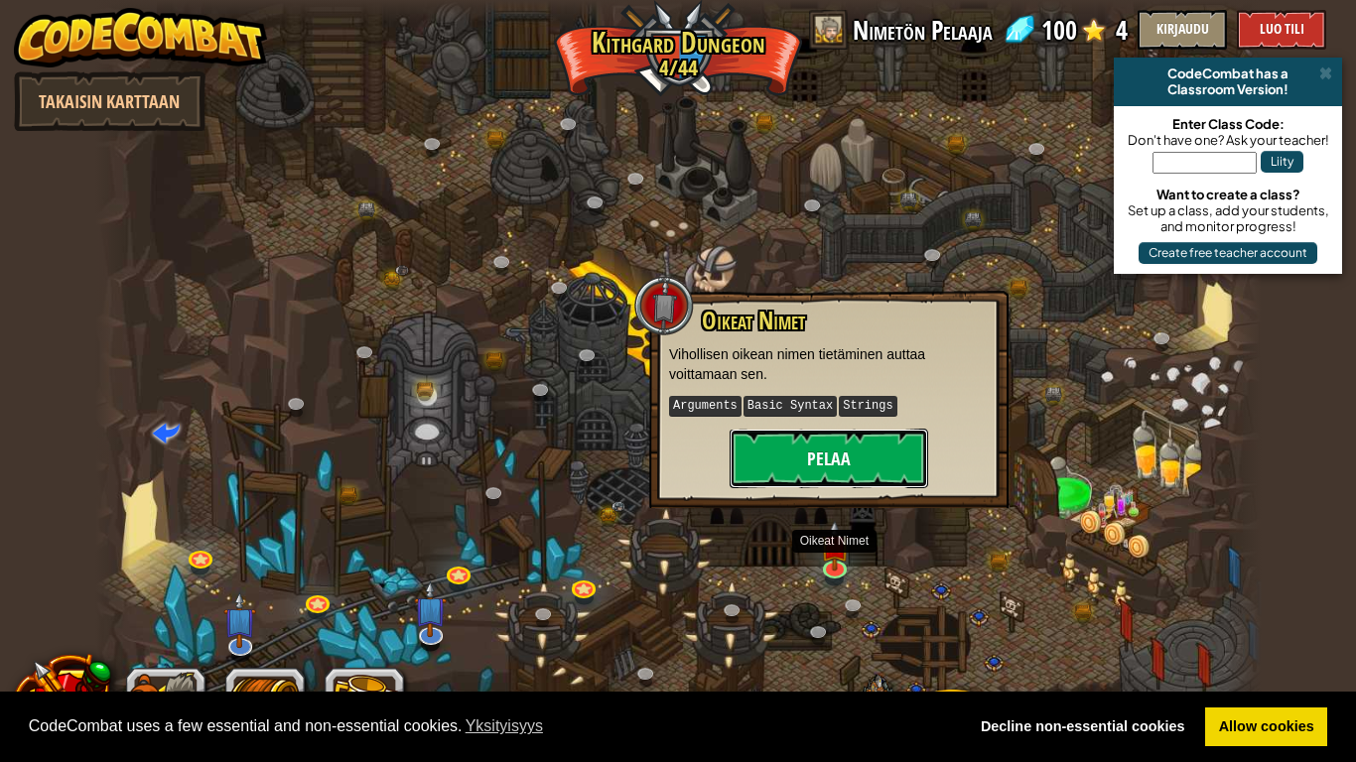
click at [857, 451] on button "Pelaa" at bounding box center [829, 459] width 199 height 60
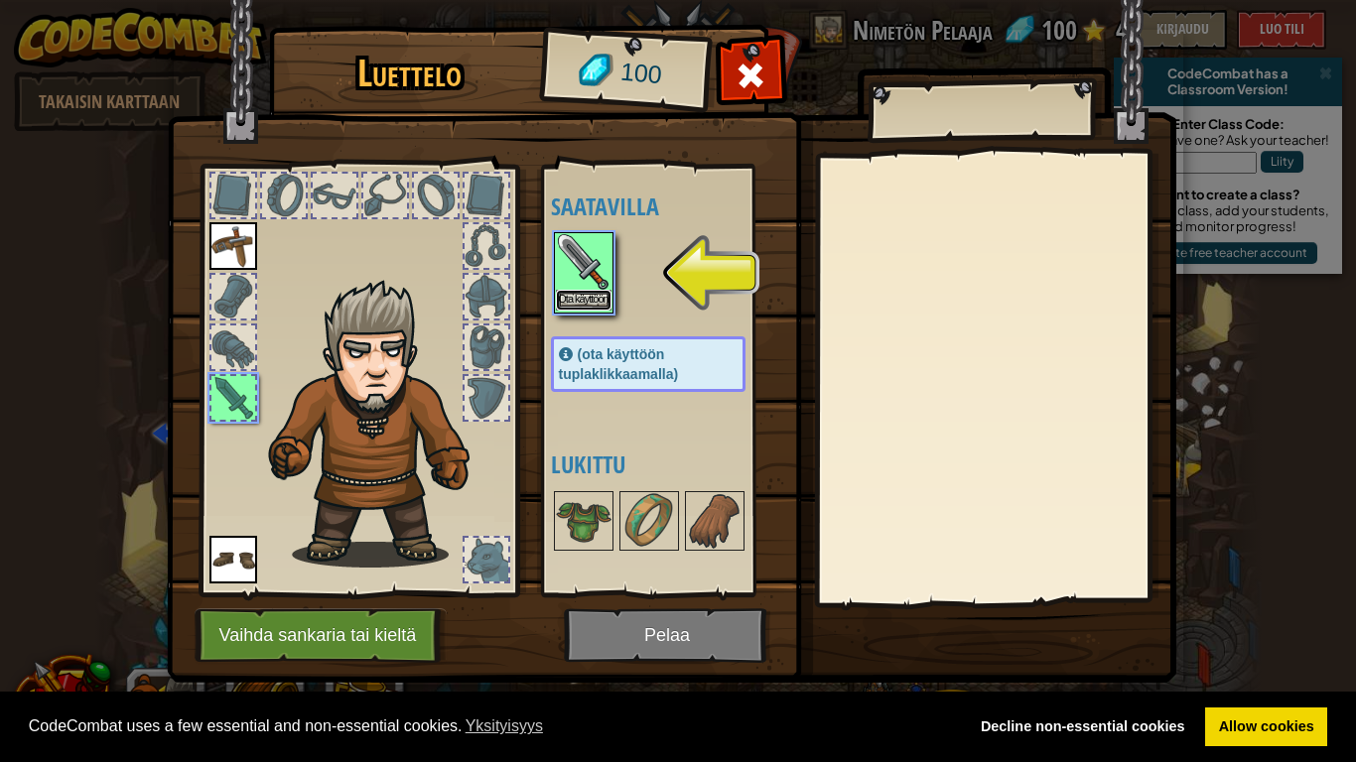
click at [594, 292] on button "Ota käyttöön" at bounding box center [584, 300] width 56 height 21
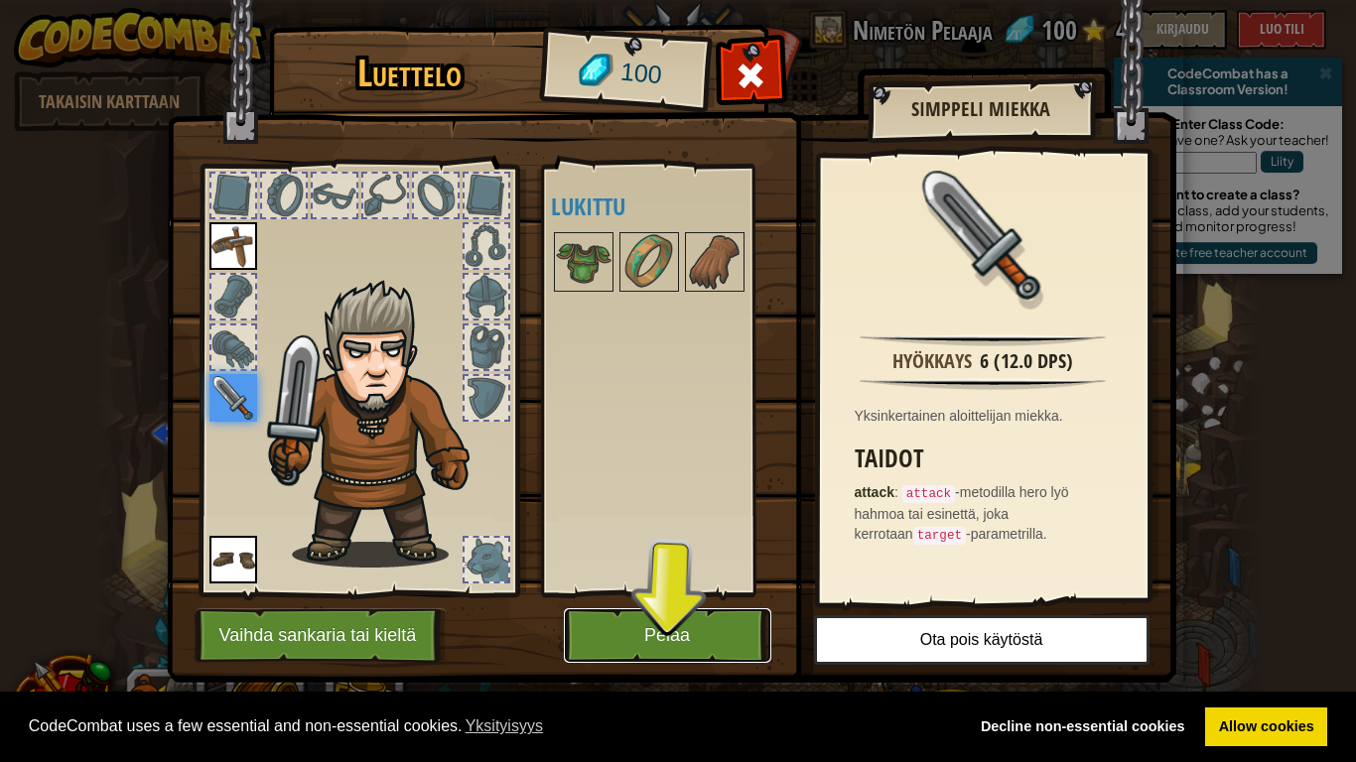
click at [638, 594] on button "Pelaa" at bounding box center [668, 636] width 208 height 55
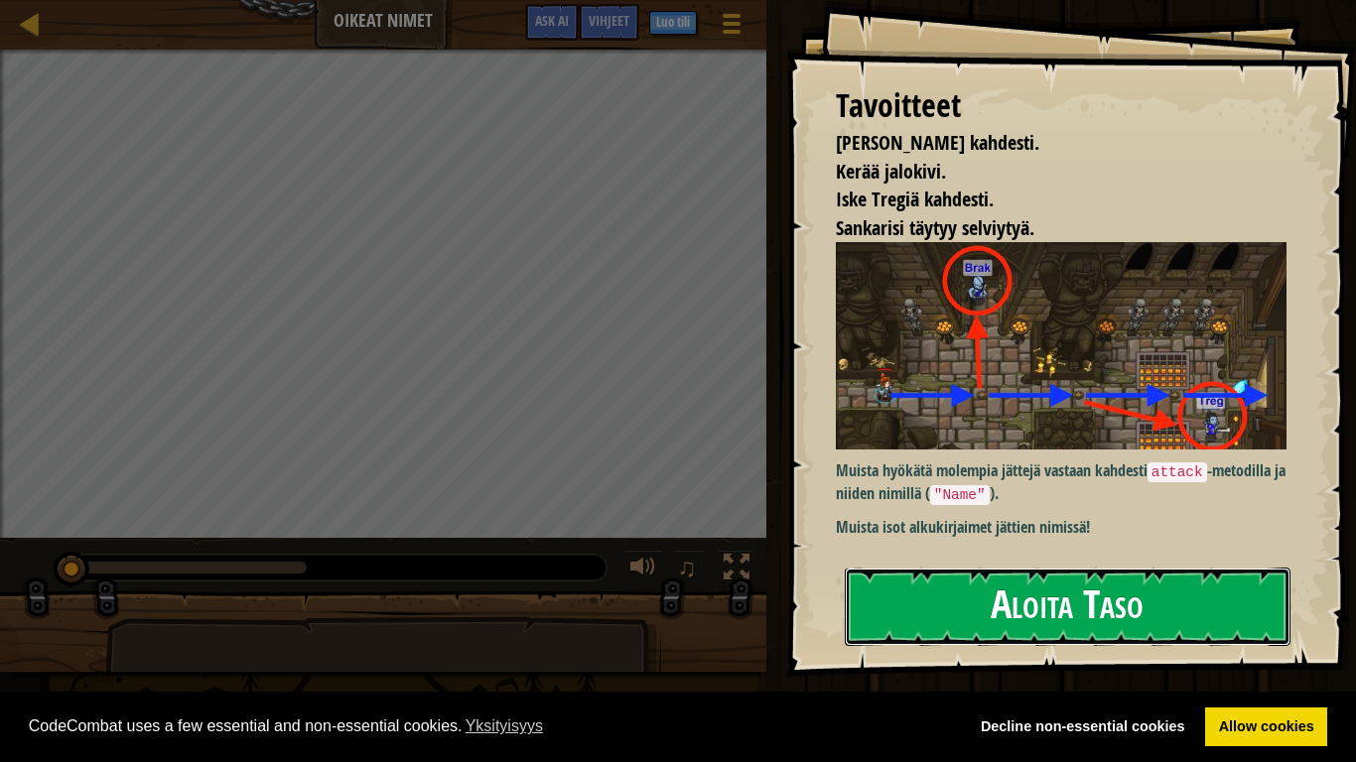
click at [1172, 594] on button "Aloita Taso" at bounding box center [1068, 607] width 446 height 78
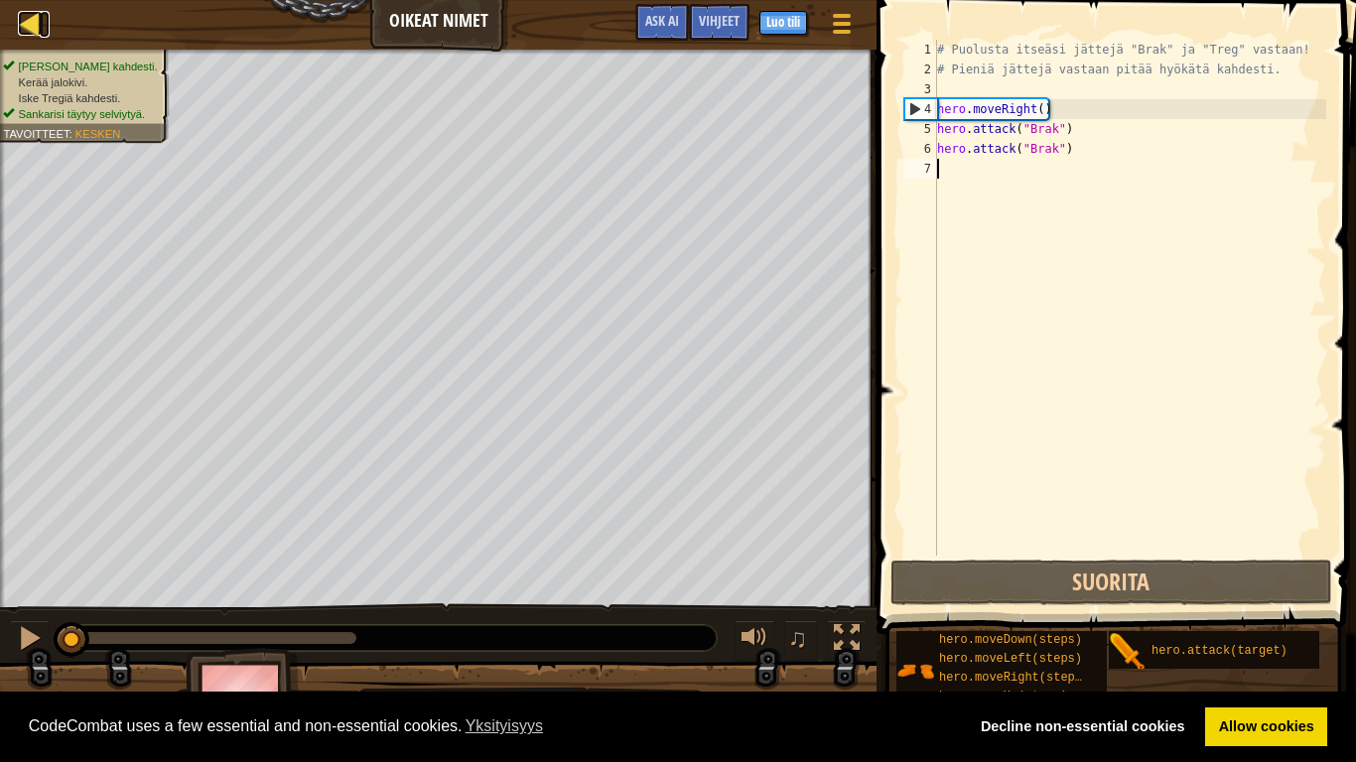
click at [32, 23] on div at bounding box center [30, 23] width 25 height 25
select select "fi"
